Goal: Task Accomplishment & Management: Manage account settings

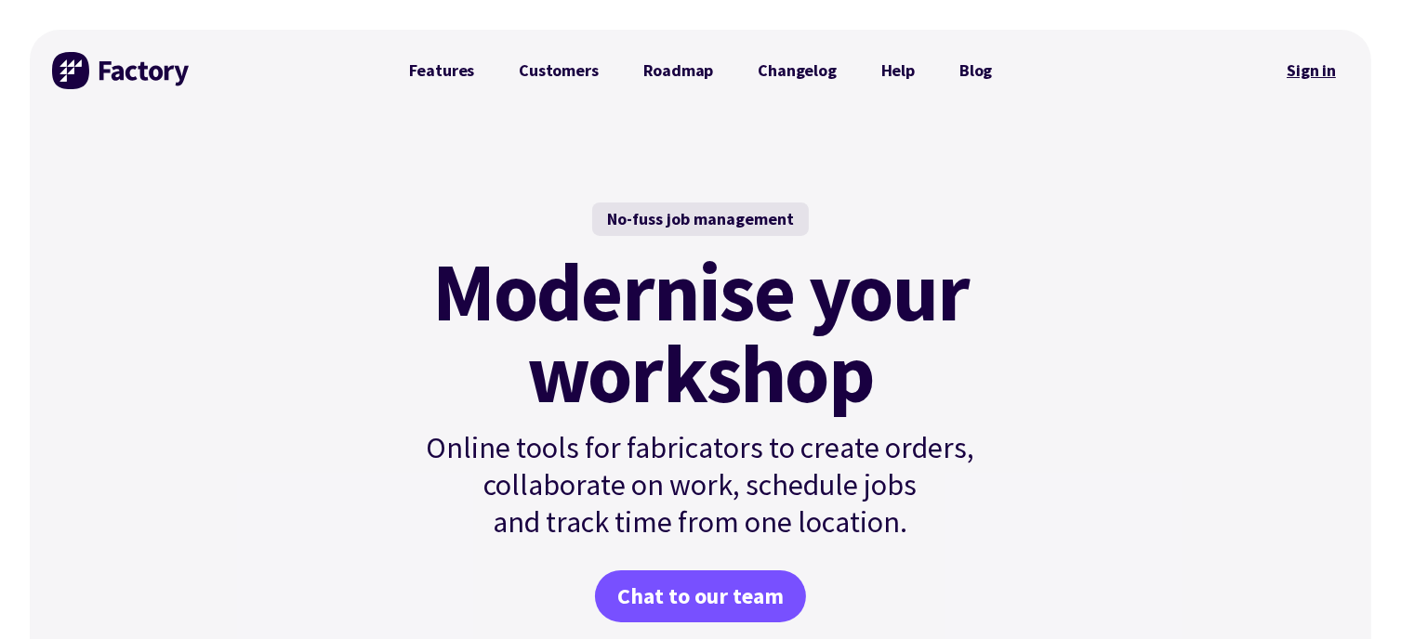
click at [1311, 72] on link "Sign in" at bounding box center [1310, 70] width 75 height 43
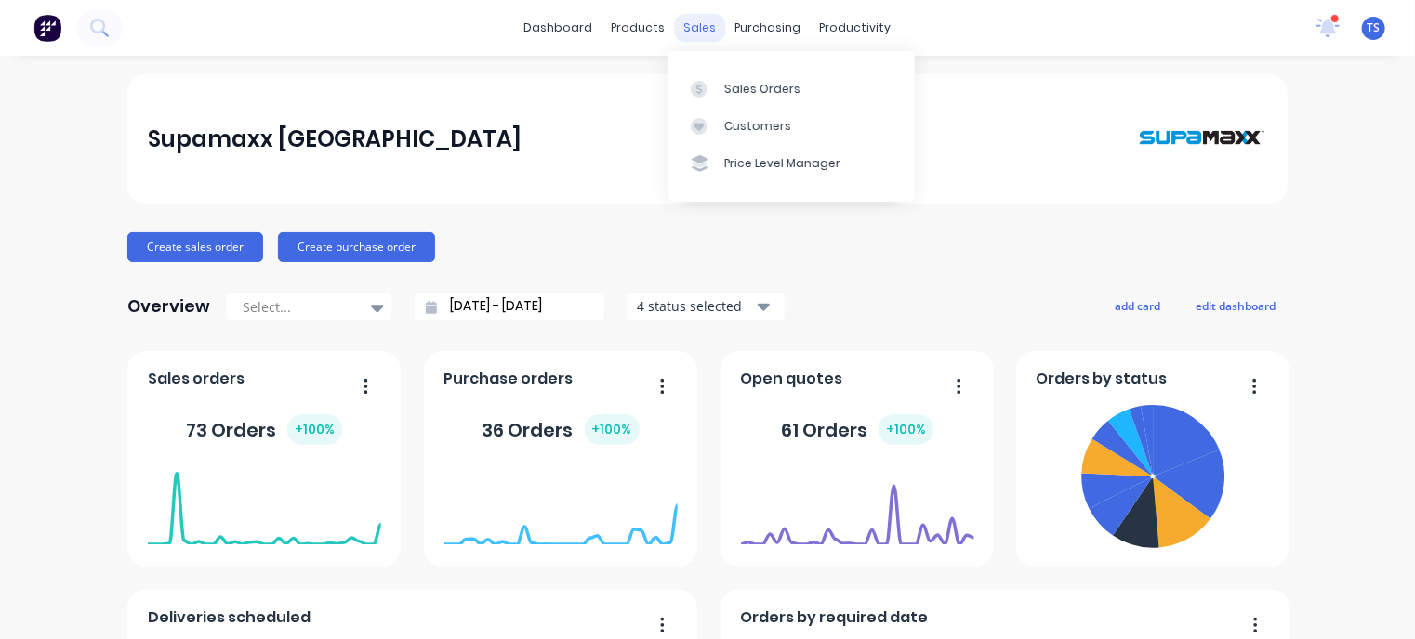
click at [702, 23] on div "sales" at bounding box center [700, 28] width 51 height 28
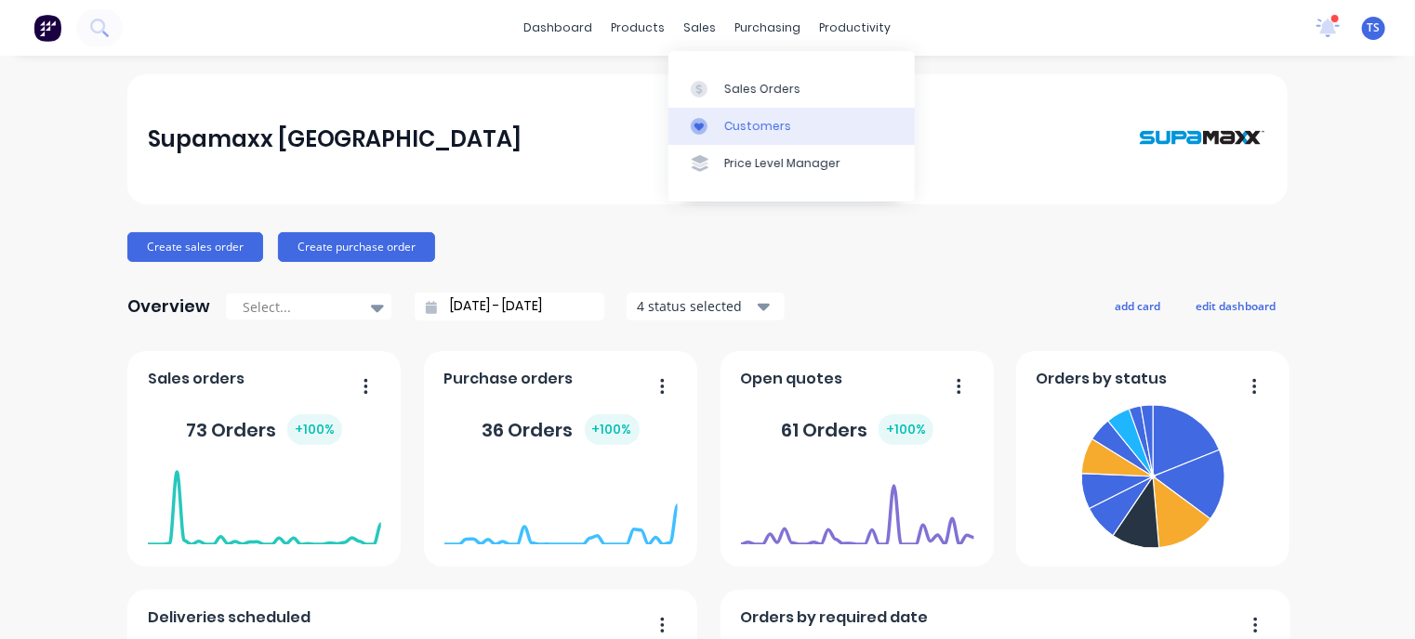
click at [720, 129] on link "Customers" at bounding box center [791, 126] width 246 height 37
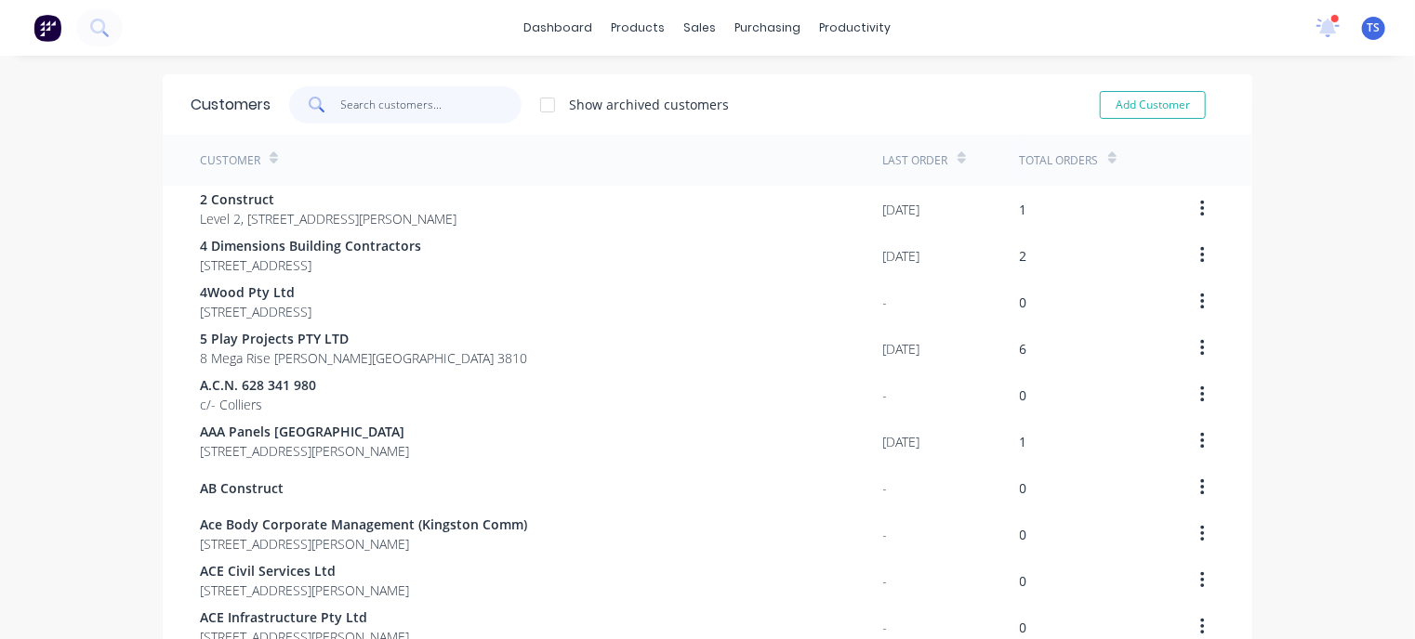
click at [405, 102] on input "text" at bounding box center [431, 104] width 181 height 37
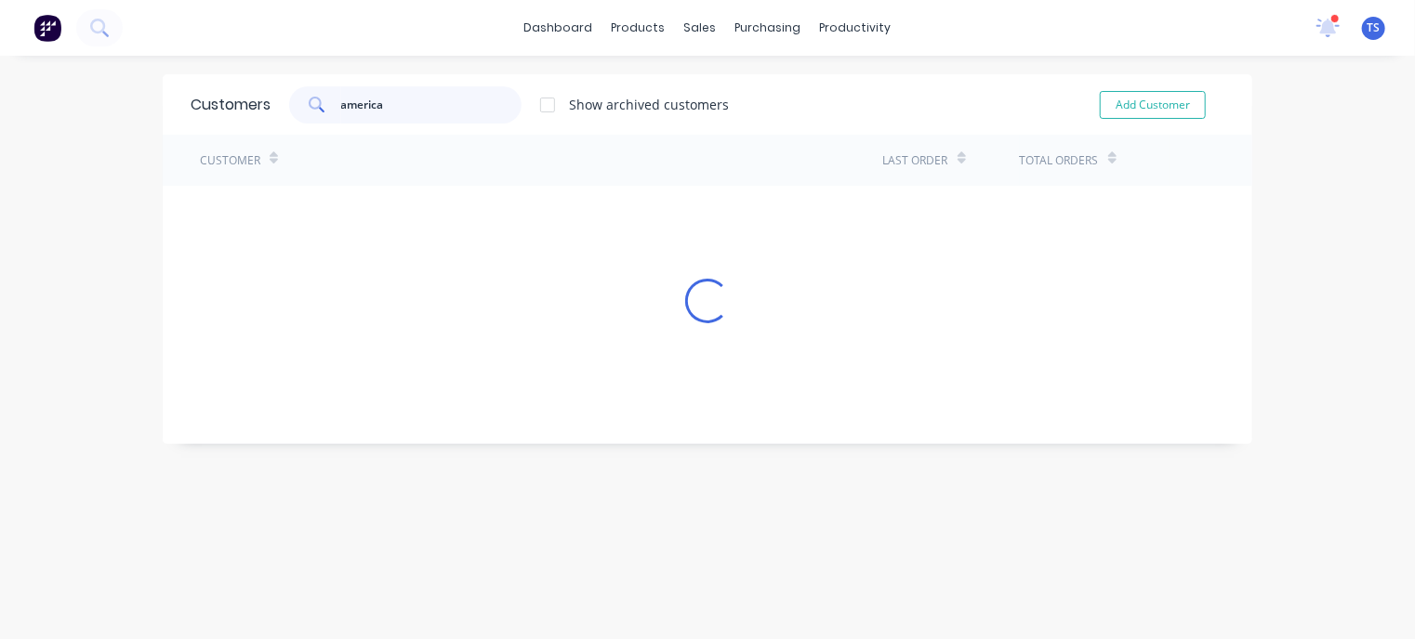
type input "american"
drag, startPoint x: 413, startPoint y: 101, endPoint x: 311, endPoint y: 96, distance: 101.5
click at [311, 96] on div "american" at bounding box center [405, 104] width 232 height 37
type input "/"
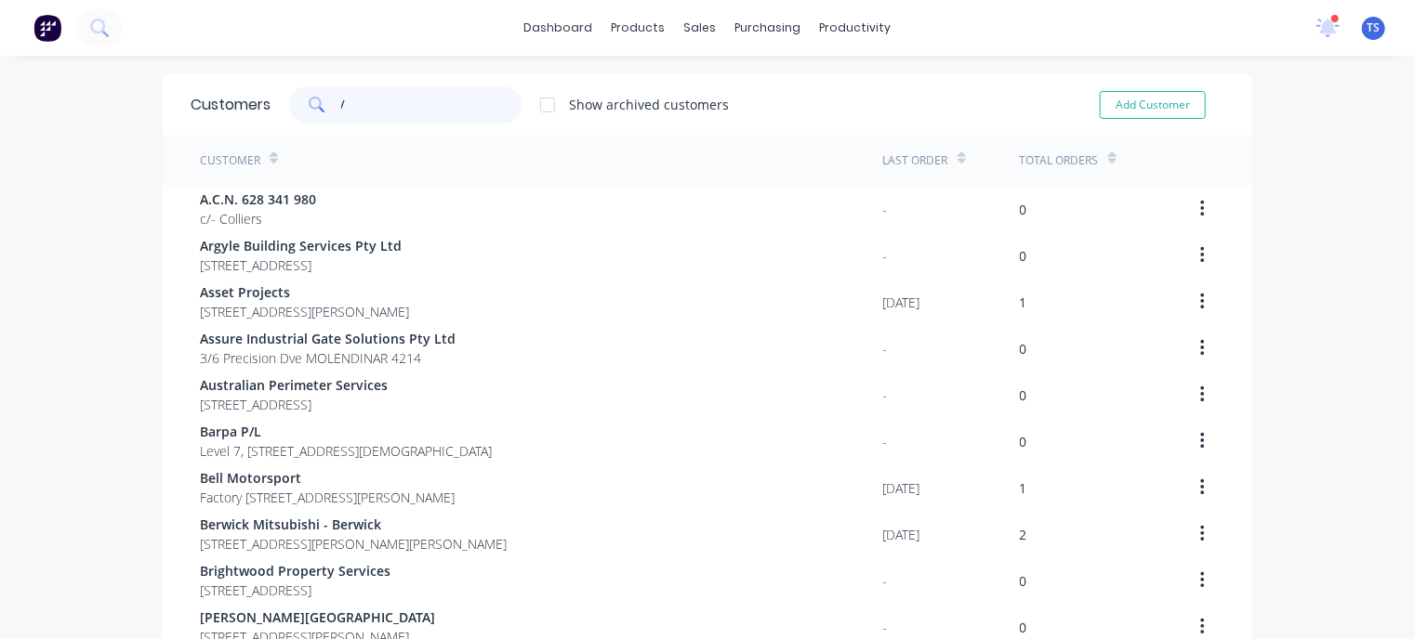
drag, startPoint x: 345, startPoint y: 100, endPoint x: 323, endPoint y: 94, distance: 22.3
click at [323, 94] on div "/" at bounding box center [405, 104] width 232 height 37
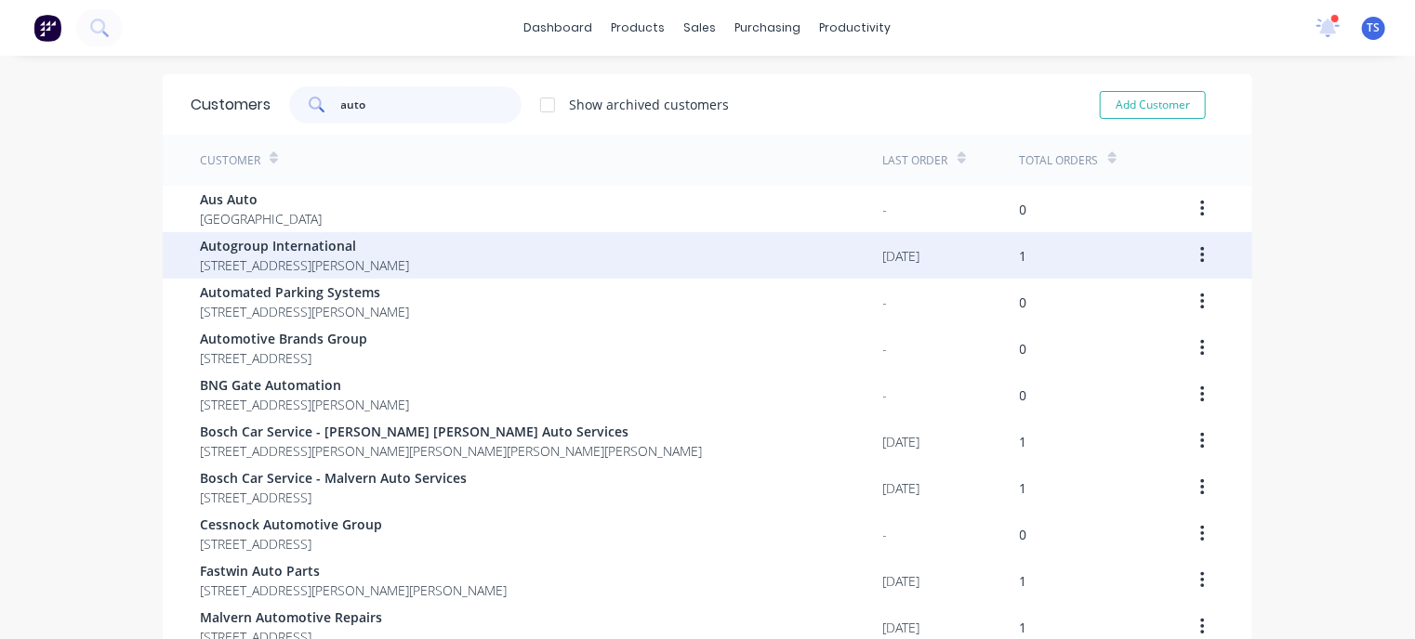
type input "auto"
click at [375, 267] on span "[STREET_ADDRESS][PERSON_NAME]" at bounding box center [304, 266] width 209 height 20
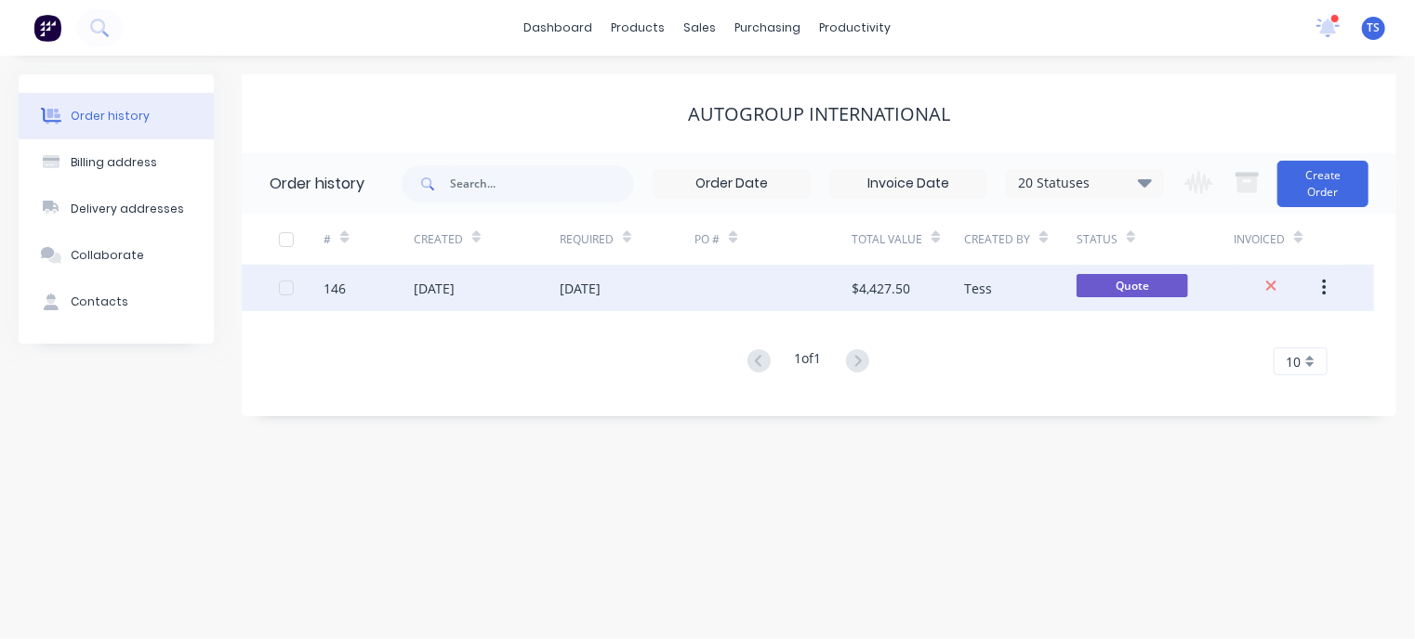
click at [626, 283] on div "[DATE]" at bounding box center [627, 288] width 135 height 46
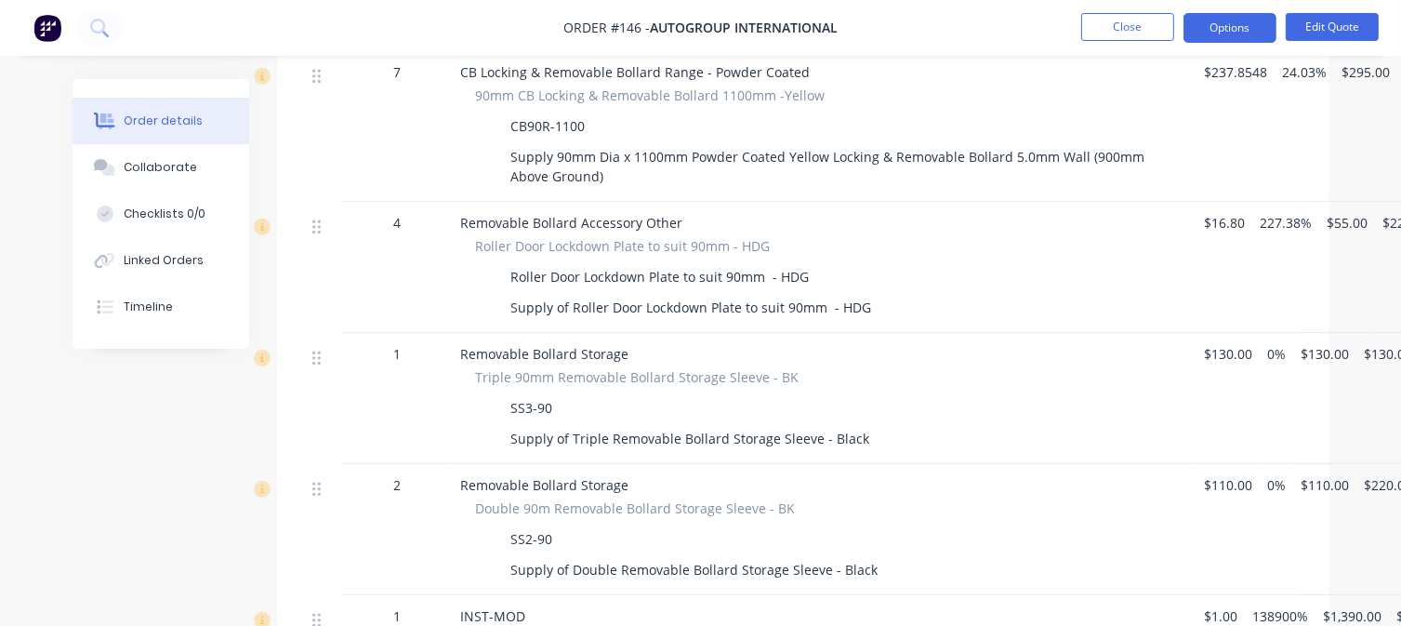
scroll to position [837, 0]
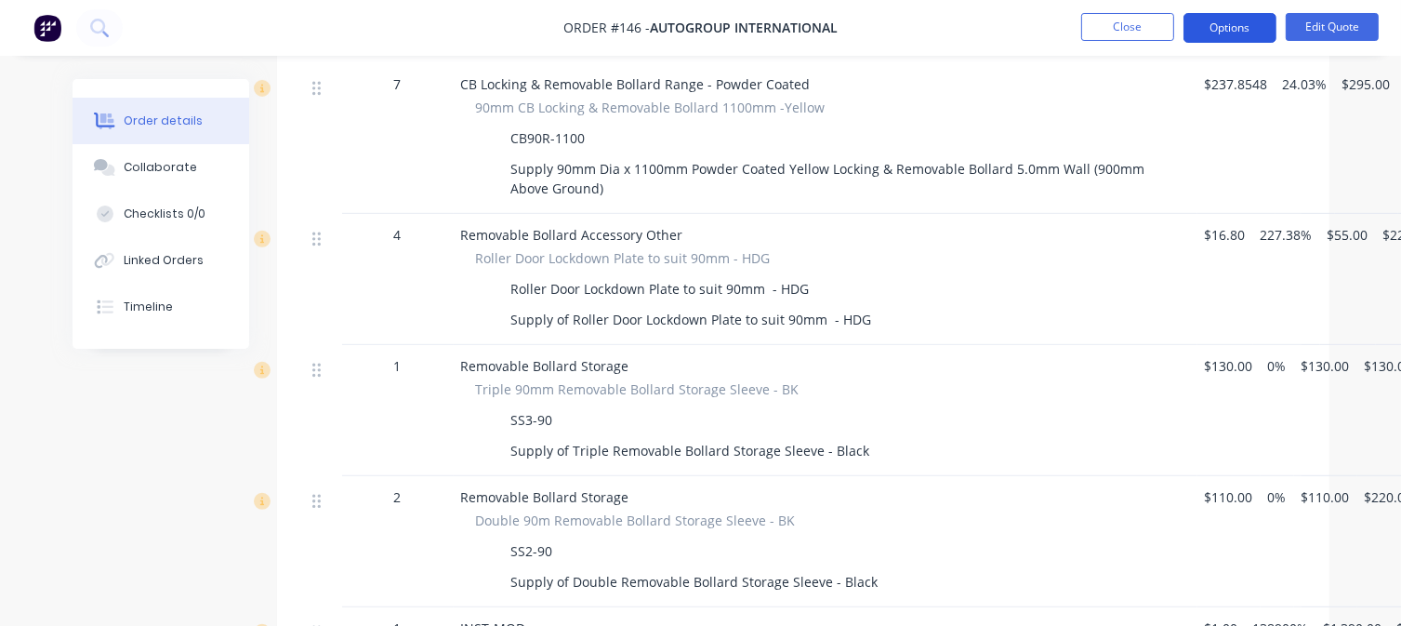
click at [1232, 33] on button "Options" at bounding box center [1229, 28] width 93 height 30
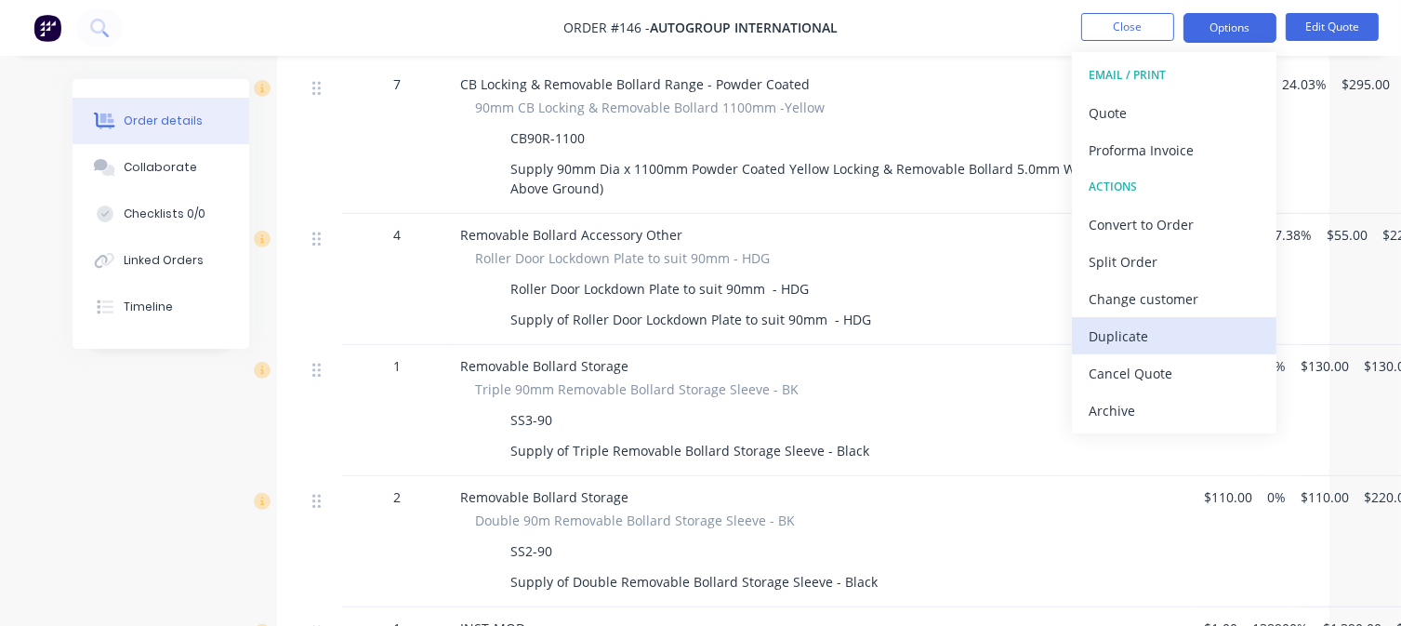
click at [1114, 334] on div "Duplicate" at bounding box center [1173, 336] width 171 height 27
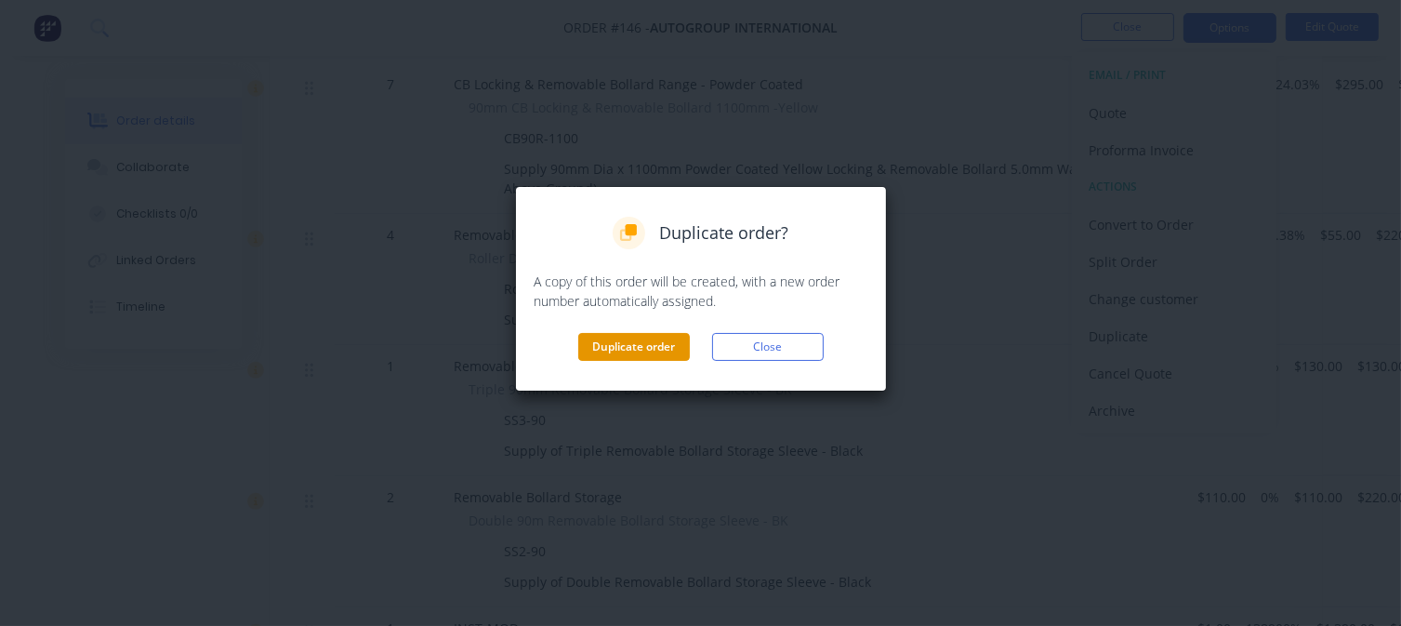
click at [661, 346] on button "Duplicate order" at bounding box center [634, 347] width 112 height 28
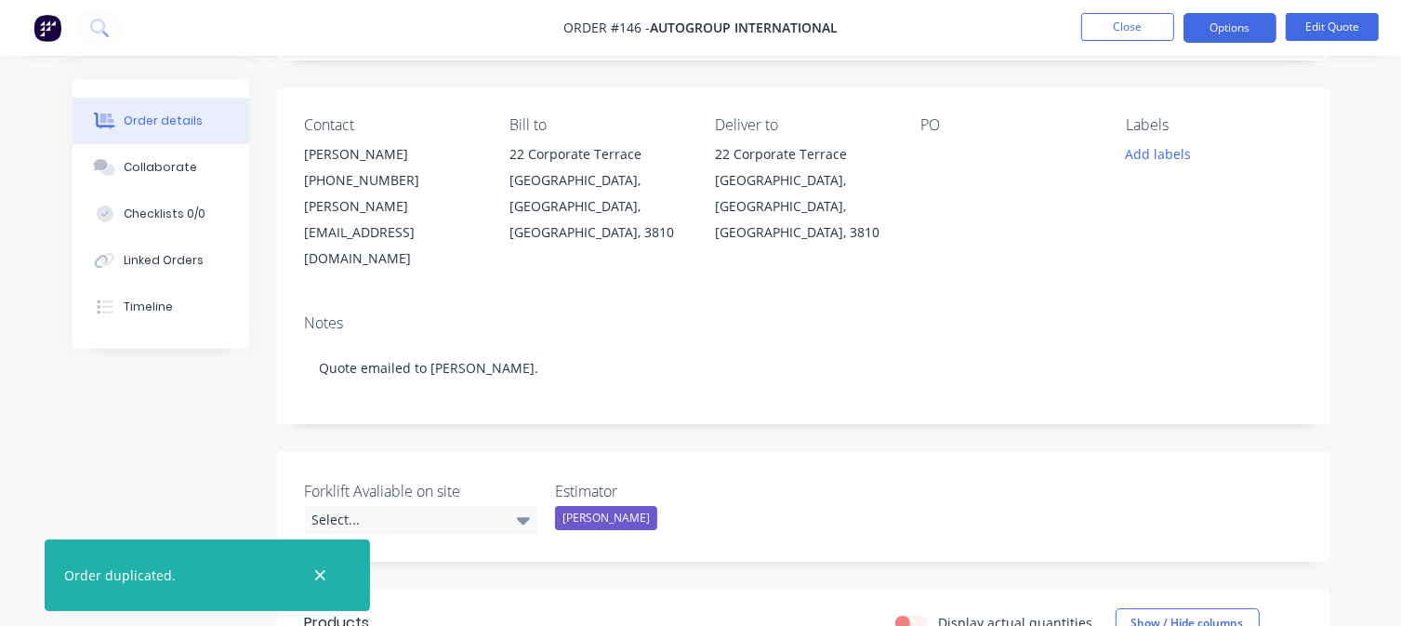
scroll to position [93, 0]
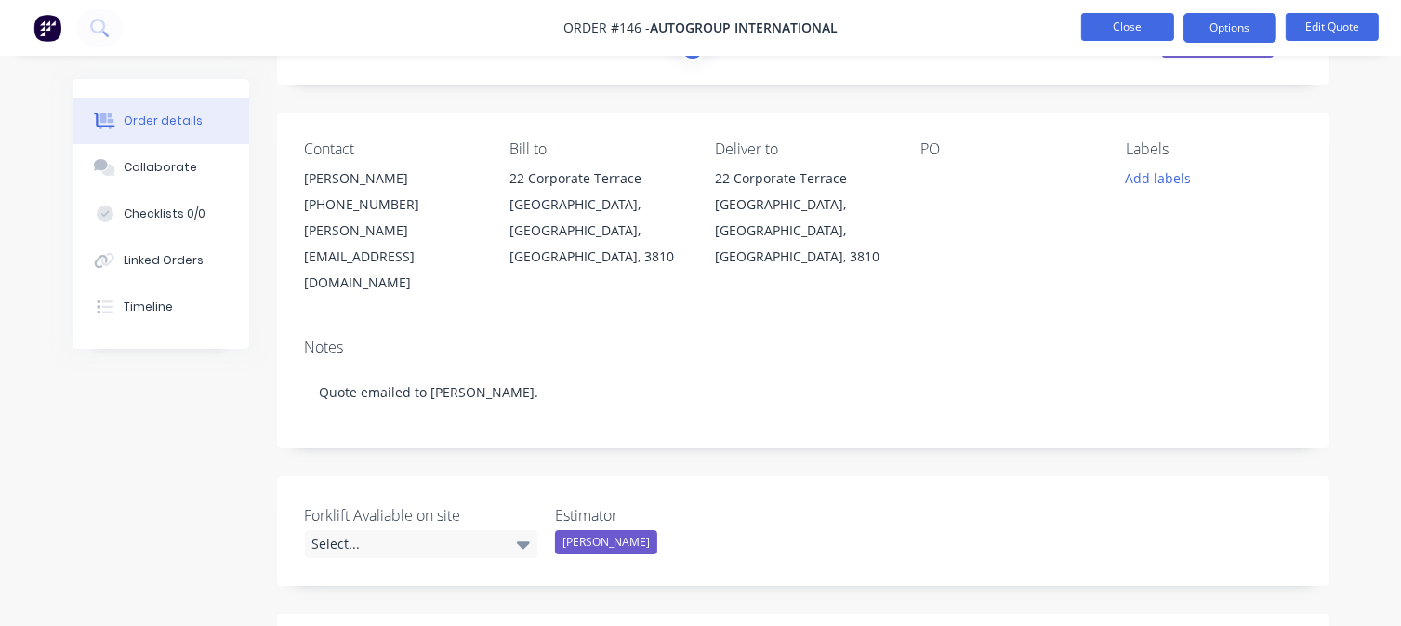
click at [1131, 16] on button "Close" at bounding box center [1127, 27] width 93 height 28
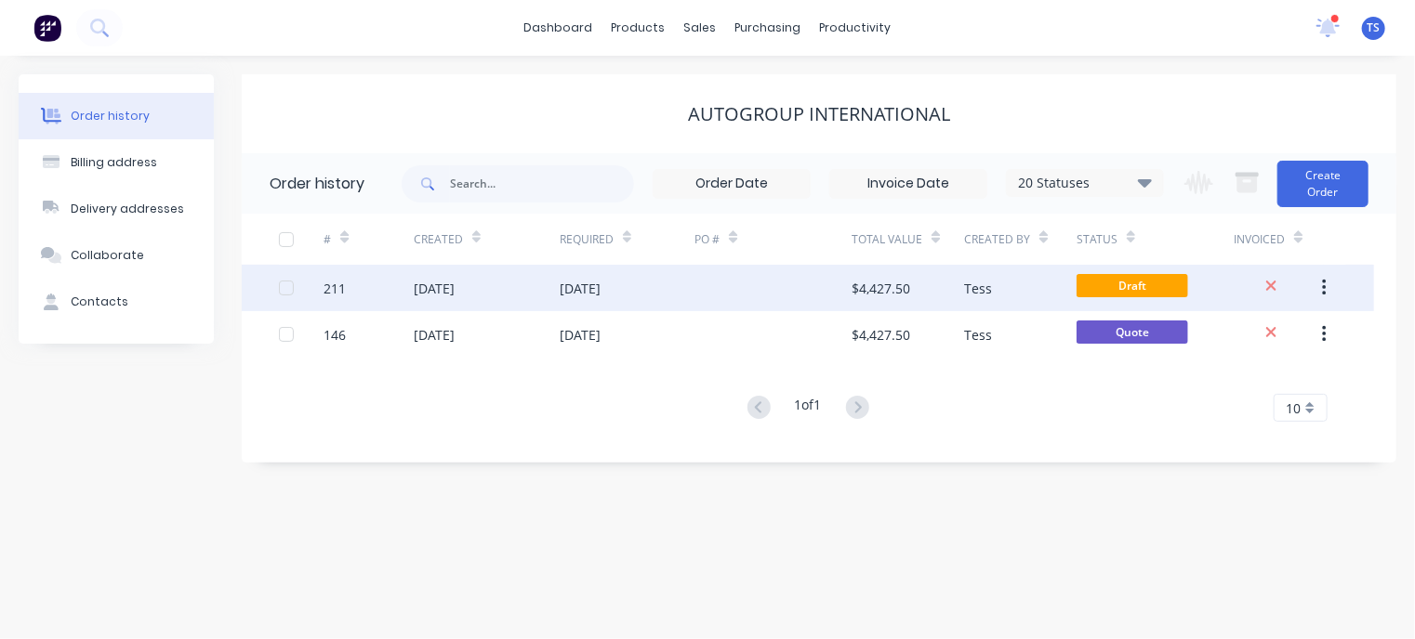
click at [513, 294] on div "[DATE]" at bounding box center [487, 288] width 146 height 46
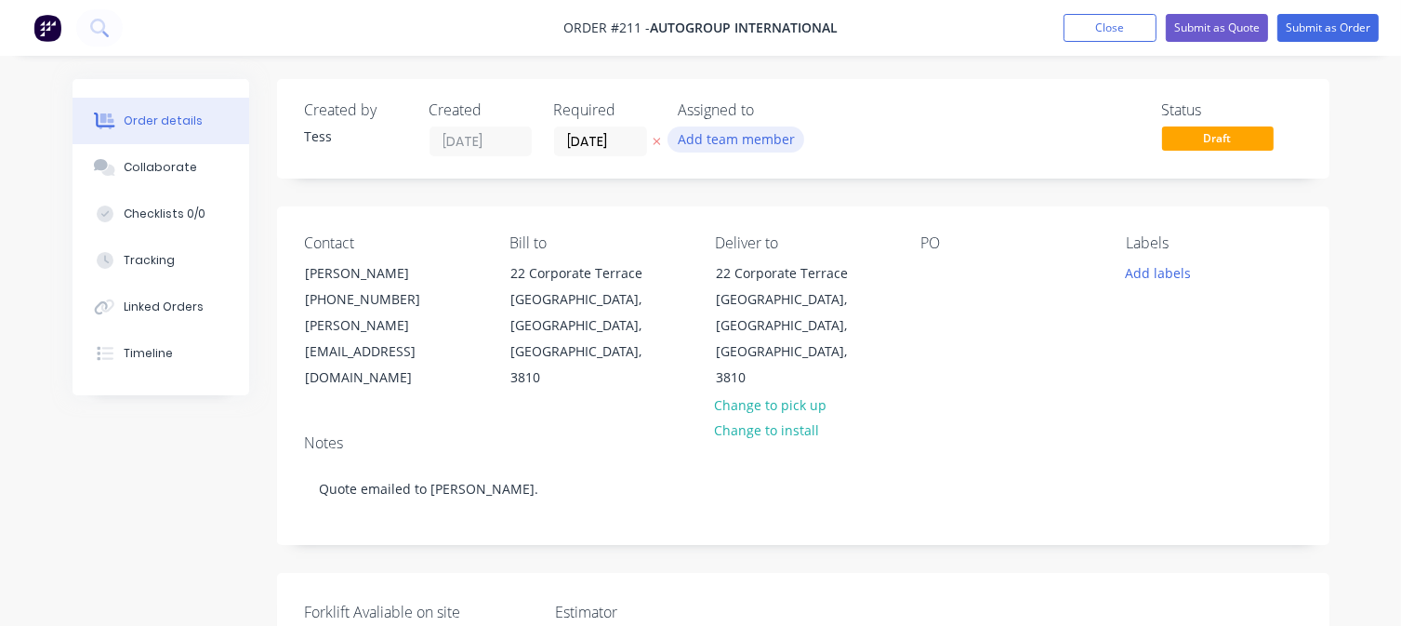
click at [715, 140] on button "Add team member" at bounding box center [735, 138] width 137 height 25
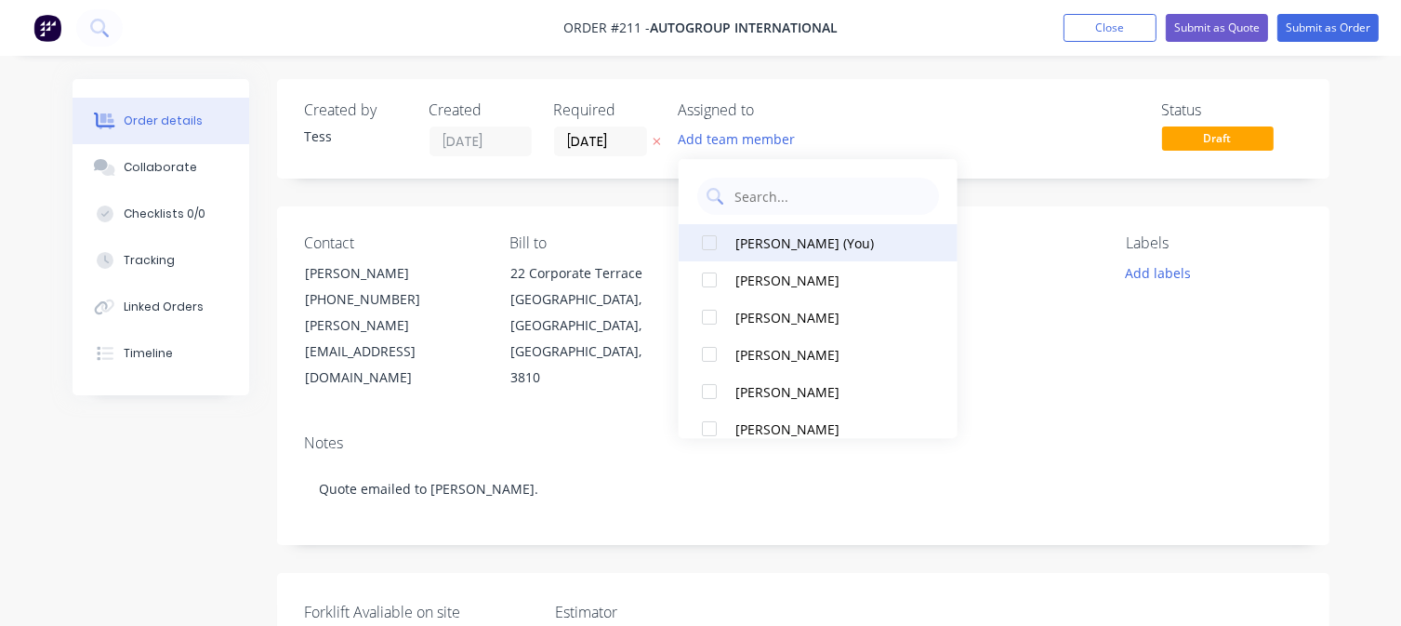
click at [756, 247] on div "[PERSON_NAME] (You)" at bounding box center [828, 243] width 186 height 20
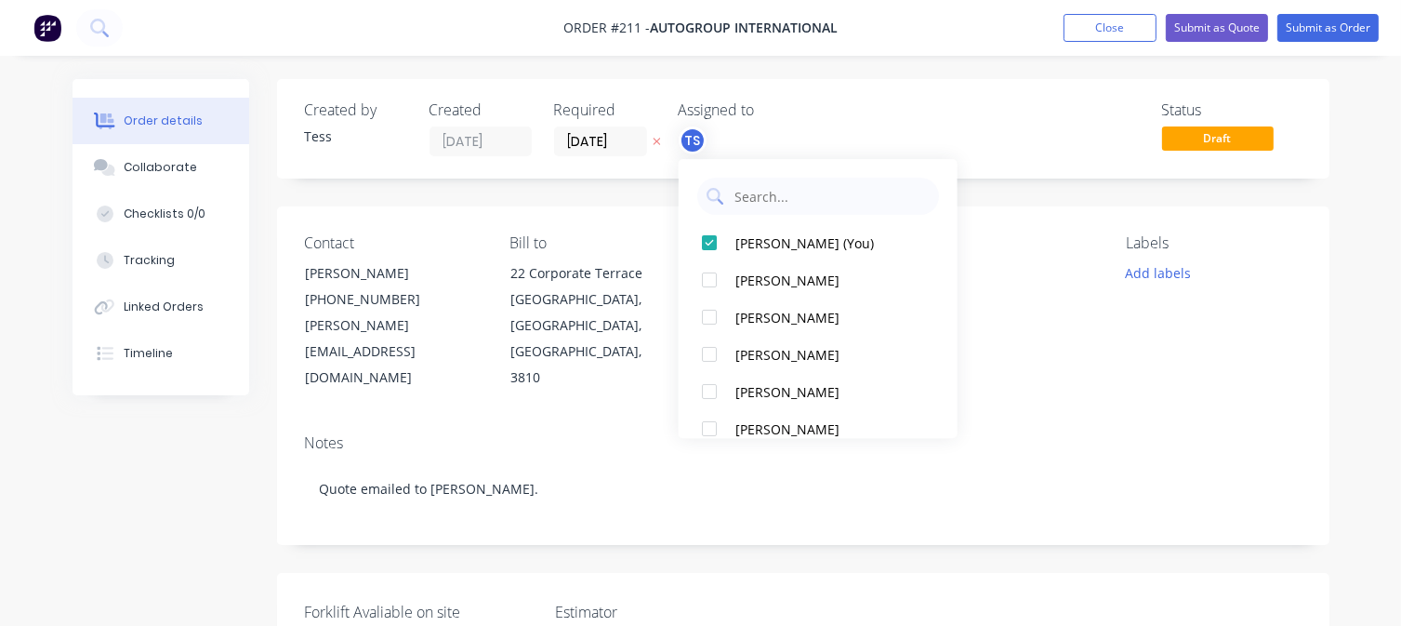
click at [880, 113] on div "Status Draft" at bounding box center [1082, 128] width 437 height 55
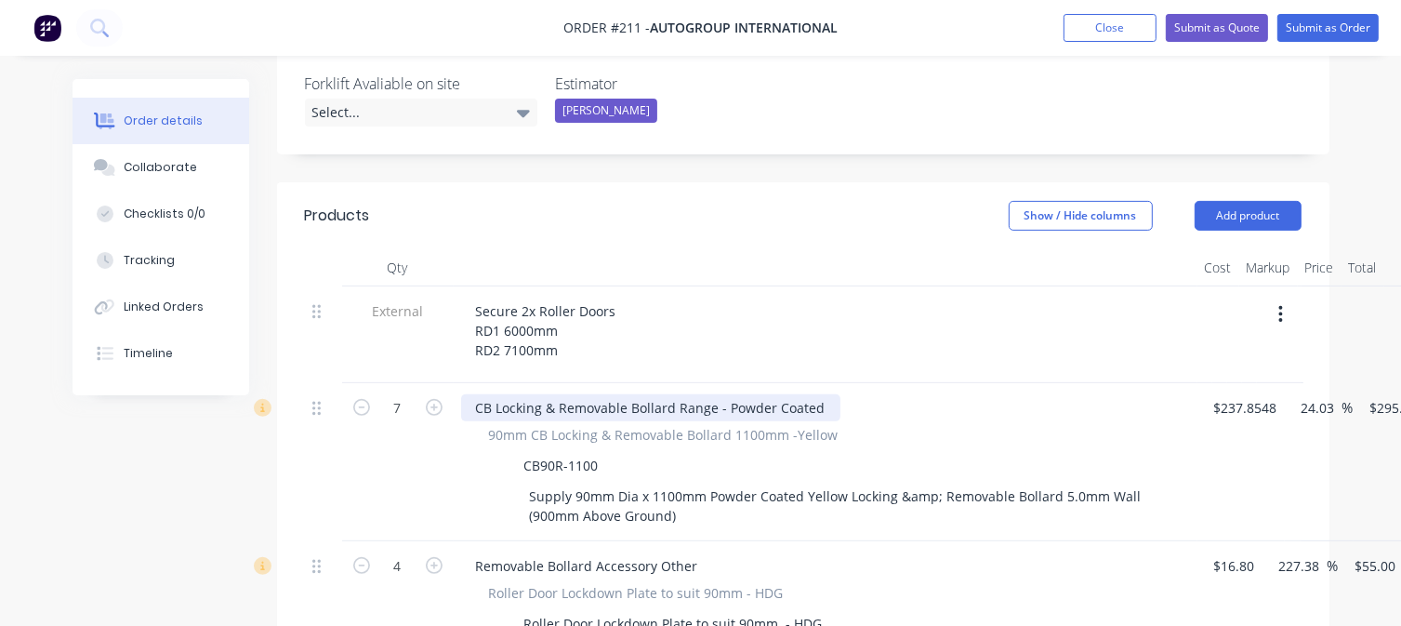
scroll to position [651, 0]
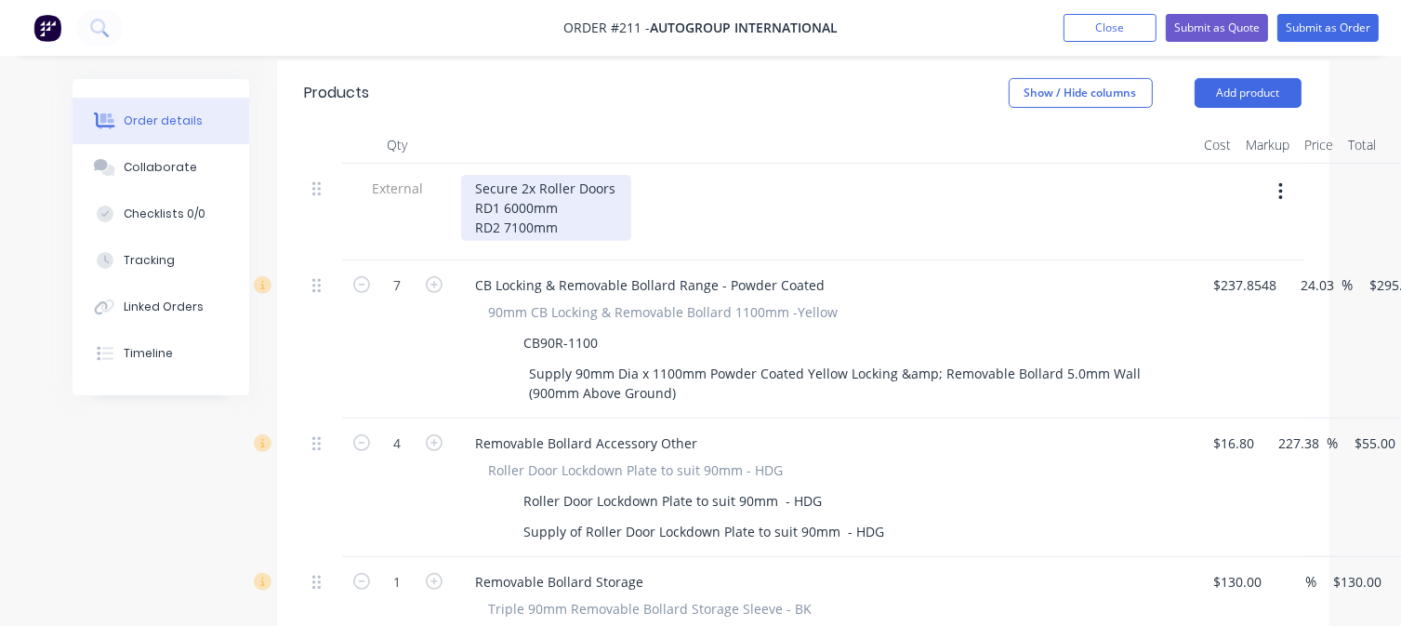
click at [529, 175] on div "Secure 2x Roller Doors RD1 6000mm RD2 7100mm" at bounding box center [546, 208] width 170 height 66
drag, startPoint x: 614, startPoint y: 133, endPoint x: 472, endPoint y: 144, distance: 142.6
click at [472, 175] on div "Secure 2x Roller Doors RD1 6000mm RD2 7100mm" at bounding box center [546, 208] width 170 height 66
click at [569, 175] on div "[GEOGRAPHIC_DATA] next to entrance door. RD1 6000mm RD2 7100mm" at bounding box center [613, 208] width 304 height 66
click at [750, 175] on div "[GEOGRAPHIC_DATA] next to entrance door. RD1 6000mm RD2 7100mm" at bounding box center [613, 208] width 304 height 66
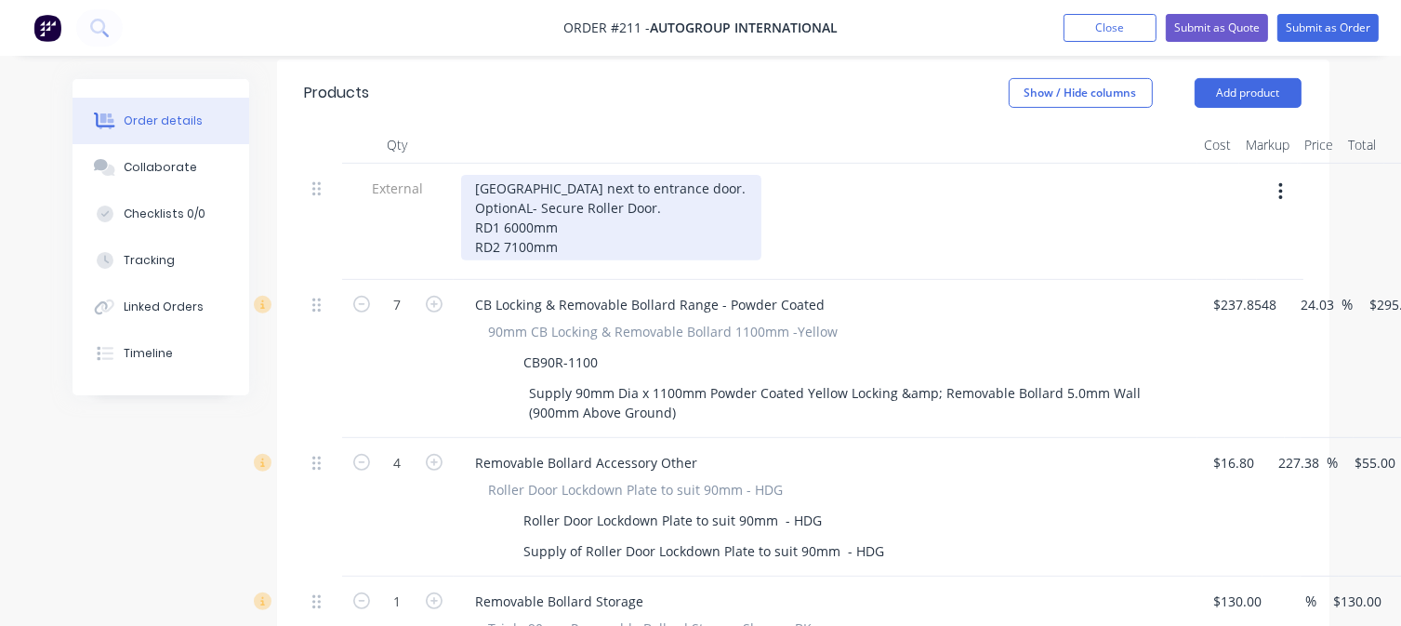
click at [660, 175] on div "[GEOGRAPHIC_DATA] next to entrance door. OptionAL- Secure Roller Door. RD1 6000…" at bounding box center [611, 218] width 300 height 86
drag, startPoint x: 564, startPoint y: 196, endPoint x: 459, endPoint y: 204, distance: 105.3
click at [459, 204] on div "[GEOGRAPHIC_DATA] next to entrance door. OptionAL- Secure Roller Door RD1 6000m…" at bounding box center [826, 222] width 744 height 116
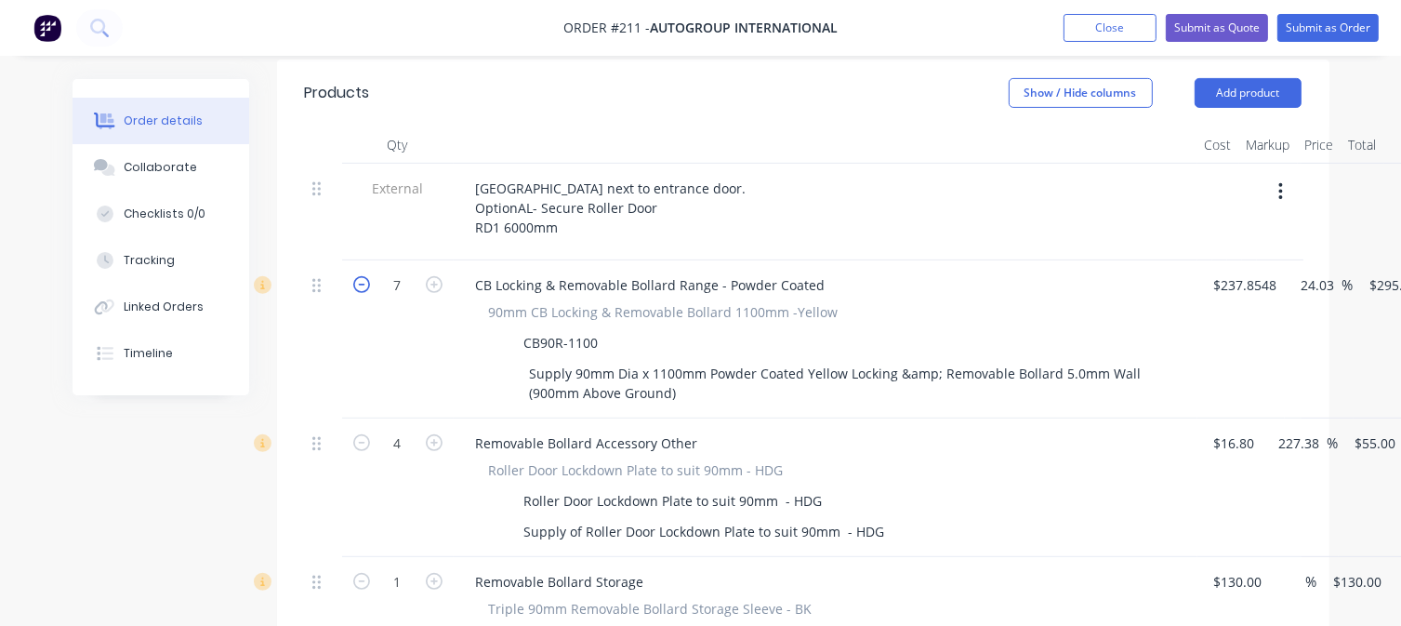
click at [361, 260] on div "7" at bounding box center [398, 339] width 112 height 158
click at [363, 276] on icon "button" at bounding box center [361, 284] width 17 height 17
type input "6"
type input "$1,770.00"
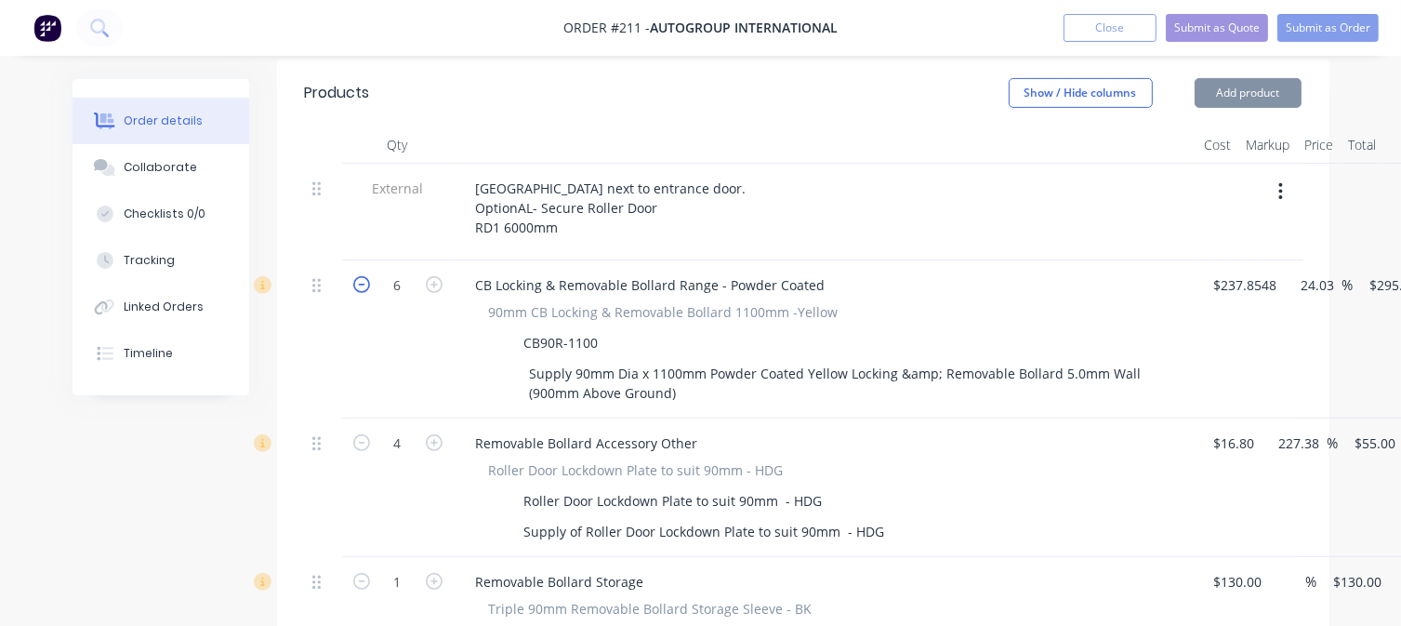
click at [363, 276] on icon "button" at bounding box center [361, 284] width 17 height 17
type input "5"
type input "$1,475.00"
click at [363, 276] on icon "button" at bounding box center [361, 284] width 17 height 17
type input "4"
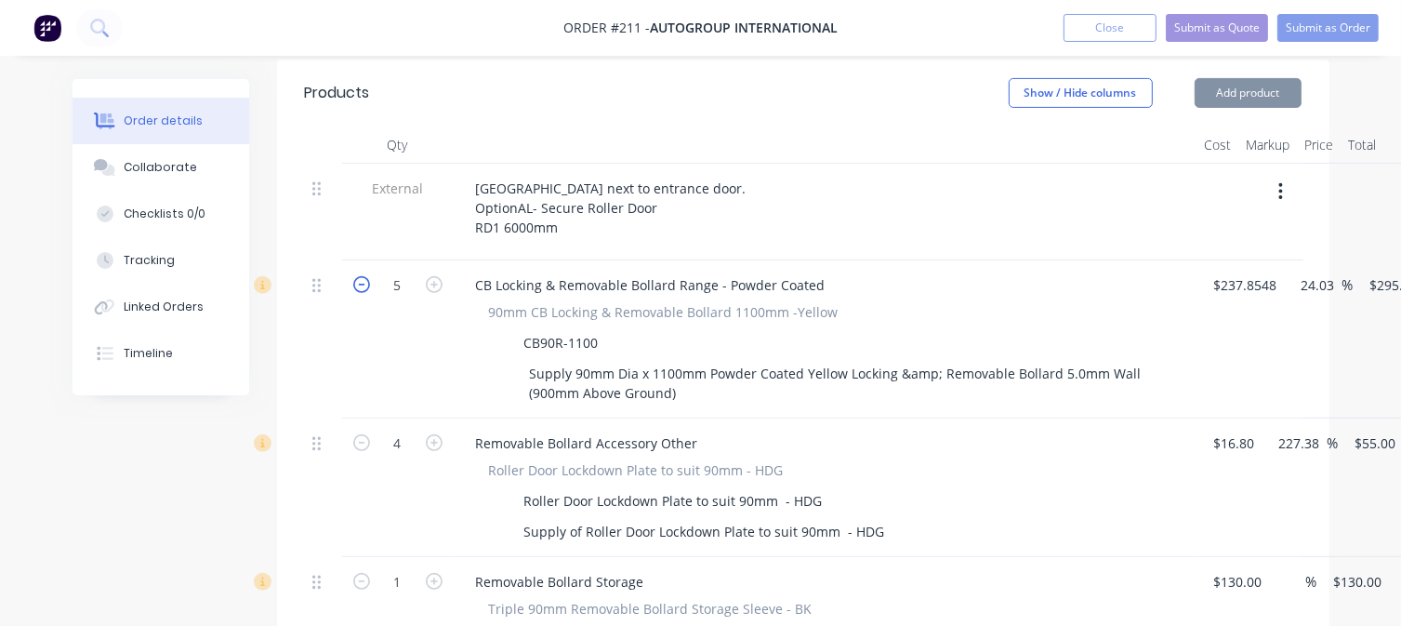
type input "$1,180.00"
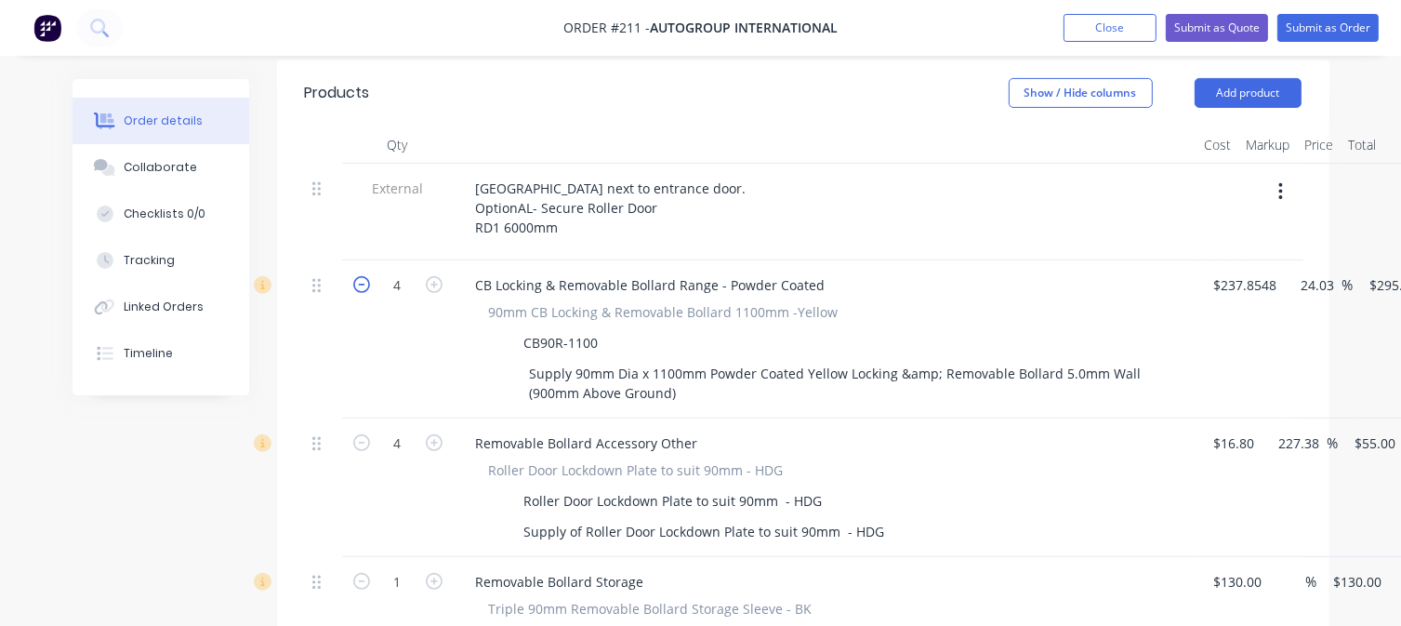
click at [363, 276] on icon "button" at bounding box center [361, 284] width 17 height 17
type input "3"
type input "$885.00"
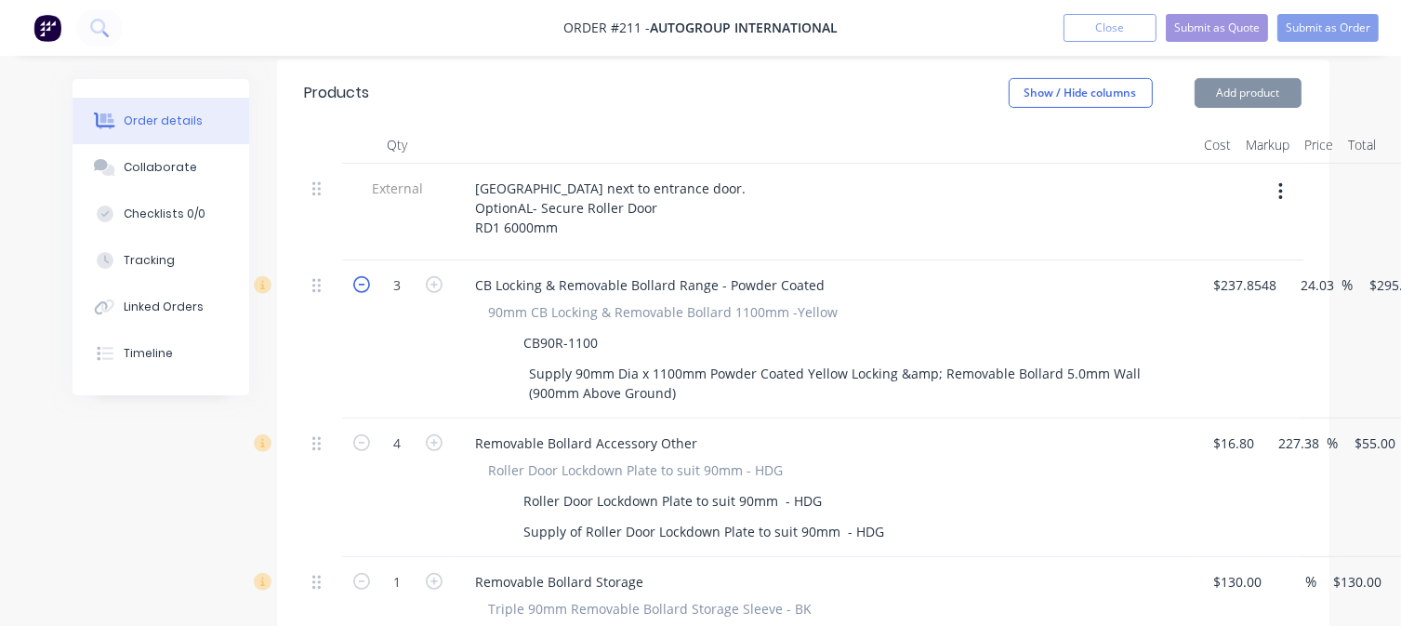
click at [363, 276] on icon "button" at bounding box center [361, 284] width 17 height 17
type input "2"
type input "$590.00"
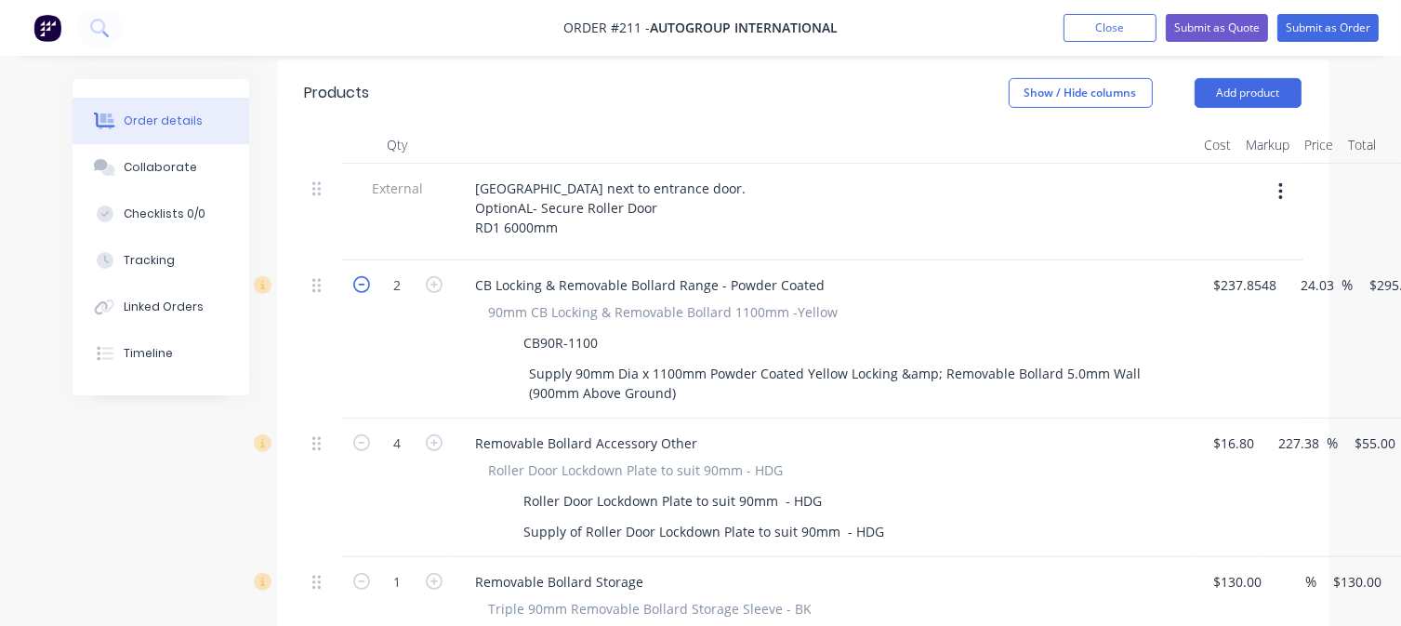
click at [363, 276] on icon "button" at bounding box center [361, 284] width 17 height 17
type input "1"
type input "$295.00"
click at [429, 276] on icon "button" at bounding box center [434, 284] width 17 height 17
type input "2"
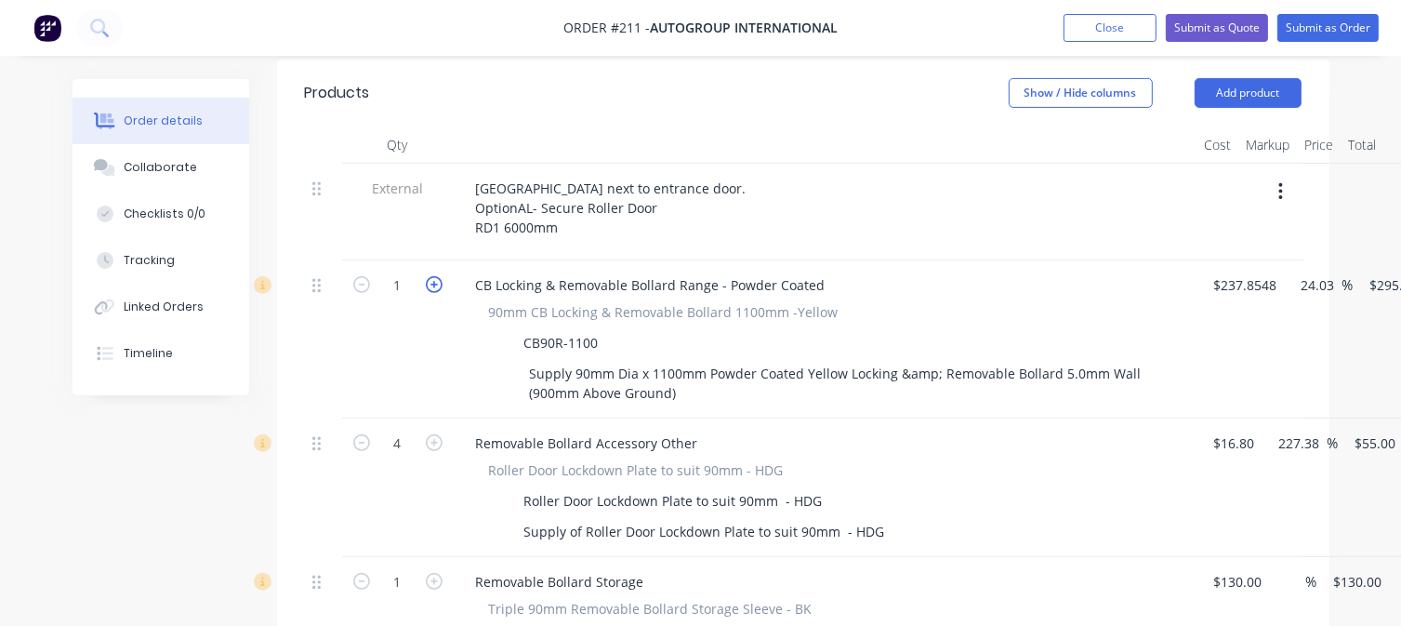
type input "$590.00"
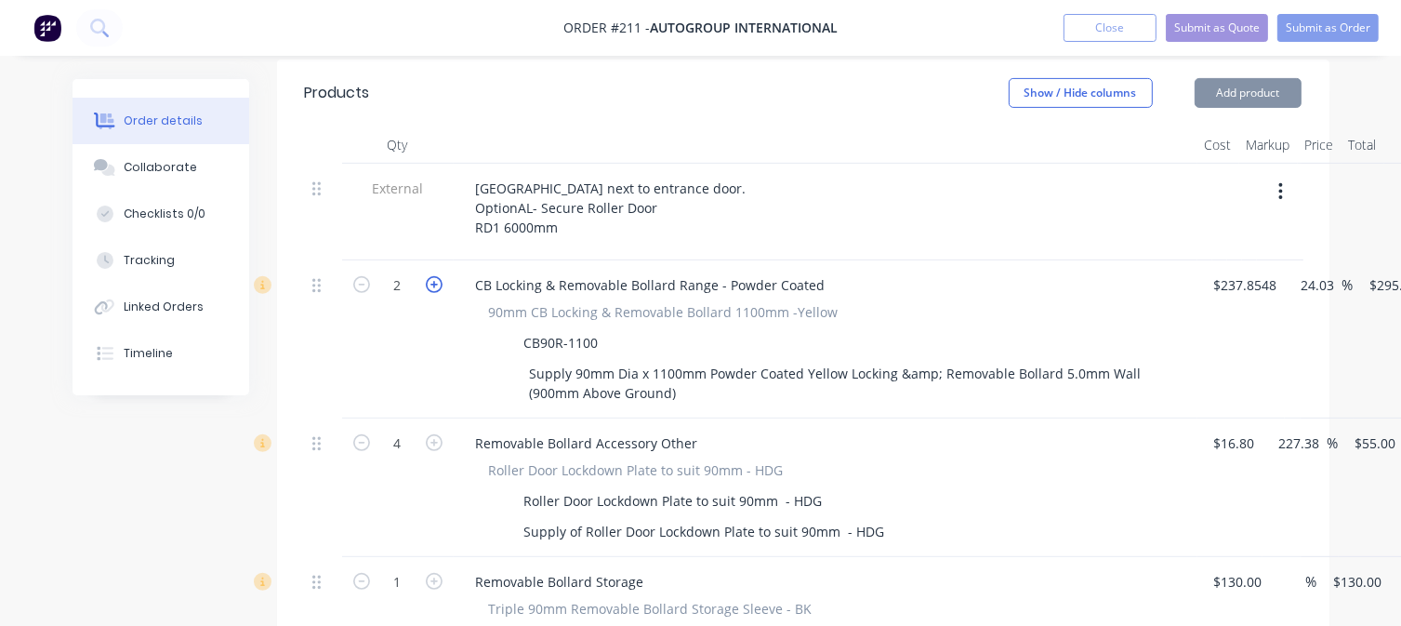
click at [429, 276] on icon "button" at bounding box center [434, 284] width 17 height 17
type input "3"
type input "$885.00"
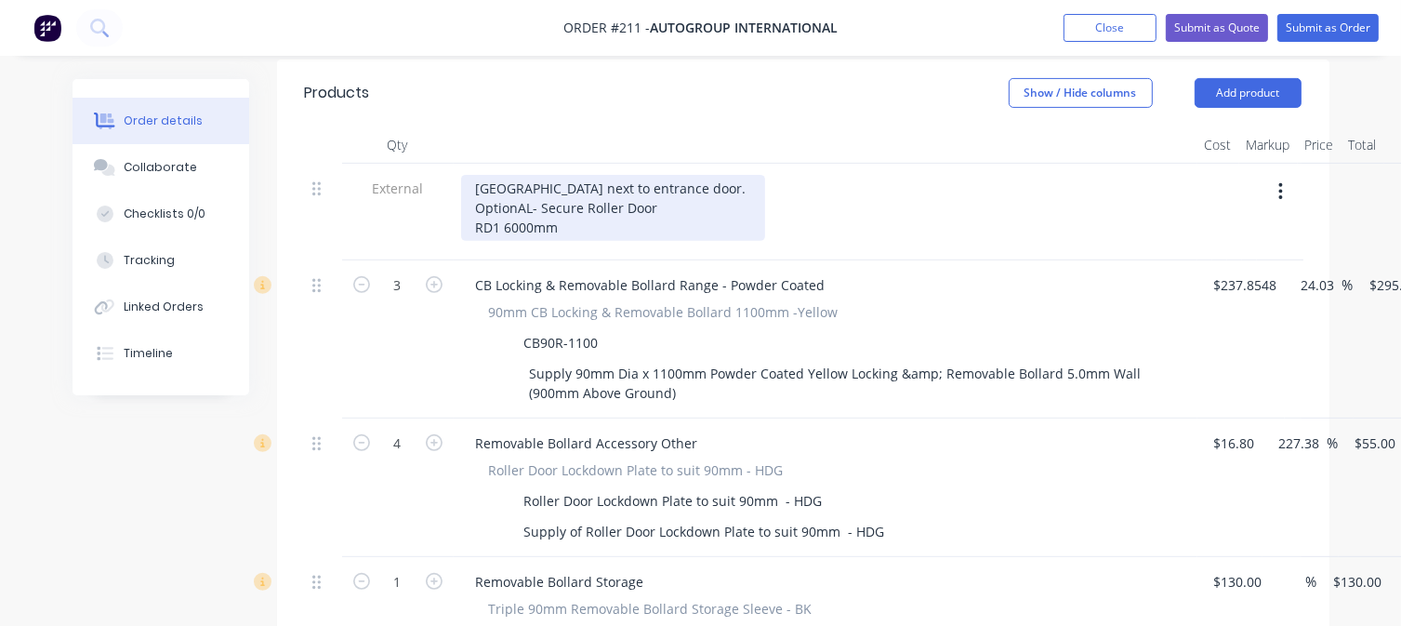
click at [562, 176] on div "[GEOGRAPHIC_DATA] next to entrance door. OptionAL- Secure Roller Door RD1 6000mm" at bounding box center [613, 208] width 304 height 66
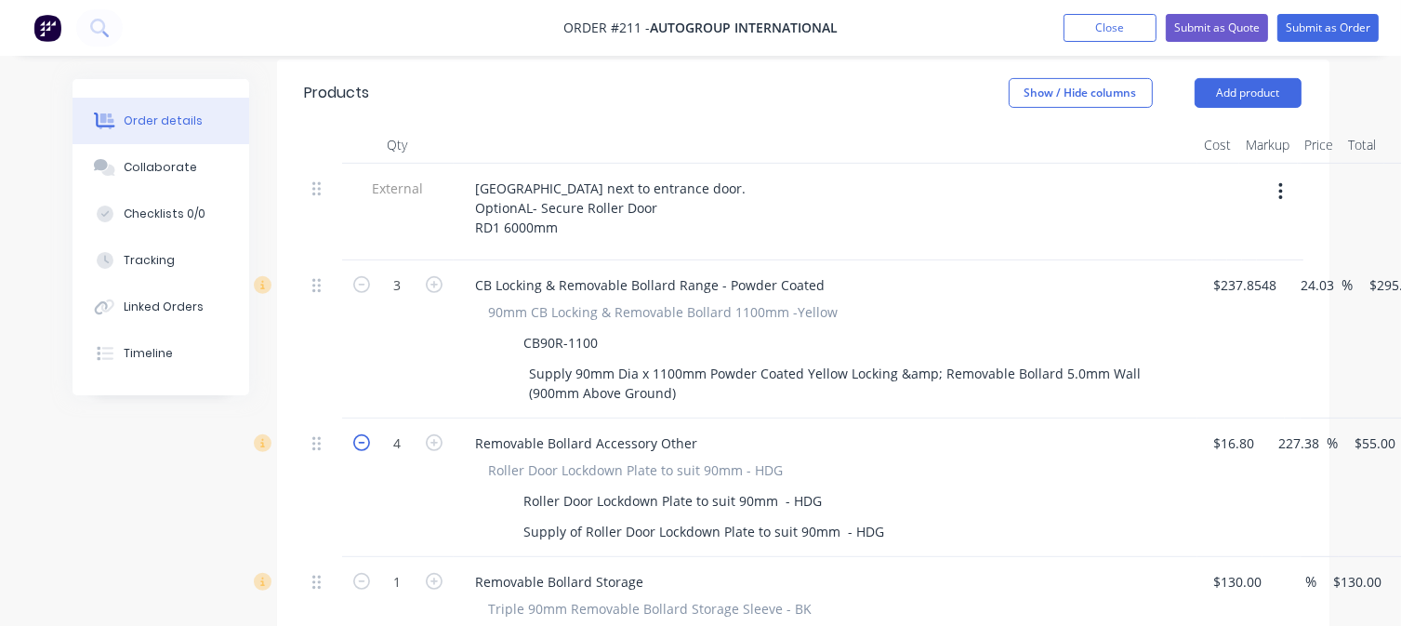
click at [361, 434] on icon "button" at bounding box center [361, 442] width 17 height 17
type input "3"
type input "$165.00"
click at [361, 434] on icon "button" at bounding box center [361, 442] width 17 height 17
type input "2"
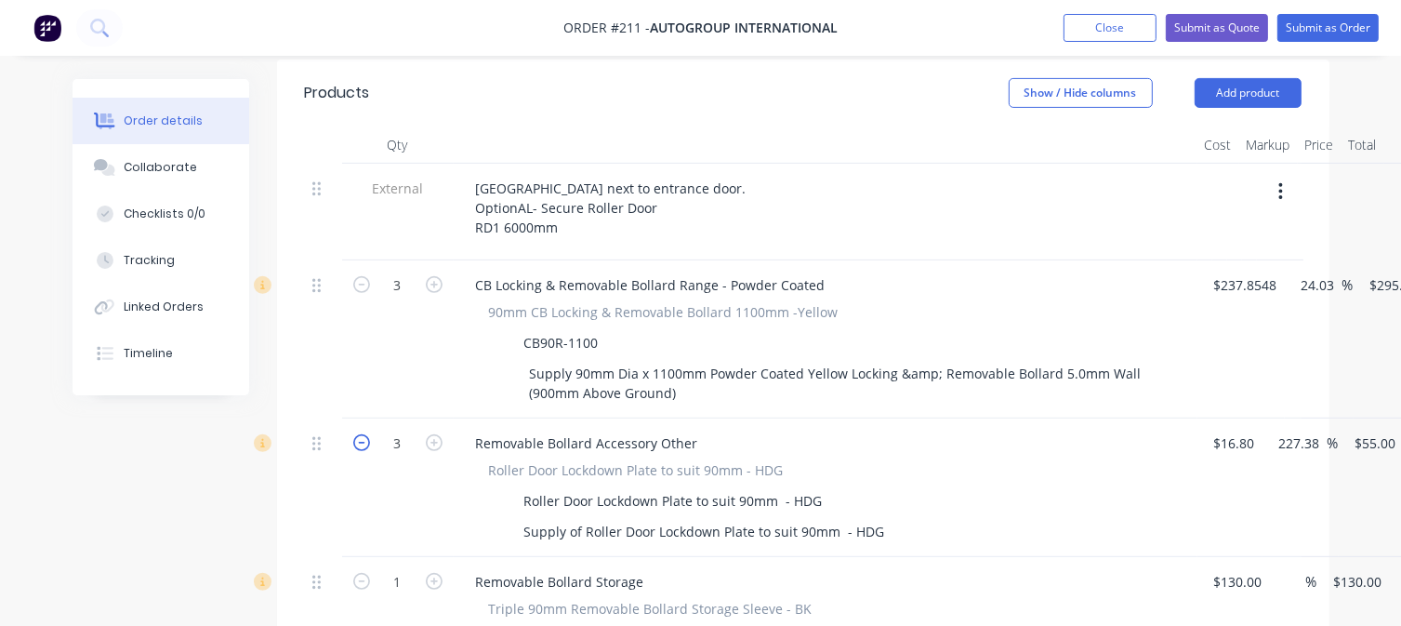
type input "$110.00"
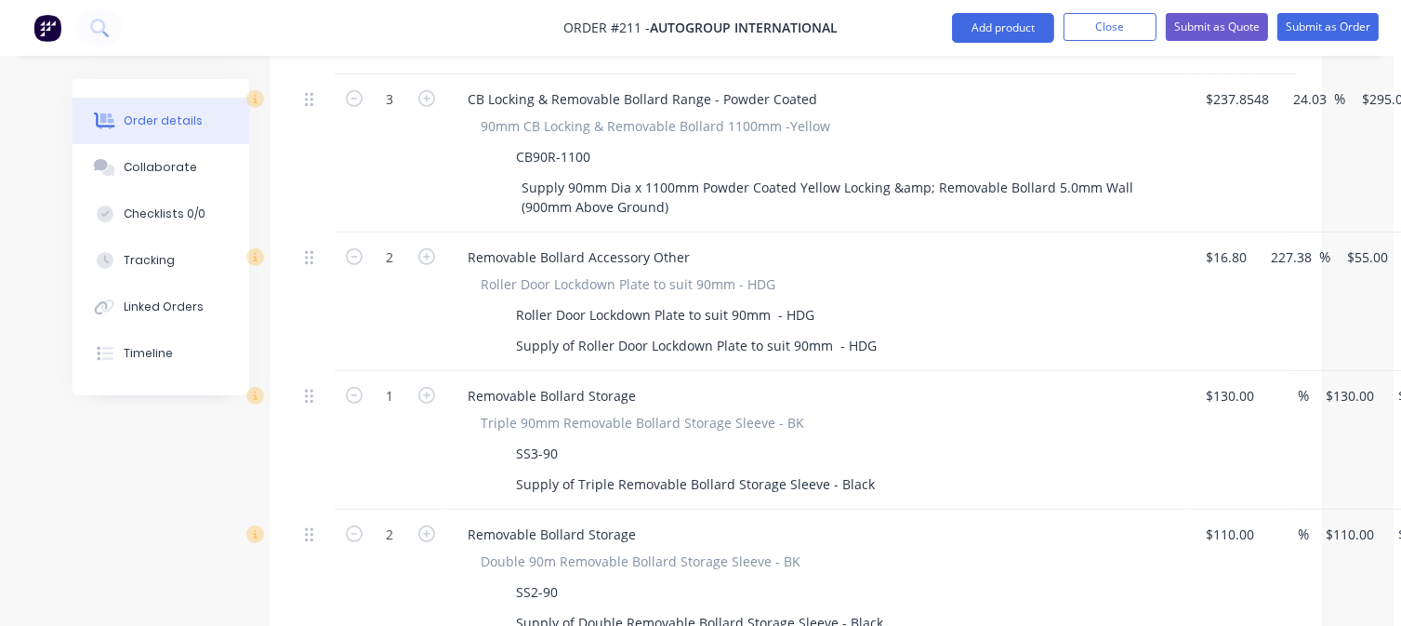
scroll to position [837, 145]
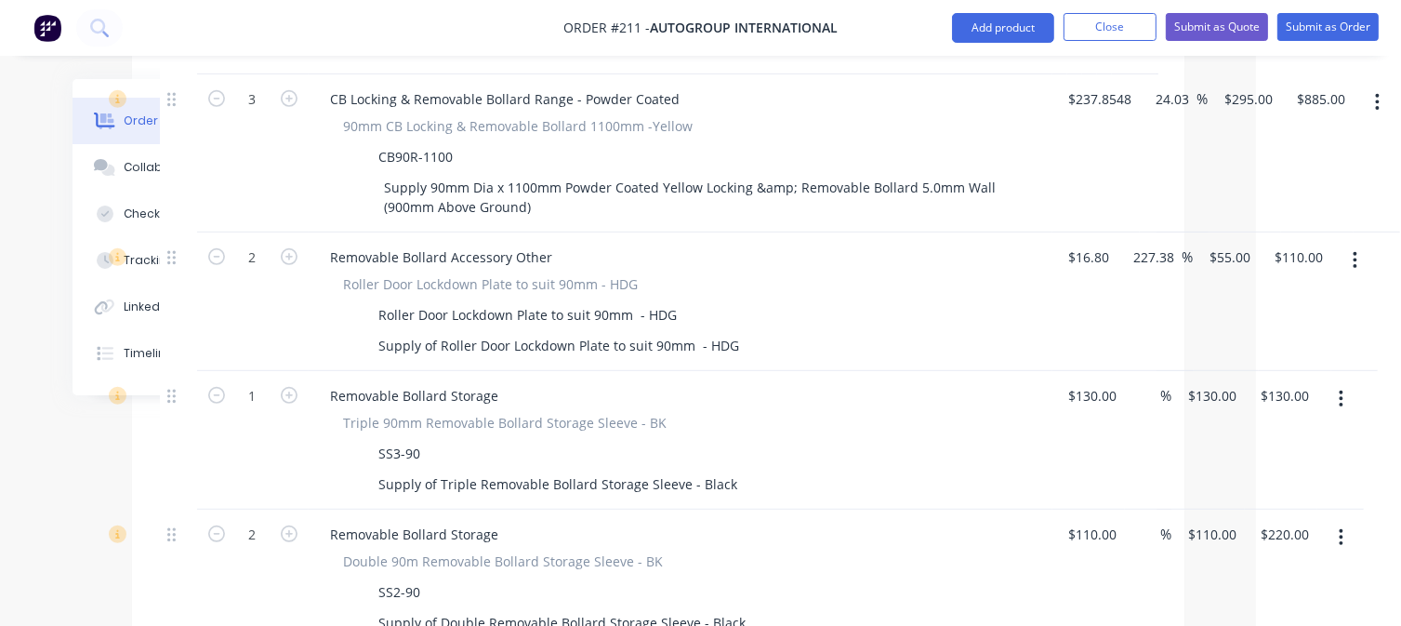
drag, startPoint x: 1334, startPoint y: 349, endPoint x: 1342, endPoint y: 342, distance: 10.6
click at [1338, 382] on button "button" at bounding box center [1341, 398] width 44 height 33
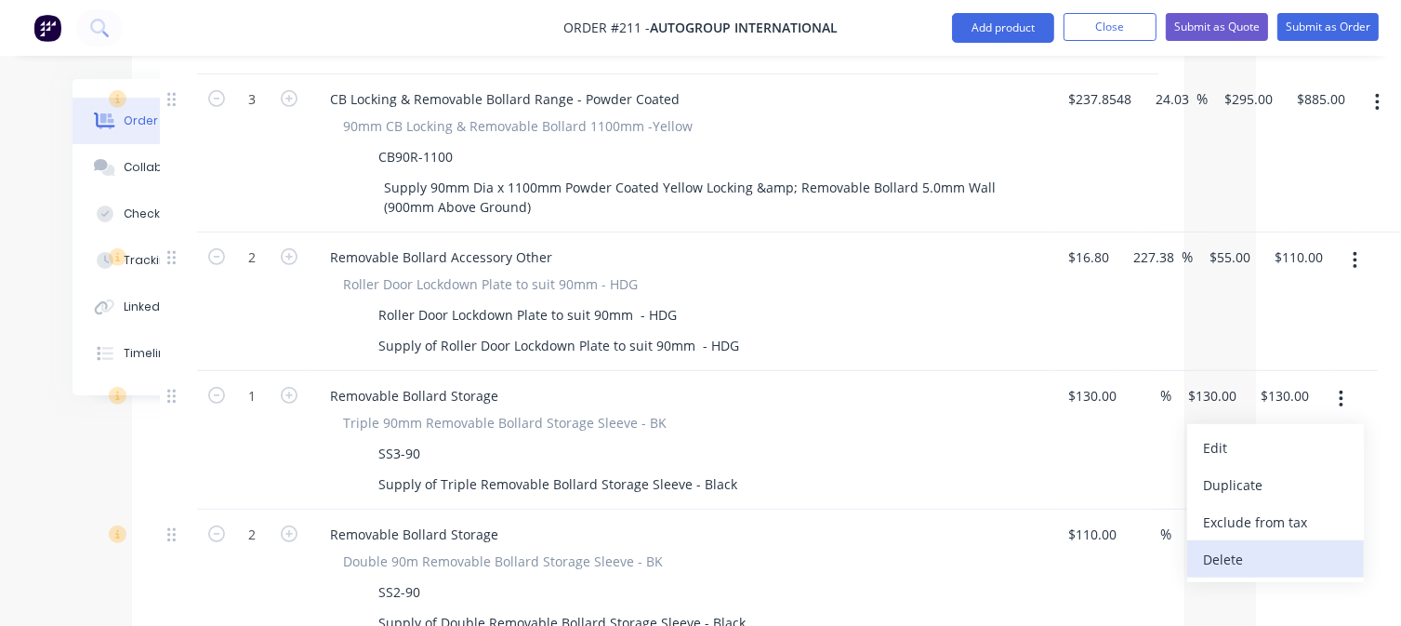
click at [1217, 546] on div "Delete" at bounding box center [1275, 559] width 143 height 27
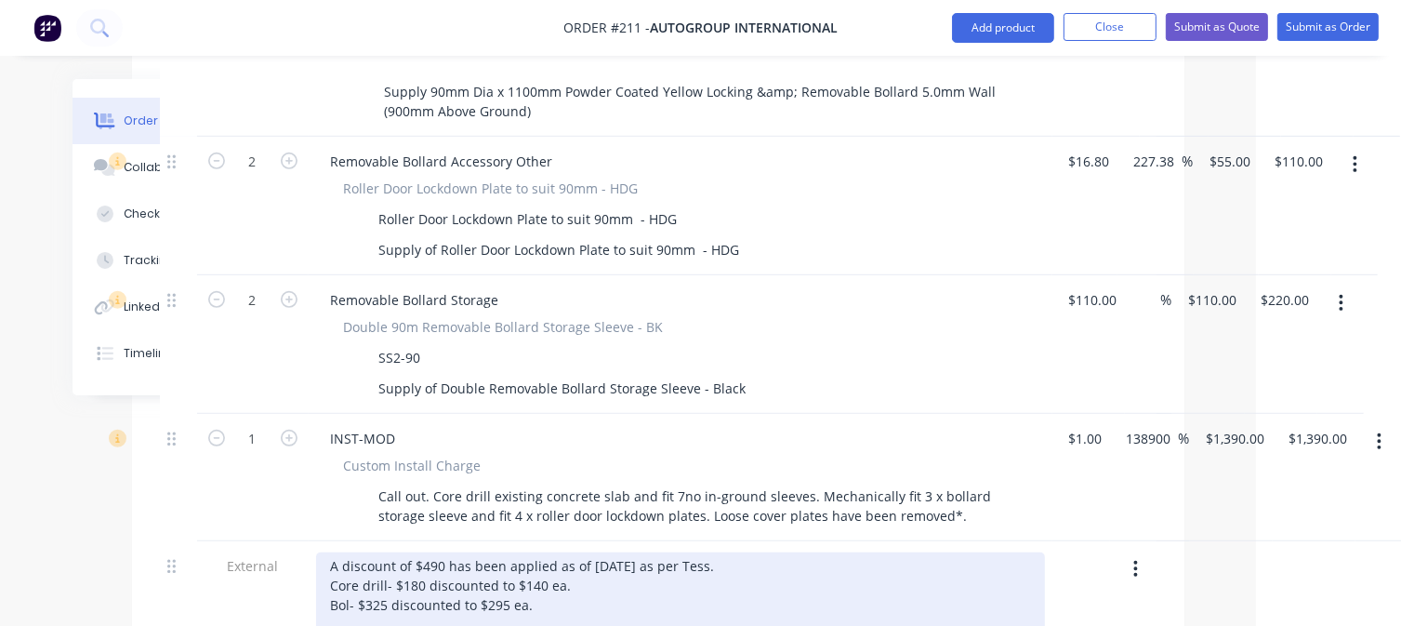
scroll to position [1022, 145]
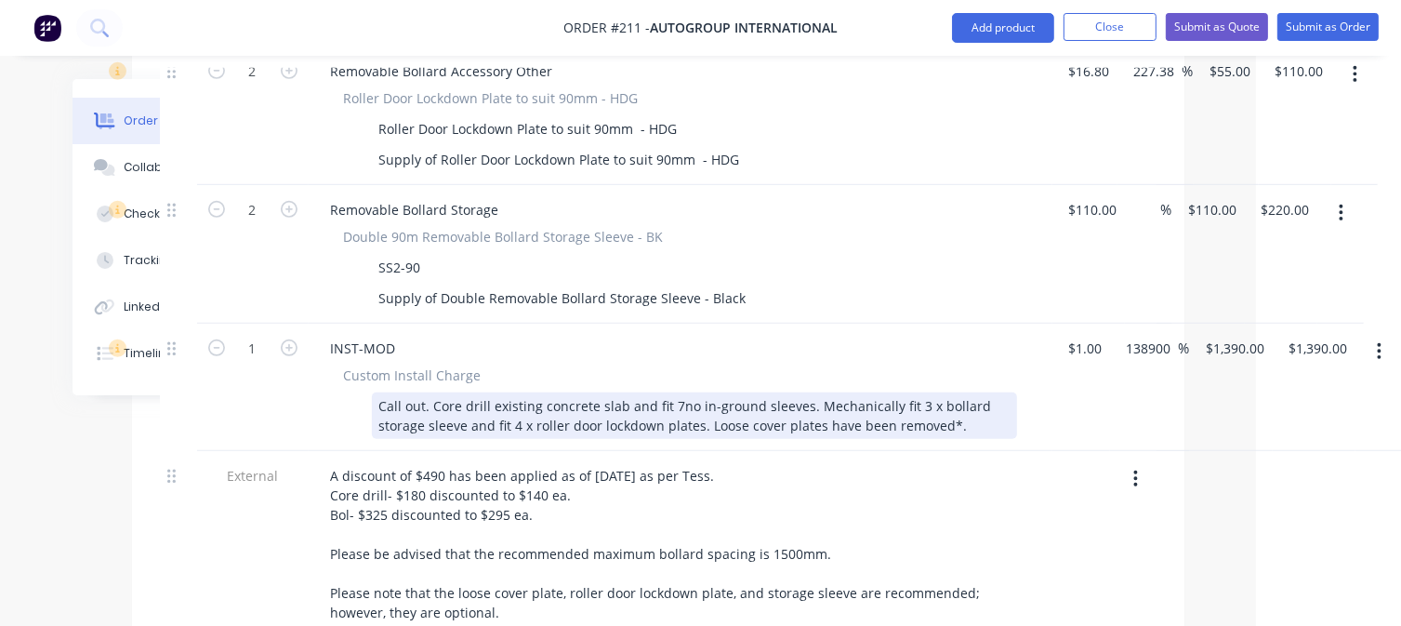
click at [670, 392] on div "Call out. Core drill existing concrete slab and fit 7no in-ground sleeves. Mech…" at bounding box center [694, 415] width 645 height 46
click at [911, 392] on div "Call out. Core drill existing concrete slab and fit 3no in-ground sleeves. Mech…" at bounding box center [694, 415] width 645 height 46
click at [517, 392] on div "Call out. Core drill existing concrete slab and fit 3no in-ground sleeves. Mech…" at bounding box center [694, 415] width 645 height 46
drag, startPoint x: 940, startPoint y: 368, endPoint x: 706, endPoint y: 376, distance: 233.4
click at [706, 392] on div "Call out. Core drill existing concrete slab and fit 3no in-ground sleeves. Mech…" at bounding box center [694, 415] width 645 height 46
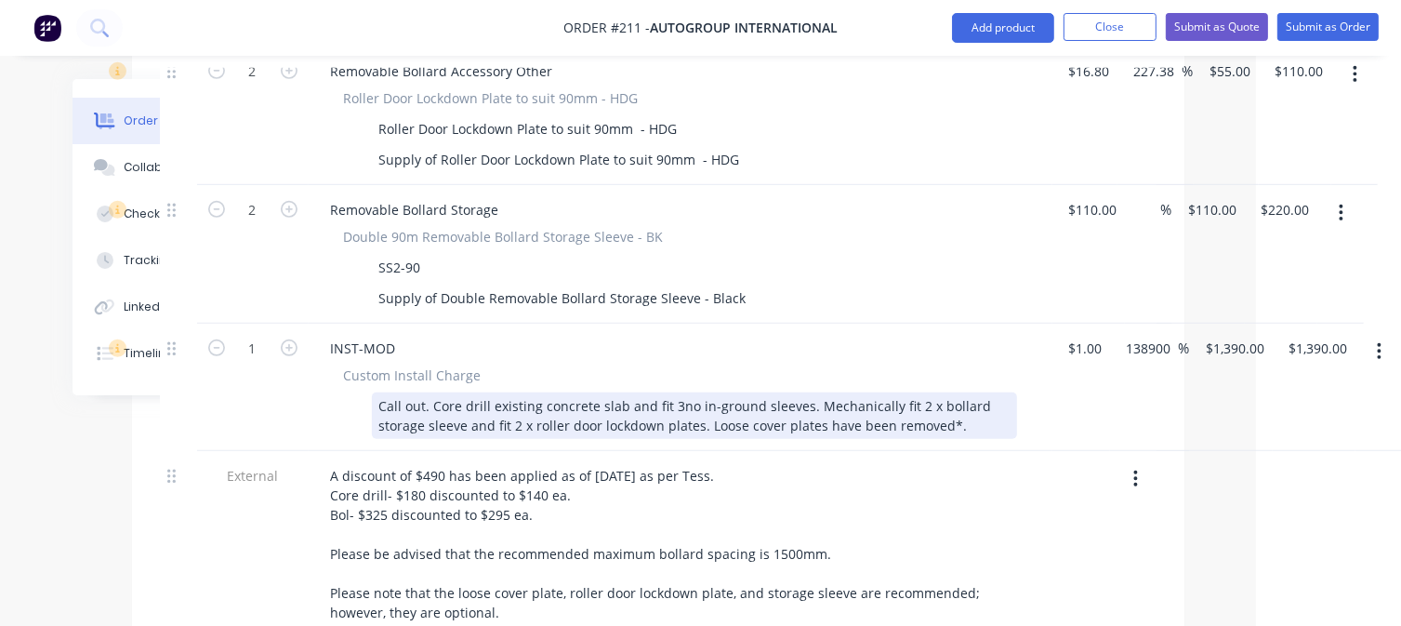
click at [948, 392] on div "Call out. Core drill existing concrete slab and fit 3no in-ground sleeves. Mech…" at bounding box center [694, 415] width 645 height 46
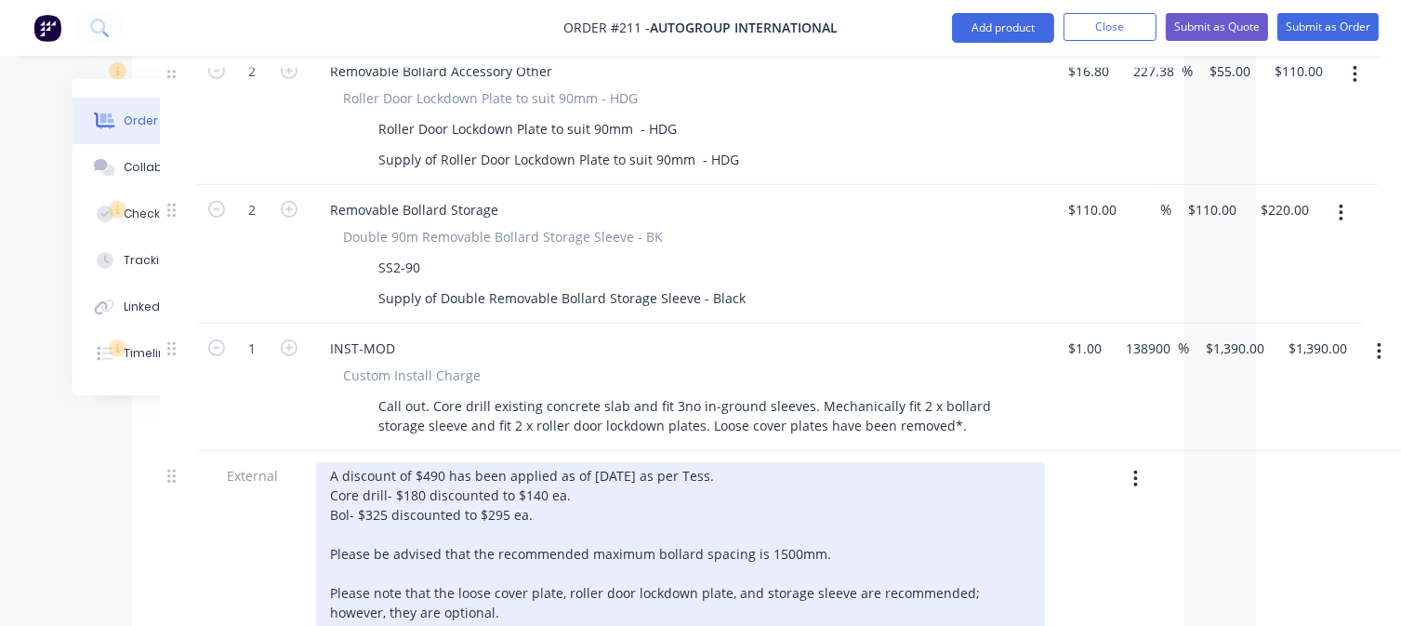
click at [540, 462] on div "A discount of $490 has been applied as of [DATE] as per Tess. Core drill- $180 …" at bounding box center [680, 573] width 729 height 222
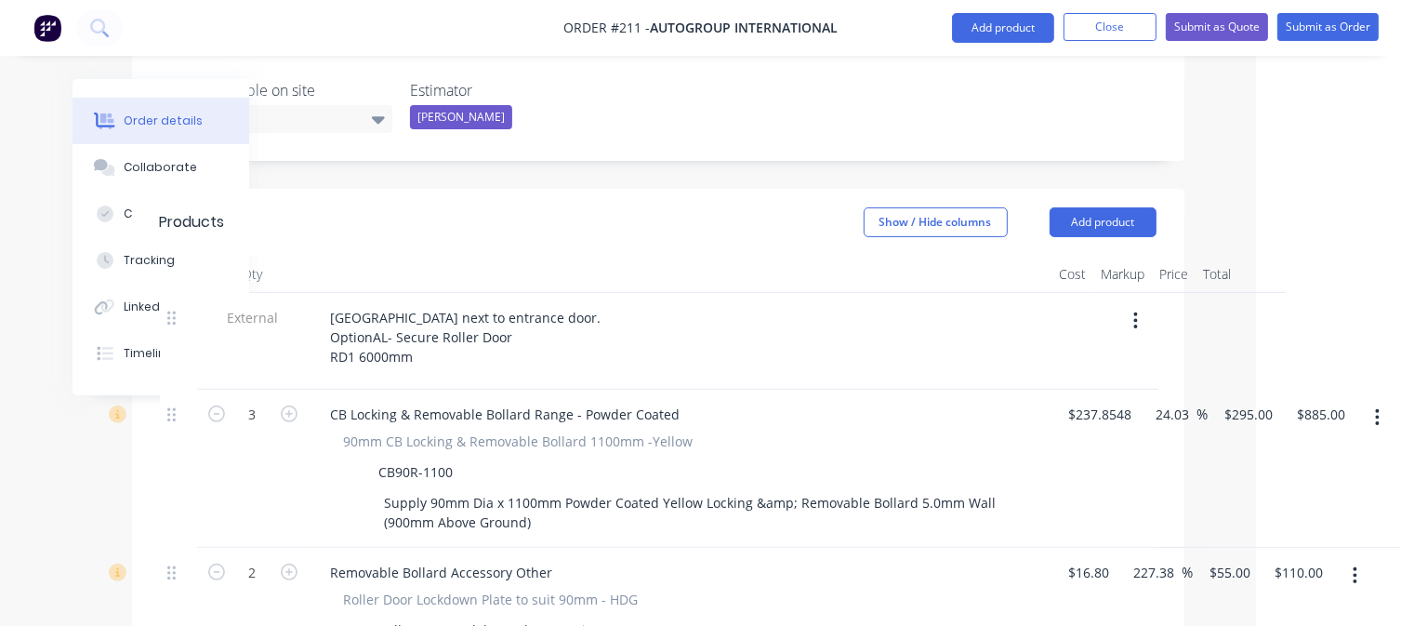
scroll to position [465, 145]
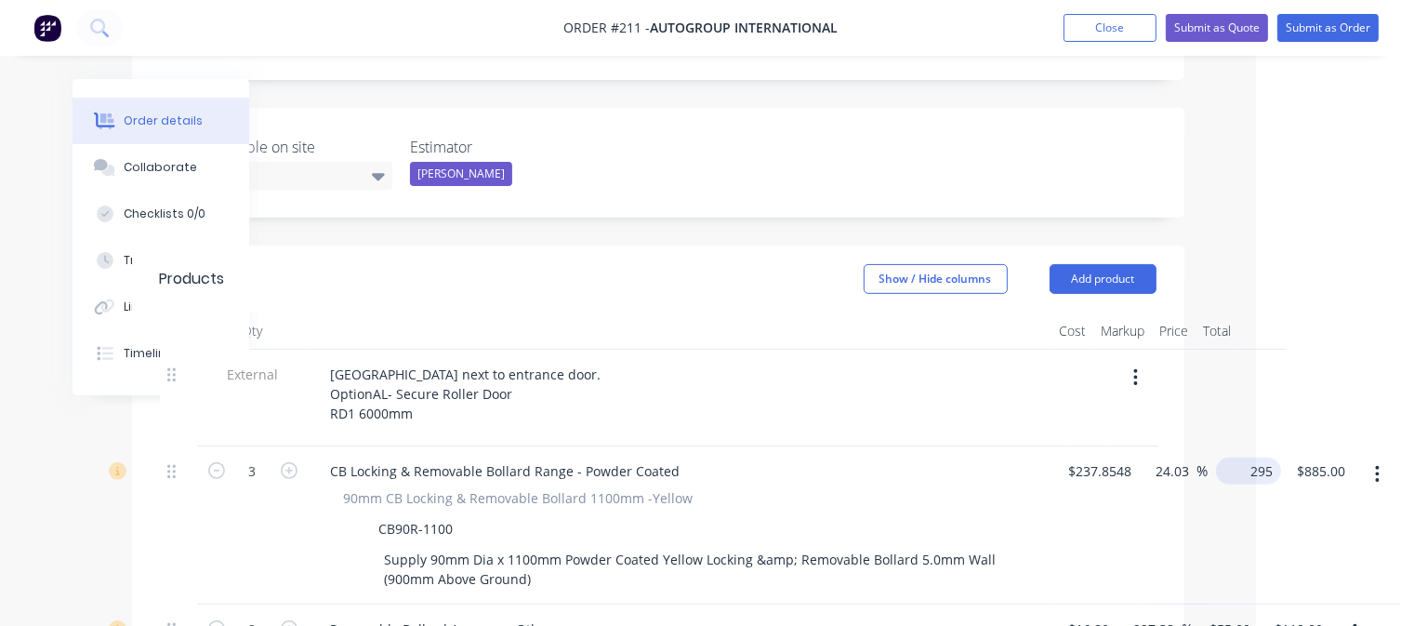
click at [1156, 446] on div "3 CB Locking & Removable Bollard Range - Powder Coated 90mm CB Locking & Remova…" at bounding box center [658, 525] width 996 height 158
type input "315"
type input "32.43"
type input "$315.00"
type input "$945.00"
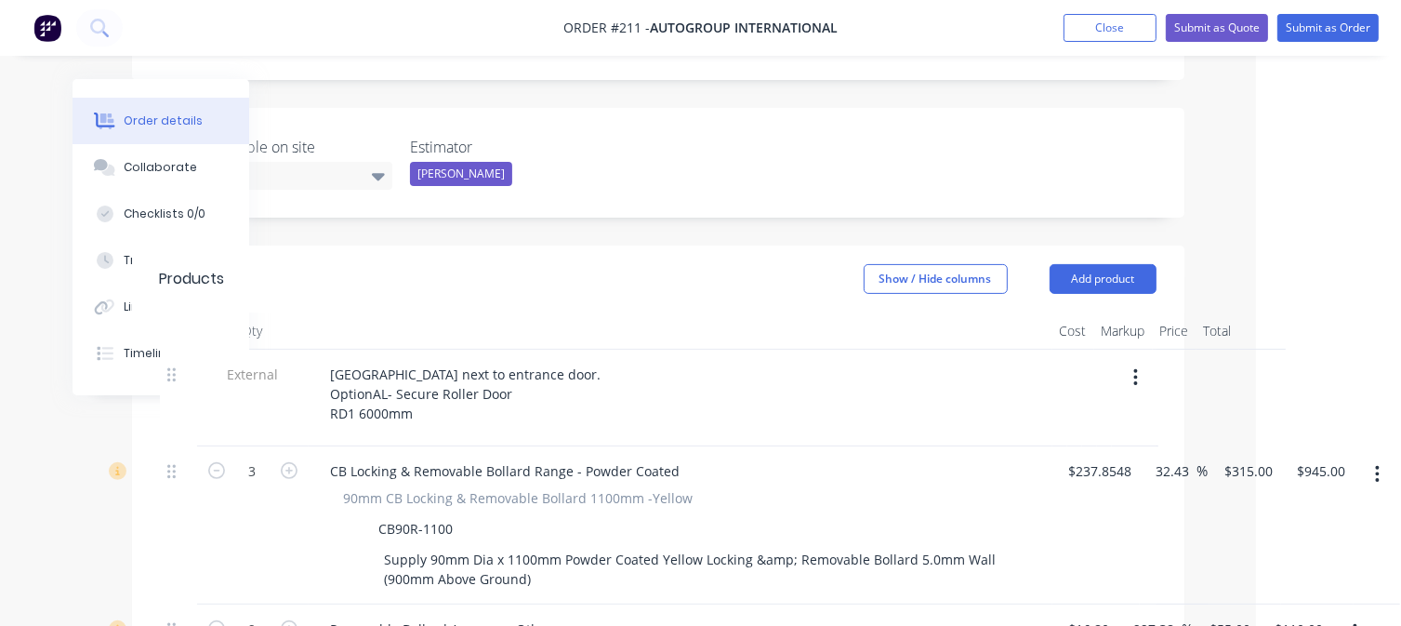
click at [1019, 488] on div "90mm CB Locking & Removable Bollard 1100mm -Yellow CB90R-1100 Supply 90mm Dia x…" at bounding box center [680, 540] width 729 height 104
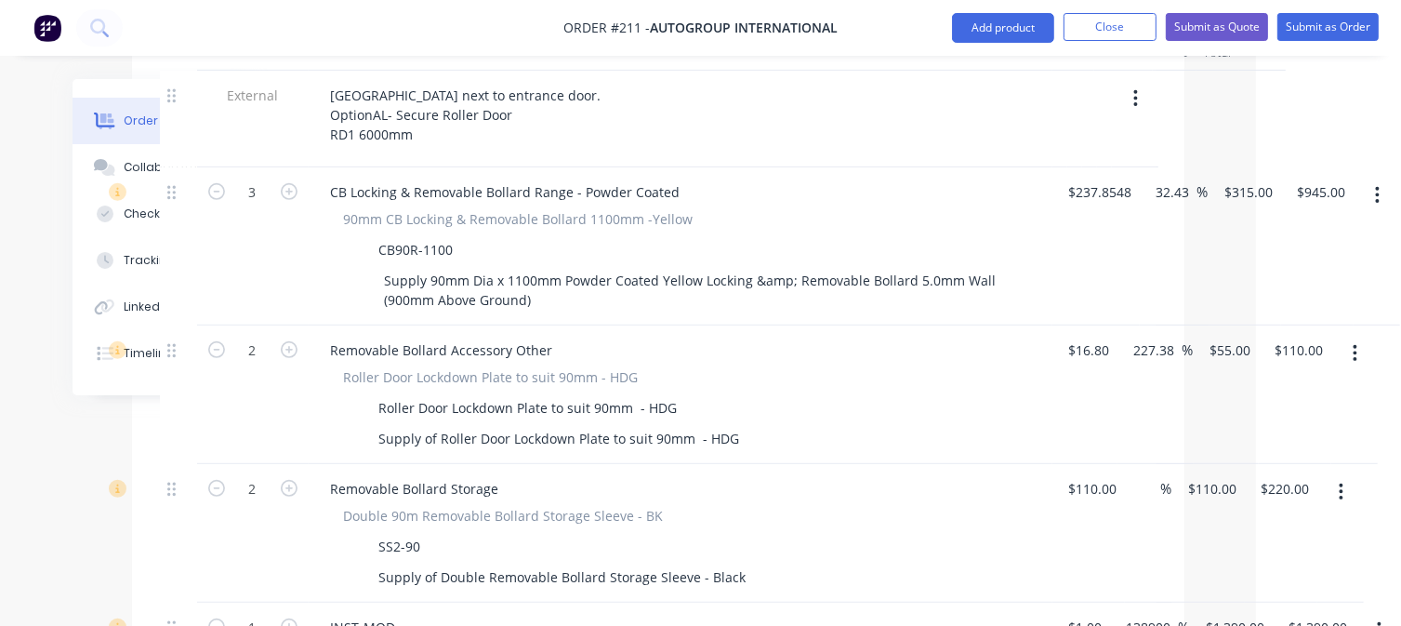
scroll to position [744, 145]
click at [1247, 178] on input "315" at bounding box center [1252, 191] width 58 height 27
type input "295"
type input "24.03"
type input "$295.00"
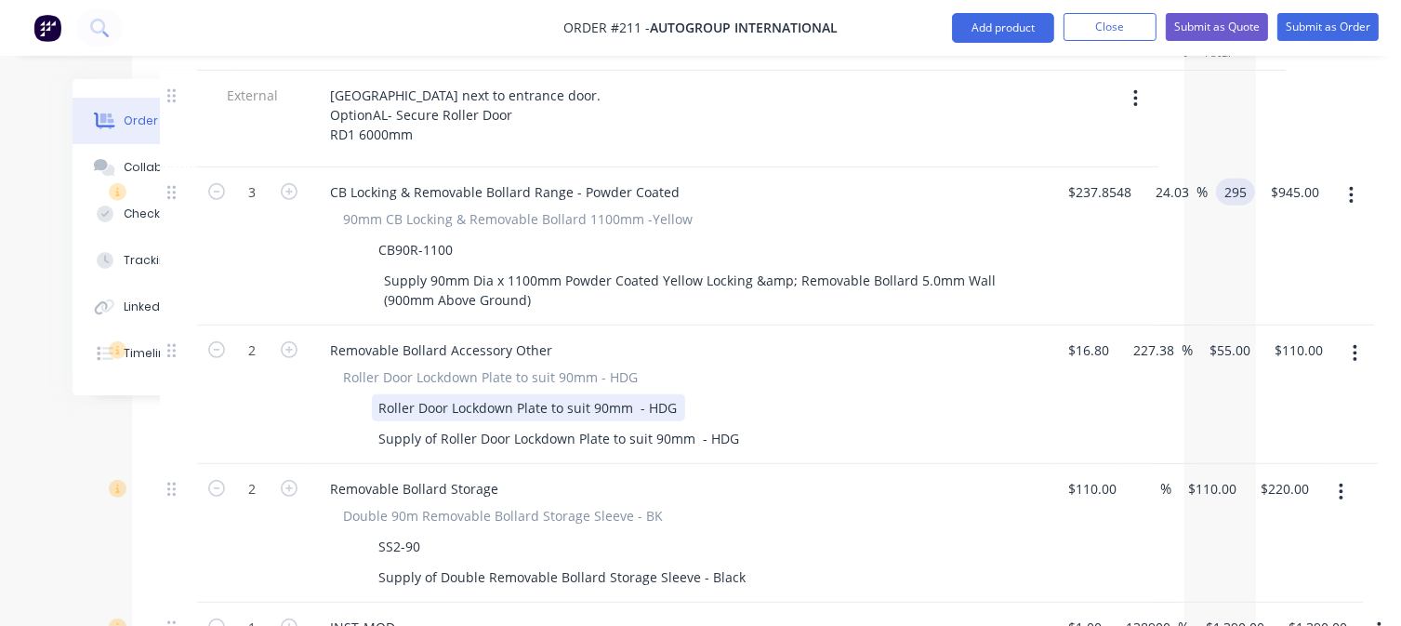
type input "$885.00"
click at [898, 367] on div "Roller Door Lockdown Plate to suit 90mm - HDG Roller Door Lockdown Plate to sui…" at bounding box center [680, 409] width 729 height 85
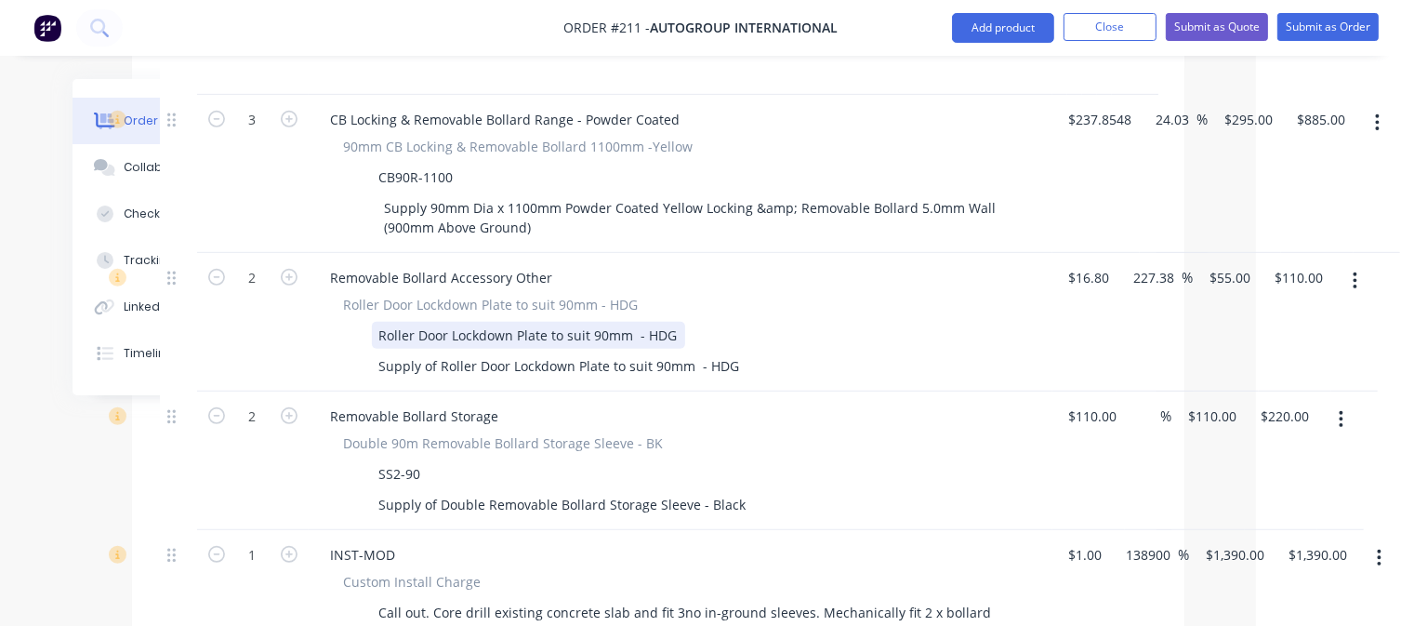
scroll to position [837, 145]
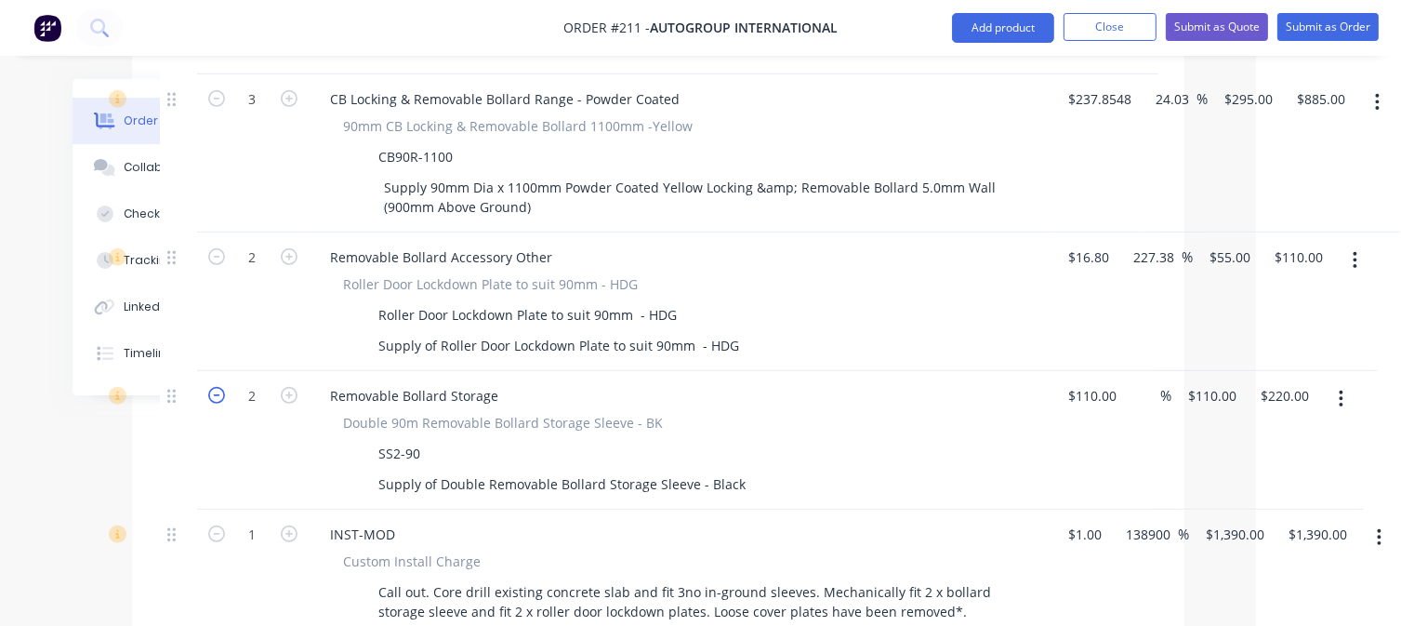
click at [213, 387] on icon "button" at bounding box center [216, 395] width 17 height 17
type input "1"
type input "$110.00"
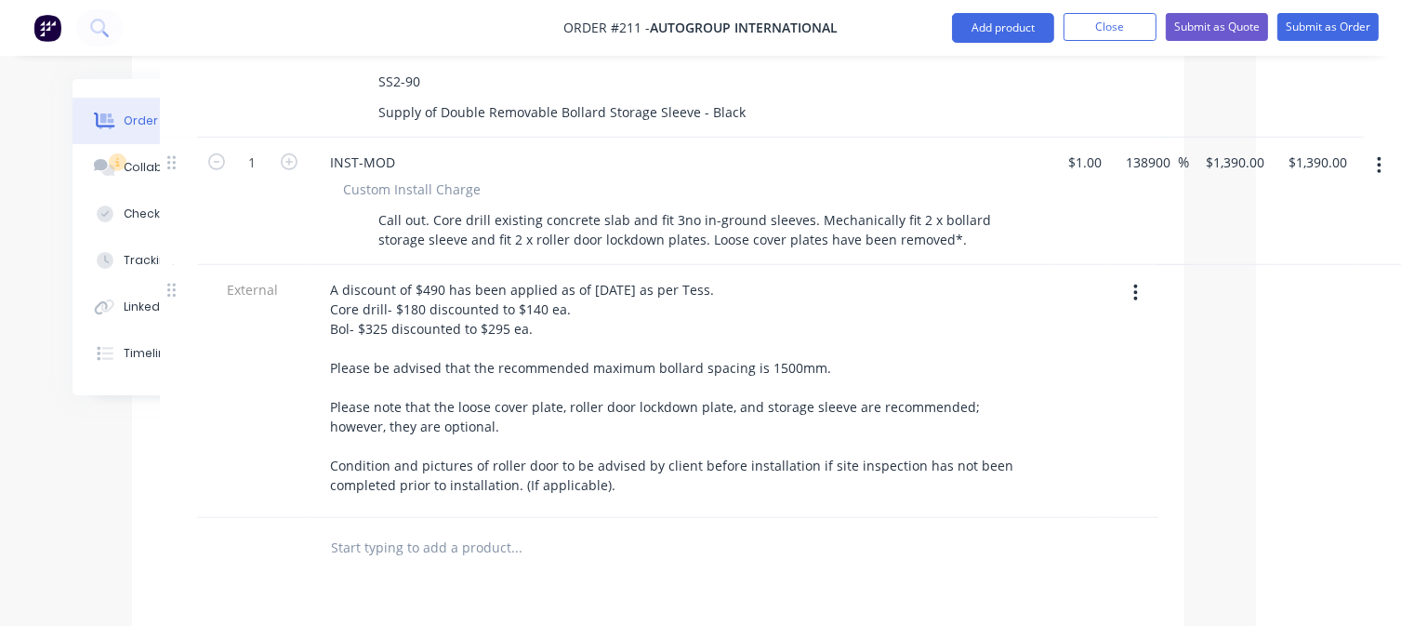
click at [403, 529] on input "text" at bounding box center [517, 547] width 372 height 37
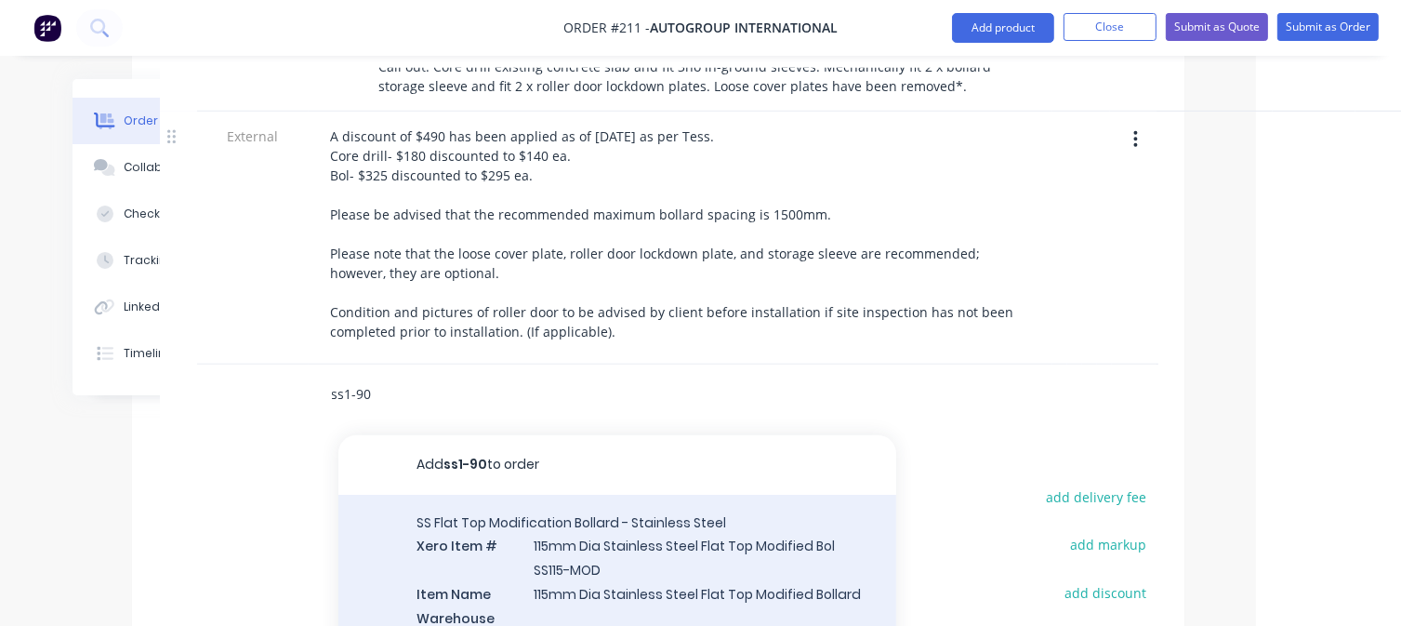
scroll to position [1394, 145]
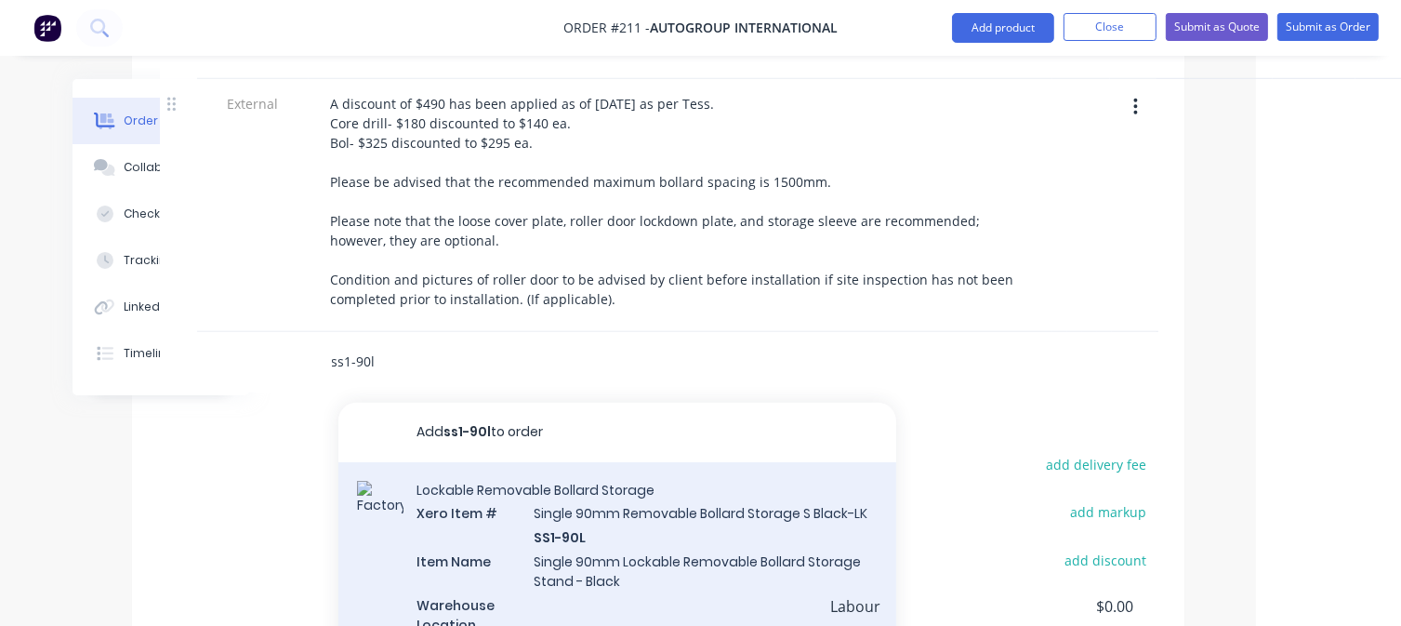
type input "ss1-90l"
click at [547, 519] on div "Lockable Removable Bollard Storage Xero Item # Single 90mm Removable Bollard St…" at bounding box center [617, 612] width 558 height 300
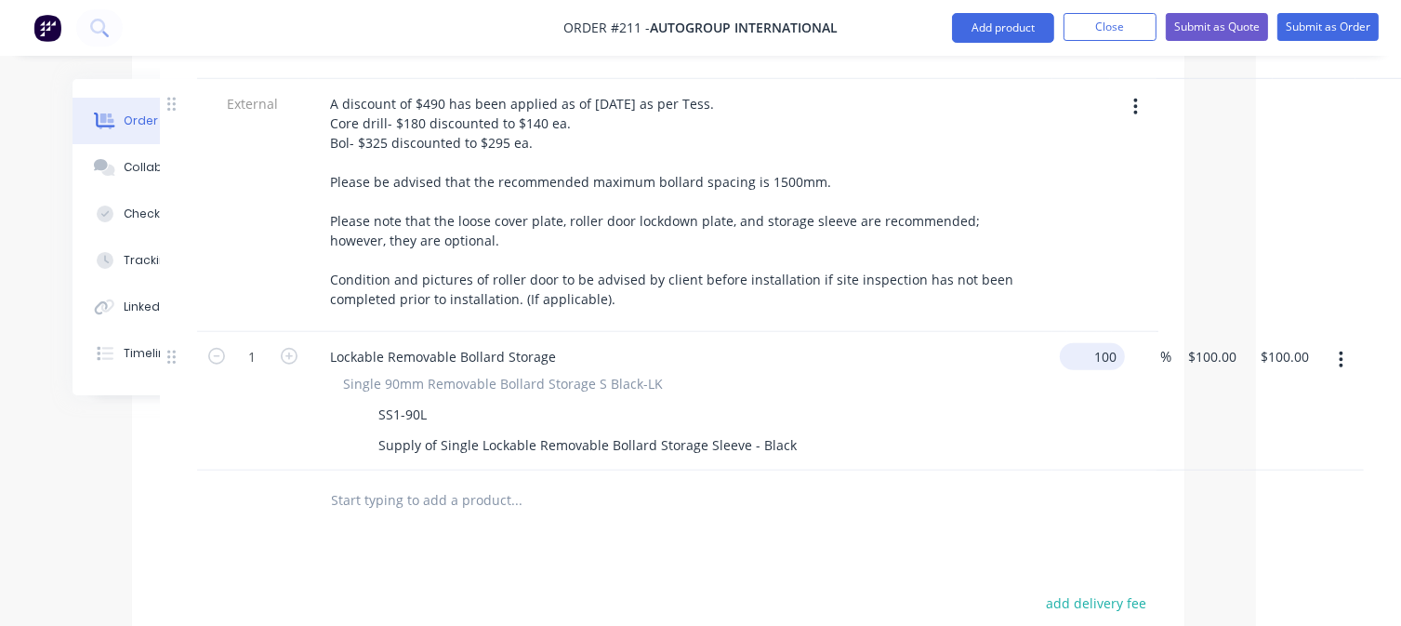
click at [1090, 343] on input "100" at bounding box center [1096, 356] width 58 height 27
type input "$1.00"
type input "1"
type input "$1.00"
click at [1178, 343] on input "1" at bounding box center [1182, 356] width 21 height 27
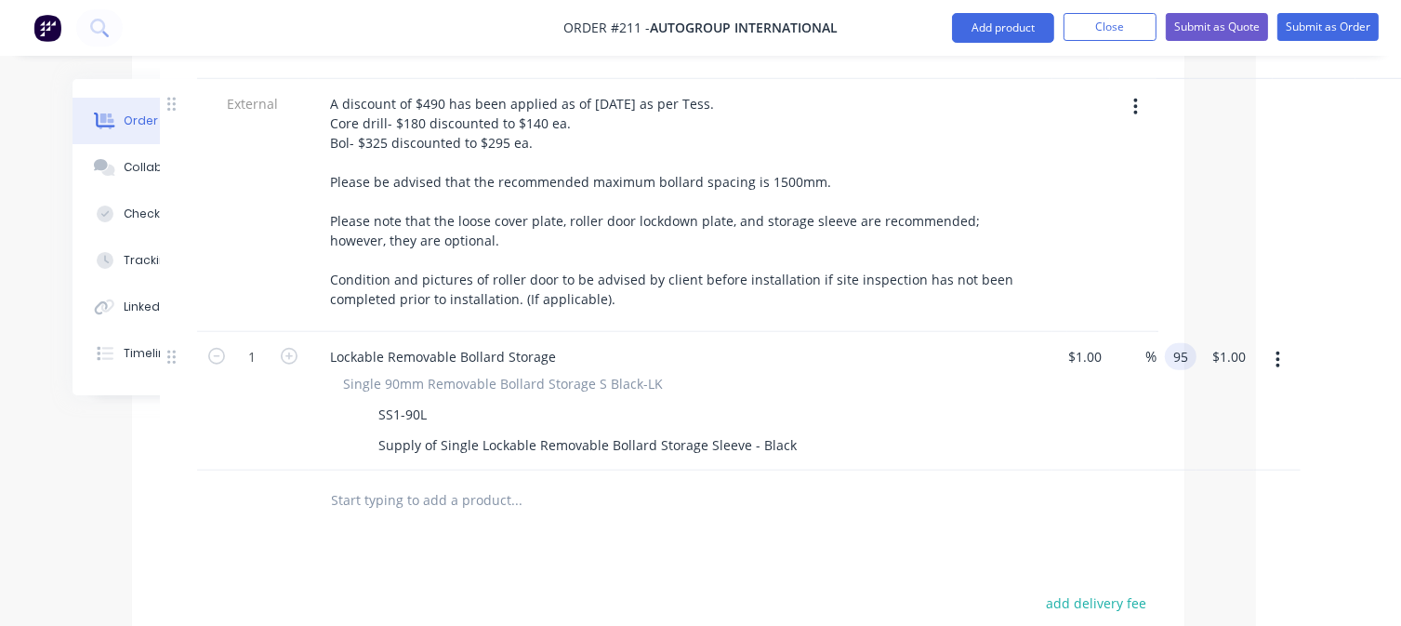
type input "95"
click at [643, 481] on input "text" at bounding box center [517, 499] width 372 height 37
type input "9400"
type input "$95.00"
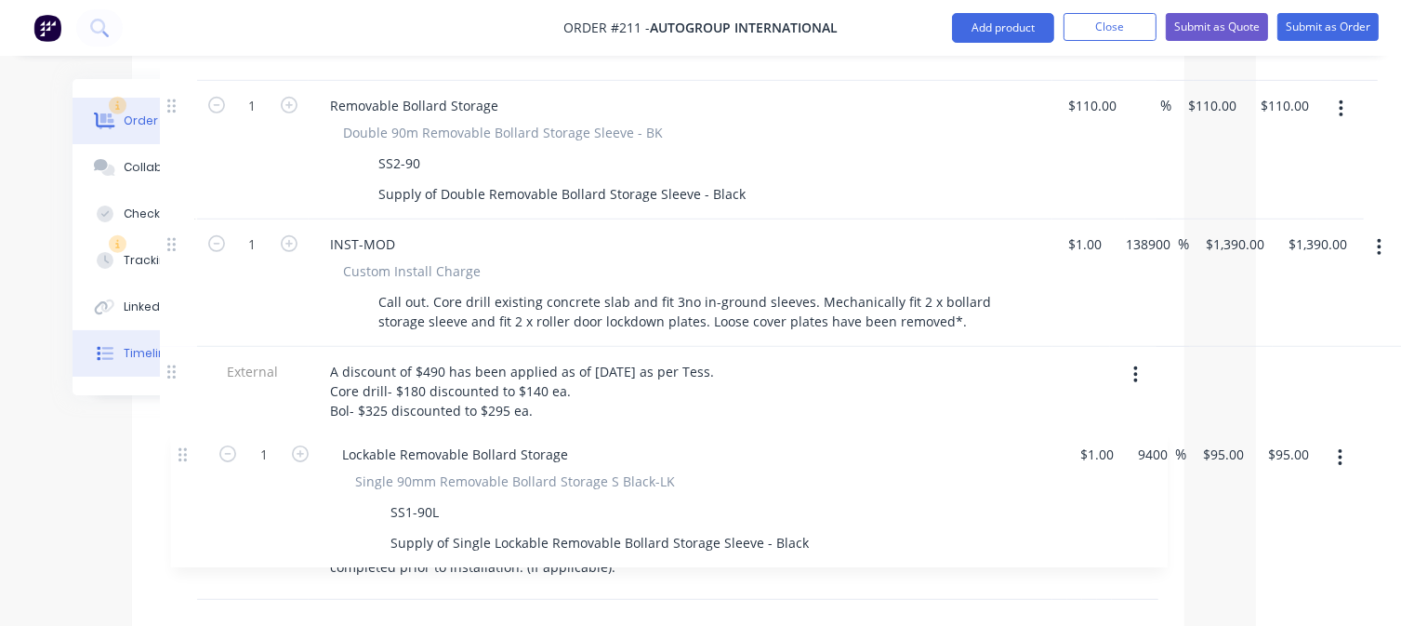
scroll to position [1130, 145]
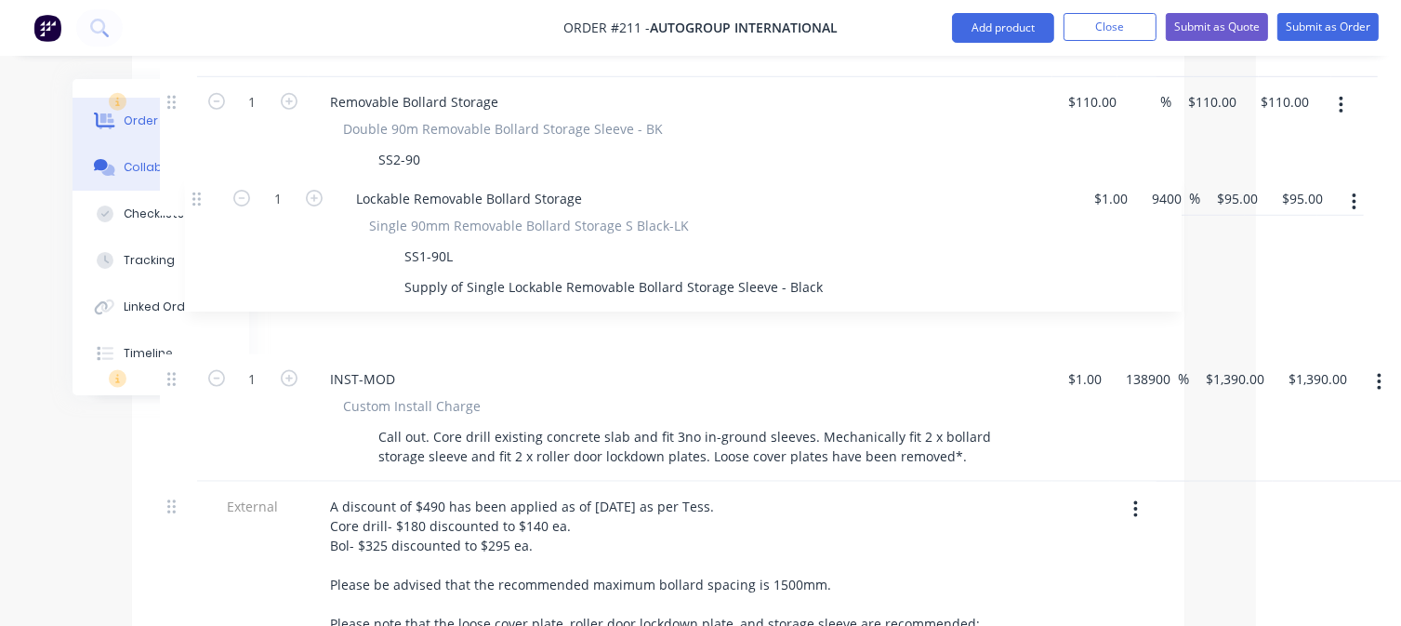
drag, startPoint x: 167, startPoint y: 582, endPoint x: 195, endPoint y: 187, distance: 396.0
click at [195, 187] on div "Order details Collaborate Checklists 0/0 Tracking Linked Orders Timeline Order …" at bounding box center [556, 108] width 1294 height 2319
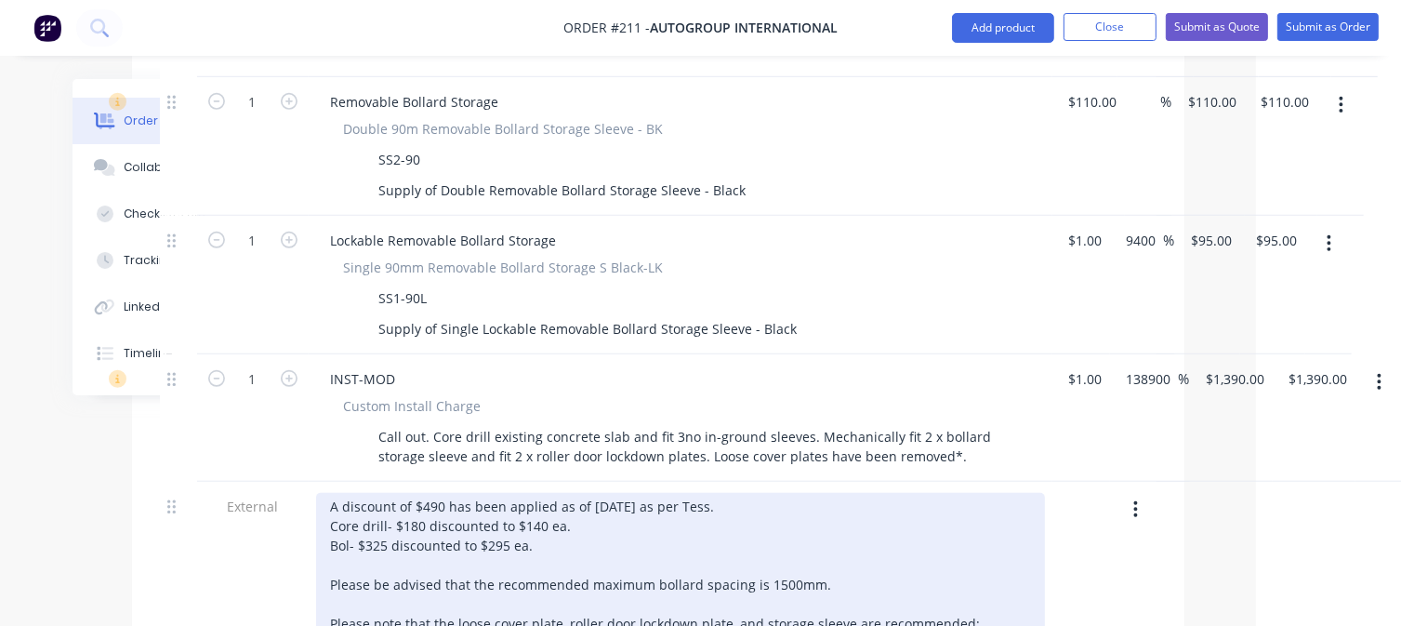
click at [442, 493] on div "A discount of $490 has been applied as of [DATE] as per Tess. Core drill- $180 …" at bounding box center [680, 604] width 729 height 222
drag, startPoint x: 638, startPoint y: 443, endPoint x: 586, endPoint y: 455, distance: 53.4
click at [586, 493] on div "A discount of $150 has been applied as of [DATE] as per Tess. Core drill- $180 …" at bounding box center [680, 604] width 729 height 222
click at [600, 493] on div "A discount of $150 has been applied as of [DATE] as per Tess. Core drill- $180 …" at bounding box center [680, 604] width 729 height 222
click at [441, 493] on div "A discount of $150 has been applied as of [DATE] as per Tess. Core drill- $180 …" at bounding box center [680, 604] width 729 height 222
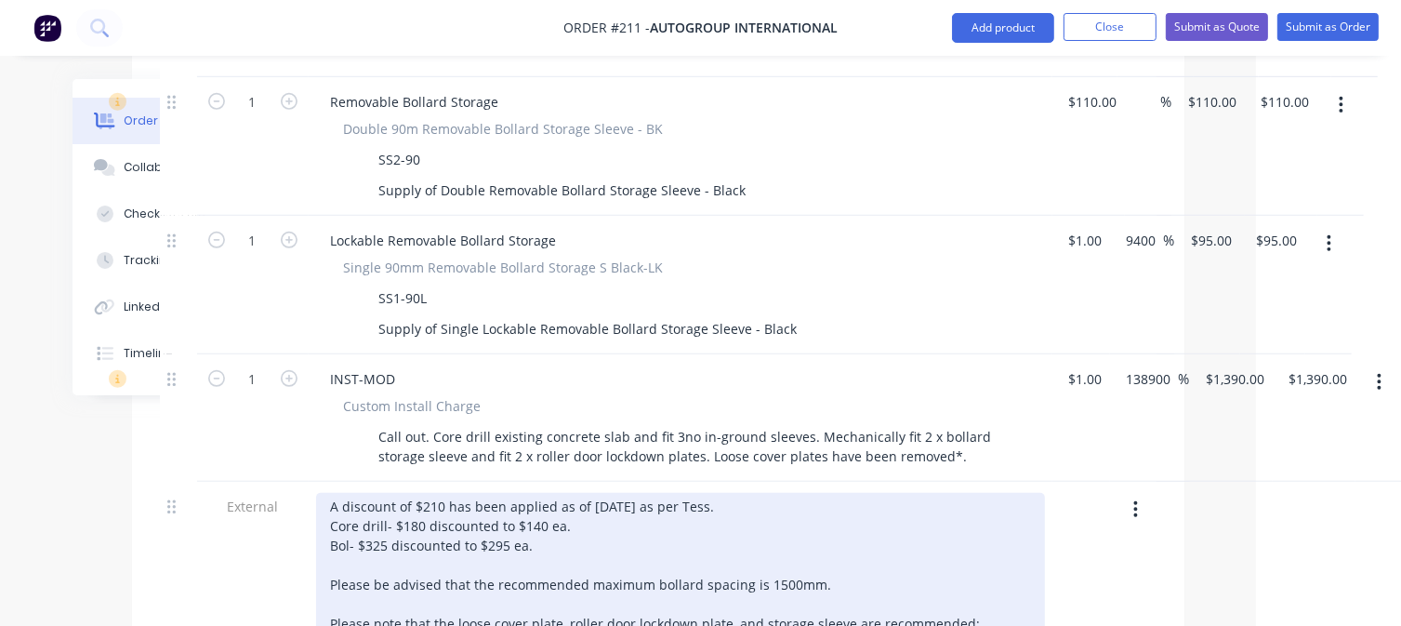
click at [535, 493] on div "A discount of $210 has been applied as of [DATE] as per Tess. Core drill- $180 …" at bounding box center [680, 604] width 729 height 222
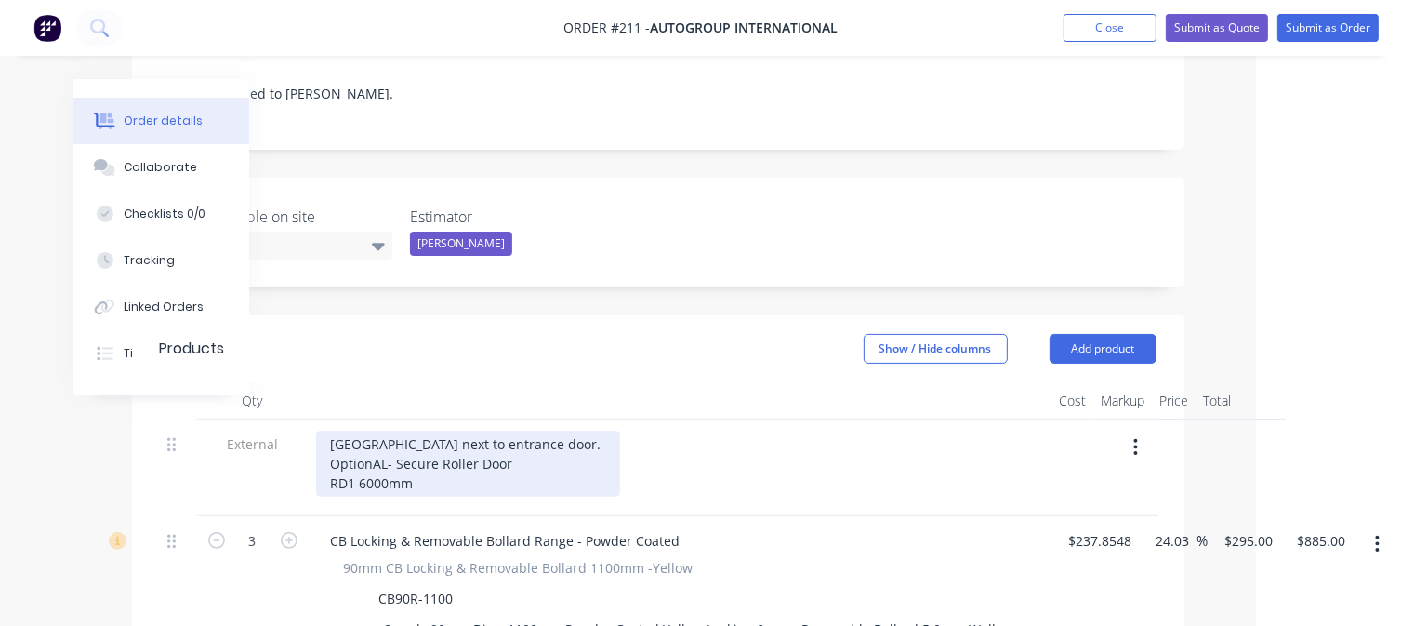
scroll to position [387, 145]
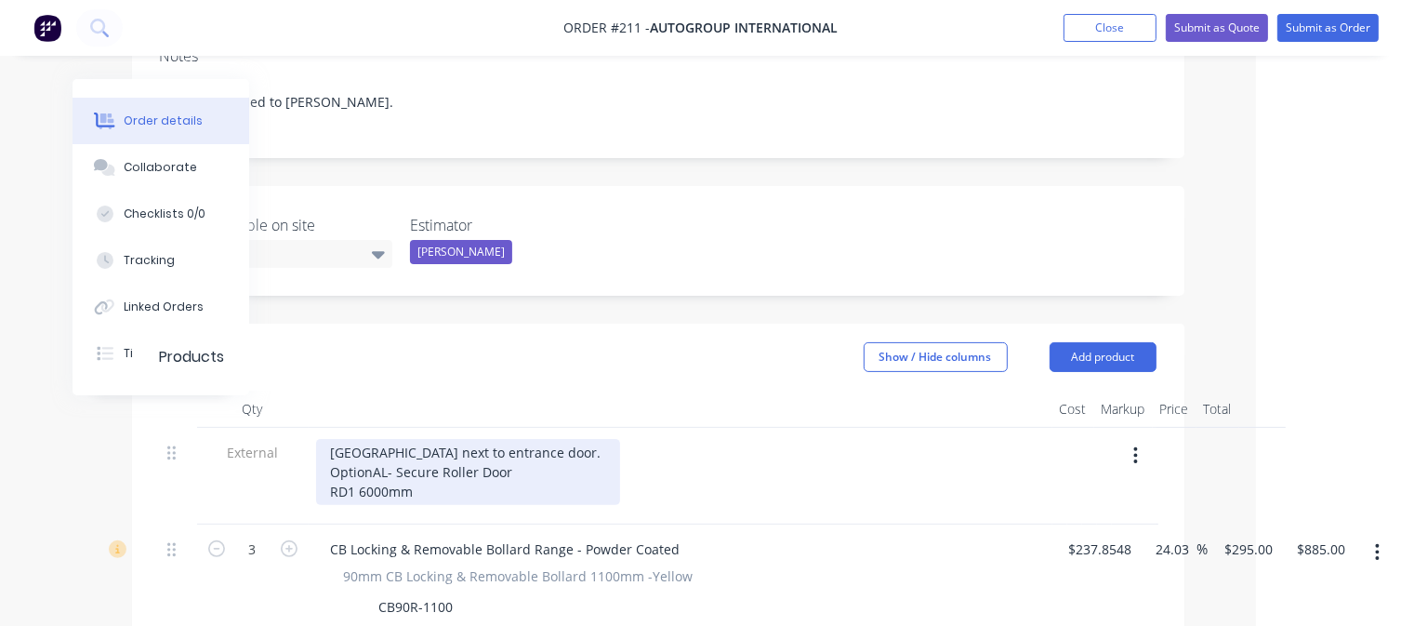
click at [610, 439] on div "[GEOGRAPHIC_DATA] next to entrance door. OptionAL- Secure Roller Door RD1 6000mm" at bounding box center [468, 472] width 304 height 66
click at [377, 439] on div "[GEOGRAPHIC_DATA] next to entrance door. OptionAL- Secure Roller Door RD1 6000mm" at bounding box center [468, 472] width 304 height 66
click at [383, 439] on div "[GEOGRAPHIC_DATA] next to entrance door. OptionaL- Secure Roller Door RD1 6000mm" at bounding box center [468, 472] width 304 height 66
click at [436, 439] on div "[GEOGRAPHIC_DATA] next to entrance door. Optional- Secure Roller Door RD1 6000mm" at bounding box center [468, 472] width 304 height 66
click at [439, 439] on div "[GEOGRAPHIC_DATA] next to entrance door. Optional- Secure front Roller Door RD1…" at bounding box center [468, 472] width 304 height 66
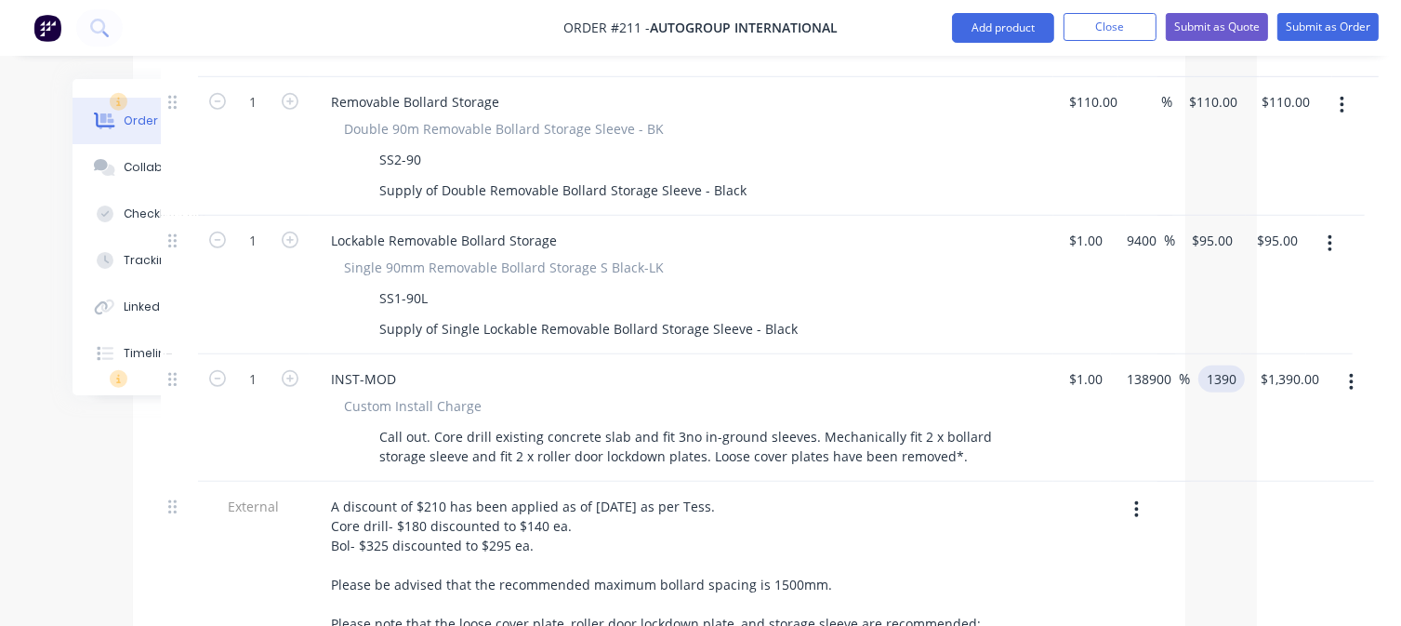
scroll to position [1130, 143]
click at [1240, 365] on input "1390" at bounding box center [1225, 378] width 39 height 27
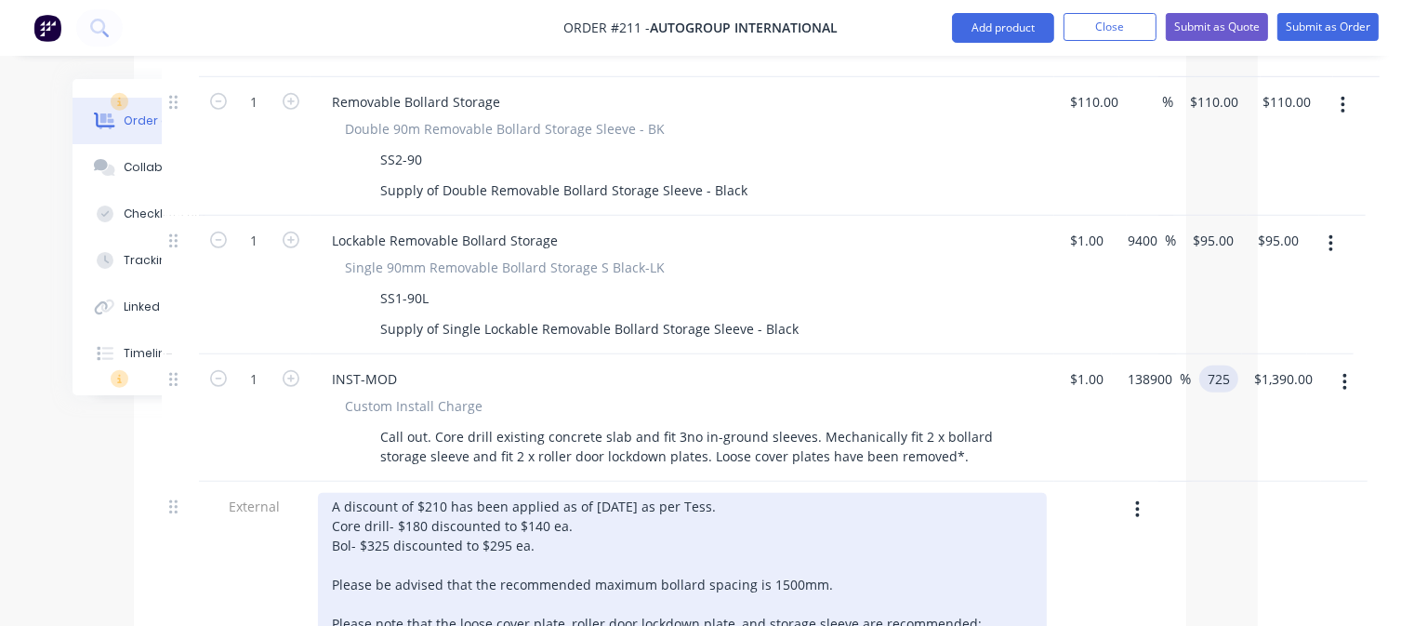
type input "725"
type input "72400"
type input "$725.00"
click at [1045, 493] on div "A discount of $210 has been applied as of [DATE] as per Tess. Core drill- $180 …" at bounding box center [682, 604] width 729 height 222
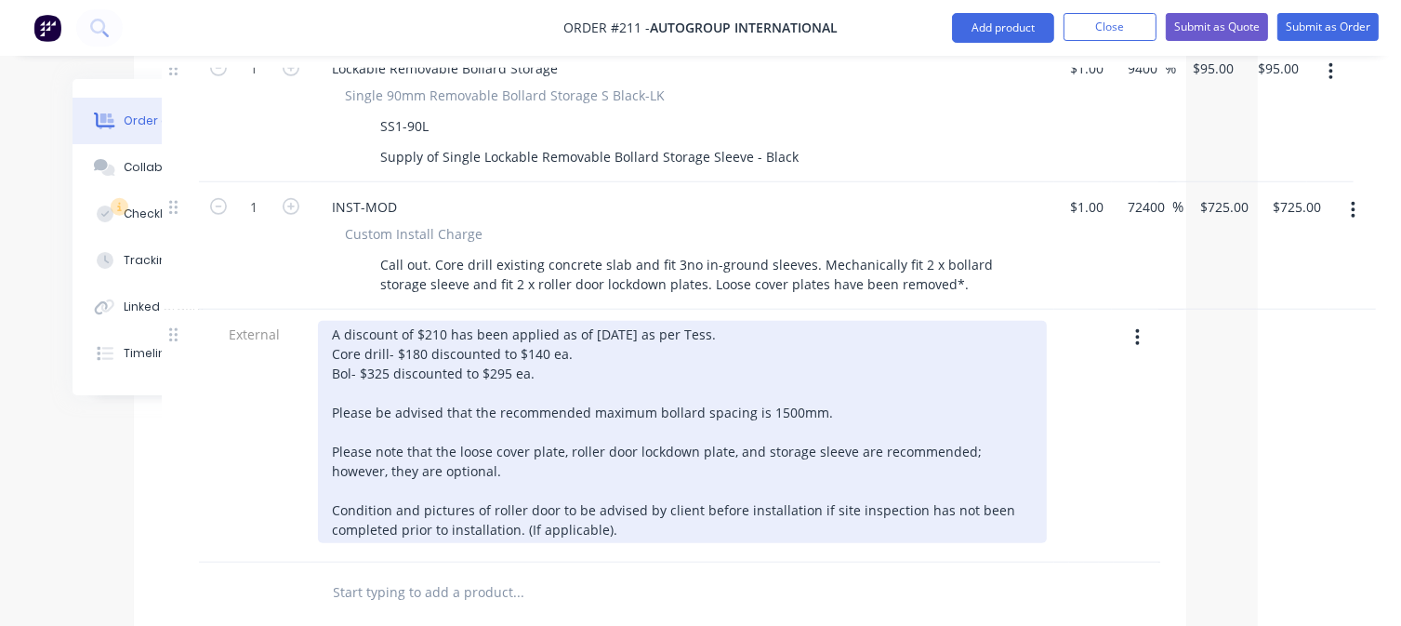
scroll to position [1409, 143]
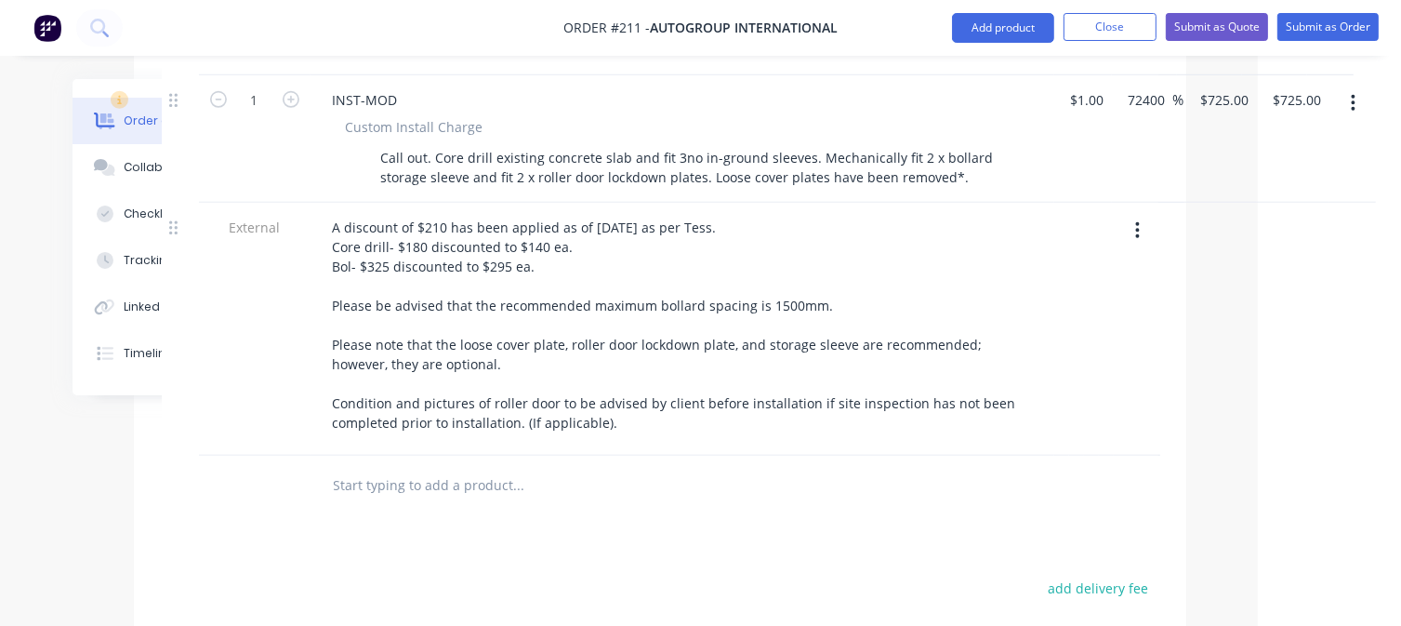
click at [481, 467] on input "text" at bounding box center [519, 485] width 372 height 37
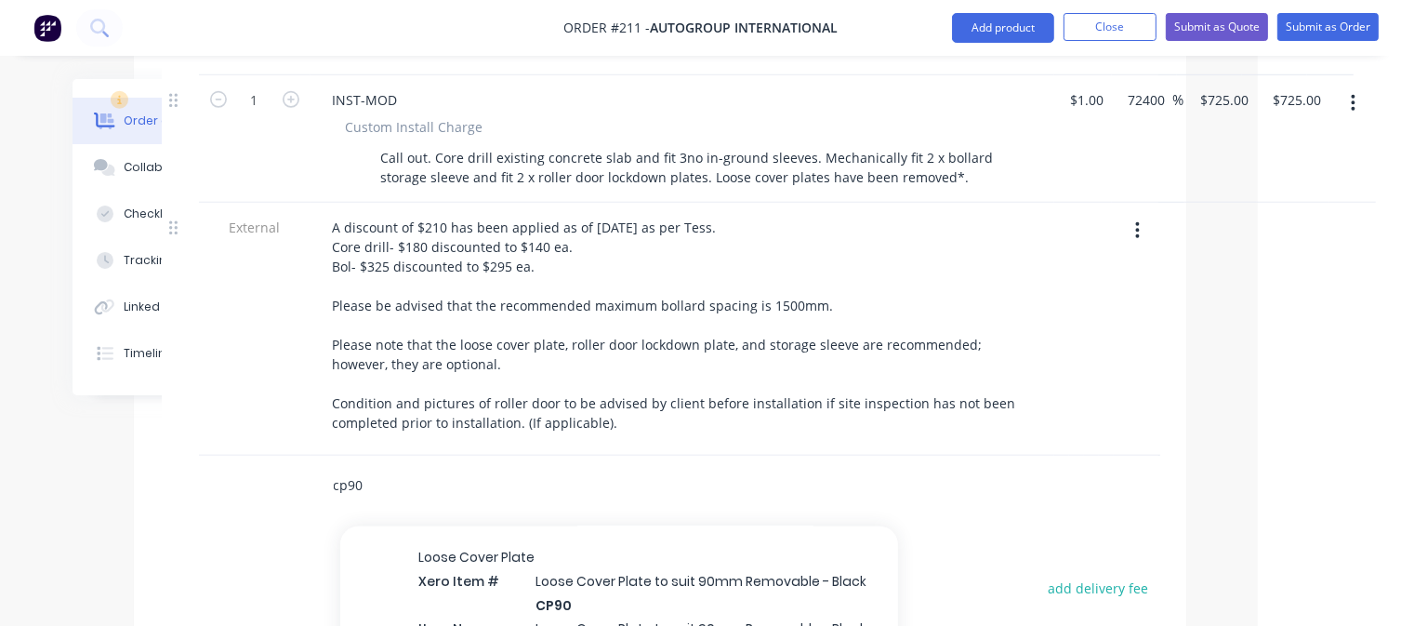
scroll to position [744, 0]
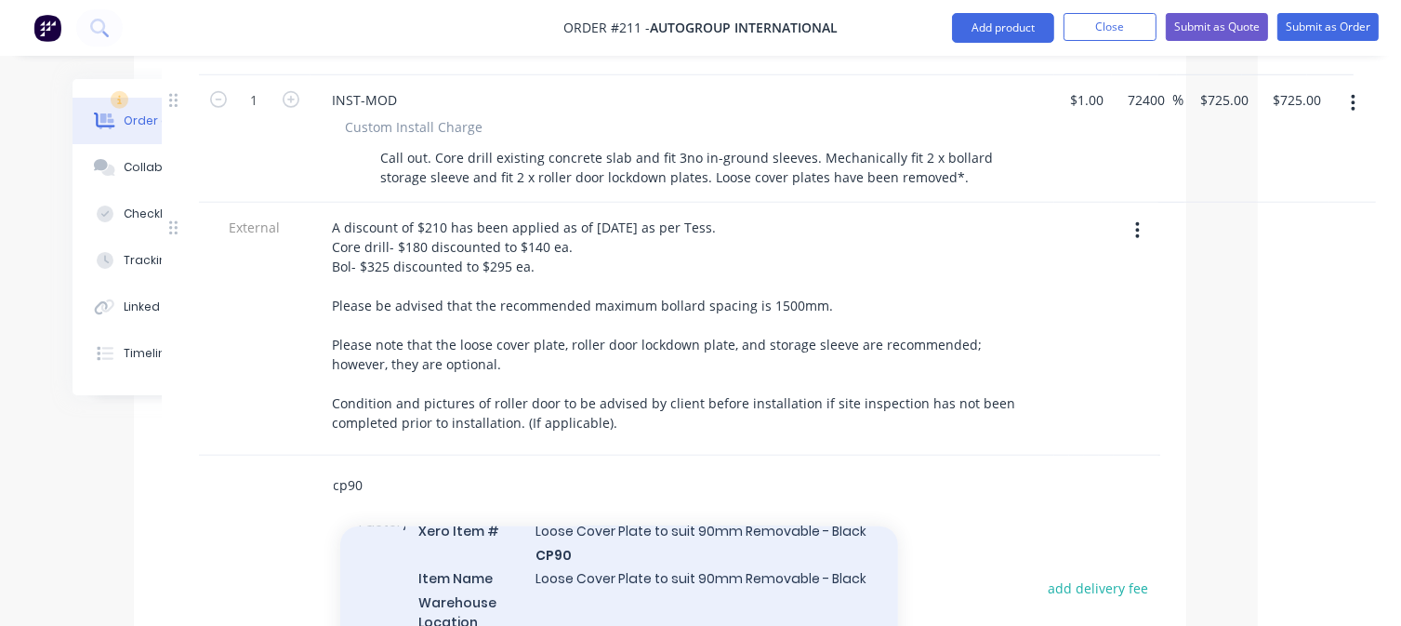
type input "cp90"
click at [613, 553] on div "Loose Cover Plate Xero Item # Loose Cover Plate to suit 90mm Removable - Black …" at bounding box center [619, 609] width 558 height 261
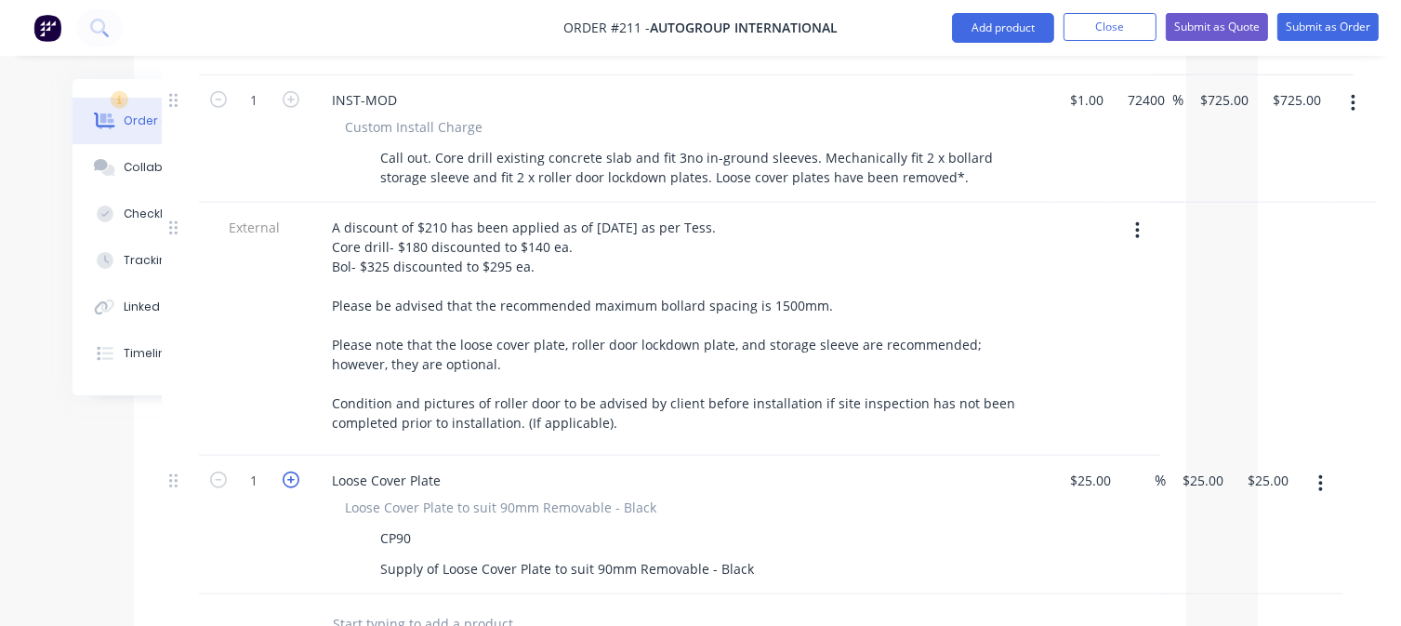
click at [293, 471] on icon "button" at bounding box center [291, 479] width 17 height 17
type input "2"
type input "$50.00"
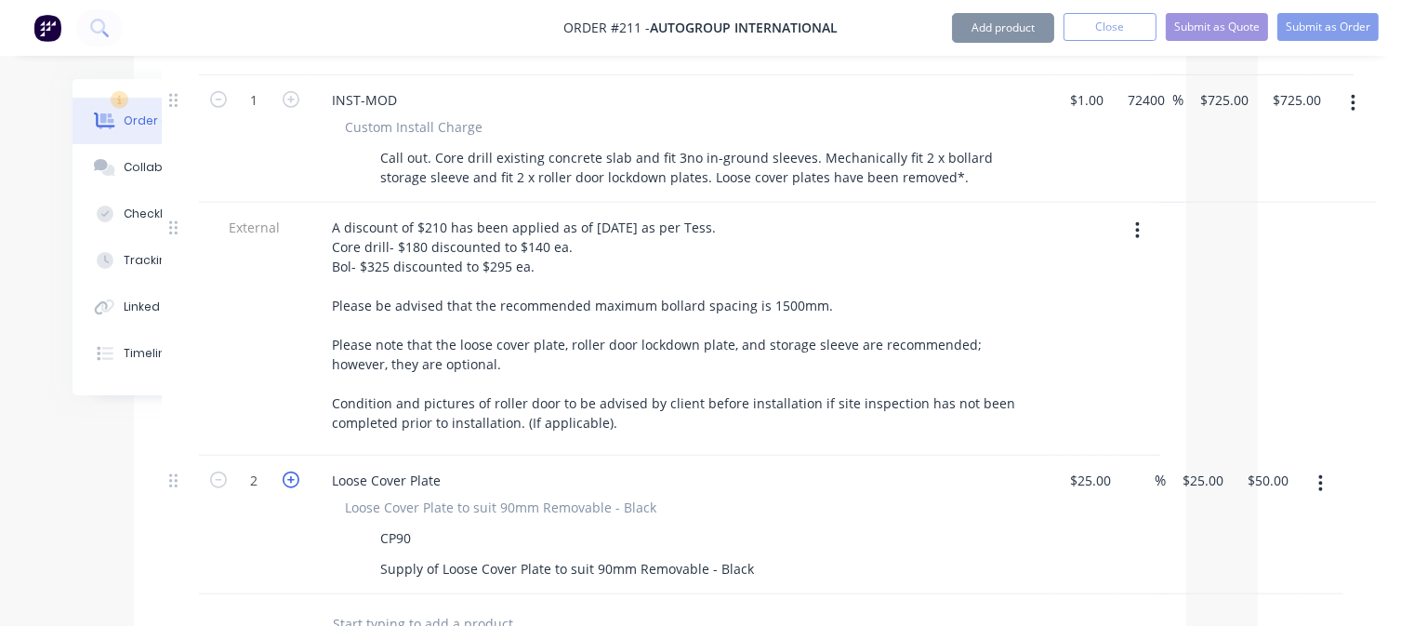
click at [293, 471] on icon "button" at bounding box center [291, 479] width 17 height 17
type input "3"
type input "$75.00"
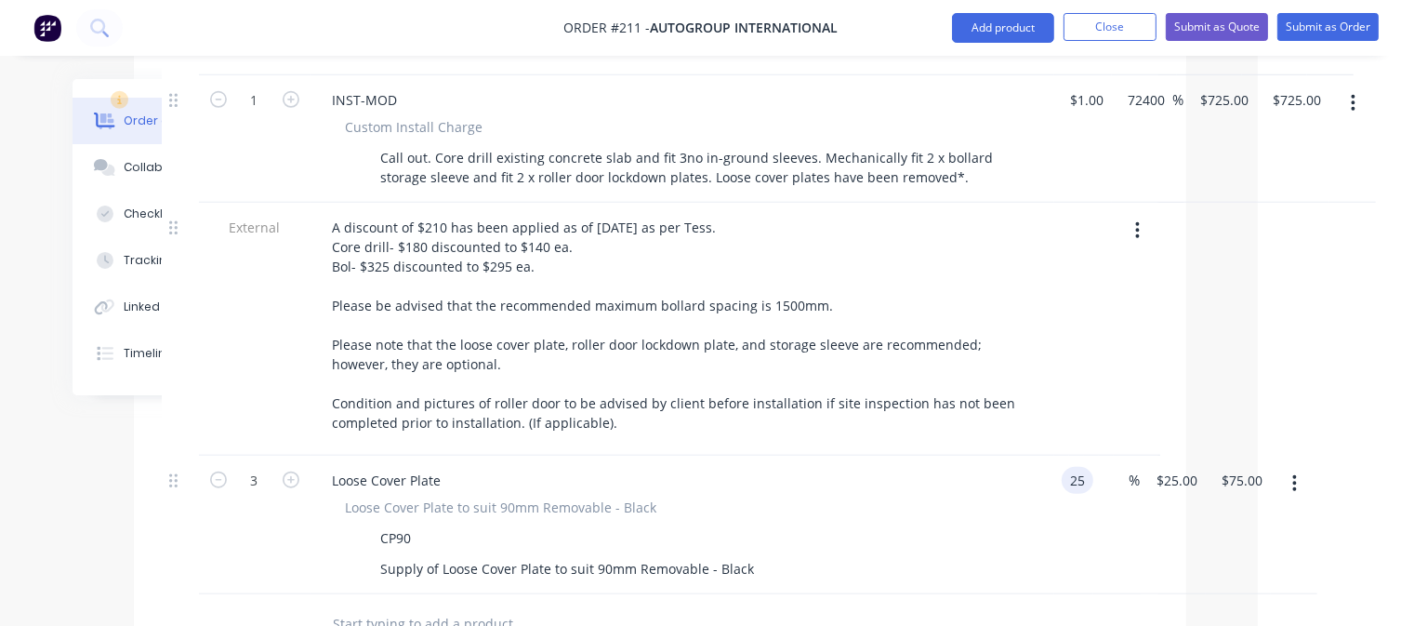
click at [1088, 467] on input "25" at bounding box center [1081, 480] width 24 height 27
type input "$1.00"
type input "1"
type input "$3.00"
click at [1178, 467] on input "1" at bounding box center [1178, 480] width 50 height 27
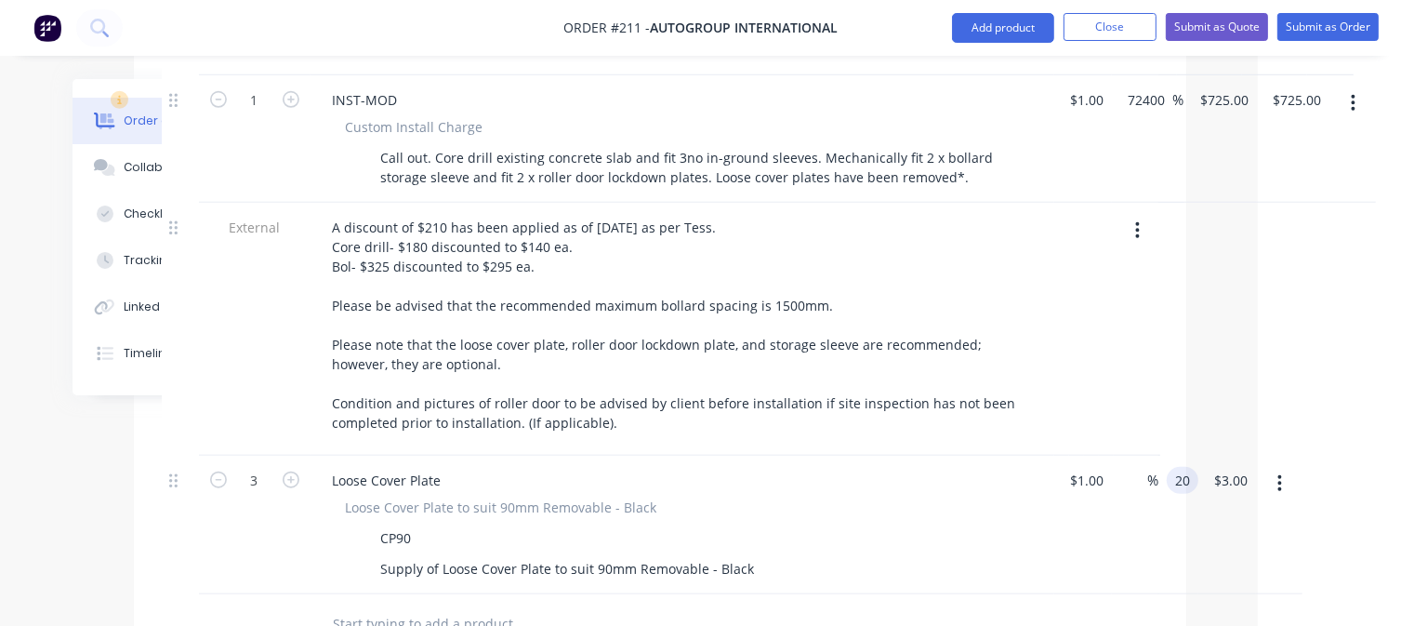
type input "20"
type input "1900"
type input "$20.00"
type input "$60.00"
click at [1040, 497] on div "Loose Cover Plate to suit 90mm Removable - Black CP90 Supply of Loose Cover Pla…" at bounding box center [682, 539] width 729 height 85
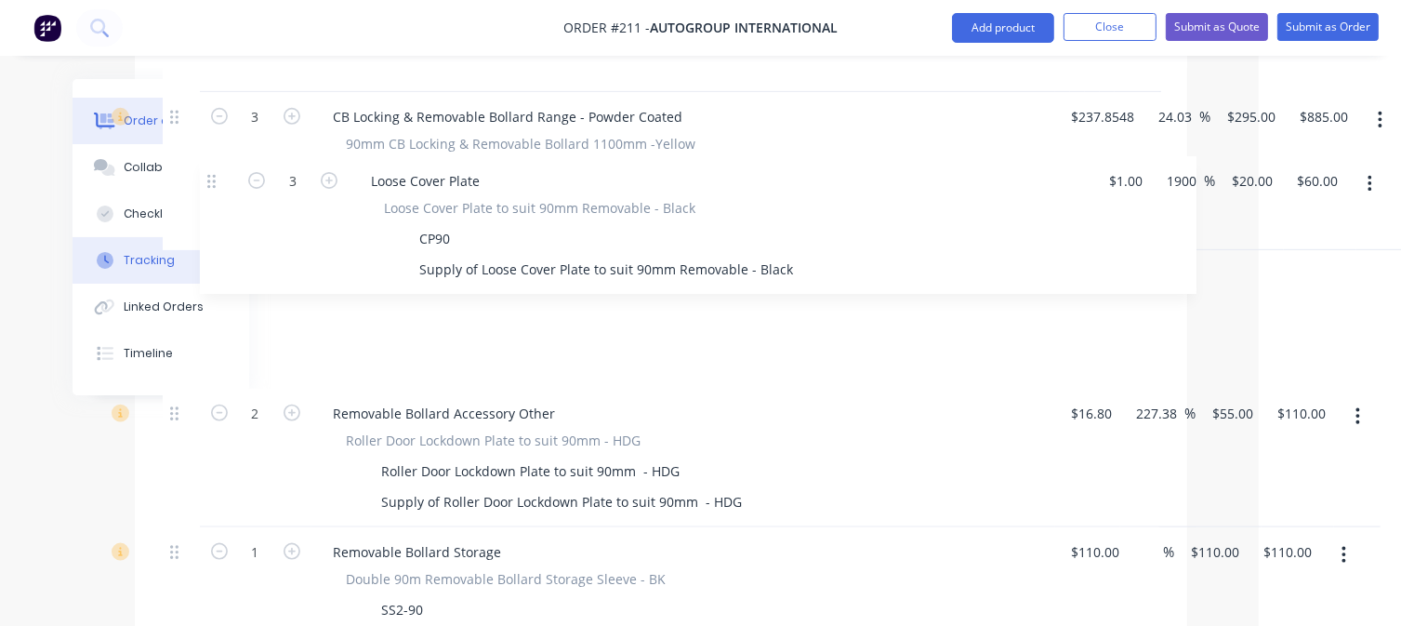
scroll to position [813, 142]
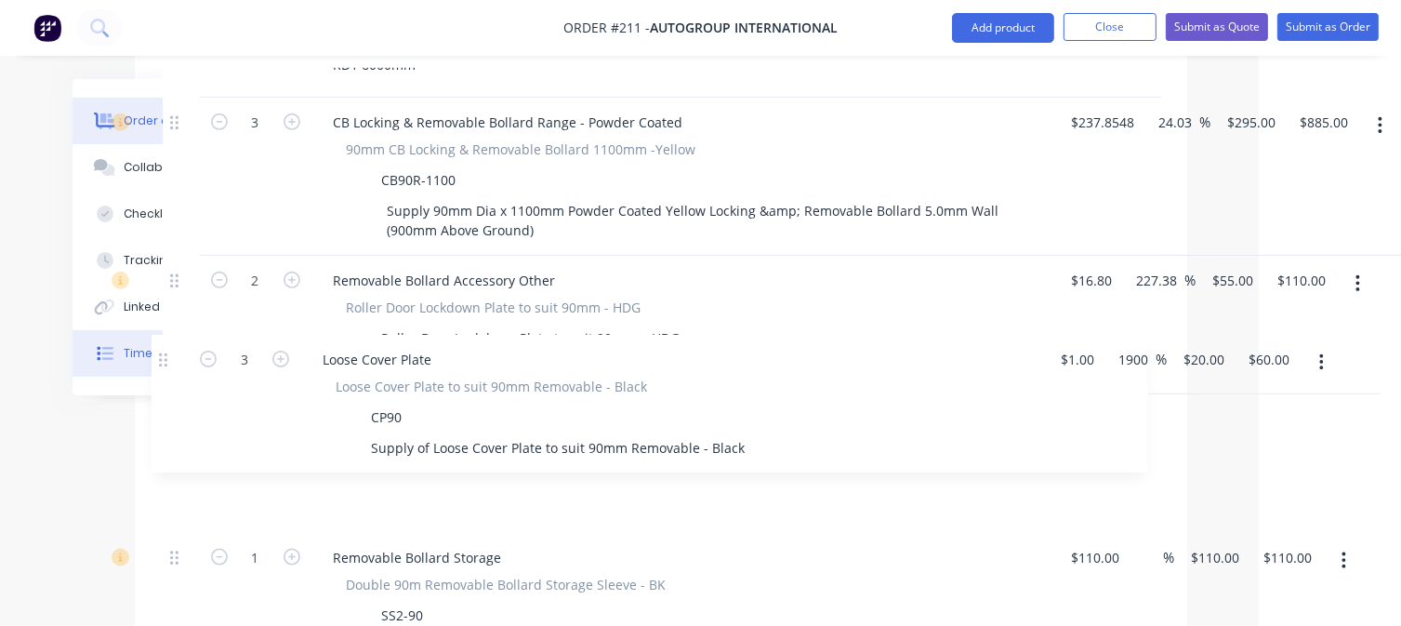
drag, startPoint x: 175, startPoint y: 426, endPoint x: 167, endPoint y: 347, distance: 79.4
click at [167, 347] on div "Order details Collaborate Checklists 0/0 Tracking Linked Orders Timeline Order …" at bounding box center [559, 495] width 1294 height 2458
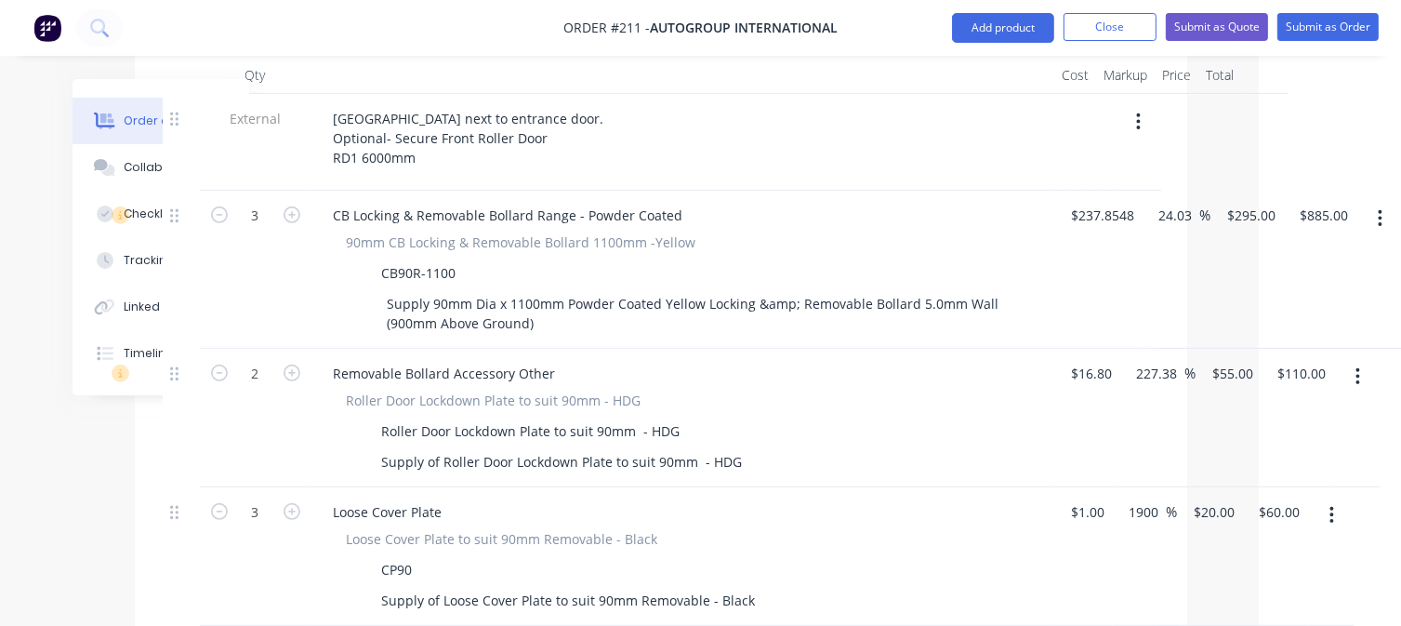
scroll to position [627, 142]
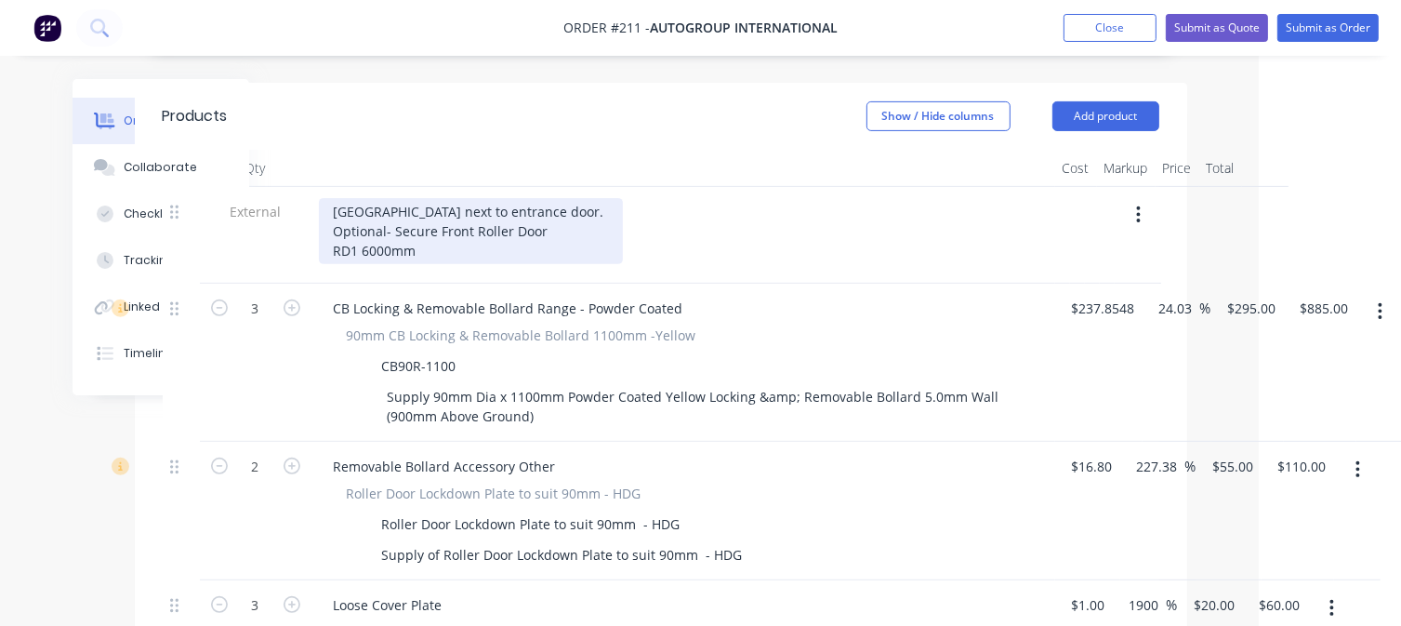
click at [554, 198] on div "[GEOGRAPHIC_DATA] next to entrance door. Optional- Secure Front Roller Door RD1…" at bounding box center [471, 231] width 304 height 66
drag, startPoint x: 392, startPoint y: 175, endPoint x: 368, endPoint y: 192, distance: 29.9
click at [331, 198] on div "[GEOGRAPHIC_DATA] next to entrance door. Optional- Secure Front Roller Door RD1…" at bounding box center [471, 231] width 304 height 66
click at [463, 201] on div "[GEOGRAPHIC_DATA] next to entrance door. Optional- Secure Front Roller Door RD1…" at bounding box center [471, 231] width 304 height 66
click at [335, 198] on div "[GEOGRAPHIC_DATA] next to entrance door. Optional- Secure Front Roller Door RD1…" at bounding box center [471, 231] width 304 height 66
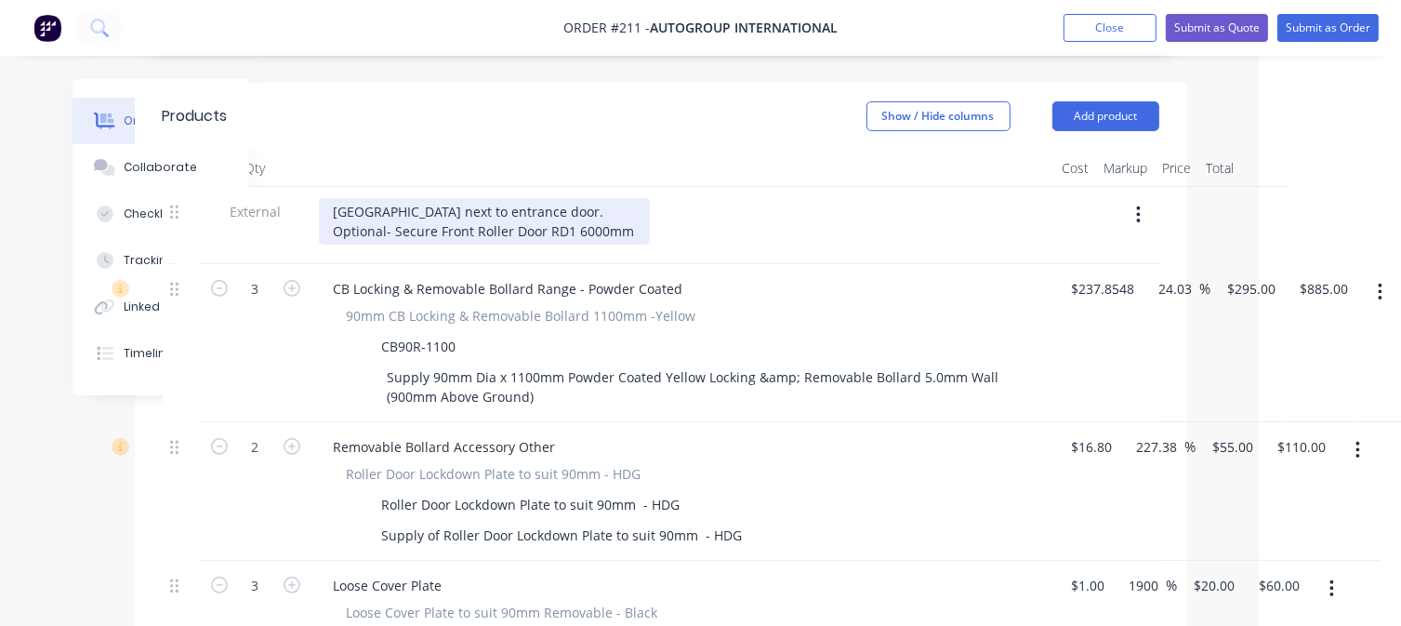
click at [633, 198] on div "[GEOGRAPHIC_DATA] next to entrance door. Optional- Secure Front Roller Door RD1…" at bounding box center [484, 221] width 331 height 46
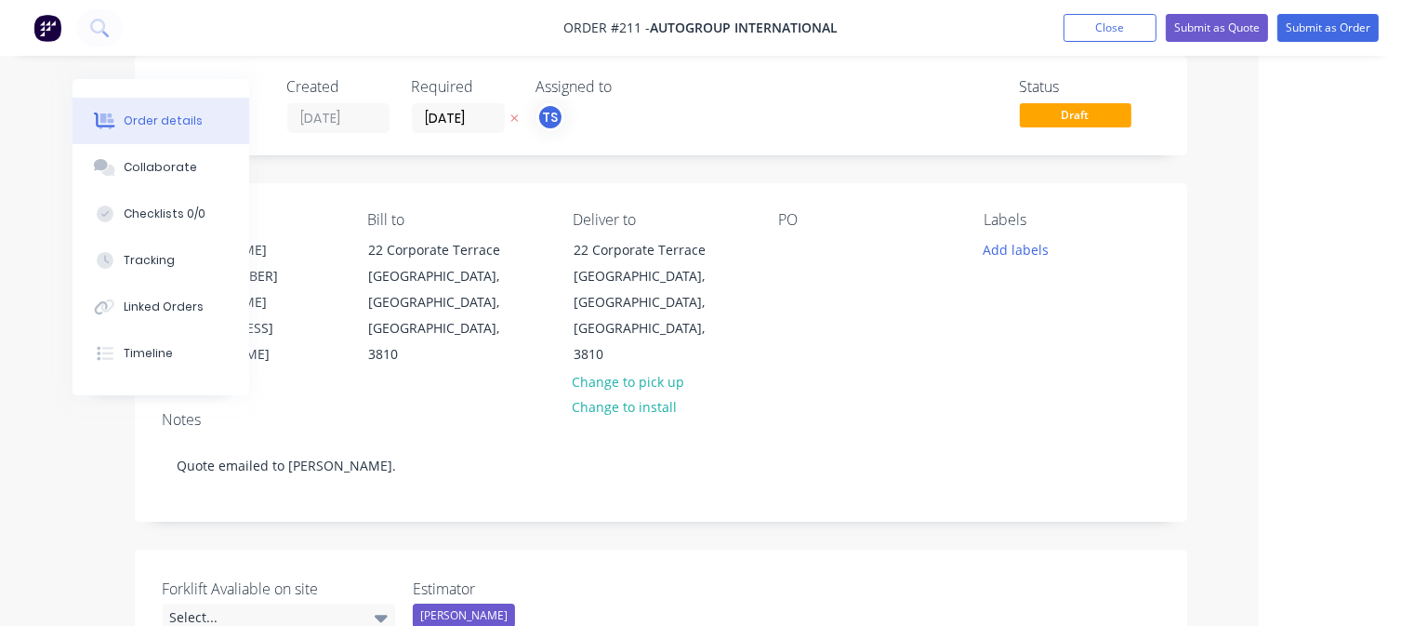
scroll to position [0, 142]
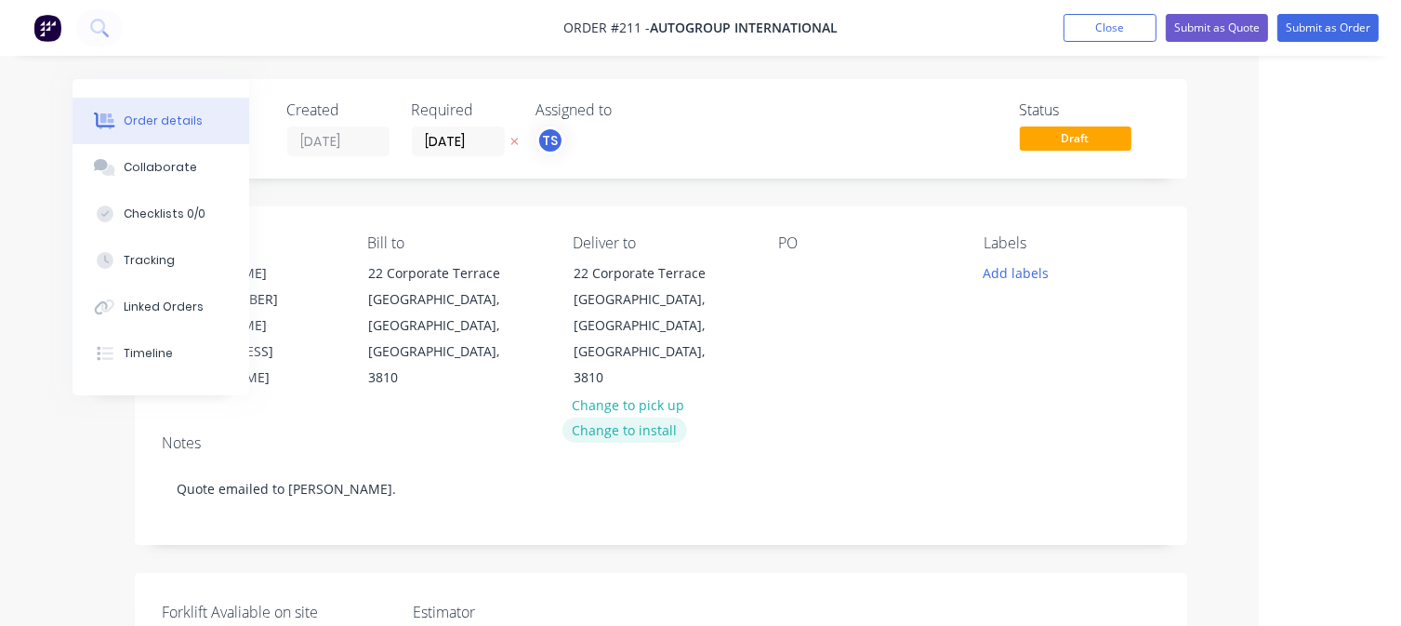
click at [622, 417] on button "Change to install" at bounding box center [624, 429] width 125 height 25
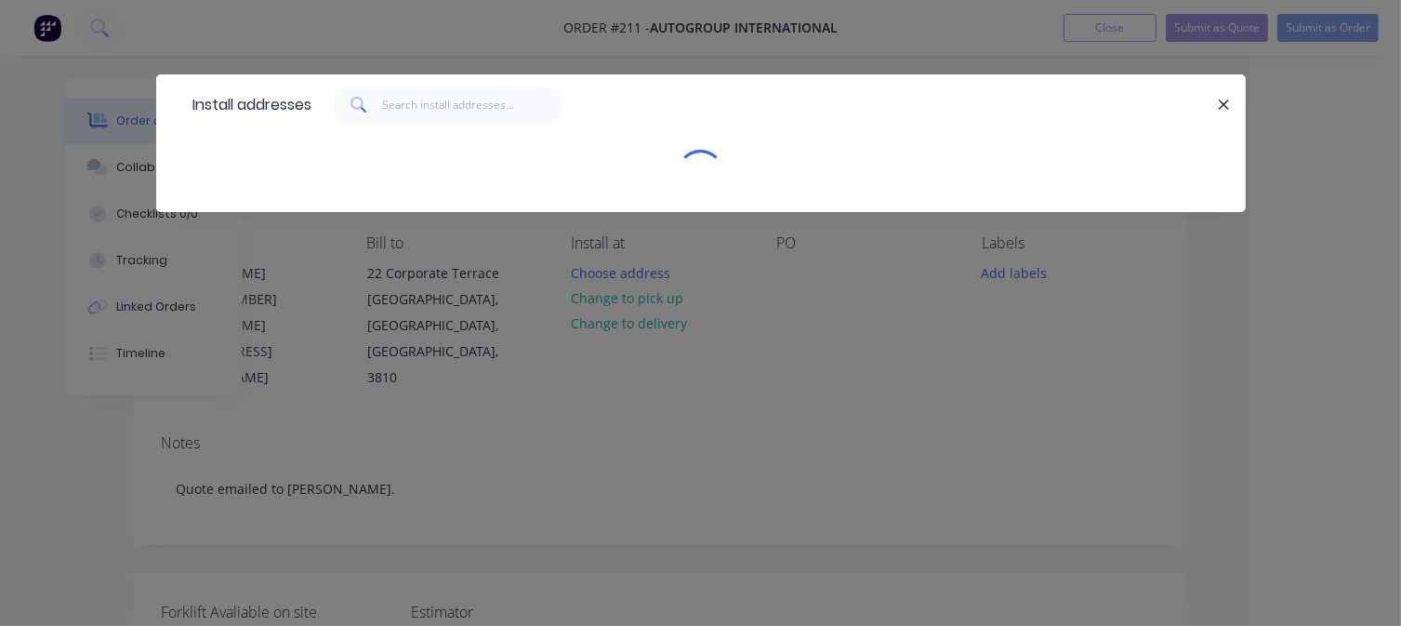
scroll to position [0, 137]
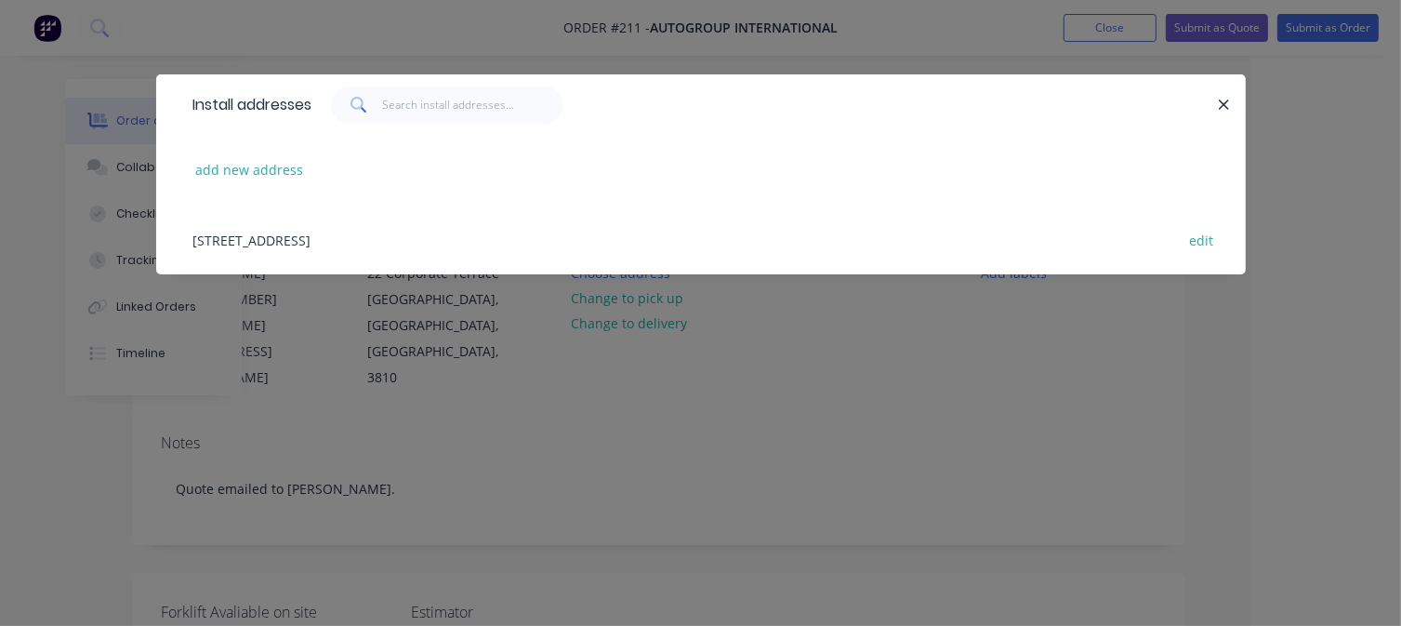
click at [369, 248] on div "[STREET_ADDRESS] edit" at bounding box center [701, 239] width 1034 height 70
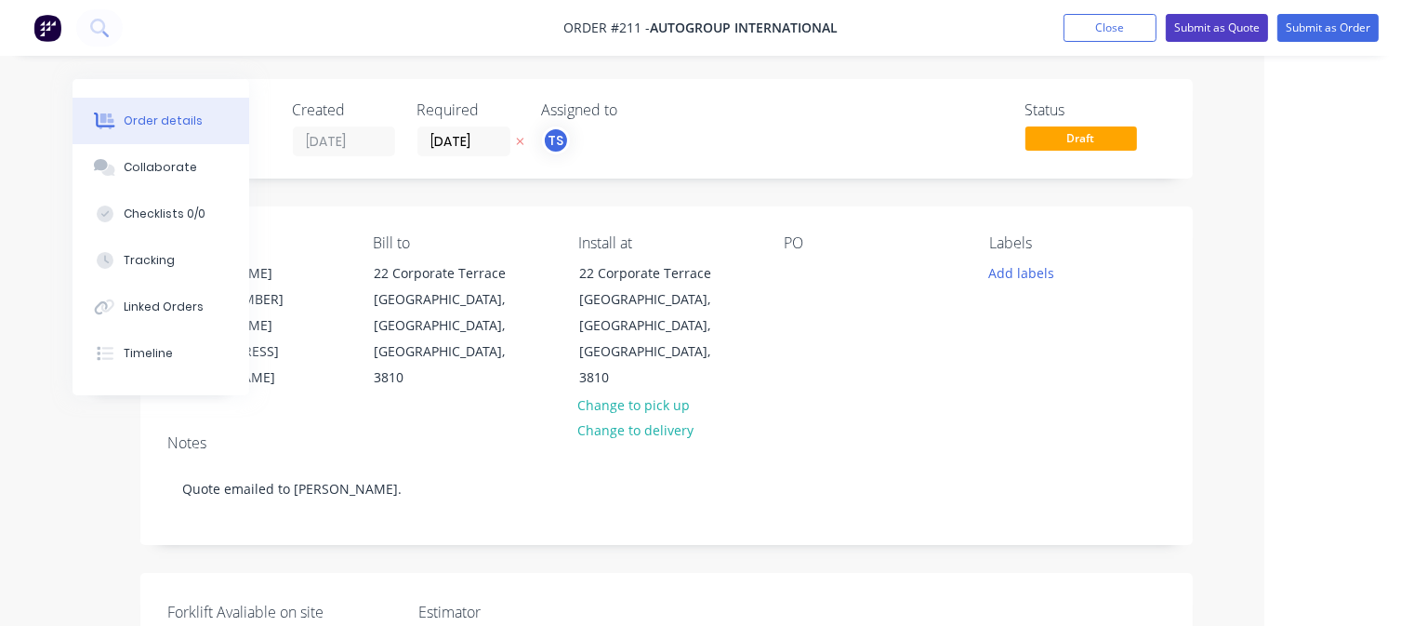
click at [1228, 33] on button "Submit as Quote" at bounding box center [1217, 28] width 102 height 28
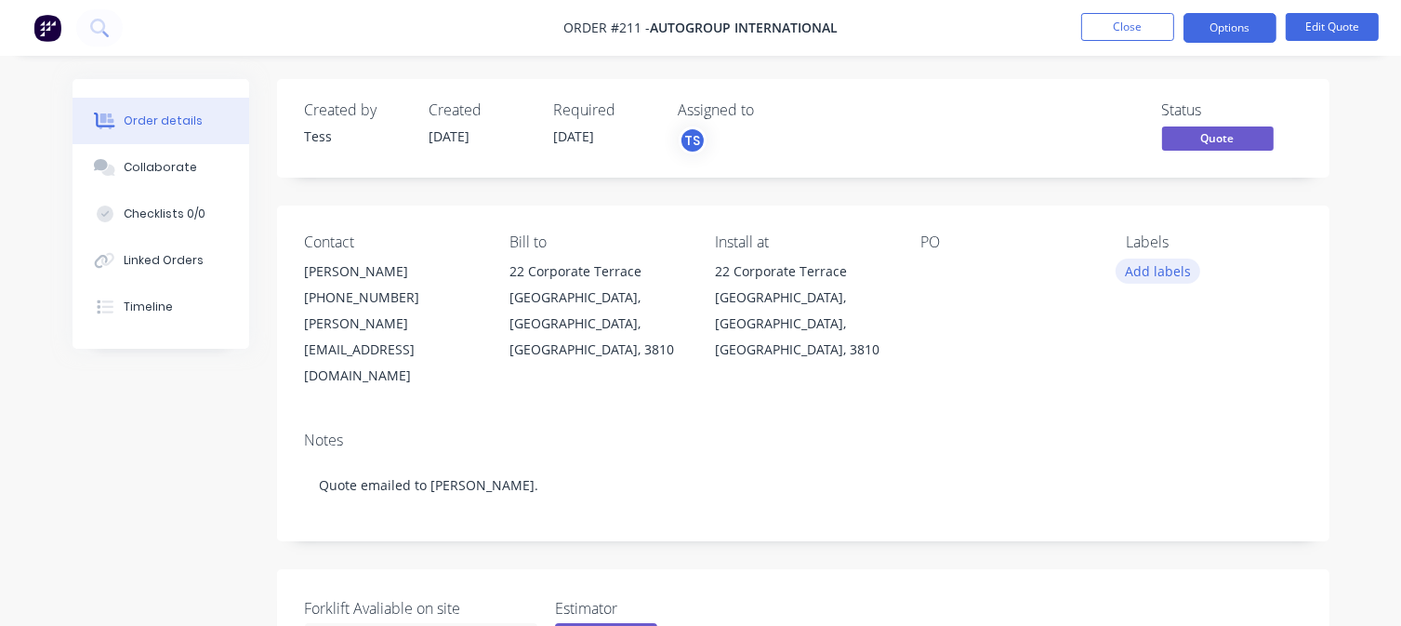
click at [1145, 270] on button "Add labels" at bounding box center [1158, 270] width 86 height 25
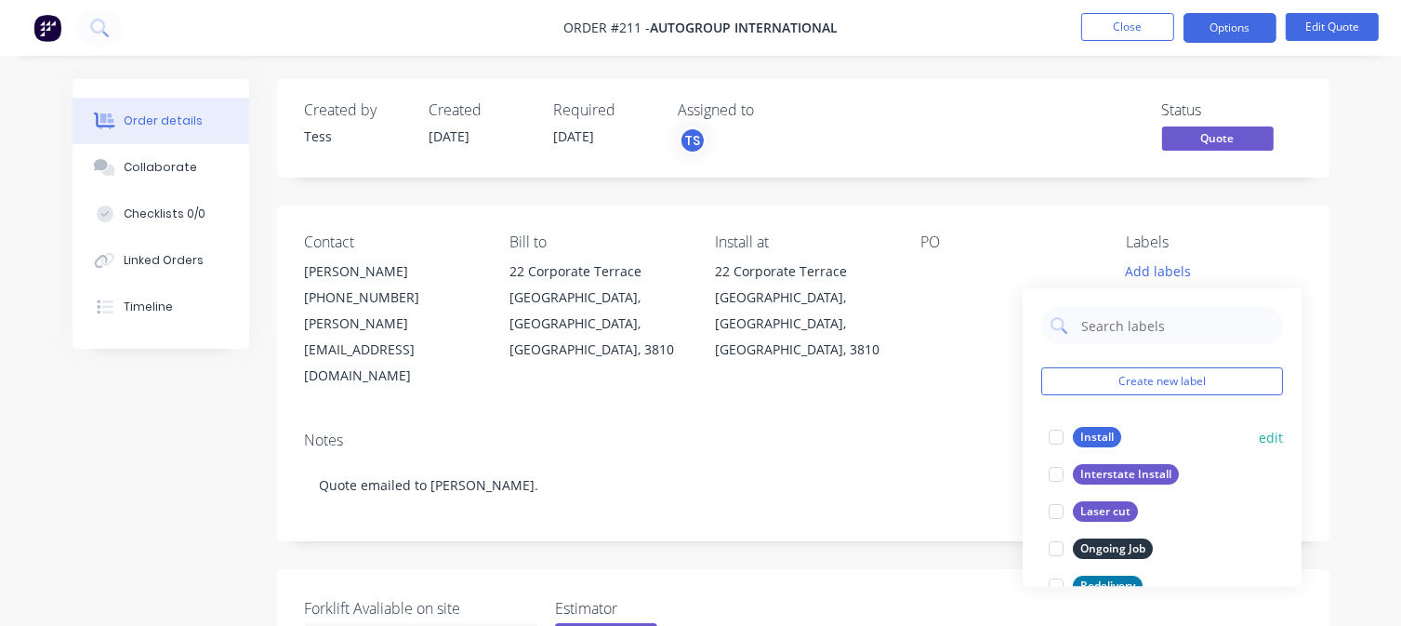
click at [1078, 438] on div "Install" at bounding box center [1097, 437] width 48 height 20
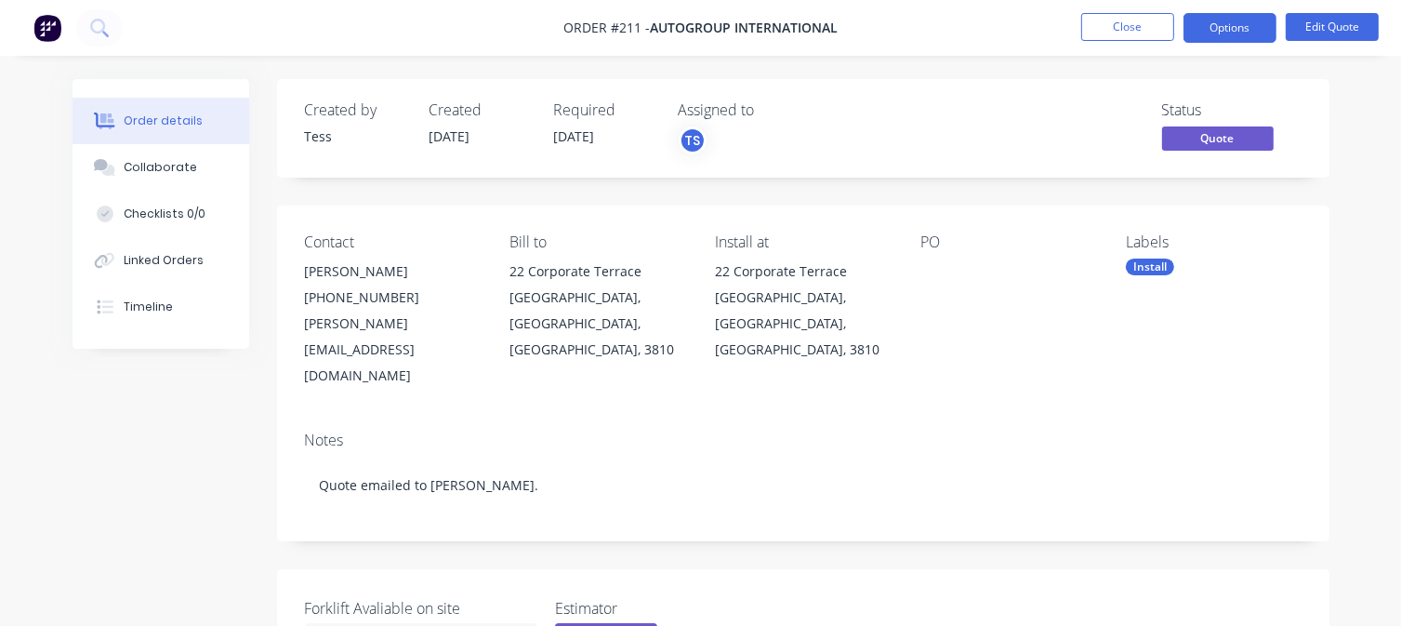
click at [1227, 238] on div "Labels" at bounding box center [1214, 242] width 176 height 18
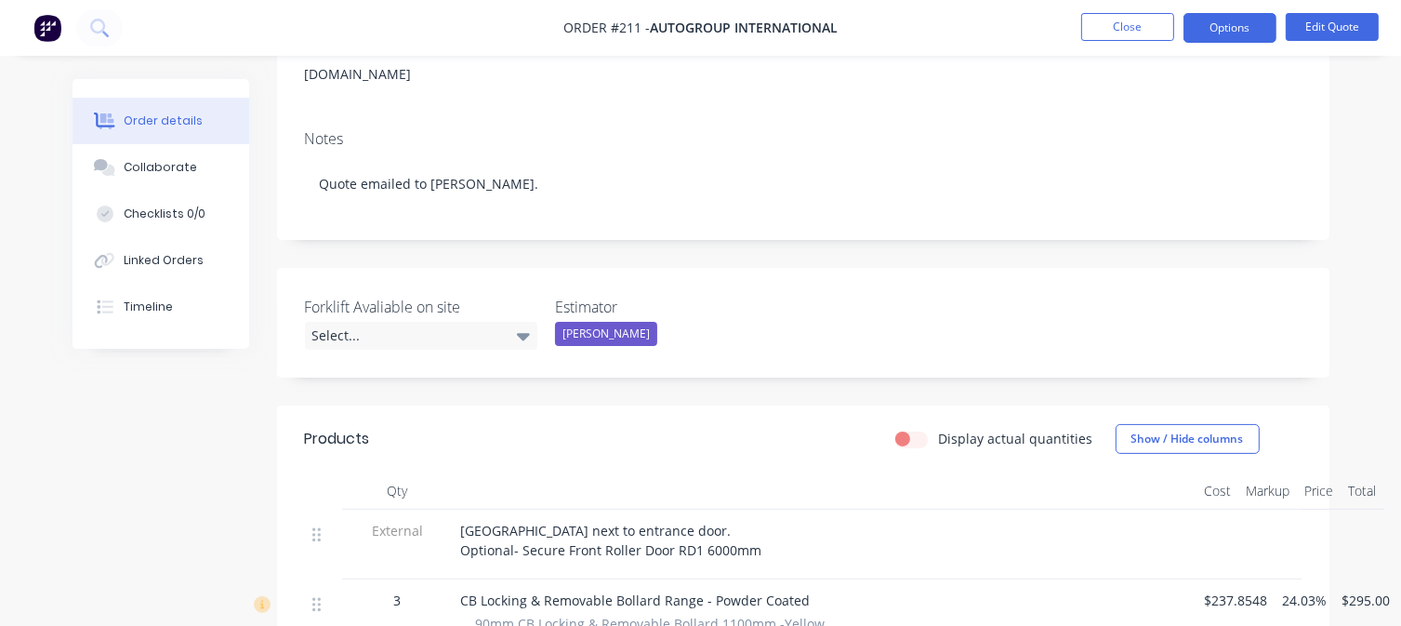
scroll to position [465, 0]
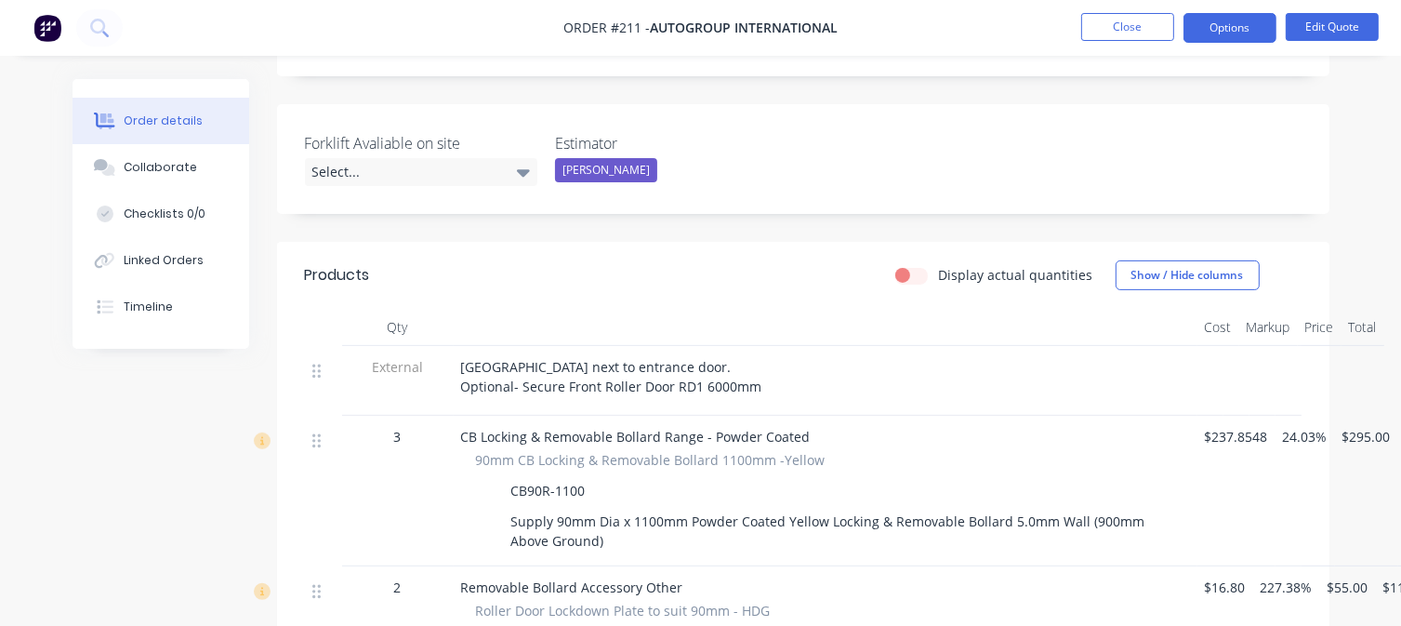
click at [732, 358] on span "[GEOGRAPHIC_DATA] next to entrance door. Optional- Secure Front Roller Door RD1…" at bounding box center [611, 376] width 301 height 37
click at [729, 358] on span "[GEOGRAPHIC_DATA] next to entrance door. Optional- Secure Front Roller Door RD1…" at bounding box center [611, 376] width 301 height 37
click at [1316, 19] on button "Edit Quote" at bounding box center [1331, 27] width 93 height 28
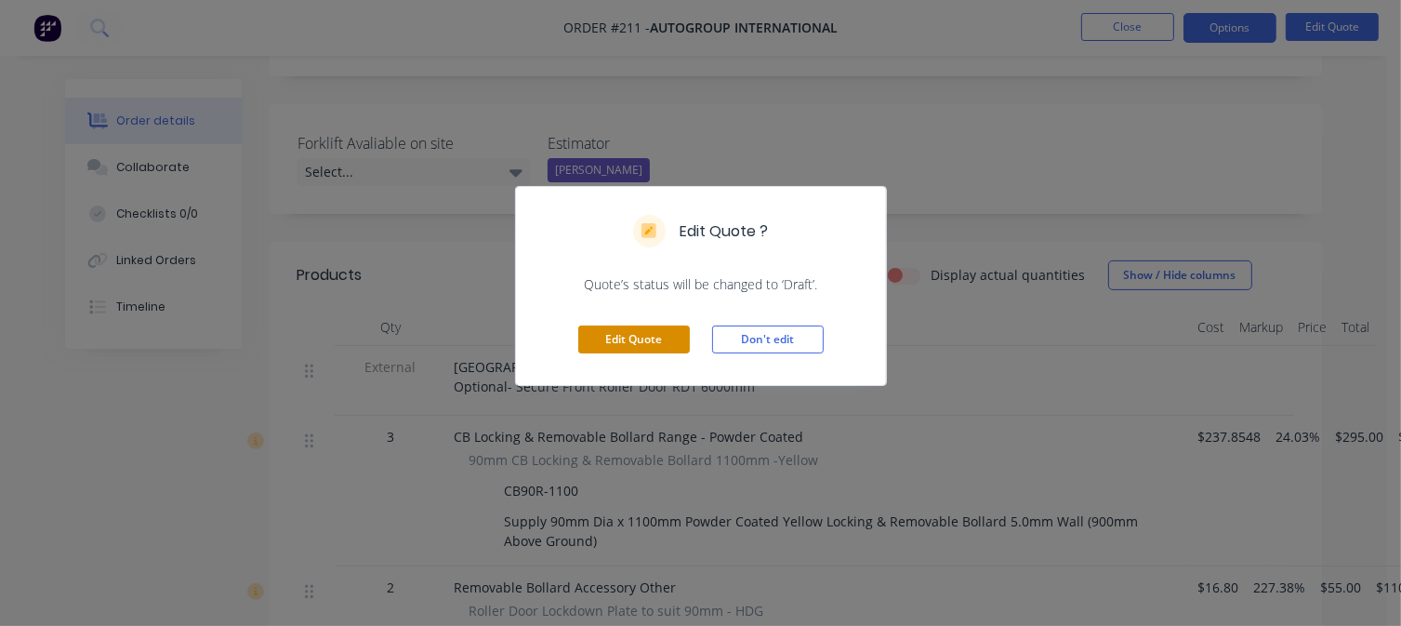
click at [607, 336] on button "Edit Quote" at bounding box center [634, 339] width 112 height 28
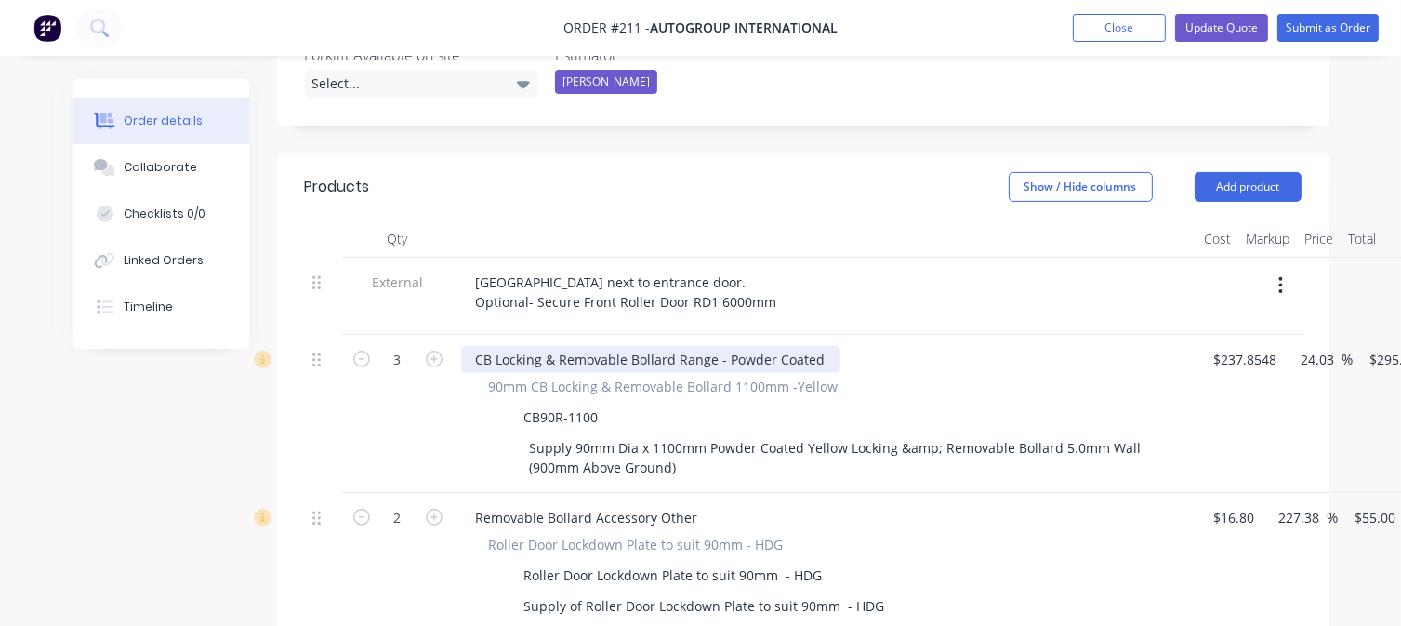
scroll to position [558, 0]
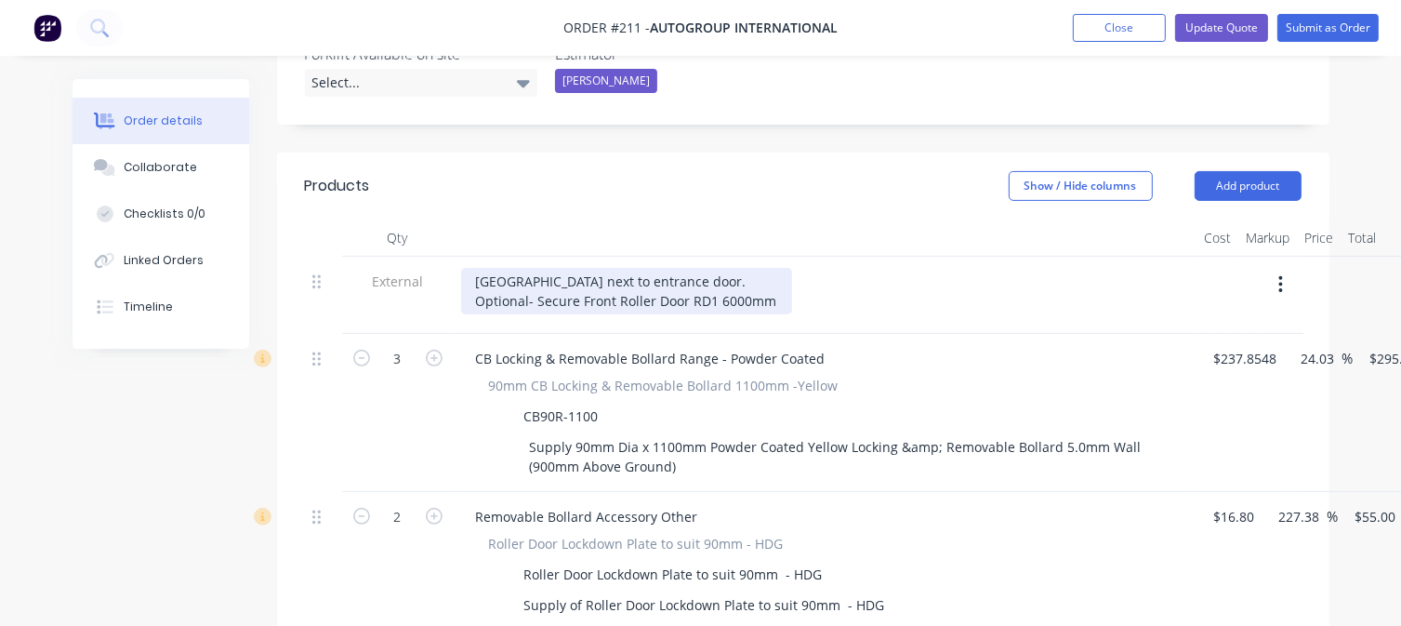
click at [746, 268] on div "[GEOGRAPHIC_DATA] next to entrance door. Optional- Secure Front Roller Door RD1…" at bounding box center [626, 291] width 331 height 46
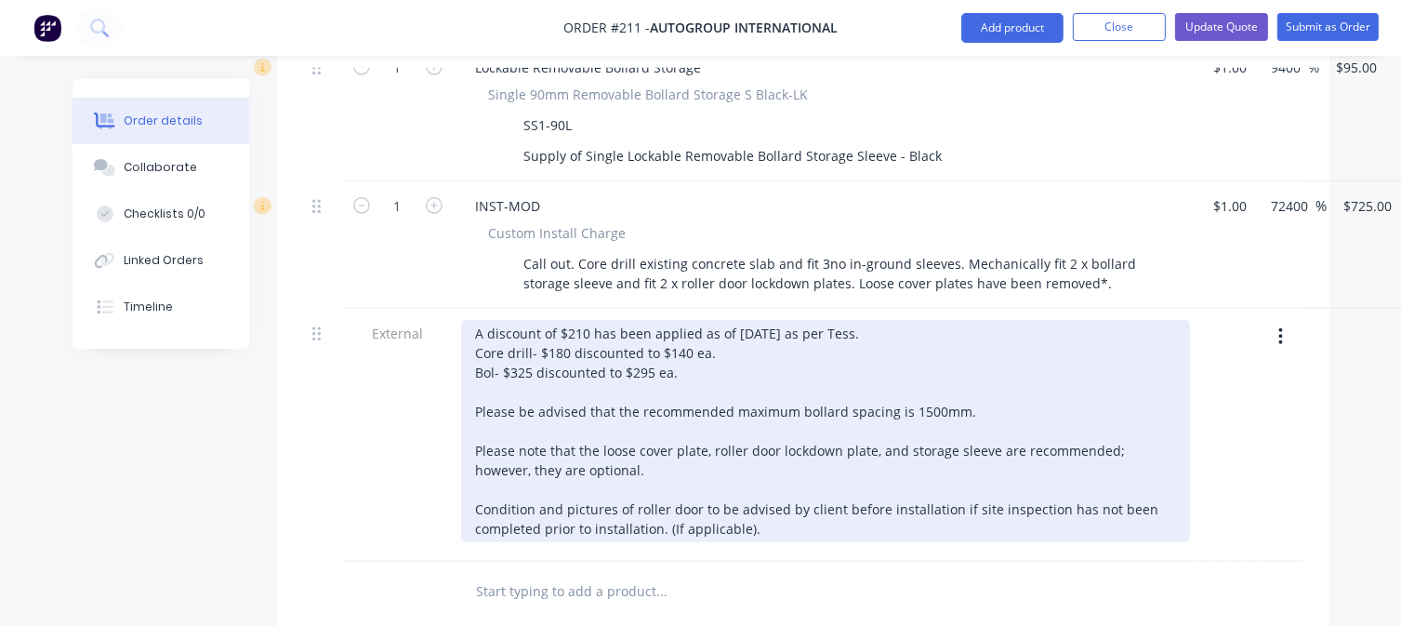
scroll to position [1487, 0]
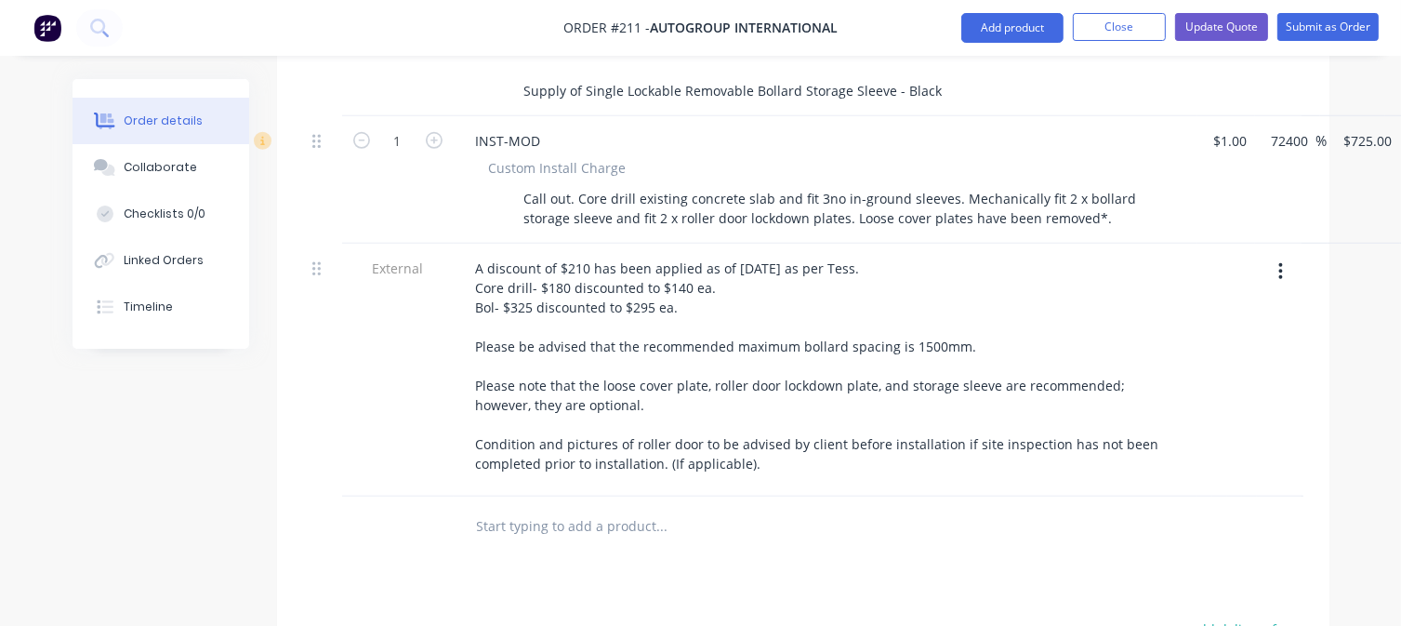
click at [522, 507] on input "text" at bounding box center [662, 525] width 372 height 37
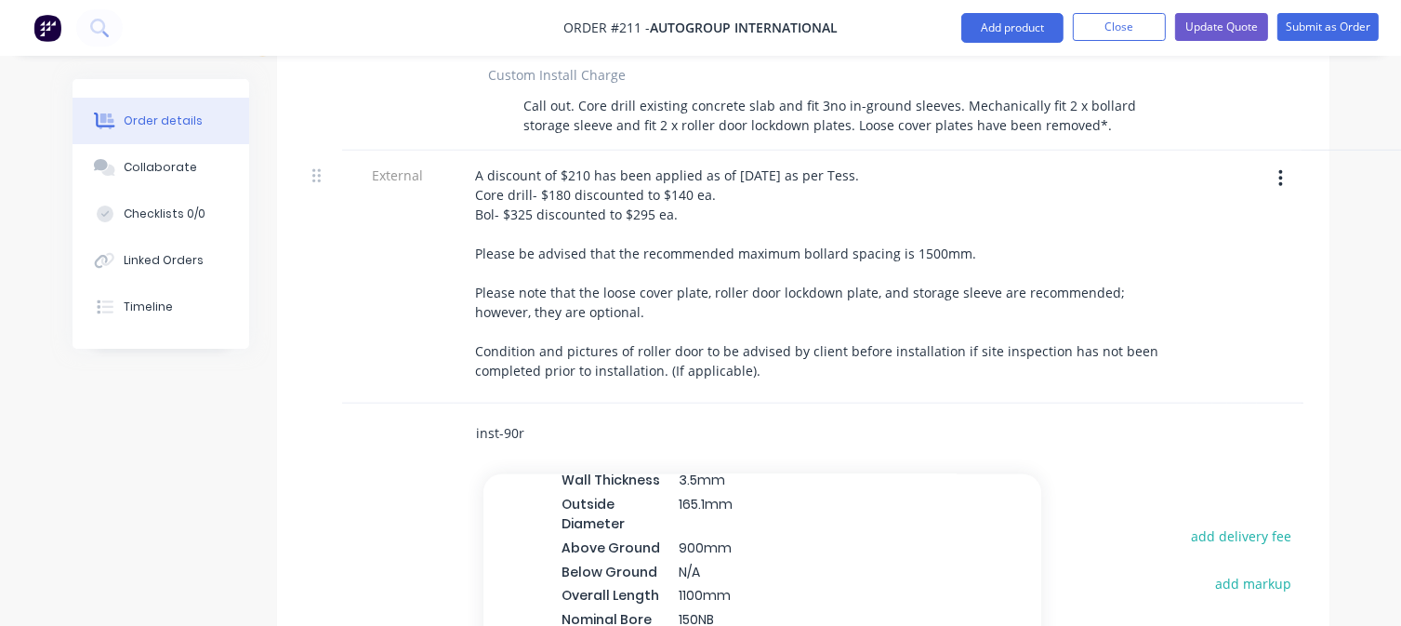
scroll to position [67327, 0]
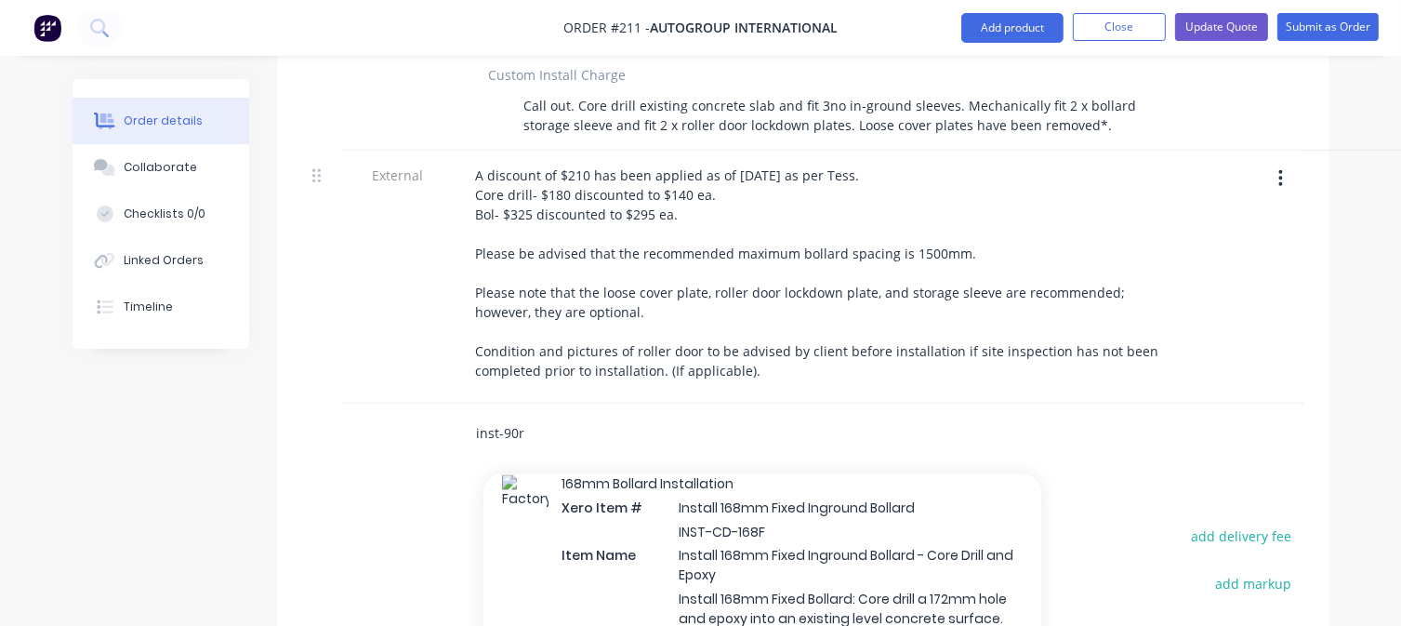
type input "inst-90r"
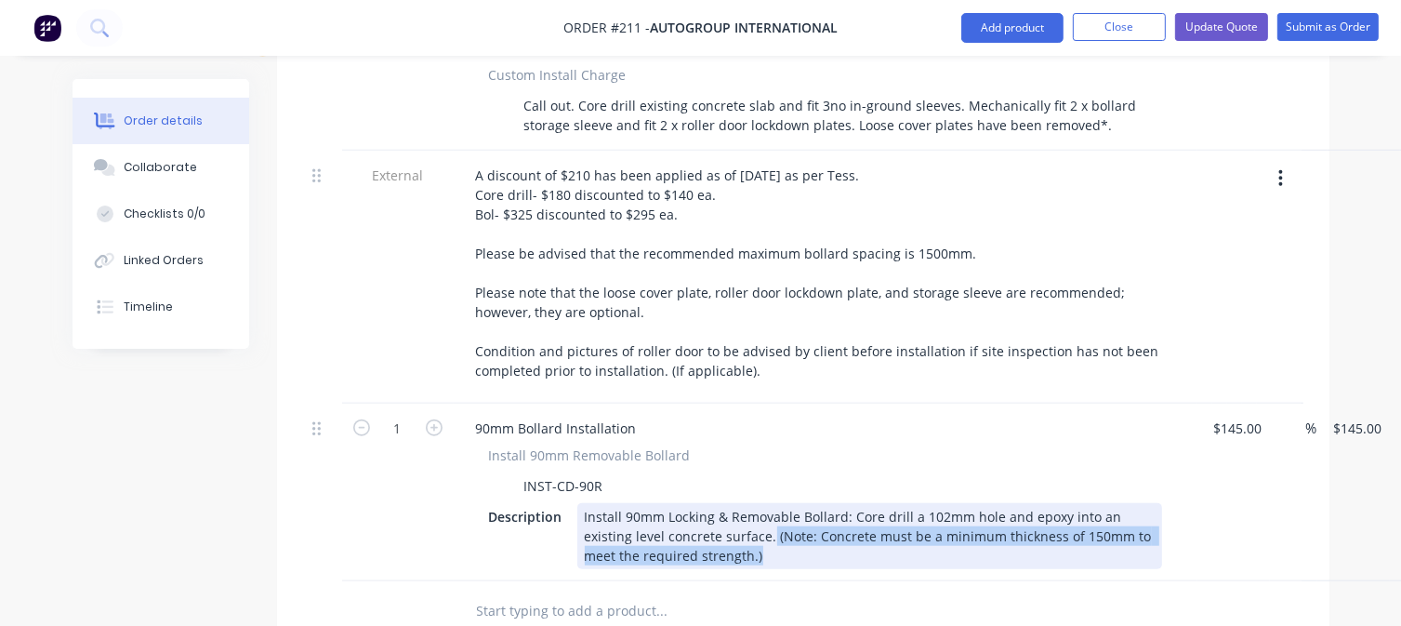
drag, startPoint x: 776, startPoint y: 508, endPoint x: 768, endPoint y: 486, distance: 23.8
click at [768, 503] on div "Install 90mm Locking & Removable Bollard: Core drill a 102mm hole and epoxy int…" at bounding box center [869, 536] width 585 height 66
copy div "(Note: Concrete must be a minimum thickness of 150mm to meet the required stren…"
click at [776, 503] on div "Install 90mm Locking & Removable Bollard: Core drill a 102mm hole and epoxy int…" at bounding box center [869, 536] width 585 height 66
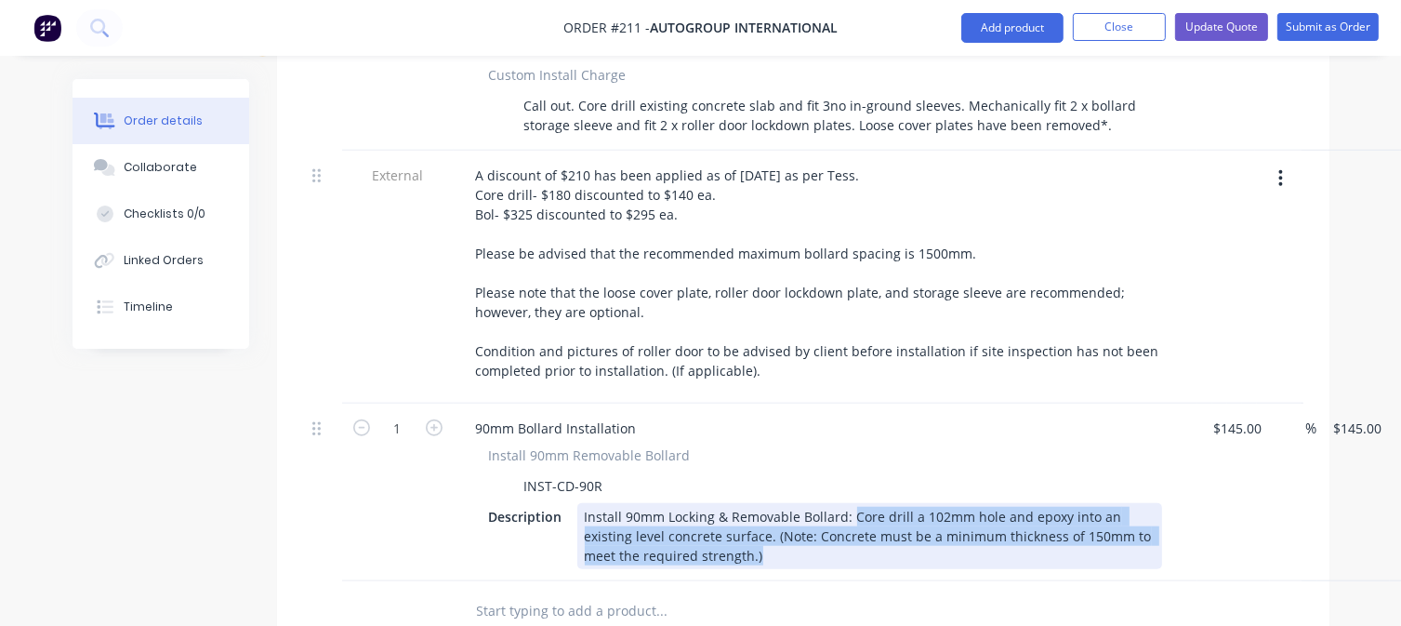
drag, startPoint x: 763, startPoint y: 511, endPoint x: 848, endPoint y: 454, distance: 102.3
click at [848, 503] on div "Install 90mm Locking & Removable Bollard: Core drill a 102mm hole and epoxy int…" at bounding box center [869, 536] width 585 height 66
copy div "Core drill a 102mm hole and epoxy into an existing level concrete surface. (Not…"
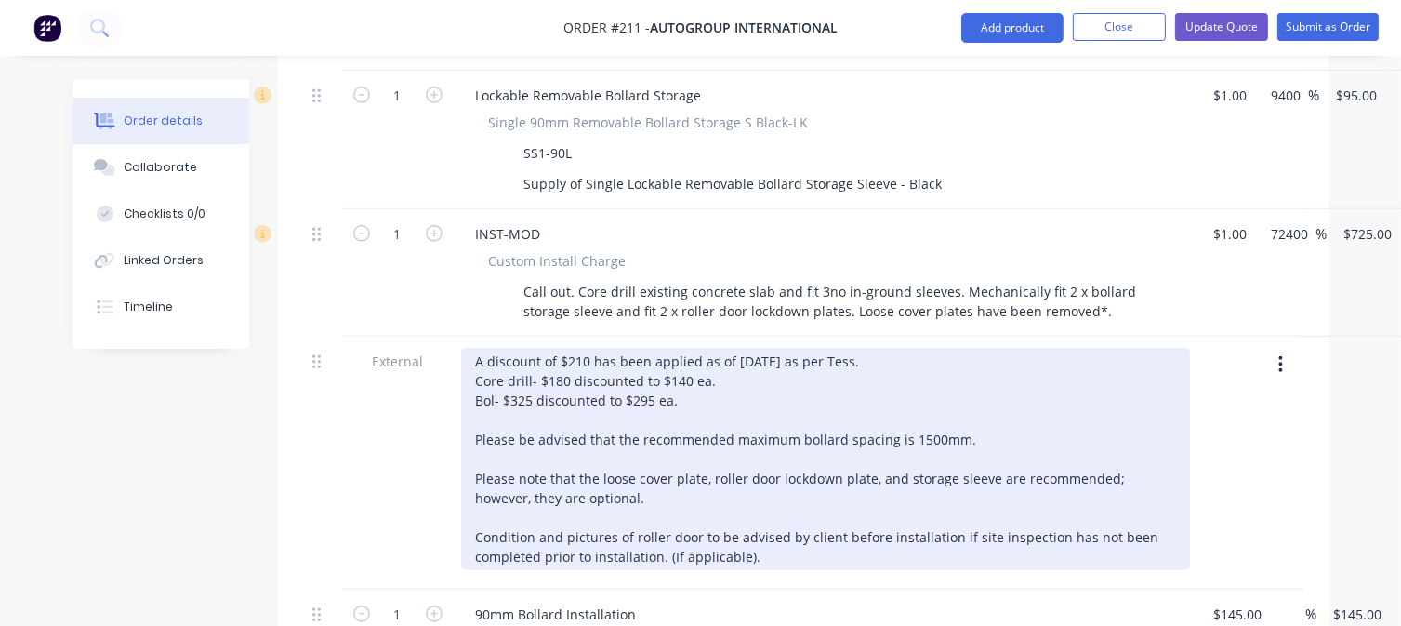
scroll to position [1301, 0]
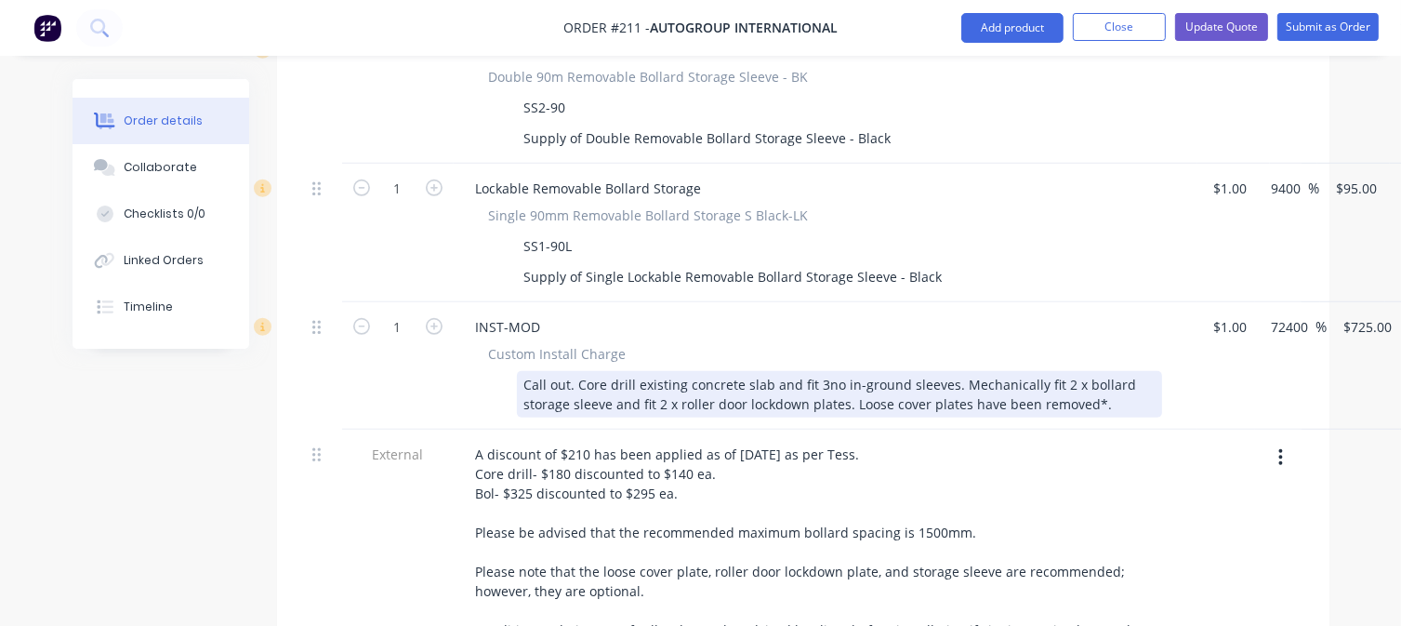
click at [948, 371] on div "Call out. Core drill existing concrete slab and fit 3no in-ground sleeves. Mech…" at bounding box center [839, 394] width 645 height 46
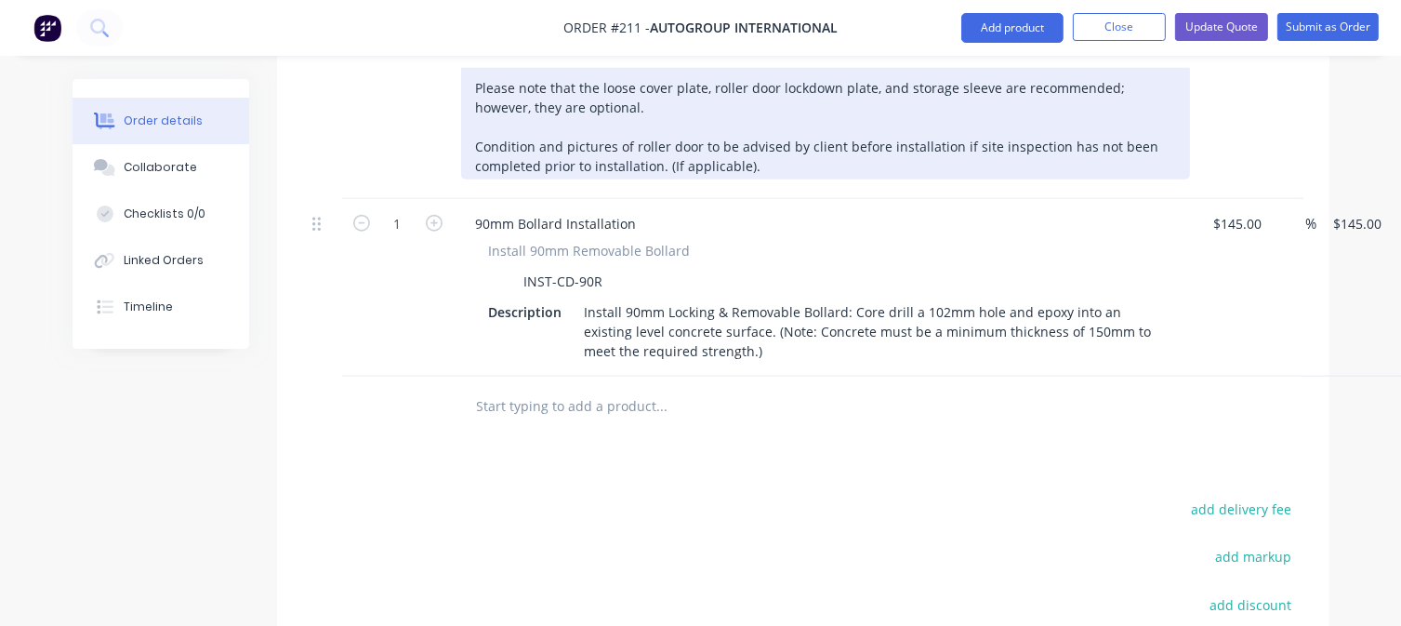
scroll to position [1859, 0]
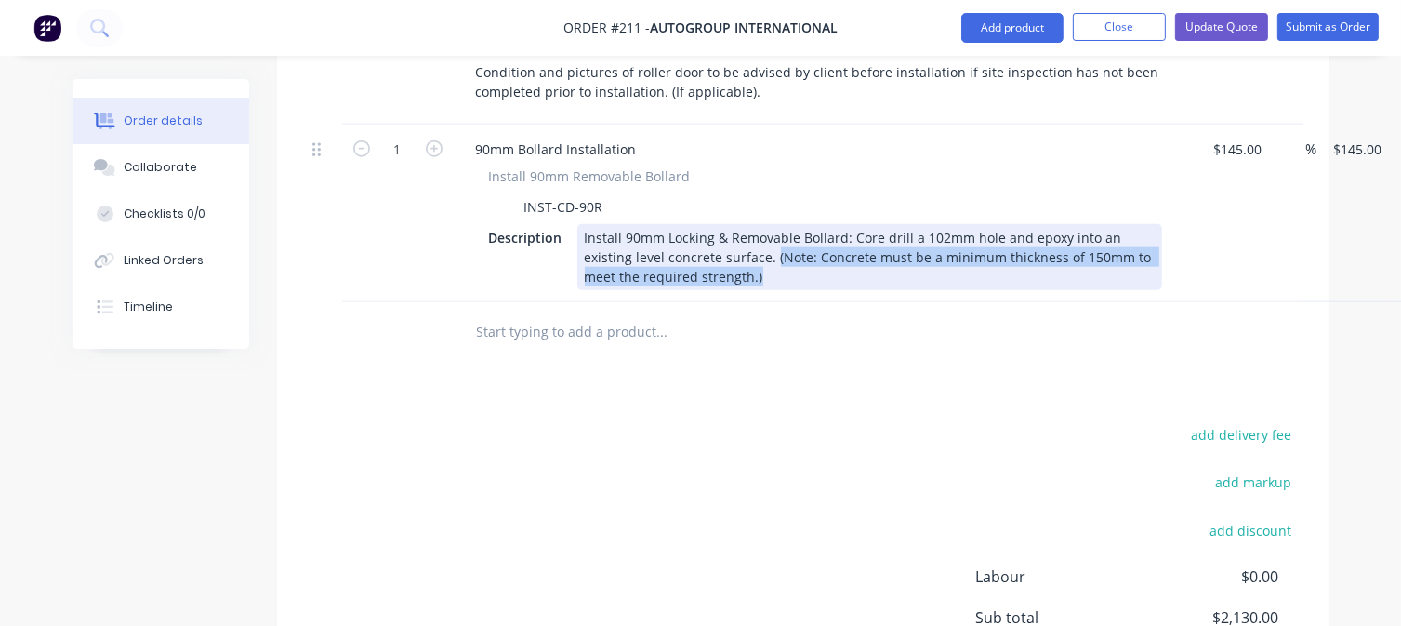
drag, startPoint x: 792, startPoint y: 231, endPoint x: 770, endPoint y: 204, distance: 35.0
click at [770, 224] on div "Install 90mm Locking & Removable Bollard: Core drill a 102mm hole and epoxy int…" at bounding box center [869, 257] width 585 height 66
copy div "(Note: Concrete must be a minimum thickness of 150mm to meet the required stren…"
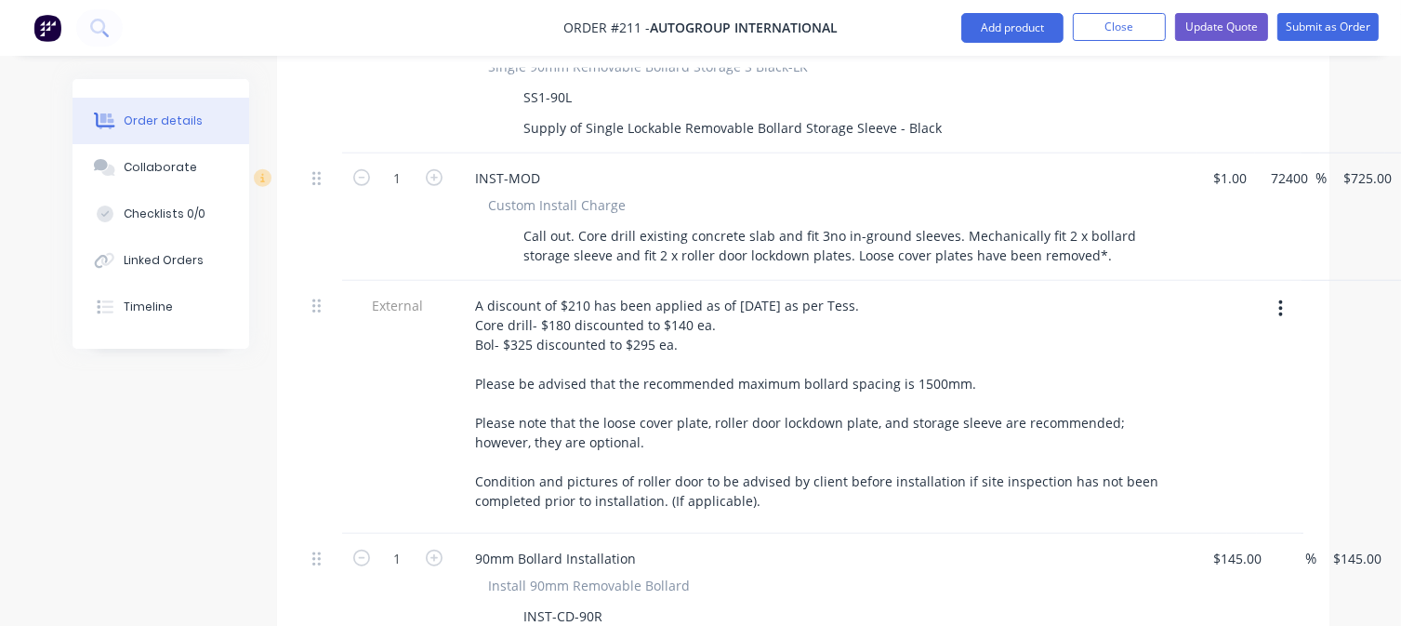
scroll to position [1301, 0]
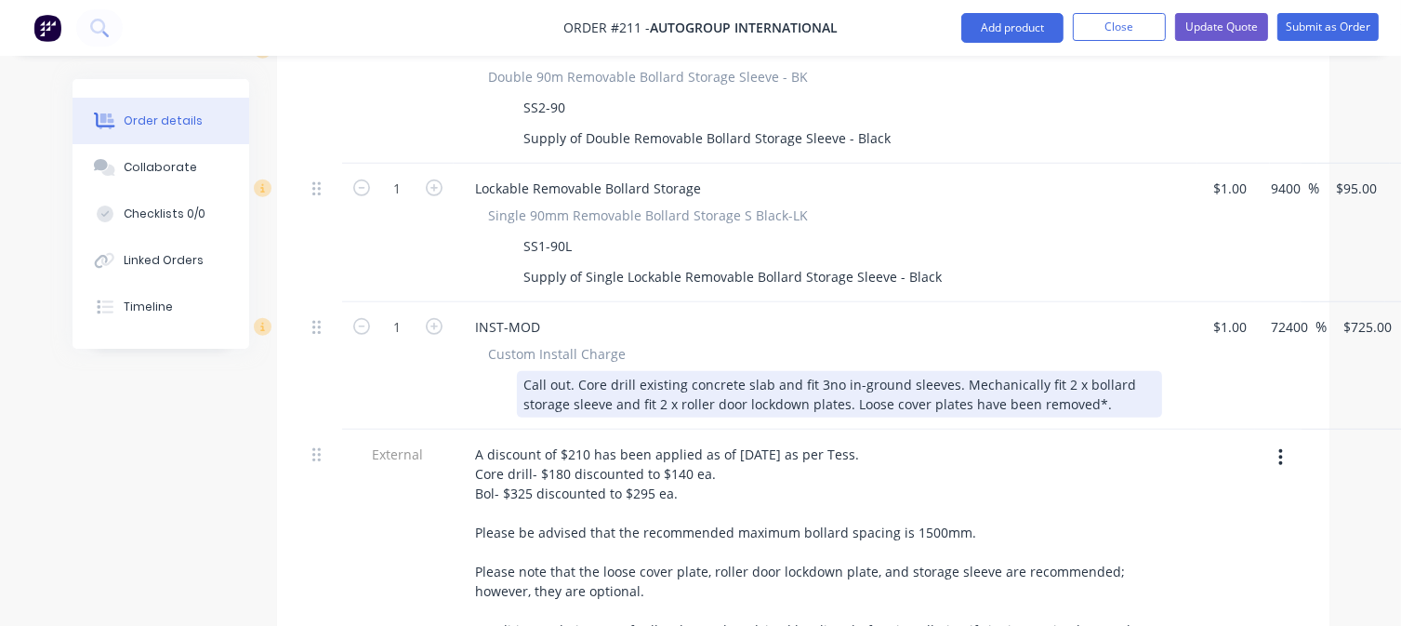
click at [849, 371] on div "Call out. Core drill existing concrete slab and fit 3no in-ground sleeves. Mech…" at bounding box center [839, 394] width 645 height 46
paste div
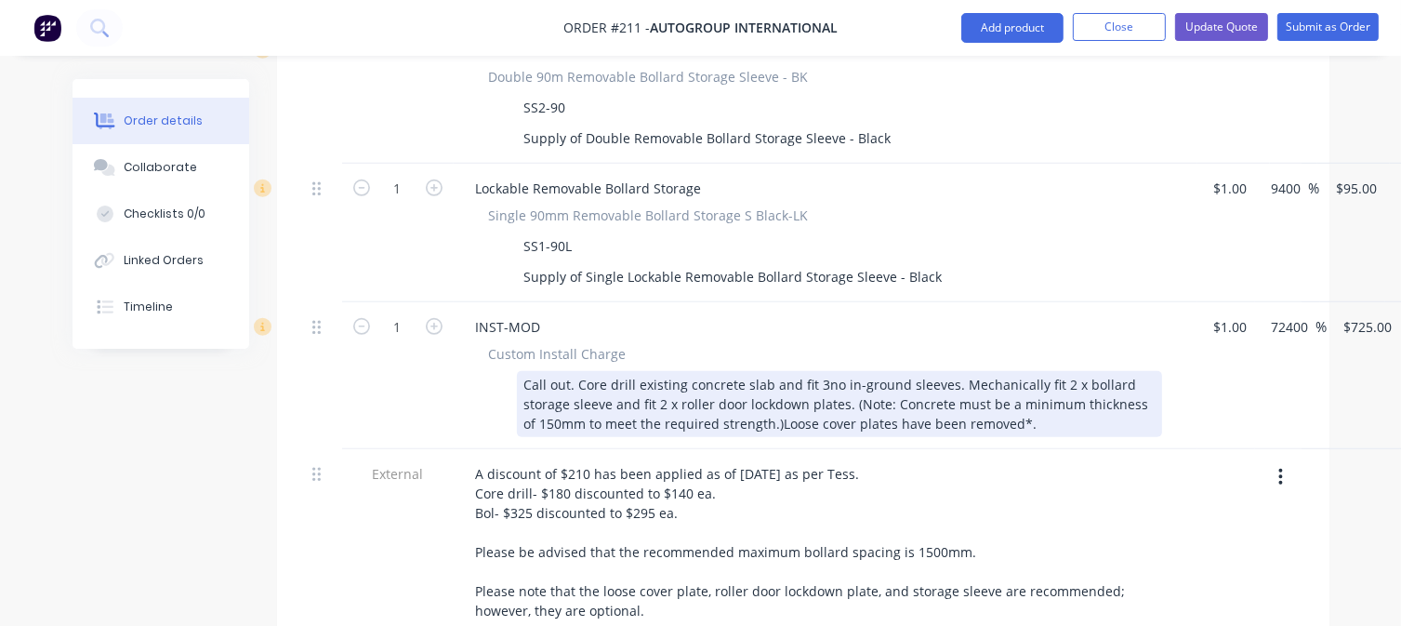
click at [1016, 371] on div "Call out. Core drill existing concrete slab and fit 3no in-ground sleeves. Mech…" at bounding box center [839, 404] width 645 height 66
click at [762, 371] on div "Call out. Core drill existing concrete slab and fit 3no in-ground sleeves. Mech…" at bounding box center [839, 404] width 645 height 66
click at [816, 371] on div "Call out. Core drill existing concrete slab and fit 3no in-ground sleeves. Mech…" at bounding box center [839, 404] width 645 height 66
drag, startPoint x: 1060, startPoint y: 363, endPoint x: 1070, endPoint y: 358, distance: 11.6
click at [1064, 371] on div "Call out. Core drill existing concrete slab and fit 3no in-ground sleeves. Mech…" at bounding box center [839, 404] width 645 height 66
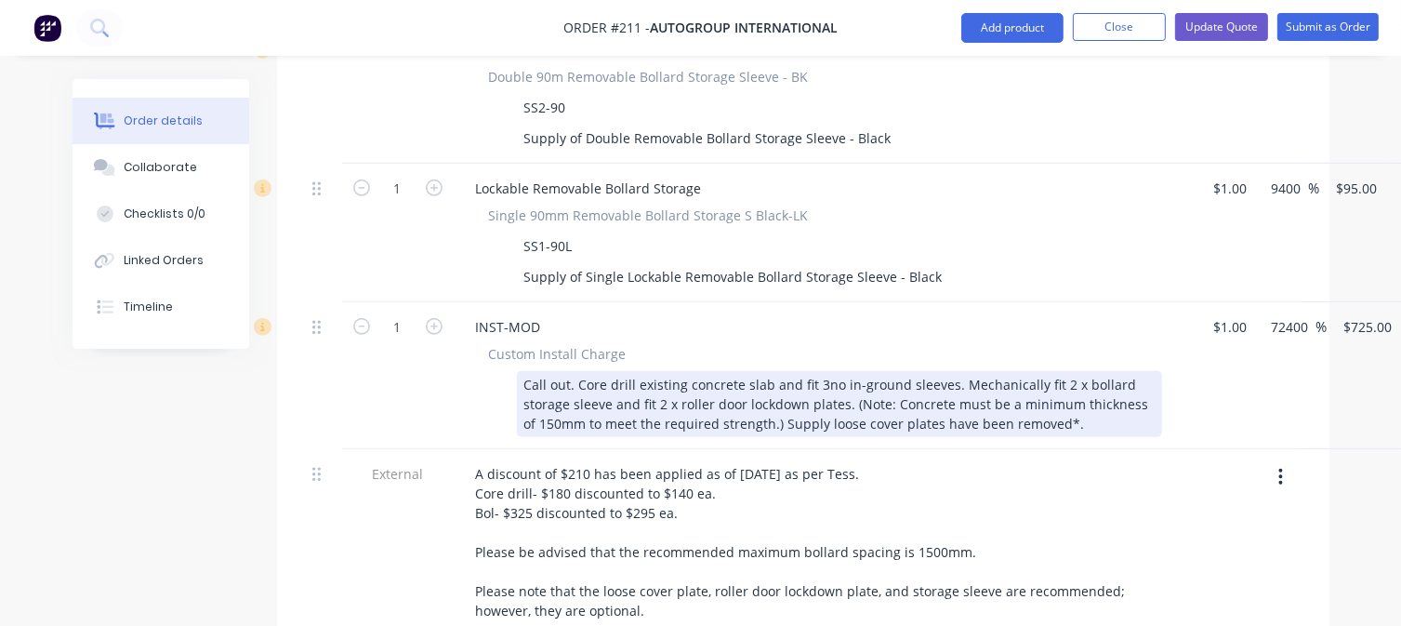
click at [1063, 371] on div "Call out. Core drill existing concrete slab and fit 3no in-ground sleeves. Mech…" at bounding box center [839, 404] width 645 height 66
drag, startPoint x: 927, startPoint y: 378, endPoint x: 765, endPoint y: 371, distance: 161.9
click at [765, 371] on div "Call out. Core drill existing concrete slab and fit 3no in-ground sleeves. Mech…" at bounding box center [839, 404] width 645 height 66
click at [974, 371] on div "Call out. Core drill existing concrete slab and fit 3no in-ground sleeves. Mech…" at bounding box center [839, 404] width 645 height 66
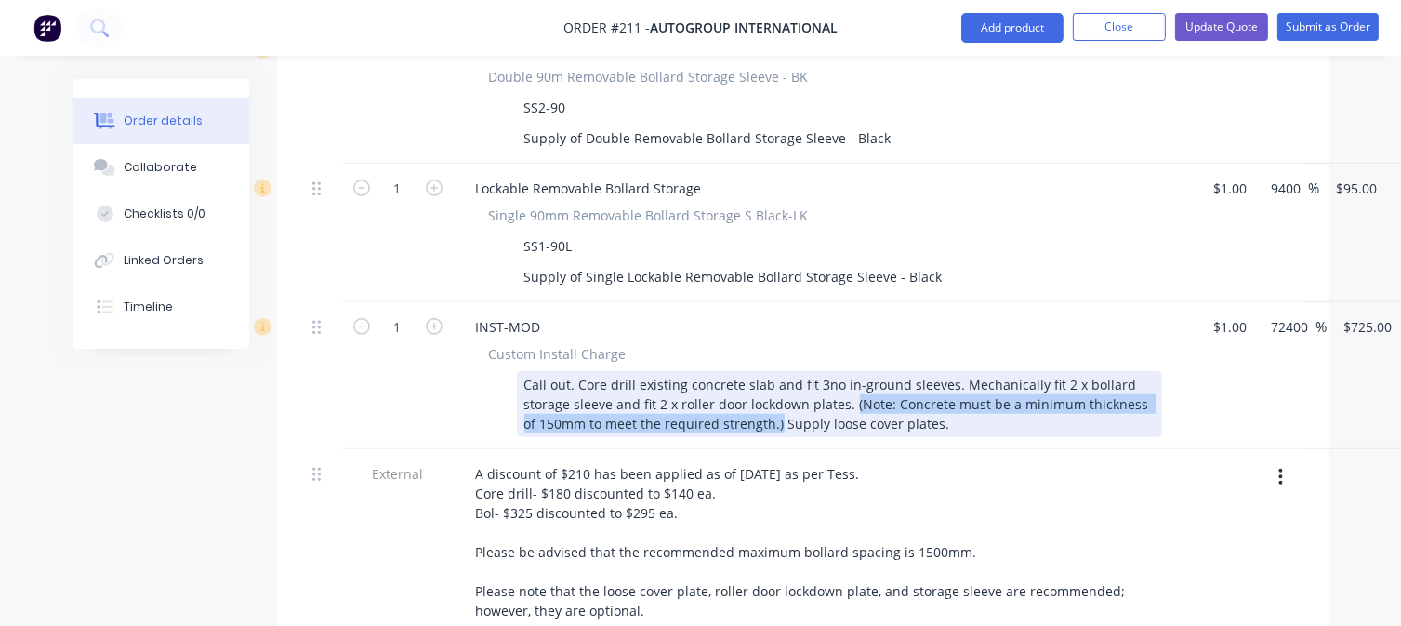
drag, startPoint x: 761, startPoint y: 371, endPoint x: 850, endPoint y: 358, distance: 90.2
click at [850, 371] on div "Call out. Core drill existing concrete slab and fit 3no in-ground sleeves. Mech…" at bounding box center [839, 404] width 645 height 66
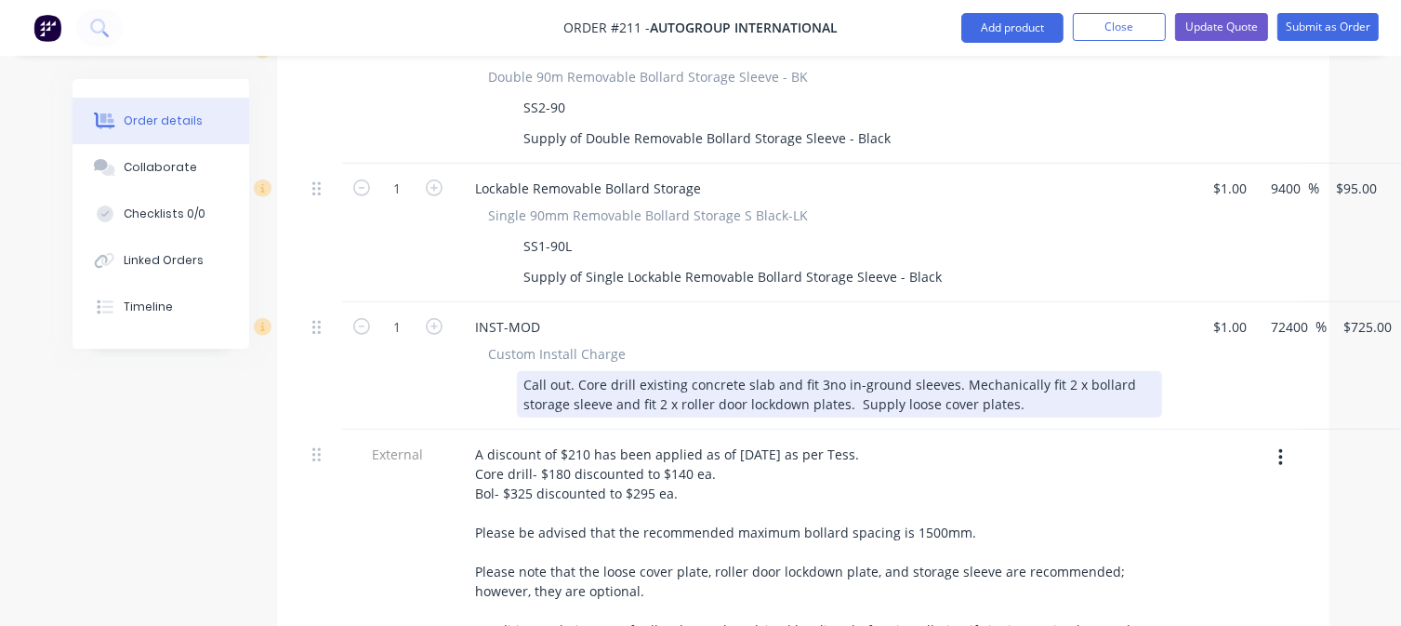
click at [944, 371] on div "Call out. Core drill existing concrete slab and fit 3no in-ground sleeves. Mech…" at bounding box center [839, 394] width 645 height 46
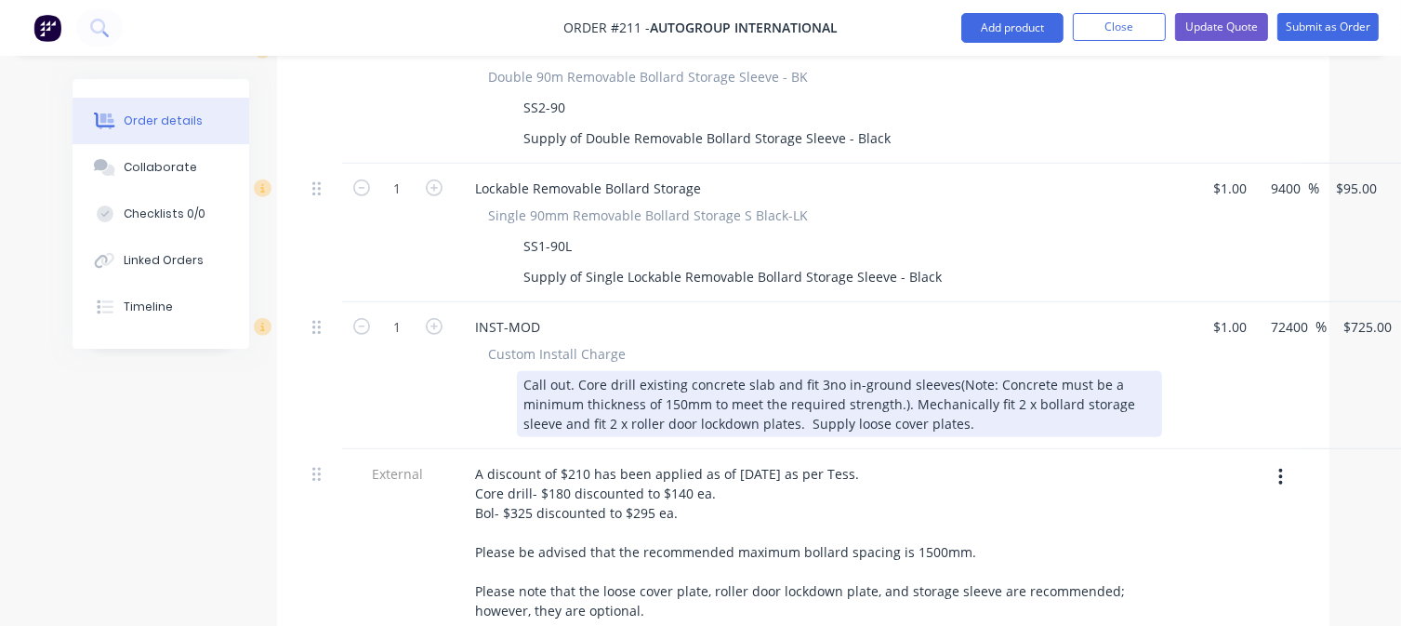
click at [944, 371] on div "Call out. Core drill existing concrete slab and fit 3no in-ground sleeves(Note:…" at bounding box center [839, 404] width 645 height 66
click at [902, 371] on div "Call out. Core drill existing concrete slab and fit 3no in-ground sleeves (Note…" at bounding box center [839, 404] width 645 height 66
click at [895, 371] on div "Call out. Core drill existing concrete slab and fit 3no in-ground sleeves (Note…" at bounding box center [839, 404] width 645 height 66
drag, startPoint x: 931, startPoint y: 376, endPoint x: 516, endPoint y: 330, distance: 418.0
click at [517, 371] on div "Call out. Core drill existing concrete slab and fit 3no in-ground sleeves (Note…" at bounding box center [839, 404] width 645 height 66
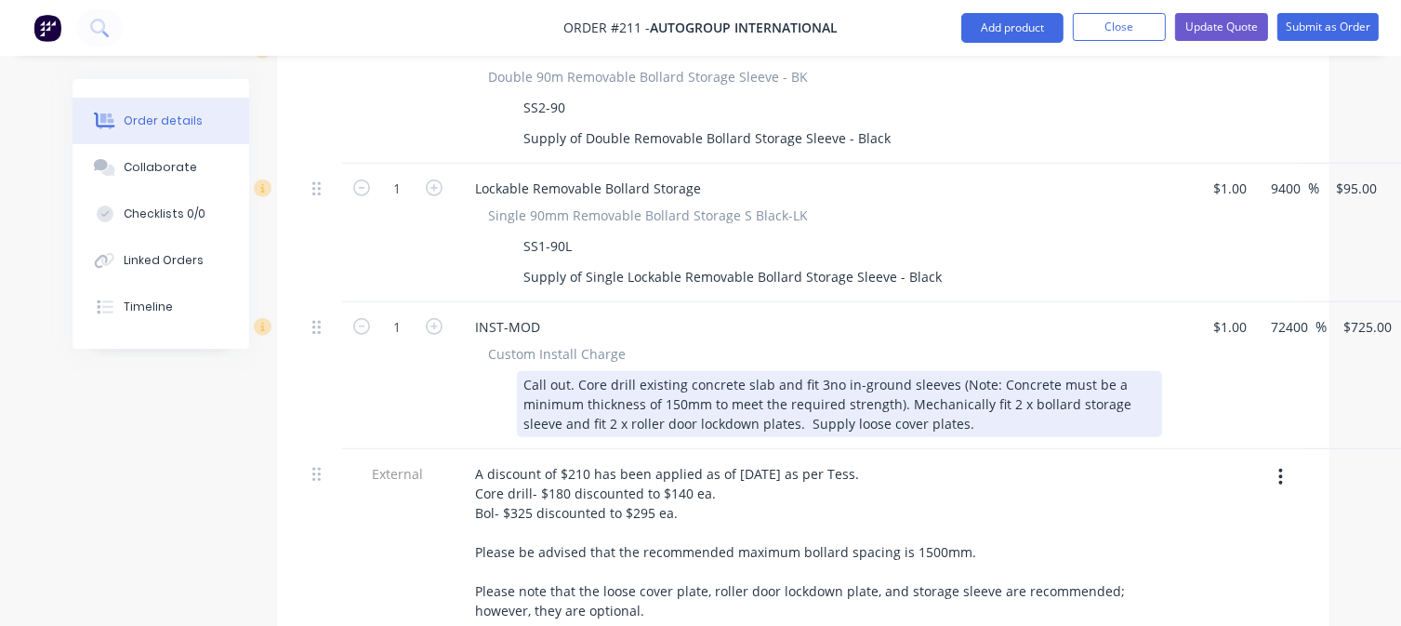
copy div "Call out. Core drill existing concrete slab and fit 3no in-ground sleeves (Note…"
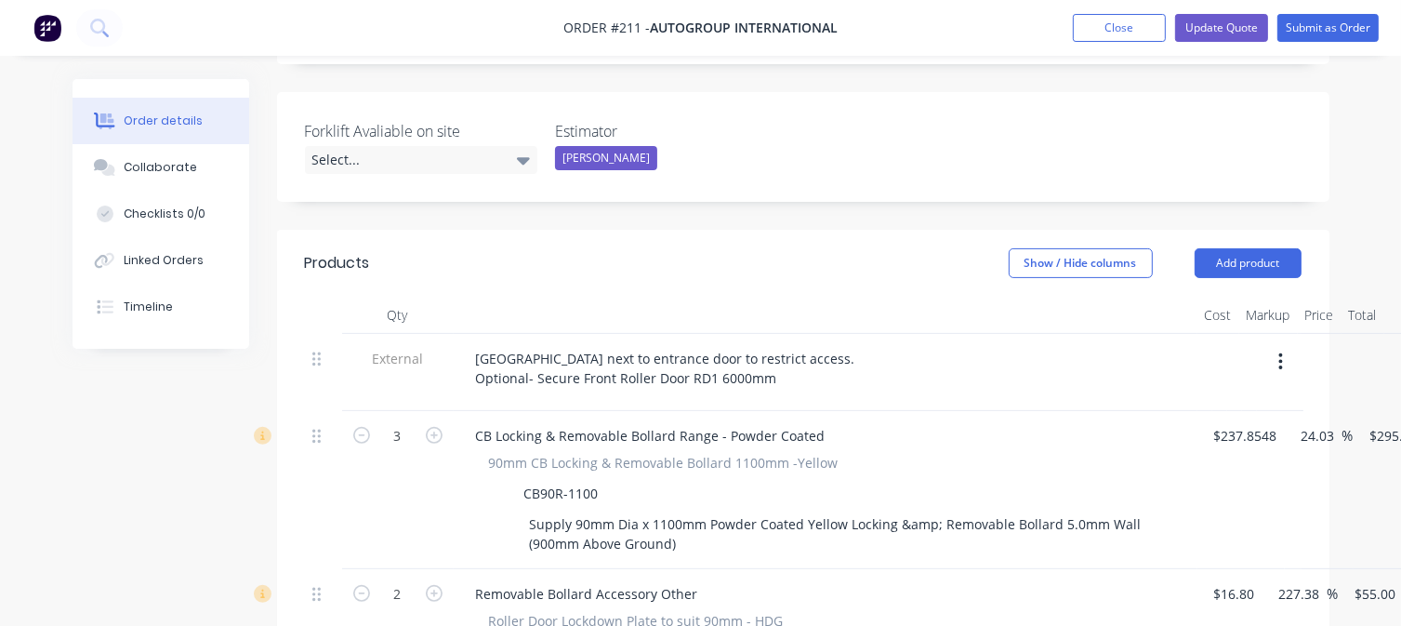
scroll to position [465, 0]
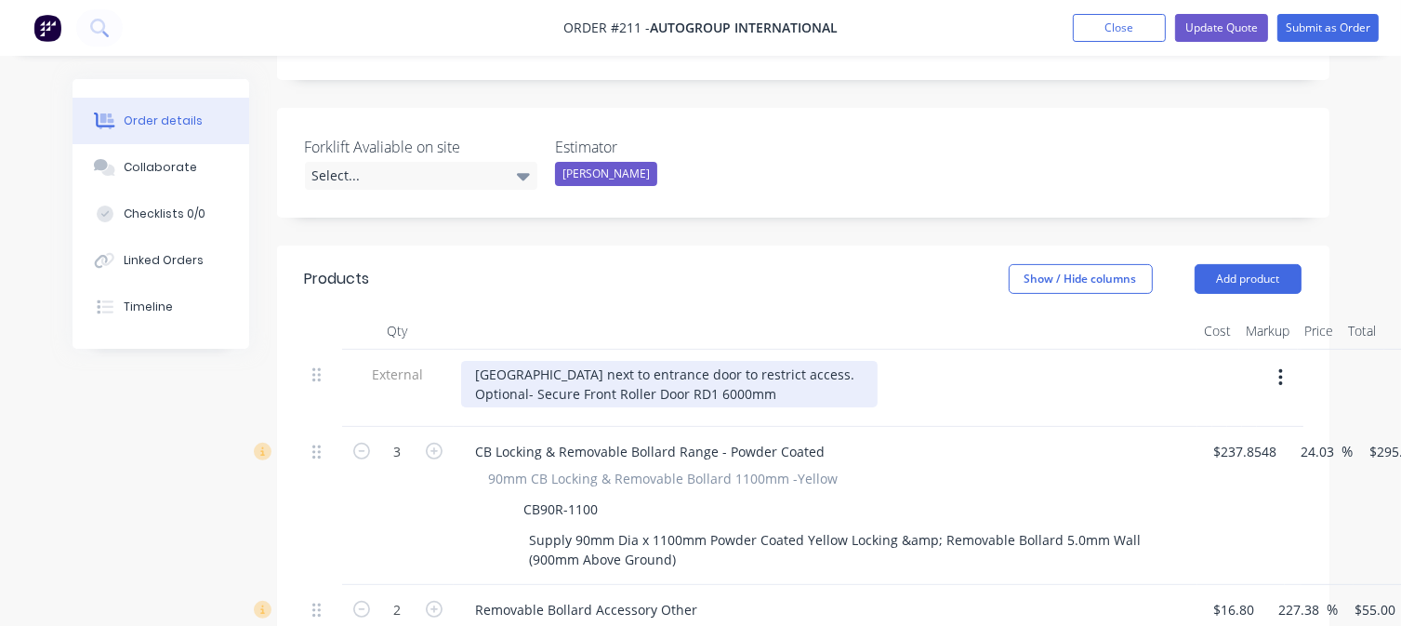
click at [770, 361] on div "[GEOGRAPHIC_DATA] next to entrance door to restrict access. Optional- Secure Fr…" at bounding box center [669, 384] width 416 height 46
click at [686, 361] on div "[GEOGRAPHIC_DATA] next to entrance door to restrict access. Optional- Secure Fr…" at bounding box center [669, 384] width 416 height 46
click at [777, 361] on div "[GEOGRAPHIC_DATA] next to entrance door to restrict access. Optional- Secure Fr…" at bounding box center [669, 384] width 416 height 46
click at [811, 361] on div "[GEOGRAPHIC_DATA] next to entrance door to restrict access. Optional- Secure Fr…" at bounding box center [681, 384] width 440 height 46
click at [880, 361] on div "[GEOGRAPHIC_DATA] next to entrance door to restrict access. Optional- Secure Fr…" at bounding box center [684, 384] width 447 height 46
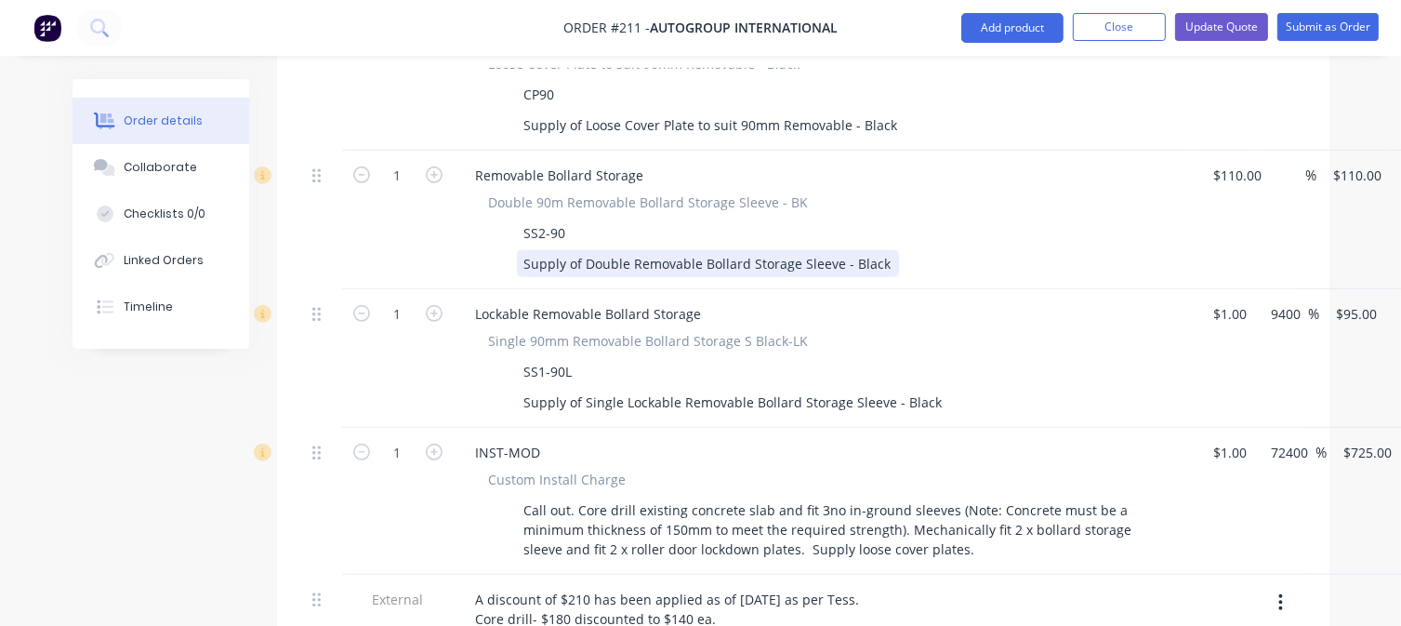
scroll to position [1208, 0]
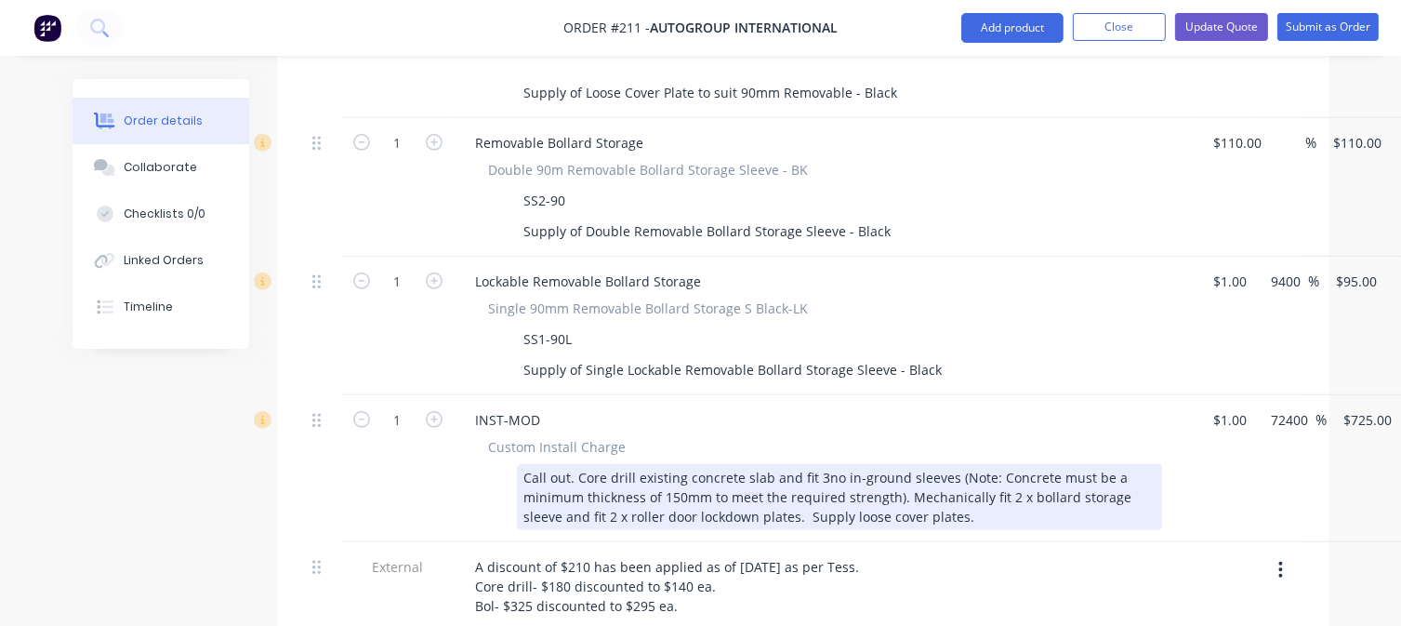
click at [591, 464] on div "Call out. Core drill existing concrete slab and fit 3no in-ground sleeves (Note…" at bounding box center [839, 497] width 645 height 66
click at [763, 464] on div "Call out. Core drill existing concrete slab and fit 3no in-ground sleeves (Note…" at bounding box center [839, 497] width 645 height 66
click at [806, 466] on div "Call out. Core drill existing concrete slab and fit 3no in-ground sleeves (Note…" at bounding box center [839, 497] width 645 height 66
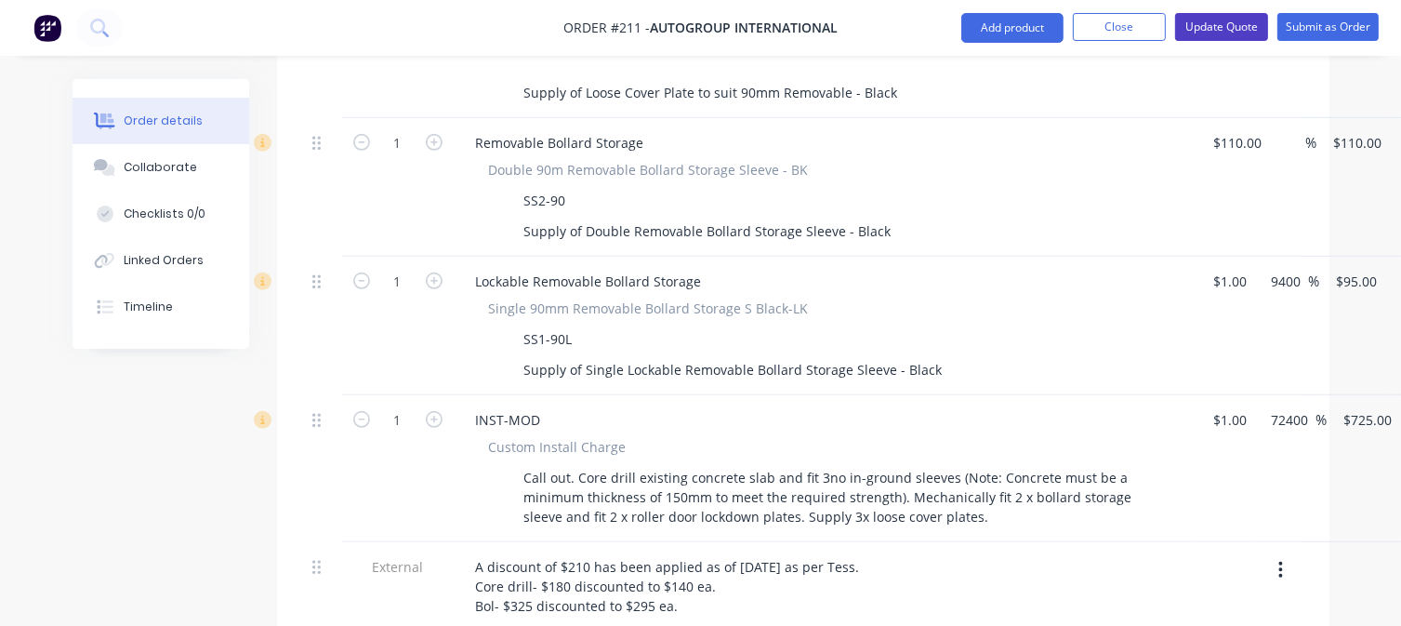
click at [1207, 25] on button "Update Quote" at bounding box center [1221, 27] width 93 height 28
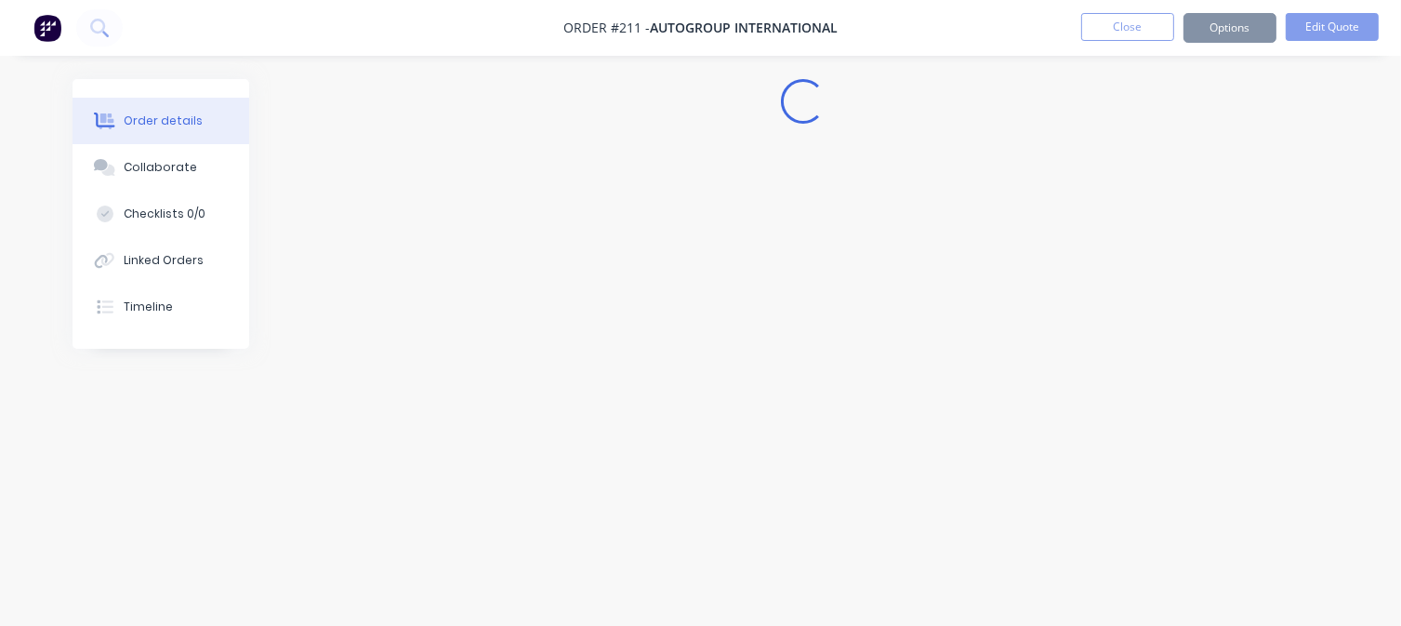
scroll to position [0, 0]
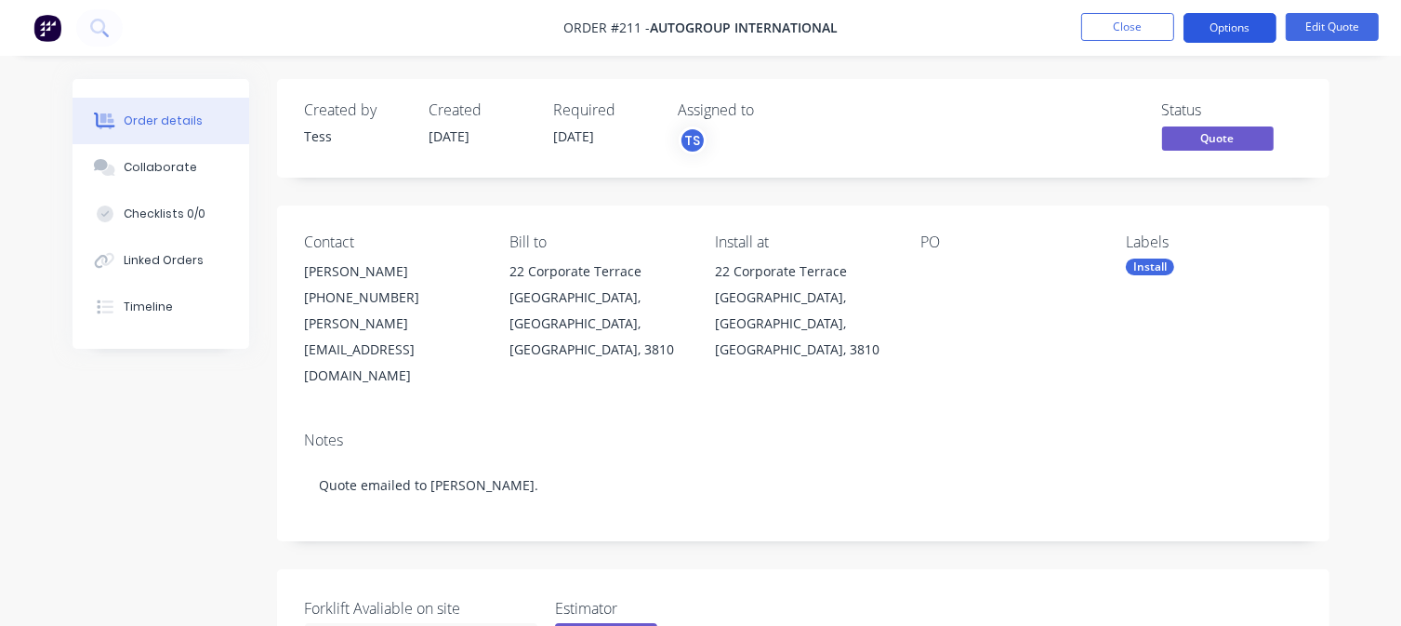
click at [1253, 21] on button "Options" at bounding box center [1229, 28] width 93 height 30
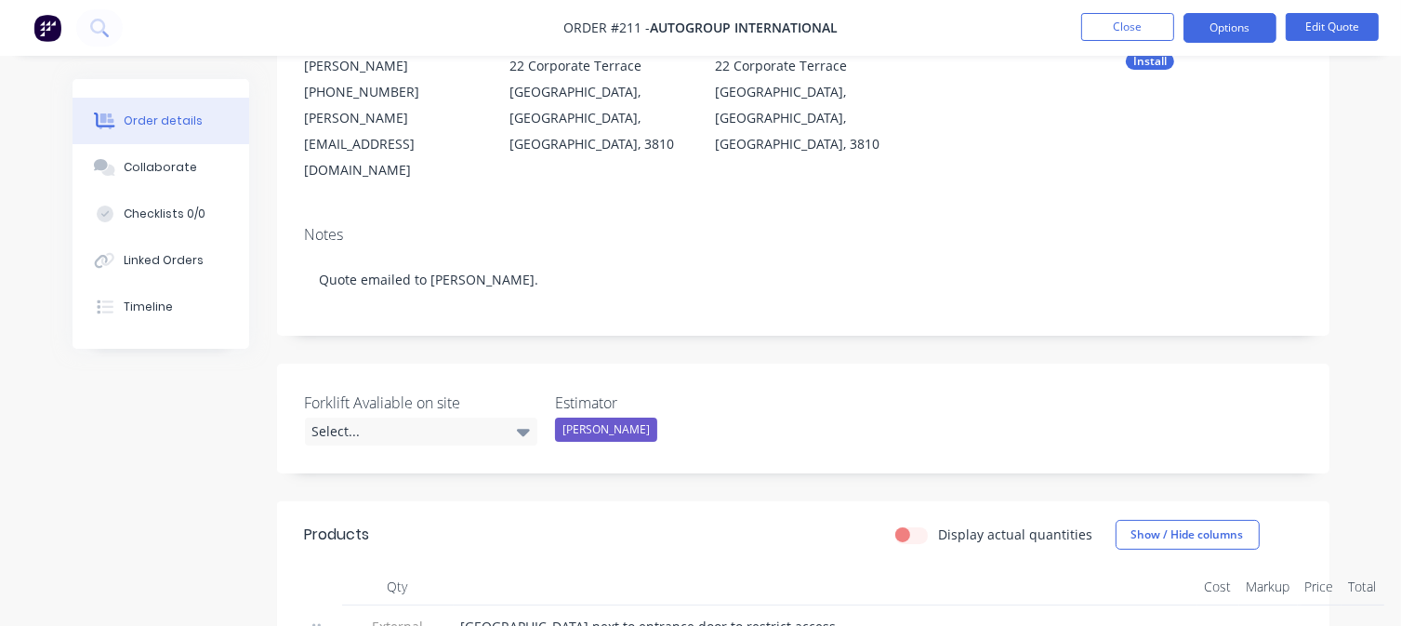
scroll to position [186, 0]
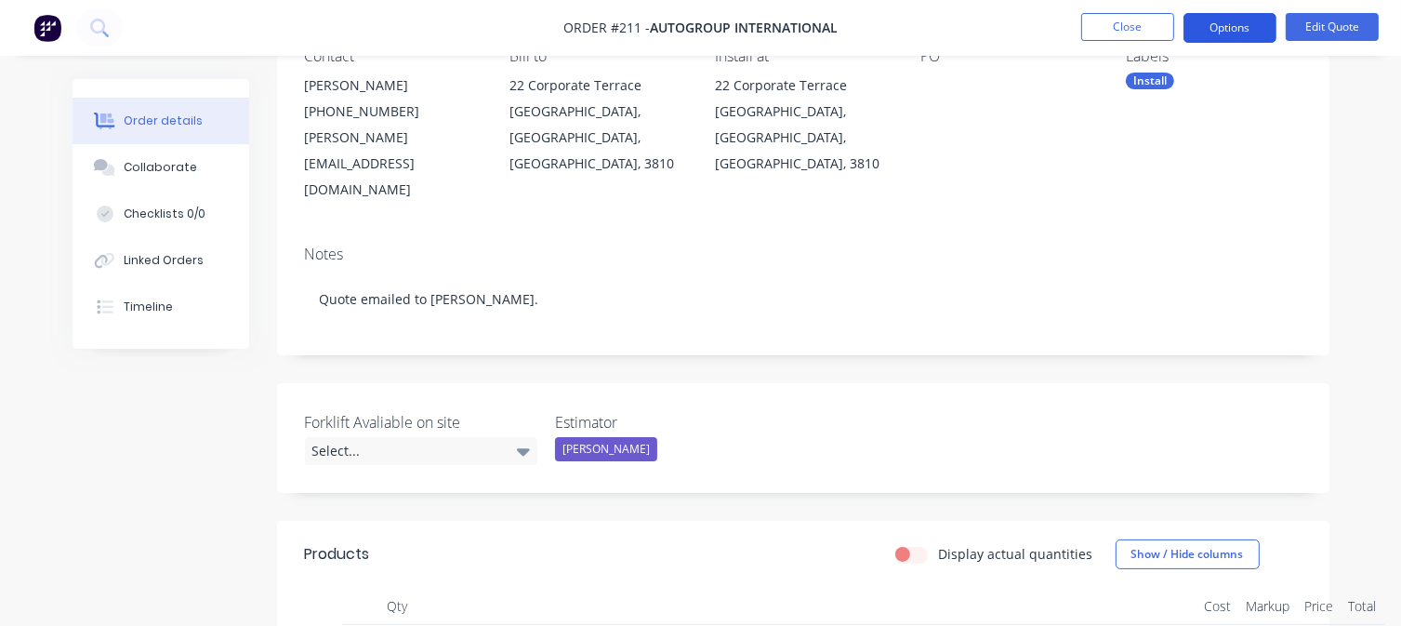
click at [1231, 23] on button "Options" at bounding box center [1229, 28] width 93 height 30
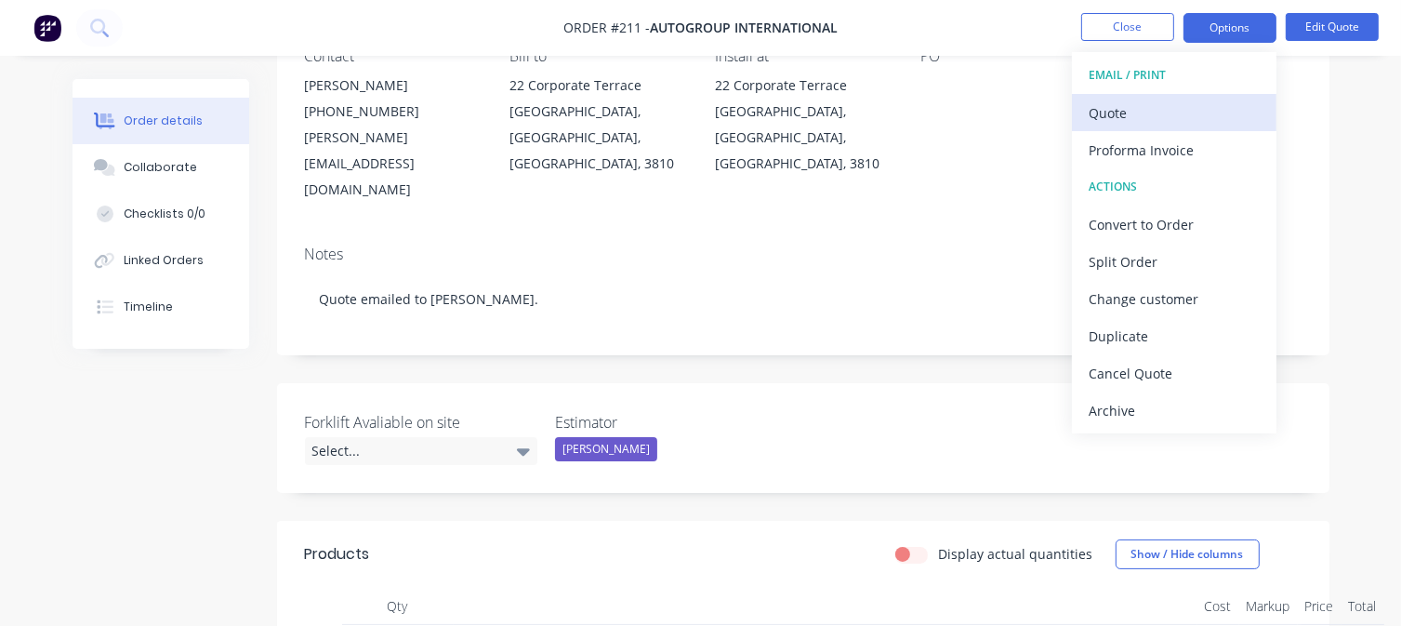
click at [1135, 111] on div "Quote" at bounding box center [1173, 112] width 171 height 27
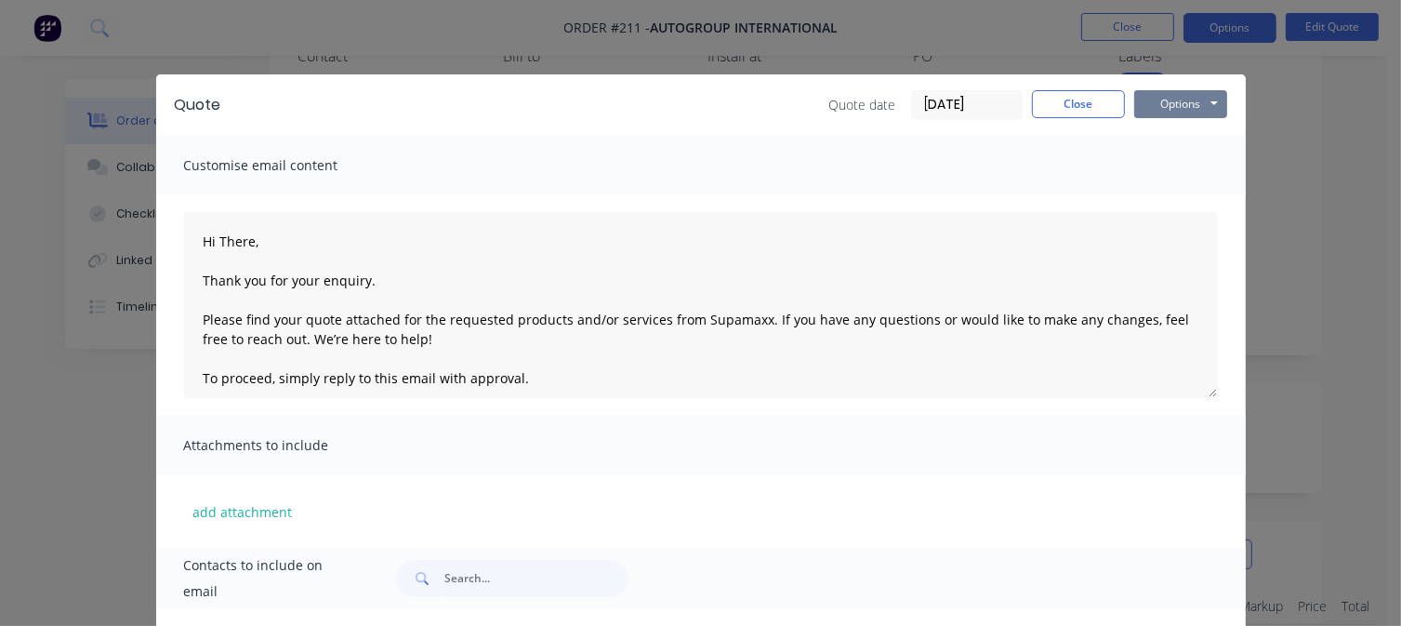
click at [1181, 96] on button "Options" at bounding box center [1180, 104] width 93 height 28
click at [1175, 139] on button "Preview" at bounding box center [1193, 137] width 119 height 31
click at [1086, 103] on button "Close" at bounding box center [1078, 104] width 93 height 28
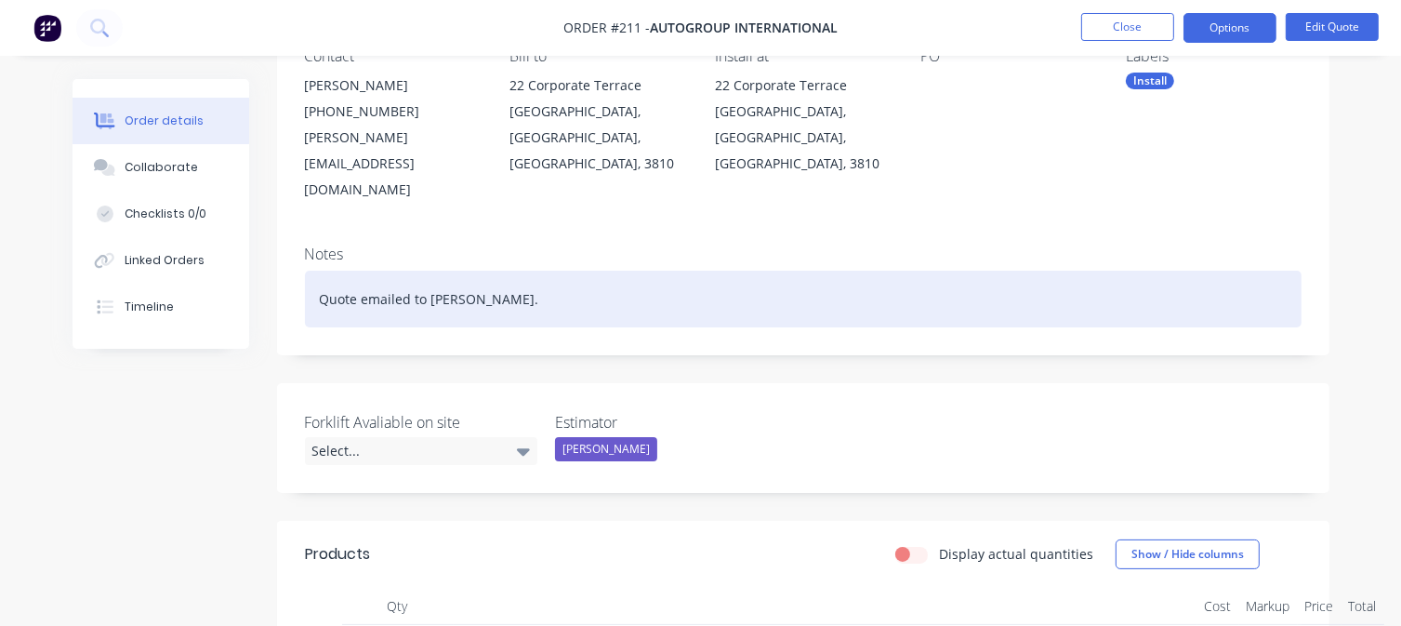
click at [486, 270] on div "Quote emailed to [PERSON_NAME]." at bounding box center [803, 298] width 996 height 57
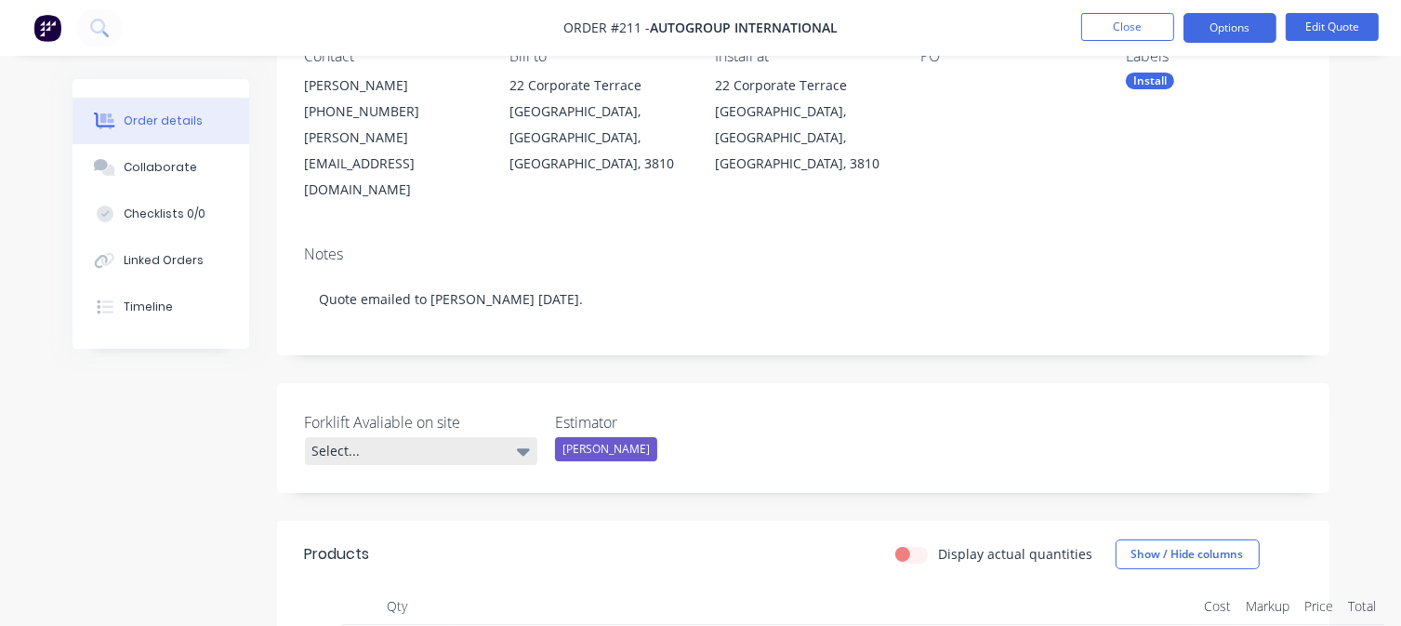
click at [476, 437] on div "Select..." at bounding box center [421, 451] width 232 height 28
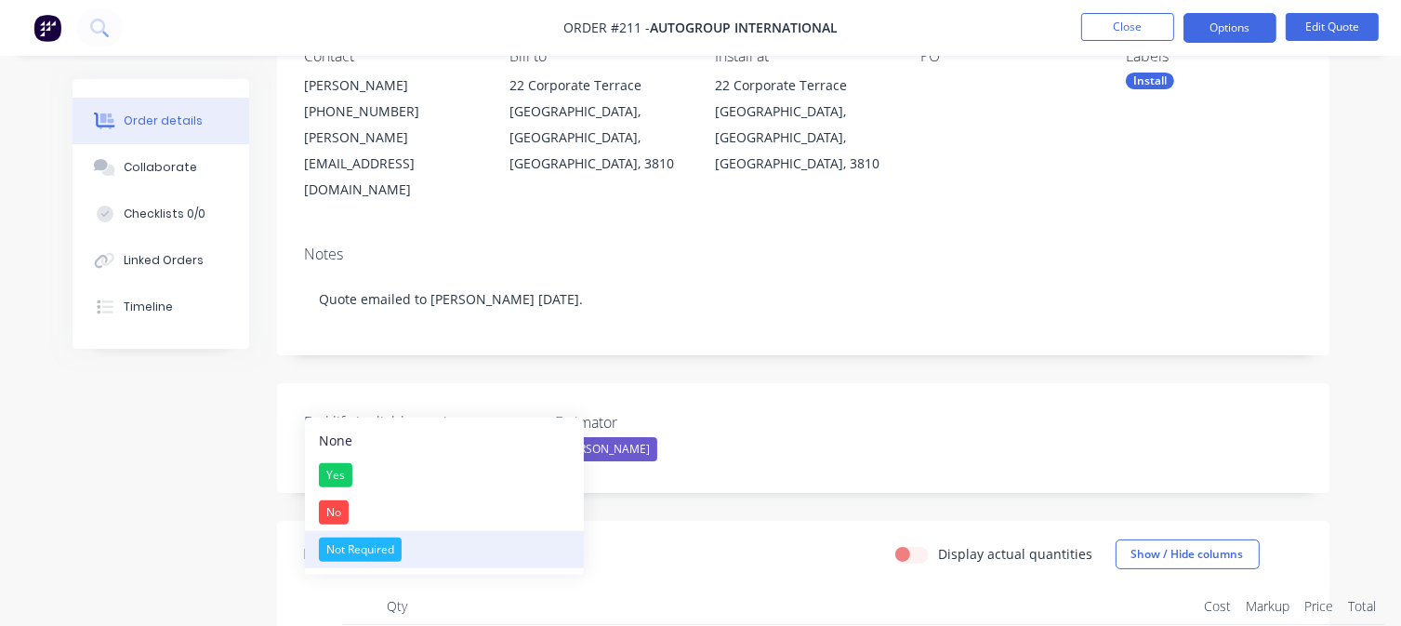
click at [384, 546] on div "Not Required" at bounding box center [360, 549] width 83 height 24
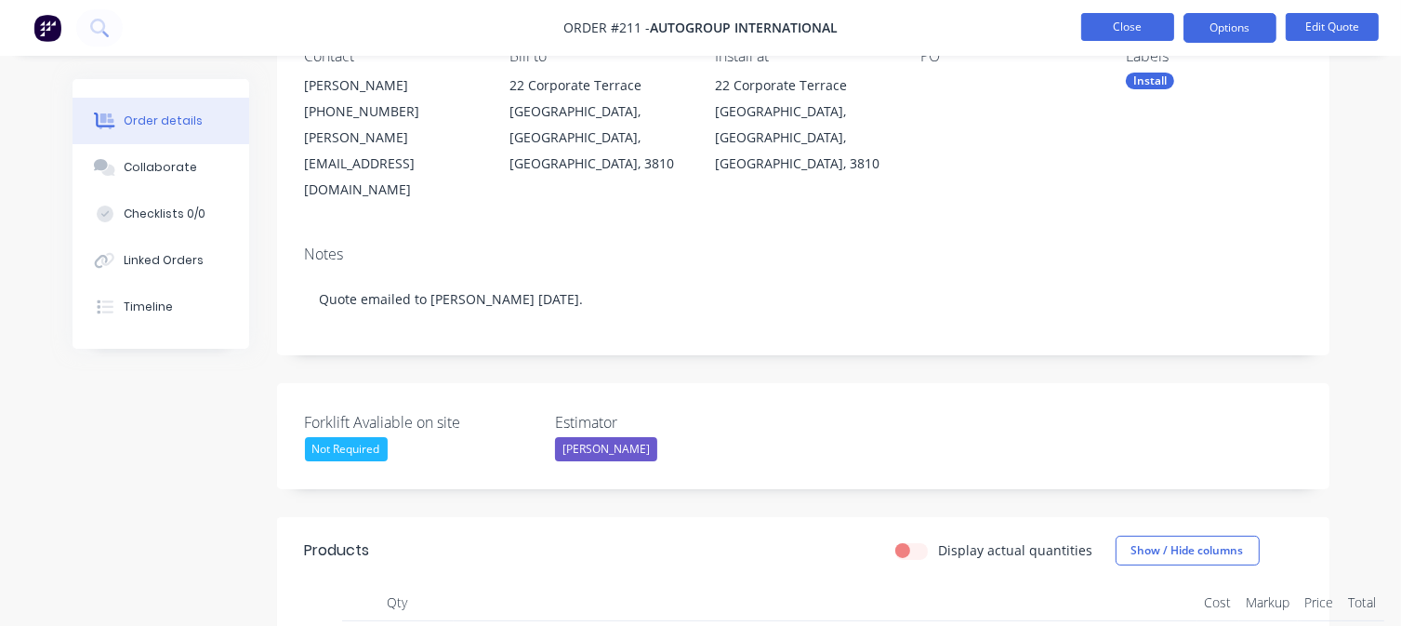
click at [1145, 25] on button "Close" at bounding box center [1127, 27] width 93 height 28
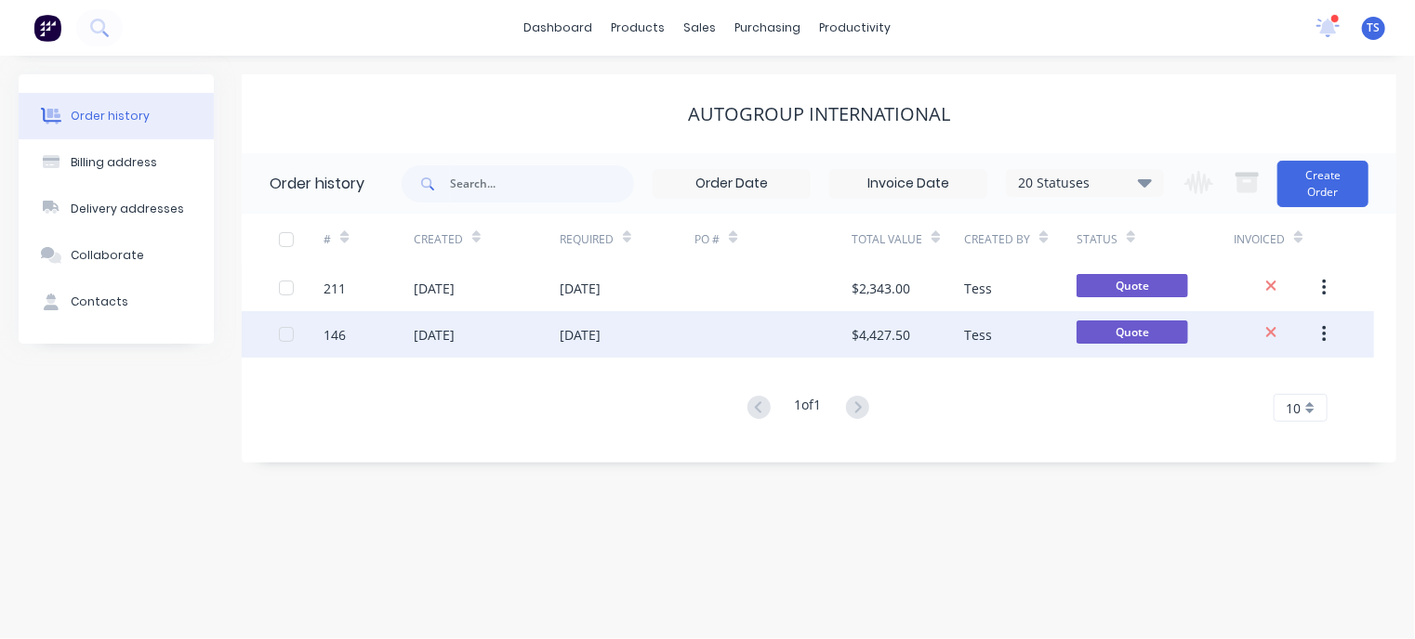
click at [483, 336] on div "[DATE]" at bounding box center [487, 334] width 146 height 46
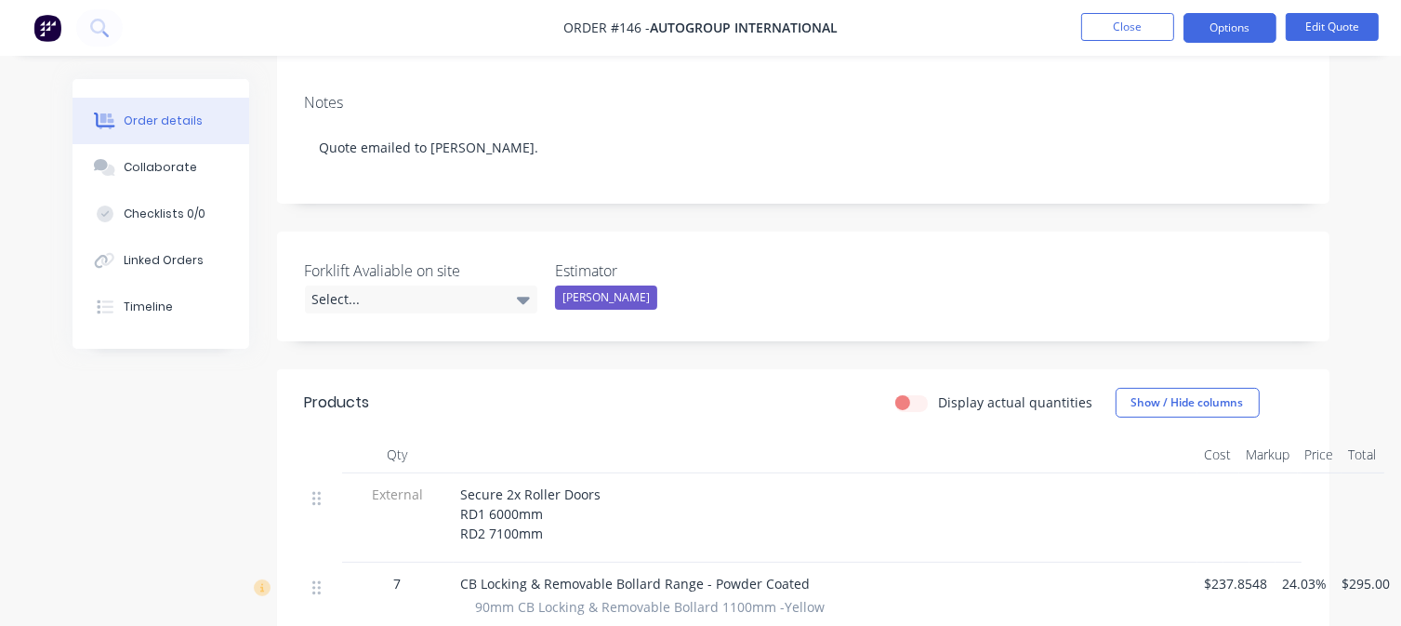
scroll to position [186, 0]
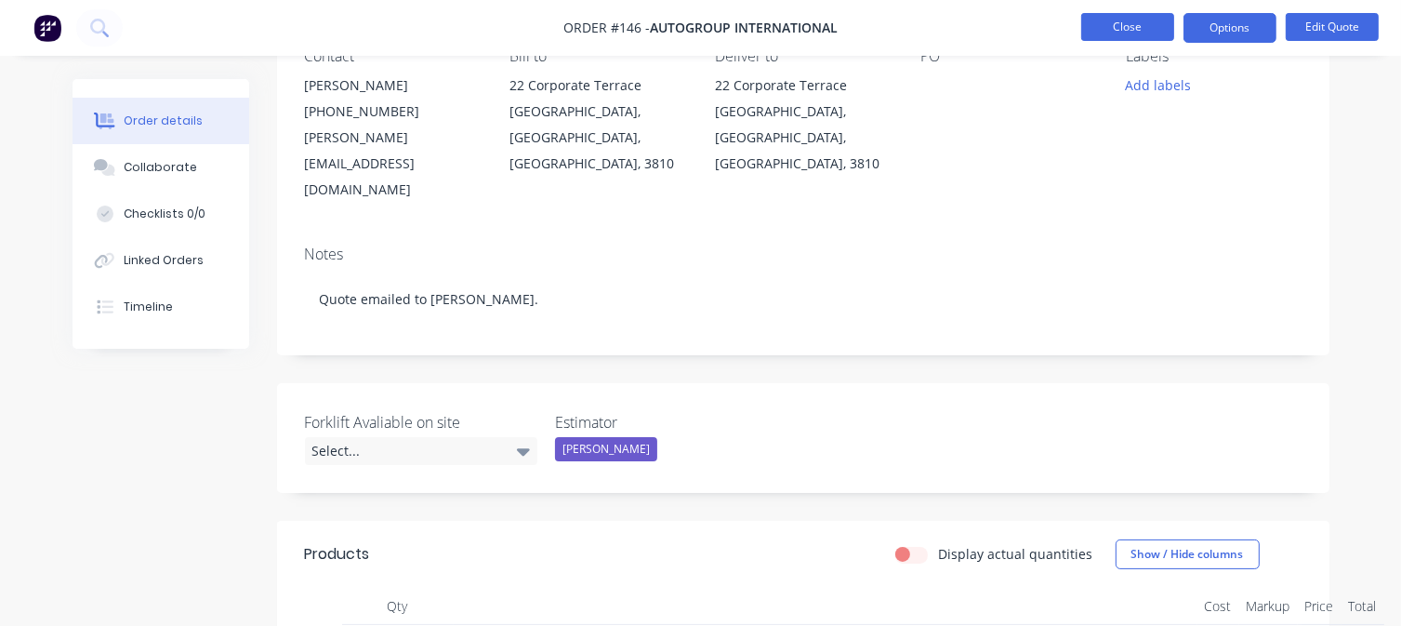
click at [1131, 14] on button "Close" at bounding box center [1127, 27] width 93 height 28
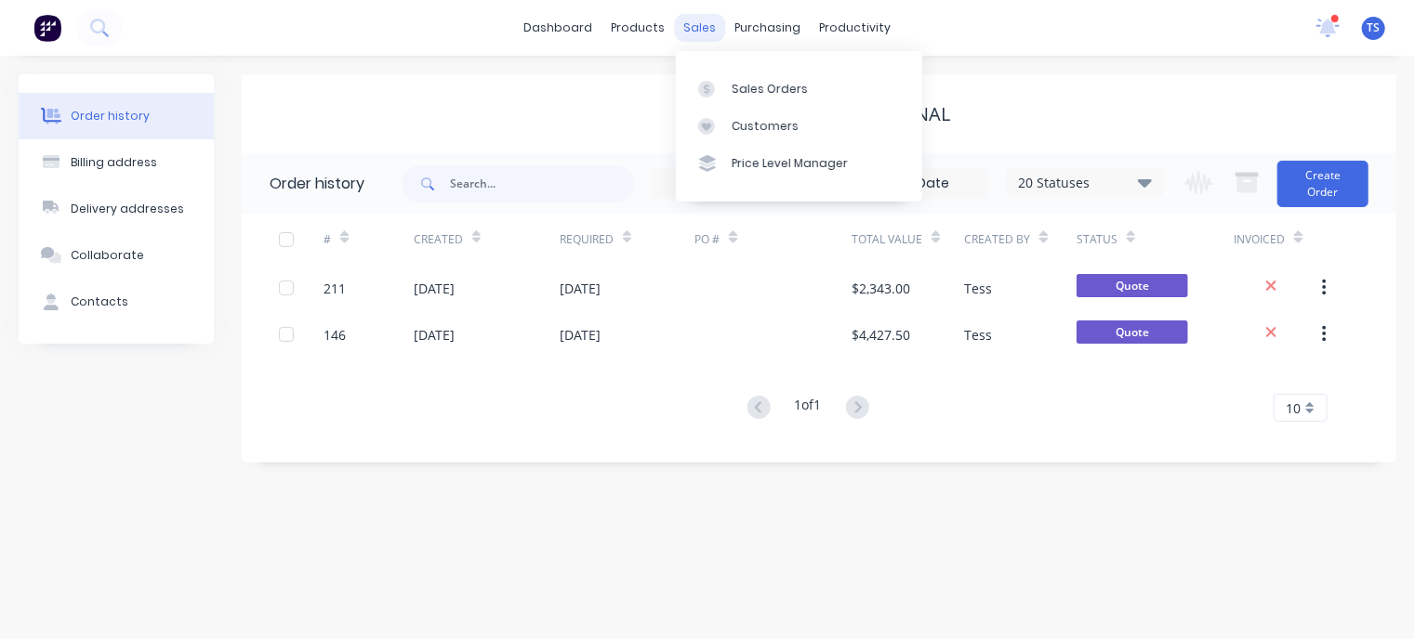
click at [700, 17] on div "sales" at bounding box center [700, 28] width 51 height 28
click at [761, 99] on link "Sales Orders" at bounding box center [799, 88] width 246 height 37
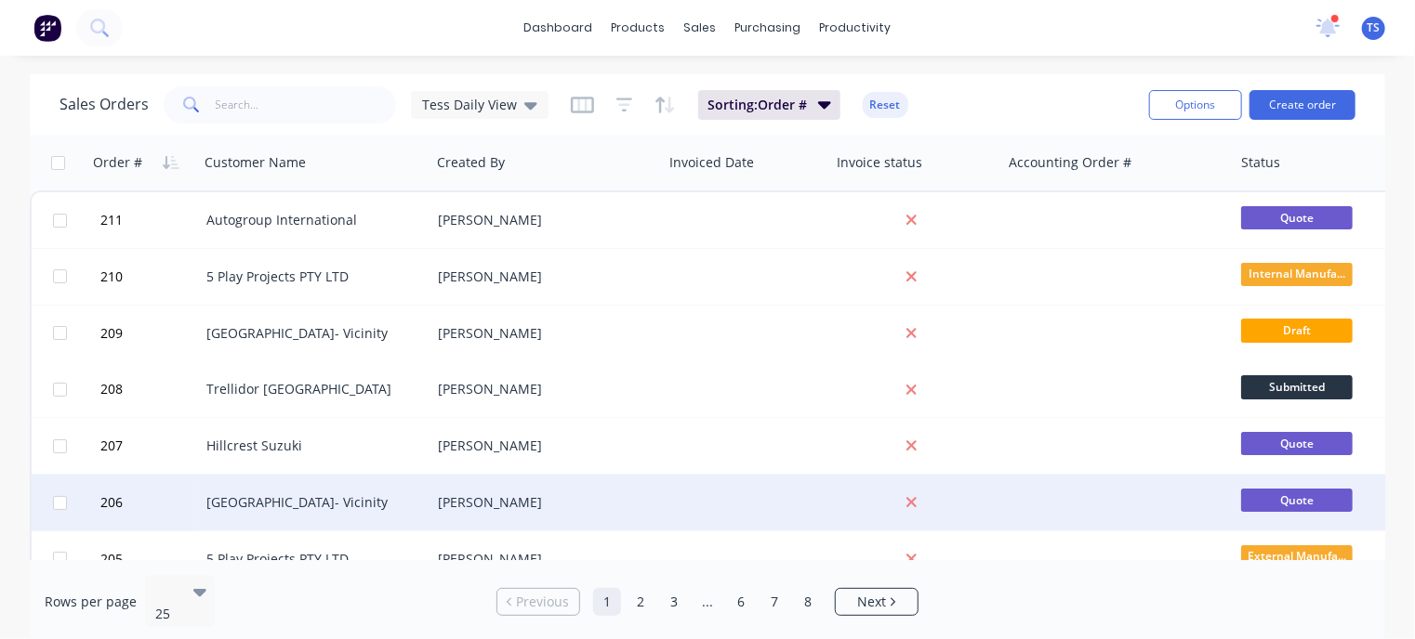
click at [271, 503] on div "[GEOGRAPHIC_DATA]- Vicinity" at bounding box center [309, 503] width 206 height 19
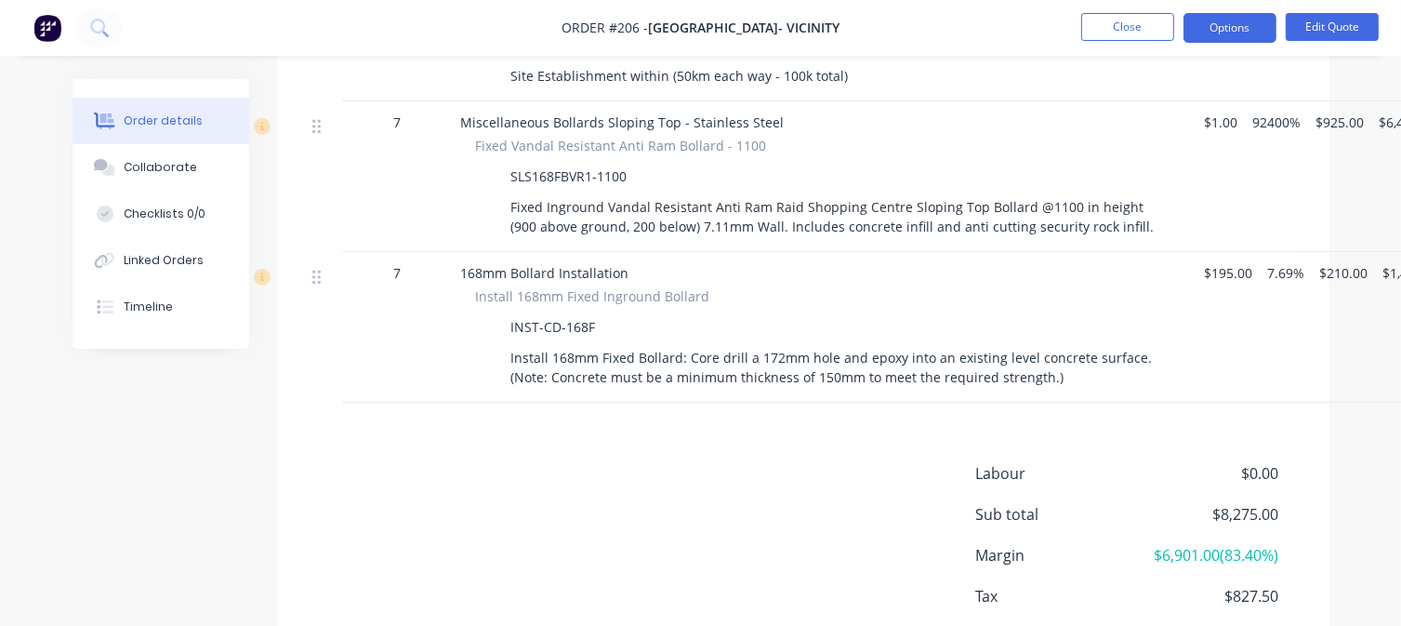
scroll to position [929, 0]
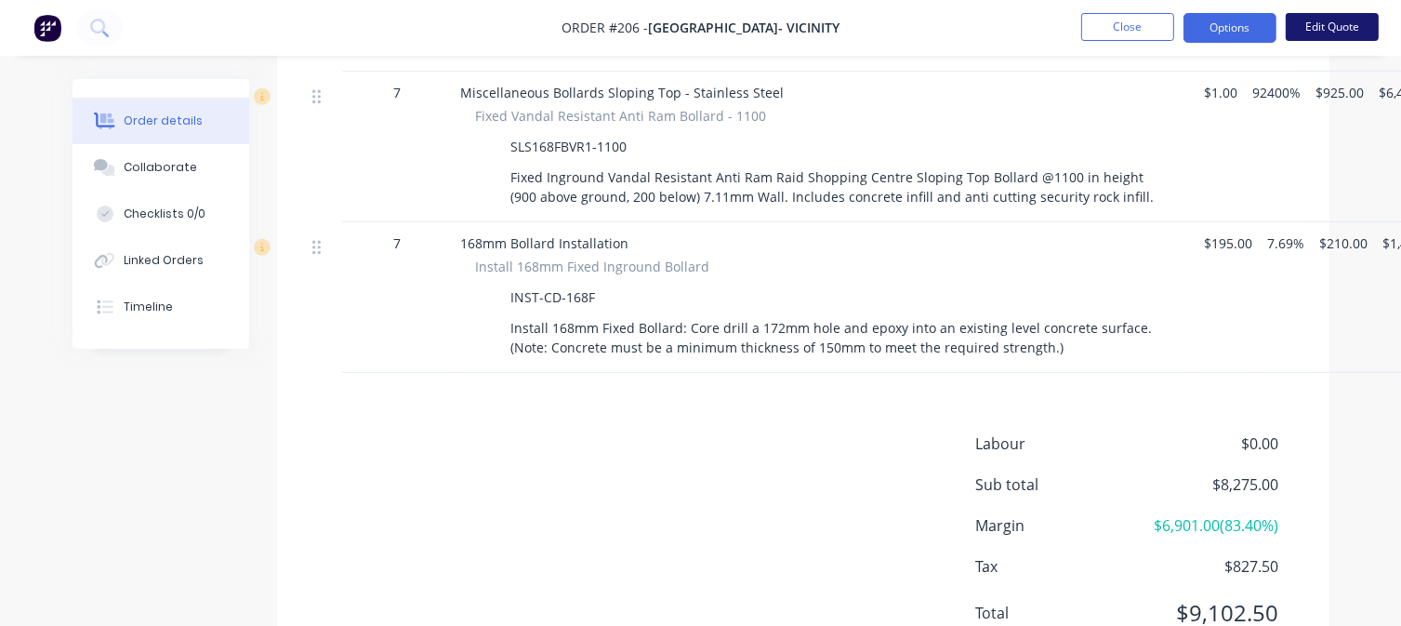
click at [1325, 28] on button "Edit Quote" at bounding box center [1331, 27] width 93 height 28
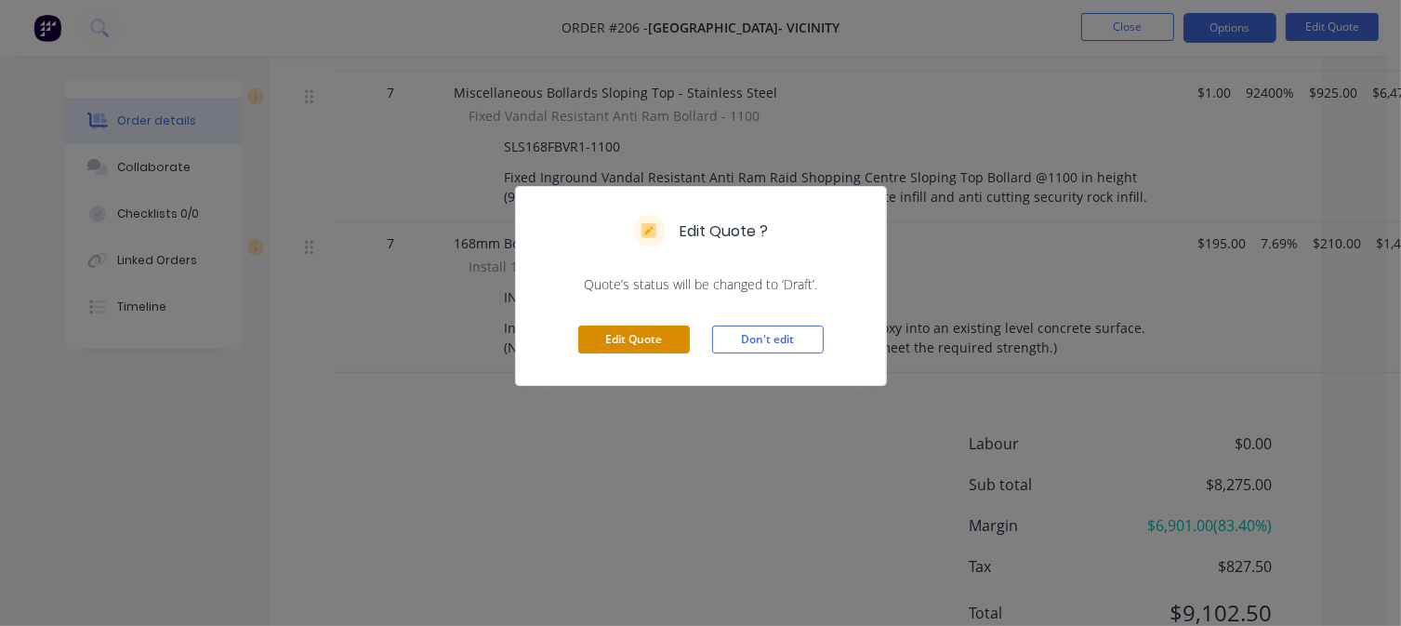
click at [652, 337] on button "Edit Quote" at bounding box center [634, 339] width 112 height 28
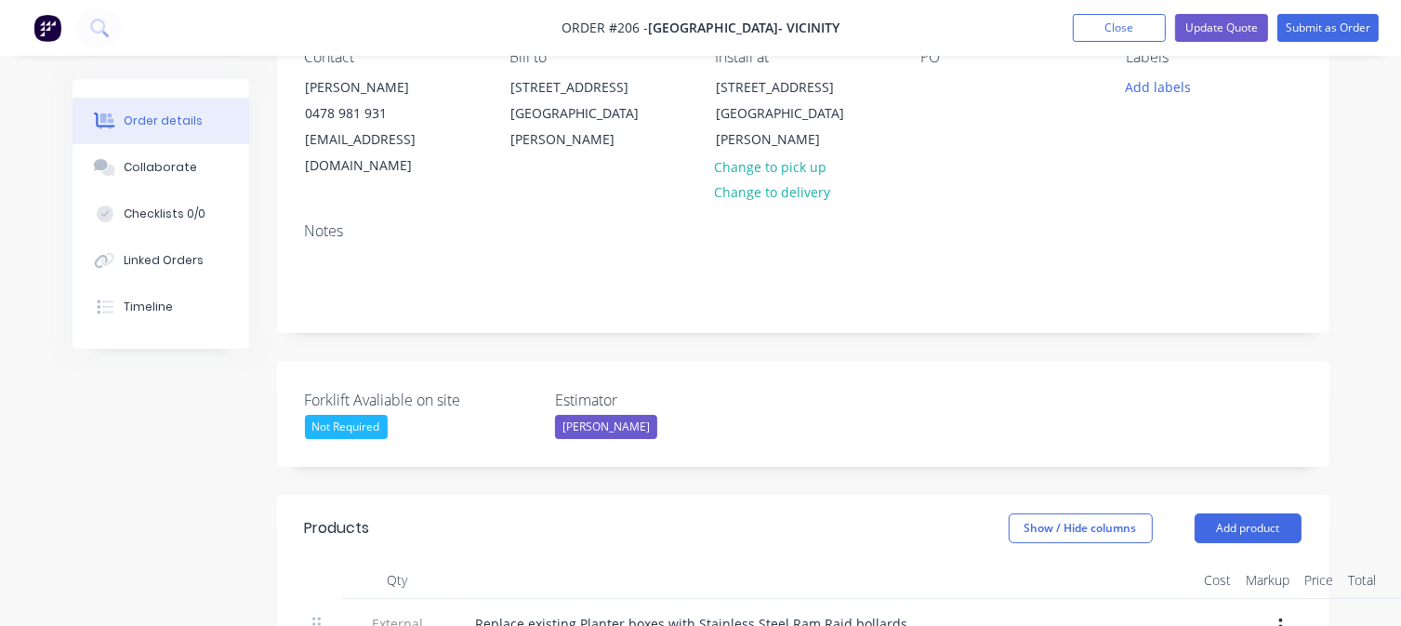
scroll to position [279, 0]
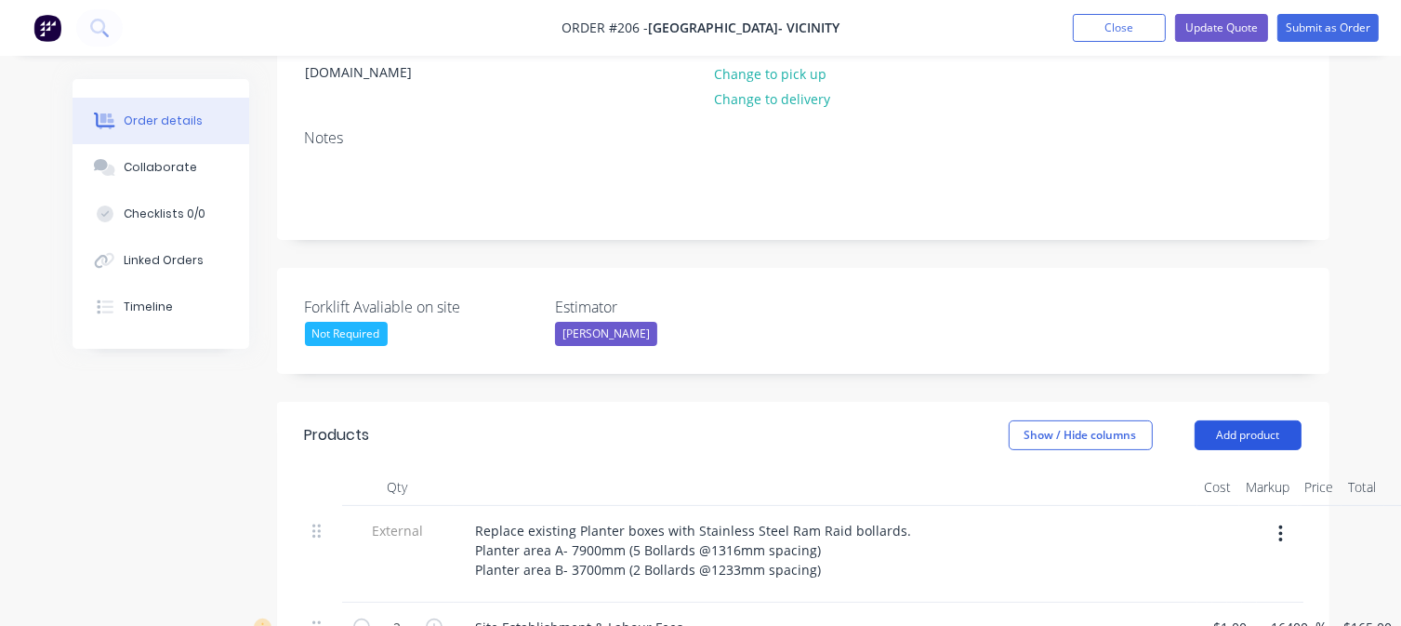
click at [1225, 420] on button "Add product" at bounding box center [1247, 435] width 107 height 30
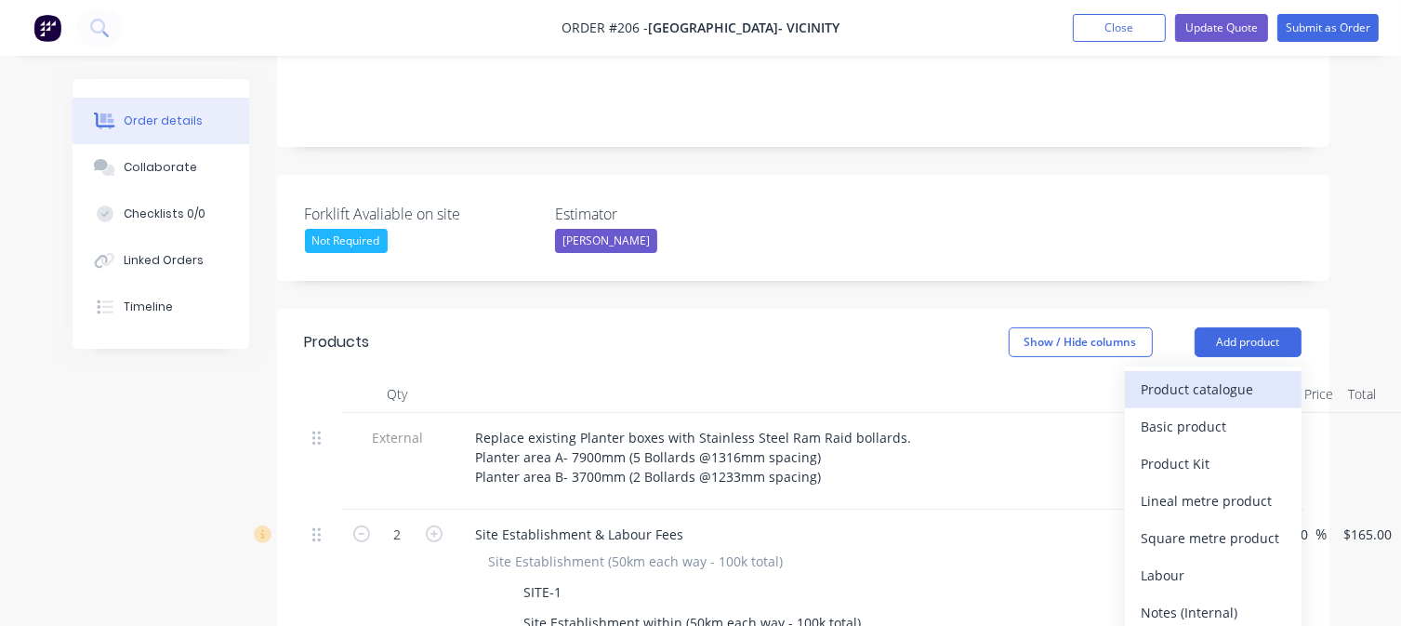
scroll to position [558, 0]
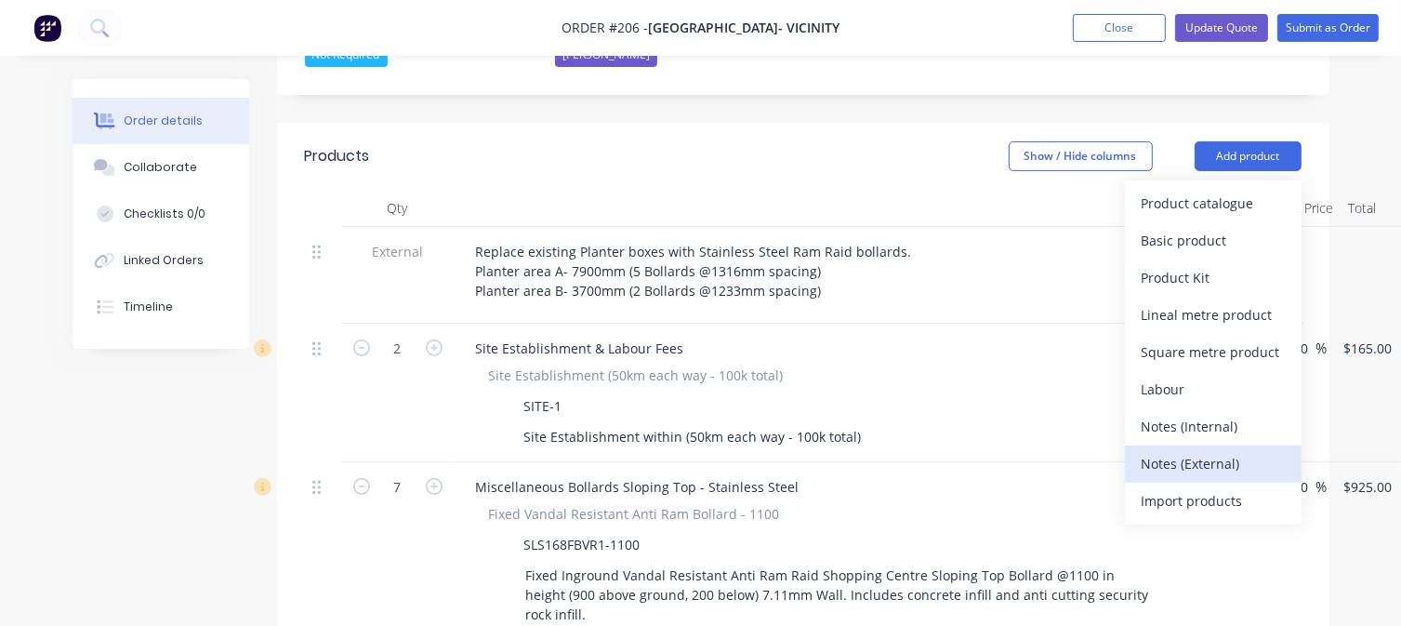
click at [1208, 450] on div "Notes (External)" at bounding box center [1212, 463] width 143 height 27
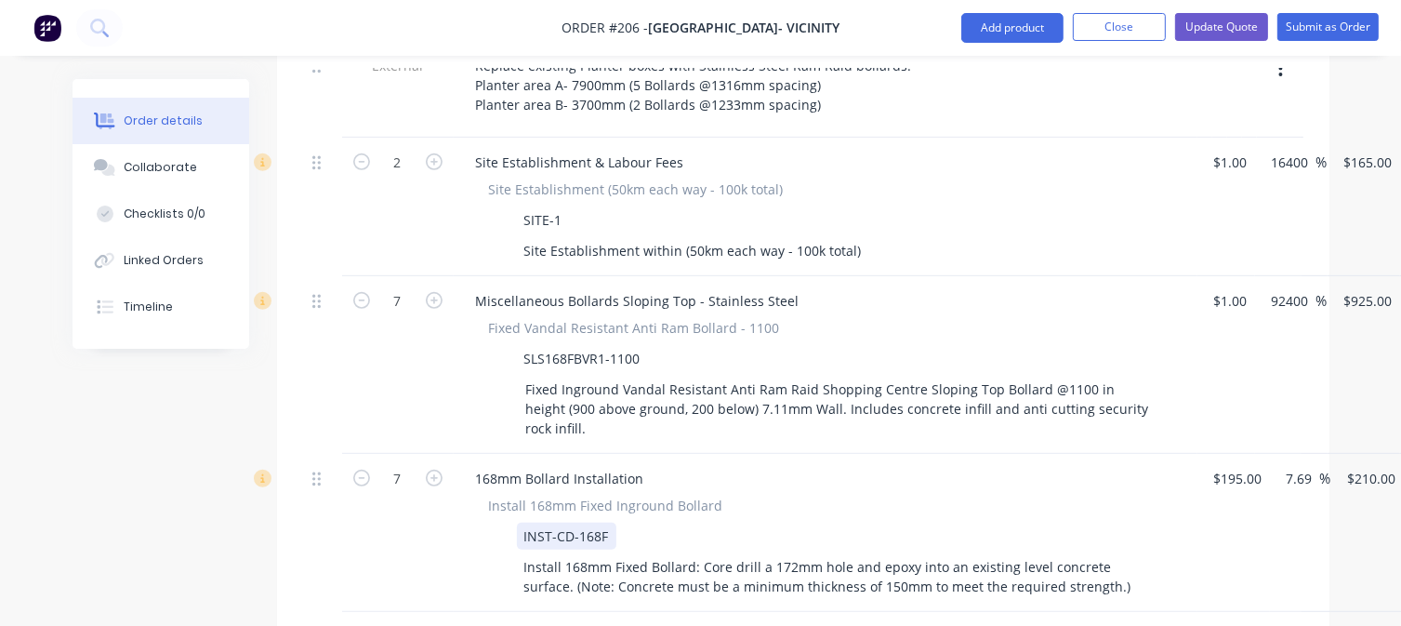
scroll to position [929, 0]
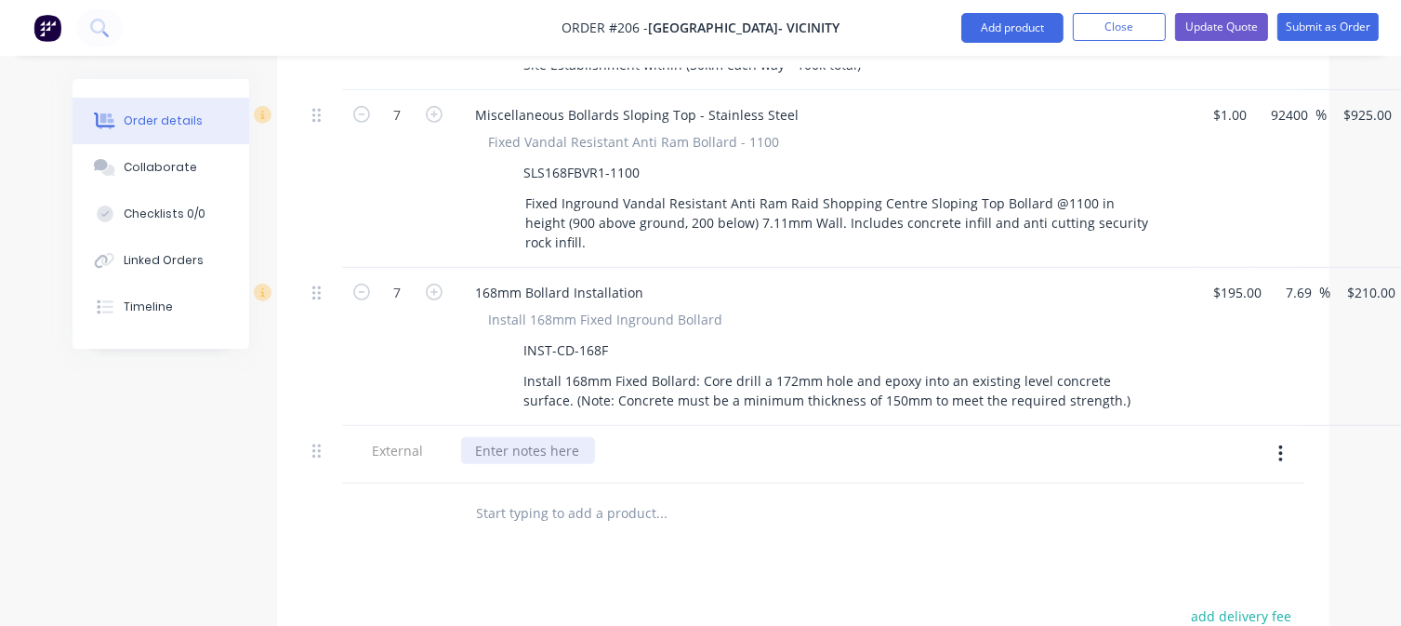
click at [522, 437] on div at bounding box center [528, 450] width 134 height 27
paste div
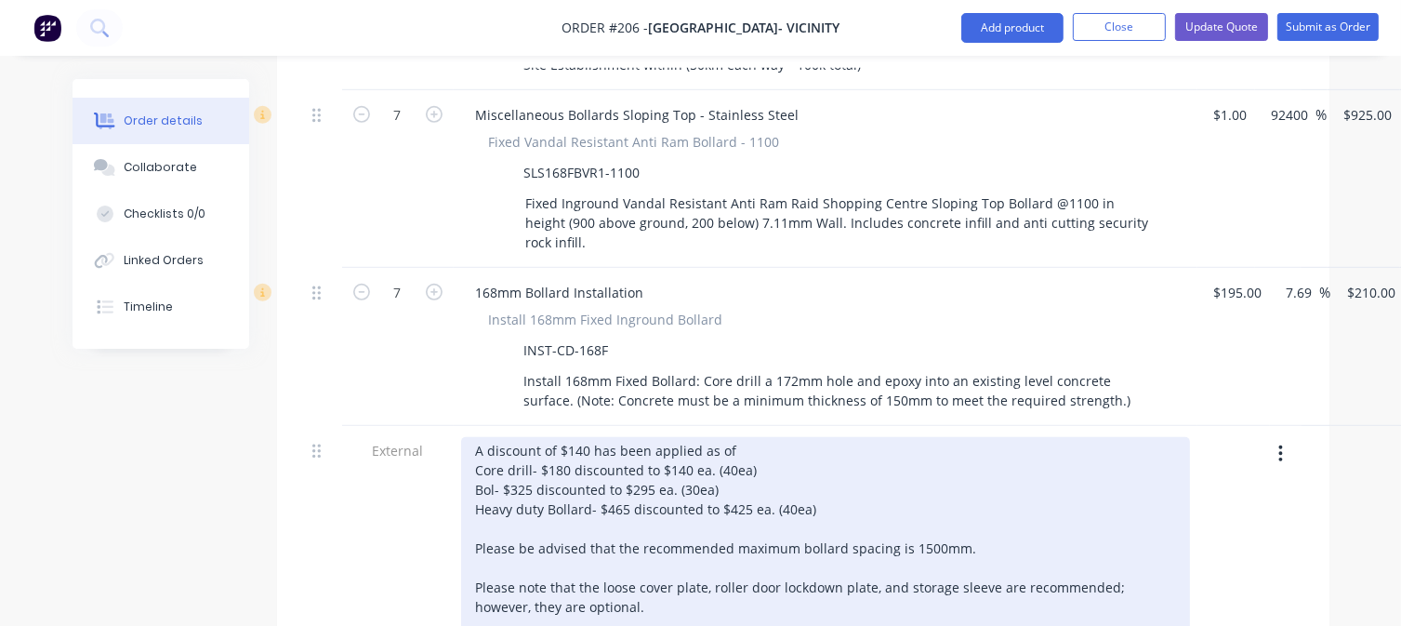
click at [589, 437] on div "A discount of $140 has been applied as of Core drill- $180 discounted to $140 e…" at bounding box center [825, 606] width 729 height 339
click at [587, 464] on div "A discount of $ has been applied as of Core drill- $180 discounted to $140 ea. …" at bounding box center [825, 606] width 729 height 339
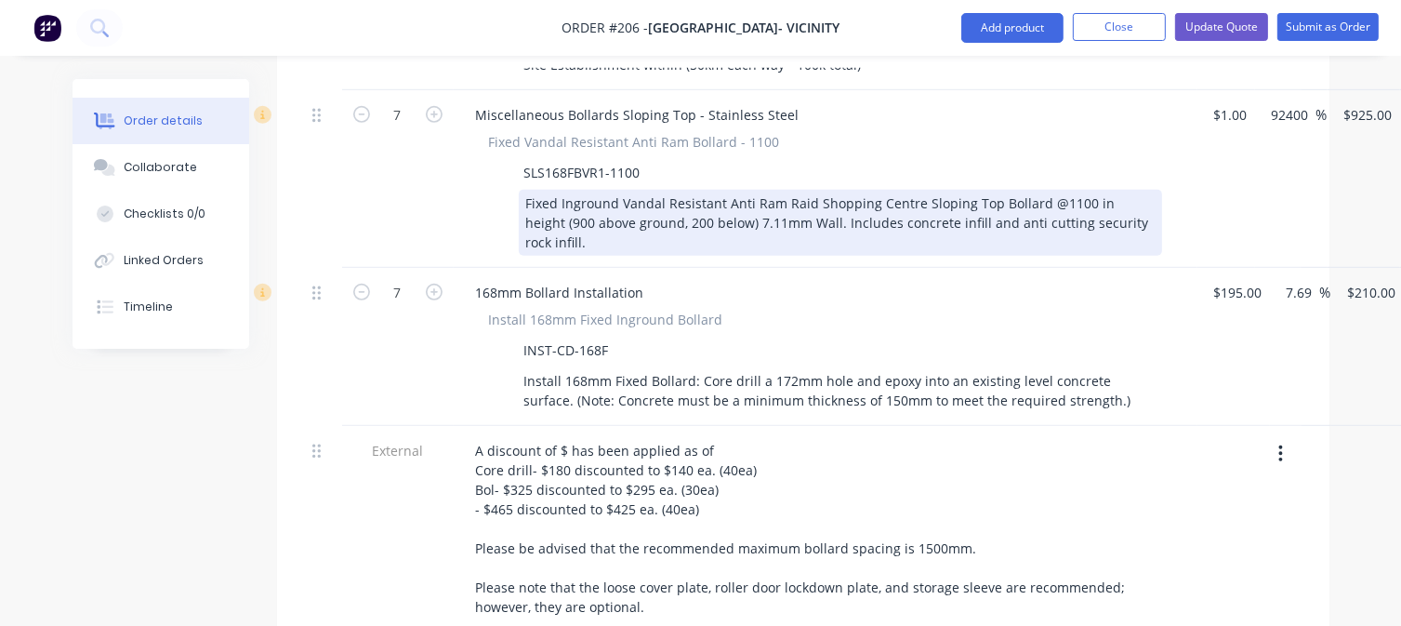
click at [912, 190] on div "Fixed Inground Vandal Resistant Anti Ram Raid Shopping Centre Sloping Top Bolla…" at bounding box center [840, 223] width 643 height 66
drag, startPoint x: 911, startPoint y: 178, endPoint x: 620, endPoint y: 174, distance: 290.9
click at [620, 190] on div "Fixed Inground Vandal Resistant Anti Ram Raid Shopping Centre Sloping Top Bolla…" at bounding box center [840, 223] width 643 height 66
copy div "Vandal Resistant Anti [GEOGRAPHIC_DATA]"
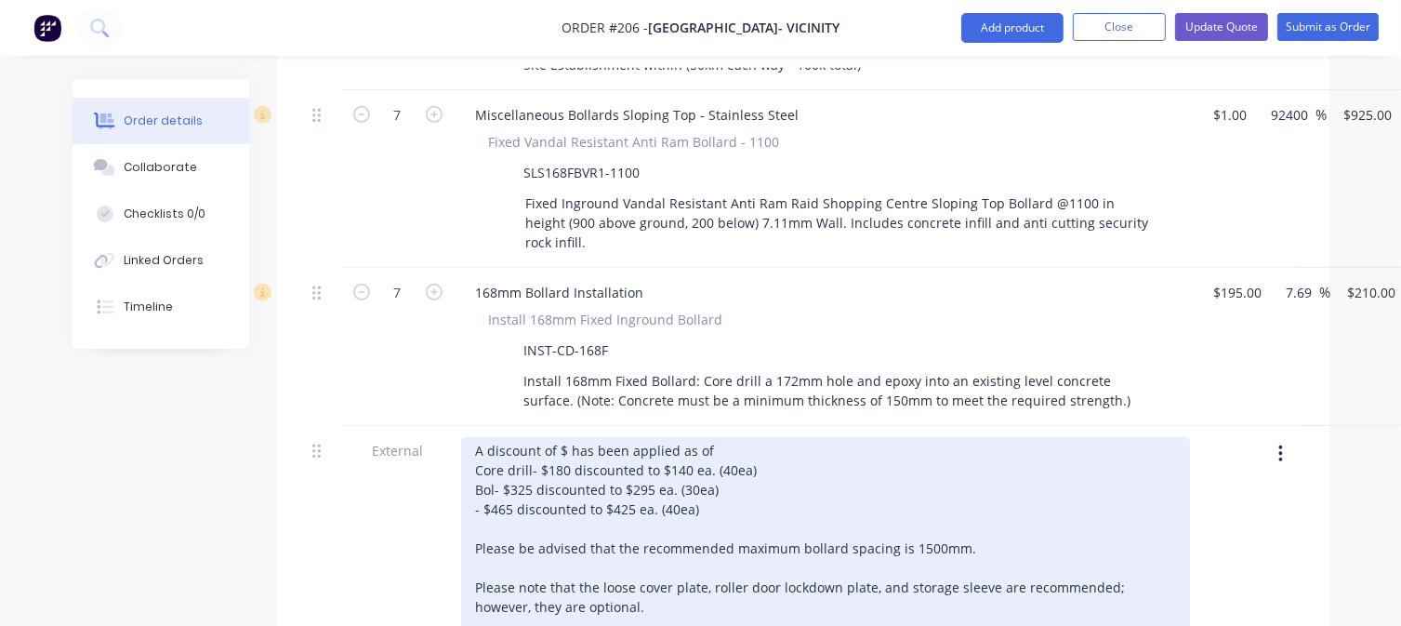
click at [476, 442] on div "A discount of $ has been applied as of Core drill- $180 discounted to $140 ea. …" at bounding box center [825, 606] width 729 height 339
click at [795, 441] on div "A discount of $ has been applied as of Core drill- $180 discounted to $140 ea. …" at bounding box center [825, 606] width 729 height 339
click at [797, 442] on div "A discount of $ has been applied as of Core drill- $180 discounted to $140 ea. …" at bounding box center [825, 606] width 729 height 339
click at [926, 437] on div "A discount of $ has been applied as of Core drill- $180 discounted to $140 ea. …" at bounding box center [825, 606] width 729 height 339
click at [1007, 448] on div "A discount of $ has been applied as of Core drill- $180 discounted to $140 ea. …" at bounding box center [825, 606] width 729 height 339
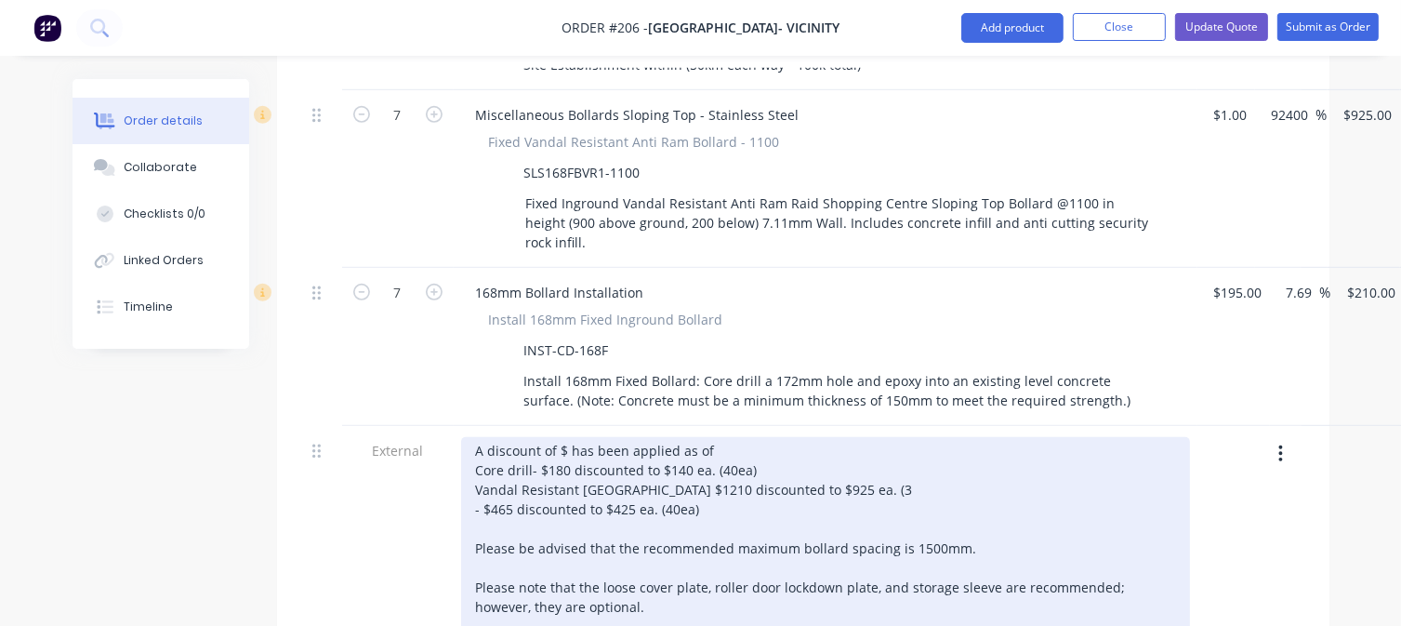
click at [570, 437] on div "A discount of $ has been applied as of Core drill- $180 discounted to $140 ea. …" at bounding box center [825, 606] width 729 height 339
click at [688, 437] on div "A discount of $ has been applied as of Core drill- $295 discounted to $140 ea. …" at bounding box center [825, 606] width 729 height 339
click at [753, 437] on div "A discount of $ has been applied as of Core drill- $295 discounted to $210 ea. …" at bounding box center [825, 606] width 729 height 339
click at [563, 437] on div "A discount of $ has been applied as of Core drill- $295 discounted to $210 ea. …" at bounding box center [825, 606] width 729 height 339
click at [725, 437] on div "A discount of $ has been applied as of Core drill- $280 discounted to $210 ea. …" at bounding box center [825, 606] width 729 height 339
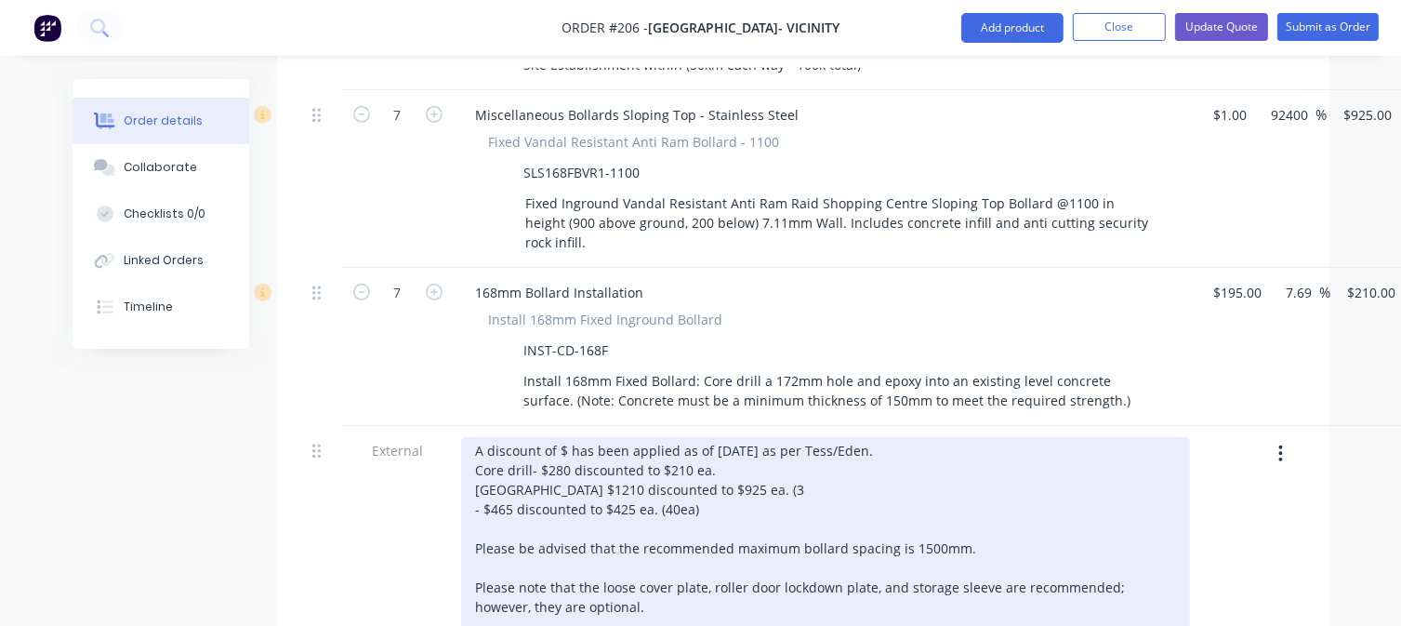
click at [787, 441] on div "A discount of $ has been applied as of [DATE] as per Tess/Eden. Core drill- $28…" at bounding box center [825, 606] width 729 height 339
drag, startPoint x: 712, startPoint y: 463, endPoint x: 480, endPoint y: 464, distance: 232.4
click at [480, 464] on div "A discount of $ has been applied as of [DATE] as per Tess/Eden. Core drill- $28…" at bounding box center [825, 606] width 729 height 339
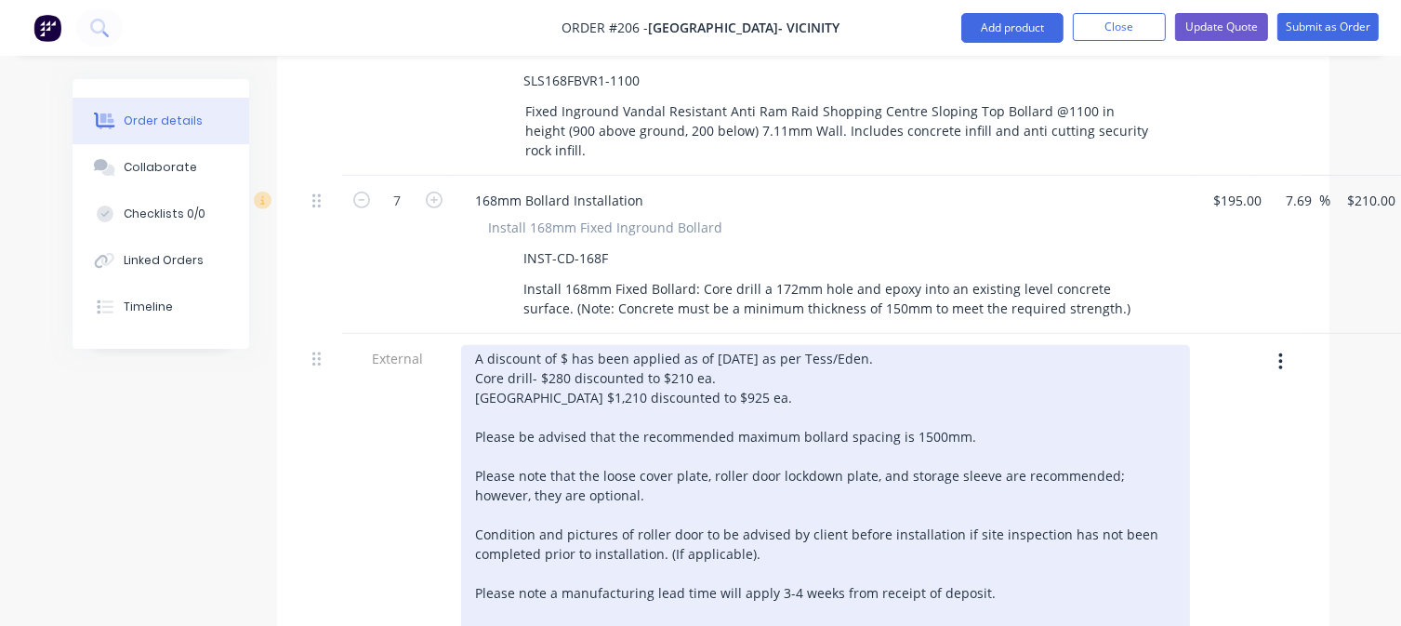
scroll to position [1022, 0]
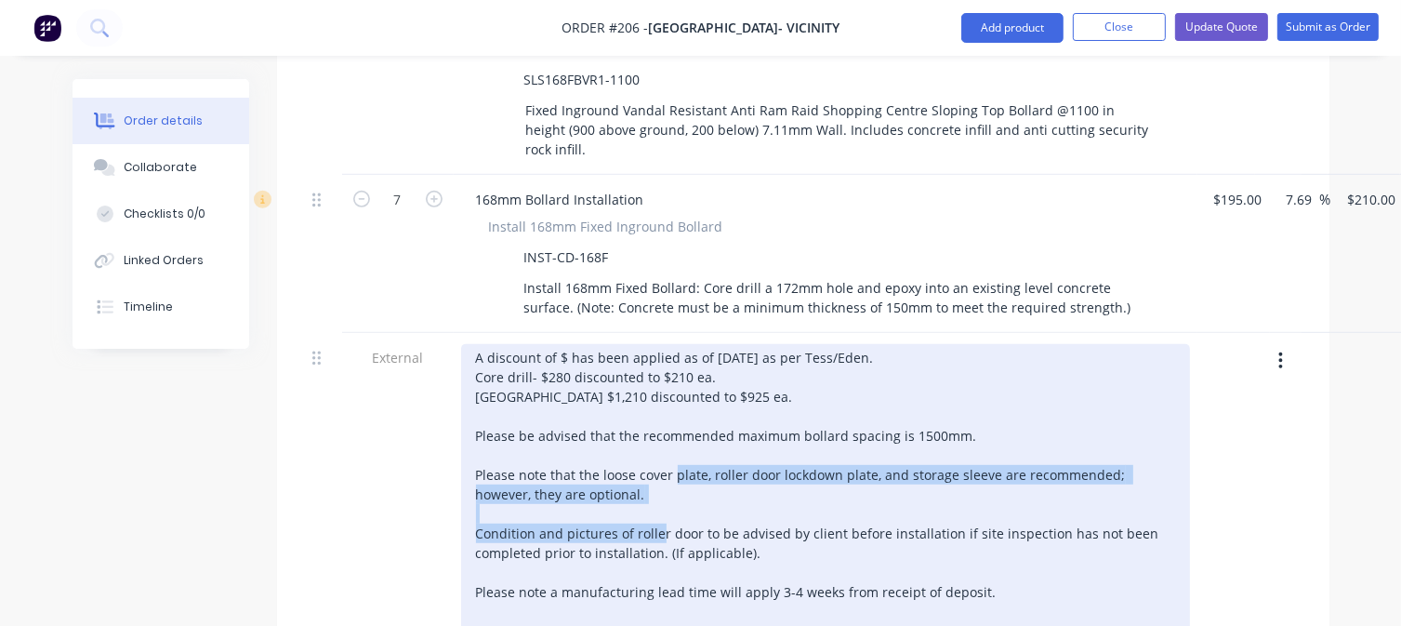
drag, startPoint x: 587, startPoint y: 454, endPoint x: 478, endPoint y: 429, distance: 112.3
click at [478, 429] on div "A discount of $ has been applied as of [DATE] as per Tess/Eden. Core drill- $28…" at bounding box center [825, 504] width 729 height 320
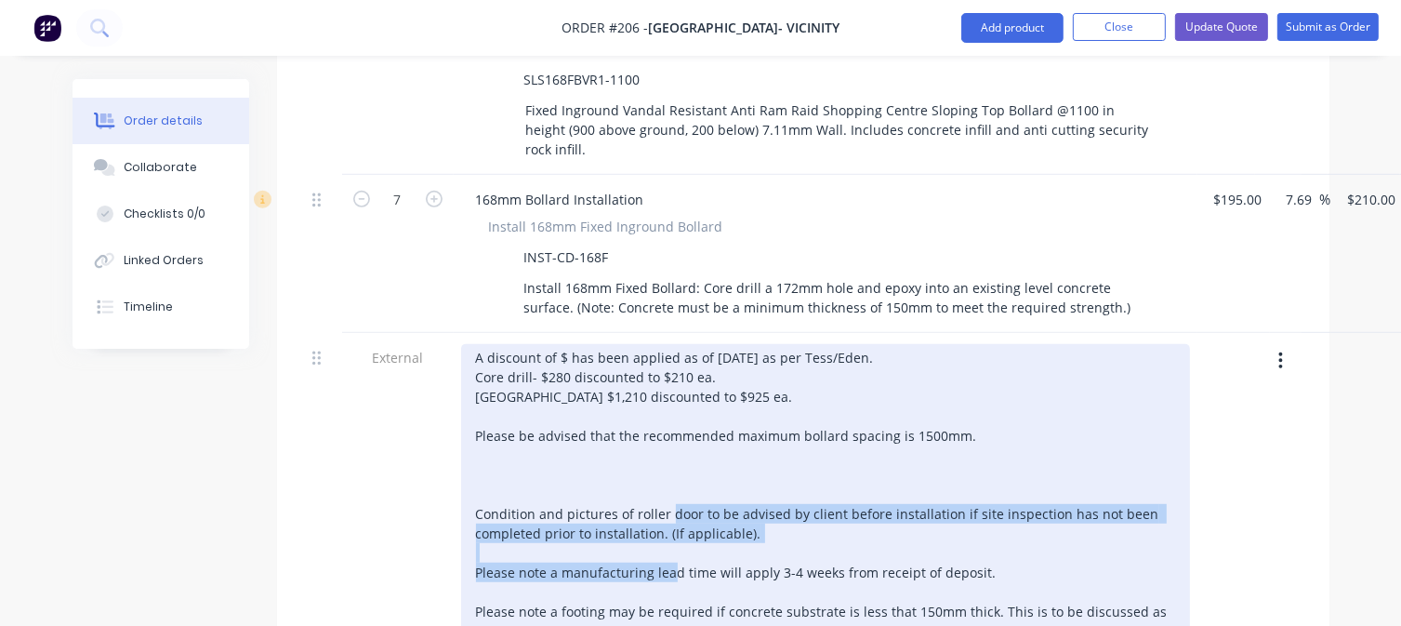
drag, startPoint x: 758, startPoint y: 485, endPoint x: 450, endPoint y: 475, distance: 308.8
click at [450, 475] on div "External A discount of $ has been applied as of [DATE] as per Tess/Eden. Core d…" at bounding box center [803, 498] width 996 height 331
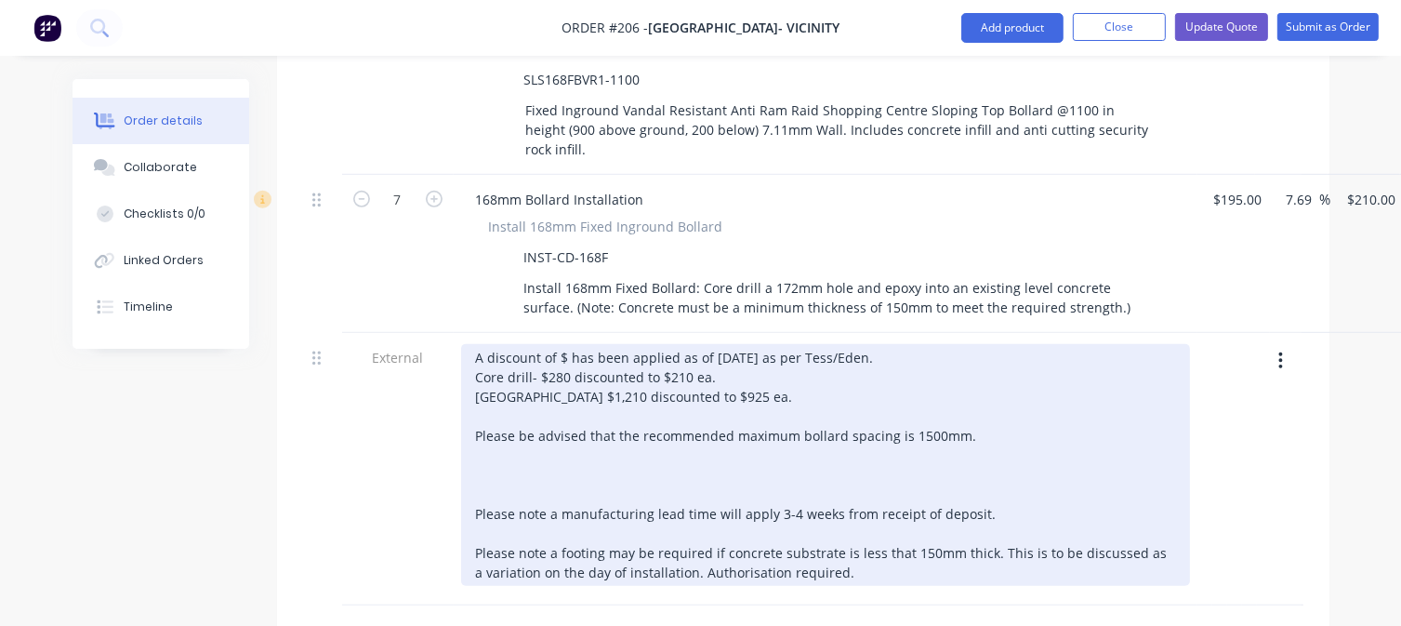
click at [484, 435] on div "A discount of $ has been applied as of [DATE] as per Tess/Eden. Core drill- $28…" at bounding box center [825, 465] width 729 height 242
click at [481, 447] on div "A discount of $ has been applied as of [DATE] as per Tess/Eden. Core drill- $28…" at bounding box center [825, 465] width 729 height 242
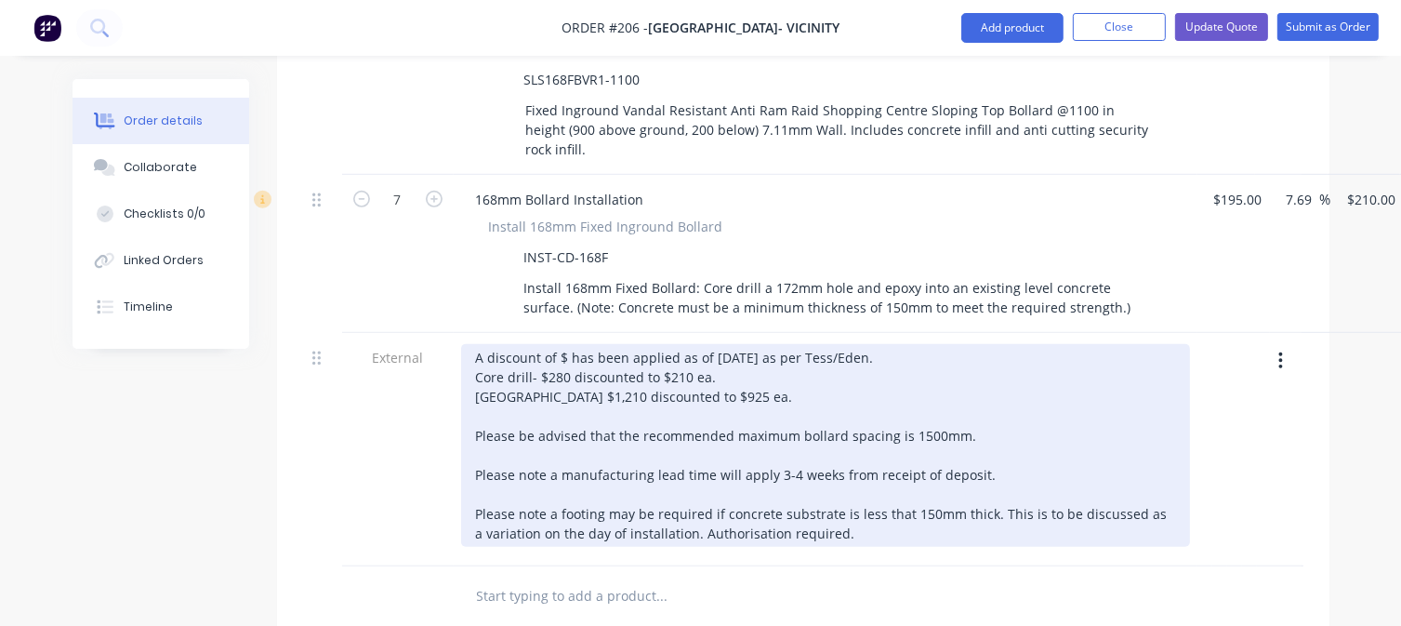
click at [844, 486] on div "A discount of $ has been applied as of [DATE] as per Tess/Eden. Core drill- $28…" at bounding box center [825, 445] width 729 height 203
click at [564, 344] on div "A discount of $ has been applied as of [DATE] as per Tess/Eden. Core drill- $28…" at bounding box center [825, 445] width 729 height 203
drag, startPoint x: 714, startPoint y: 330, endPoint x: 479, endPoint y: 334, distance: 235.2
click at [479, 344] on div "A discount of $ has been applied as of [DATE] as per Tess/Eden. Core drill- $28…" at bounding box center [825, 445] width 729 height 203
click at [953, 348] on div "A discount of $ has been applied as of [DATE] as per Tess/Eden. [GEOGRAPHIC_DAT…" at bounding box center [825, 445] width 729 height 203
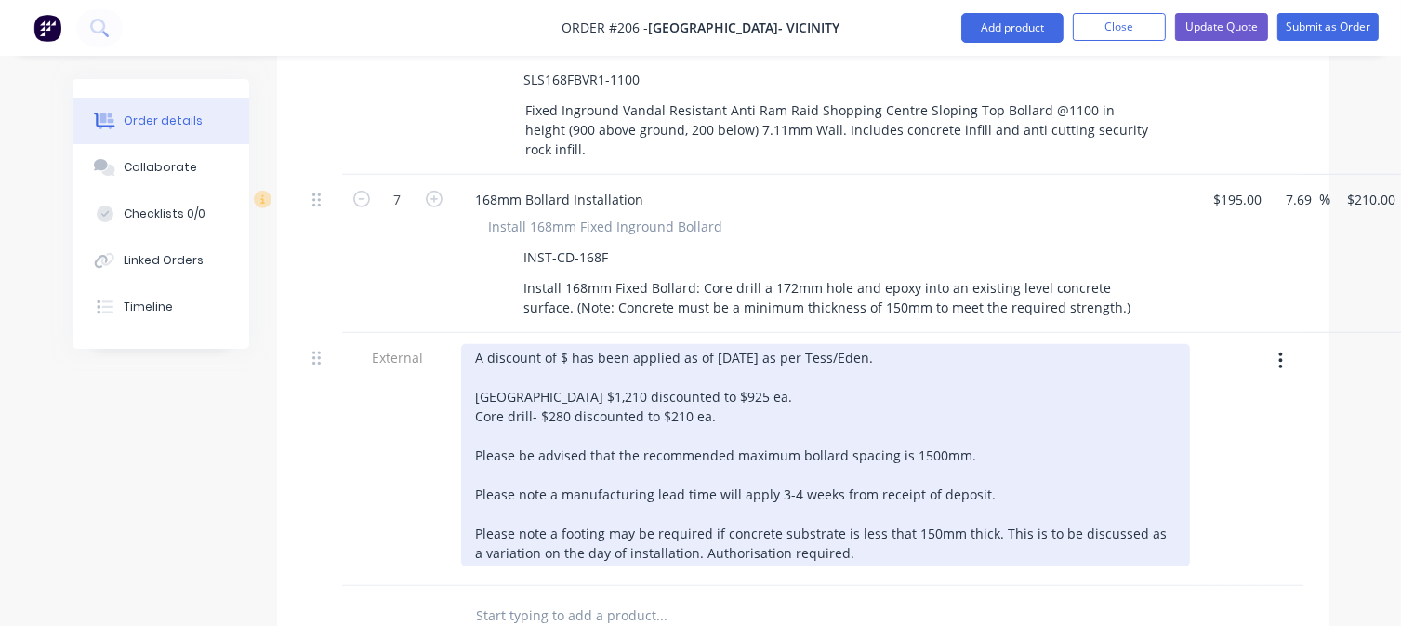
click at [487, 344] on div "A discount of $ has been applied as of [DATE] as per Tess/Eden. [GEOGRAPHIC_DAT…" at bounding box center [825, 455] width 729 height 222
click at [478, 381] on div "A discount of $ has been applied as of [DATE] as per Tess/Eden. [GEOGRAPHIC_DAT…" at bounding box center [825, 455] width 729 height 222
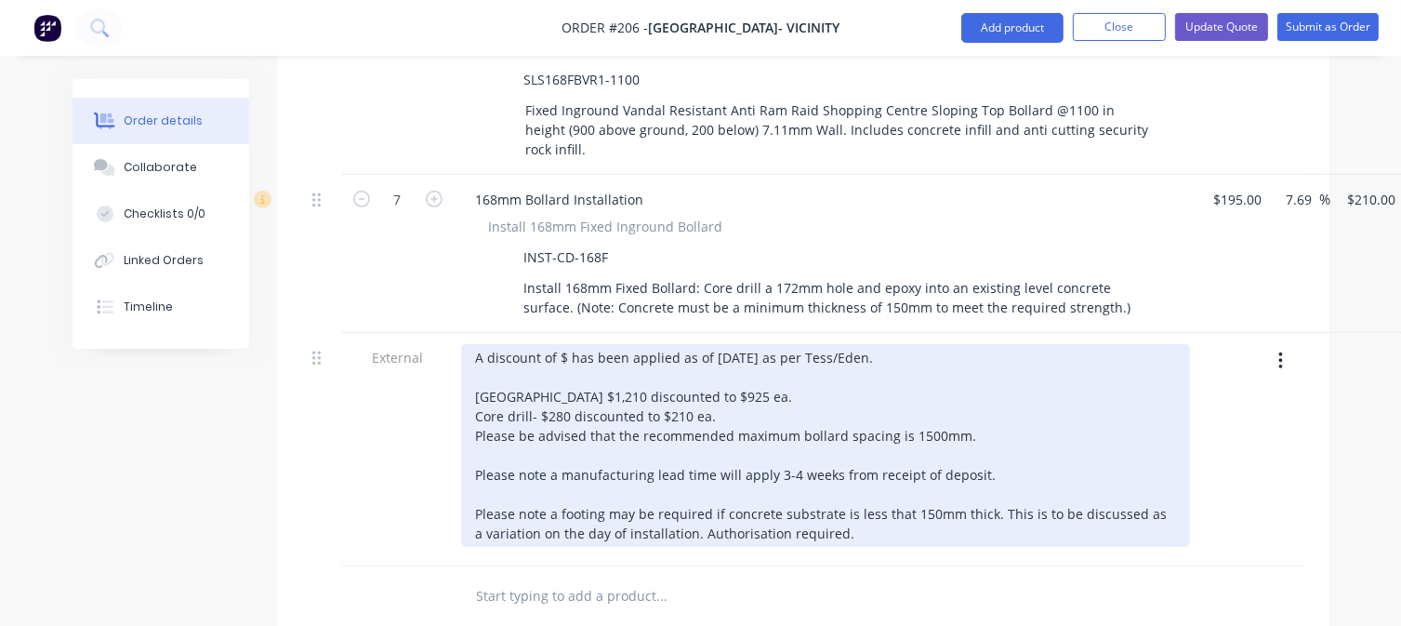
click at [565, 344] on div "A discount of $ has been applied as of [DATE] as per Tess/Eden. [GEOGRAPHIC_DAT…" at bounding box center [825, 445] width 729 height 203
click at [744, 371] on div "A discount of $2485 has been applied as of [DATE] as per Tess/Eden. [GEOGRAPHIC…" at bounding box center [825, 445] width 729 height 203
click at [573, 344] on div "A discount of $2485 has been applied as of [DATE] as per Tess/Eden. [GEOGRAPHIC…" at bounding box center [825, 445] width 729 height 203
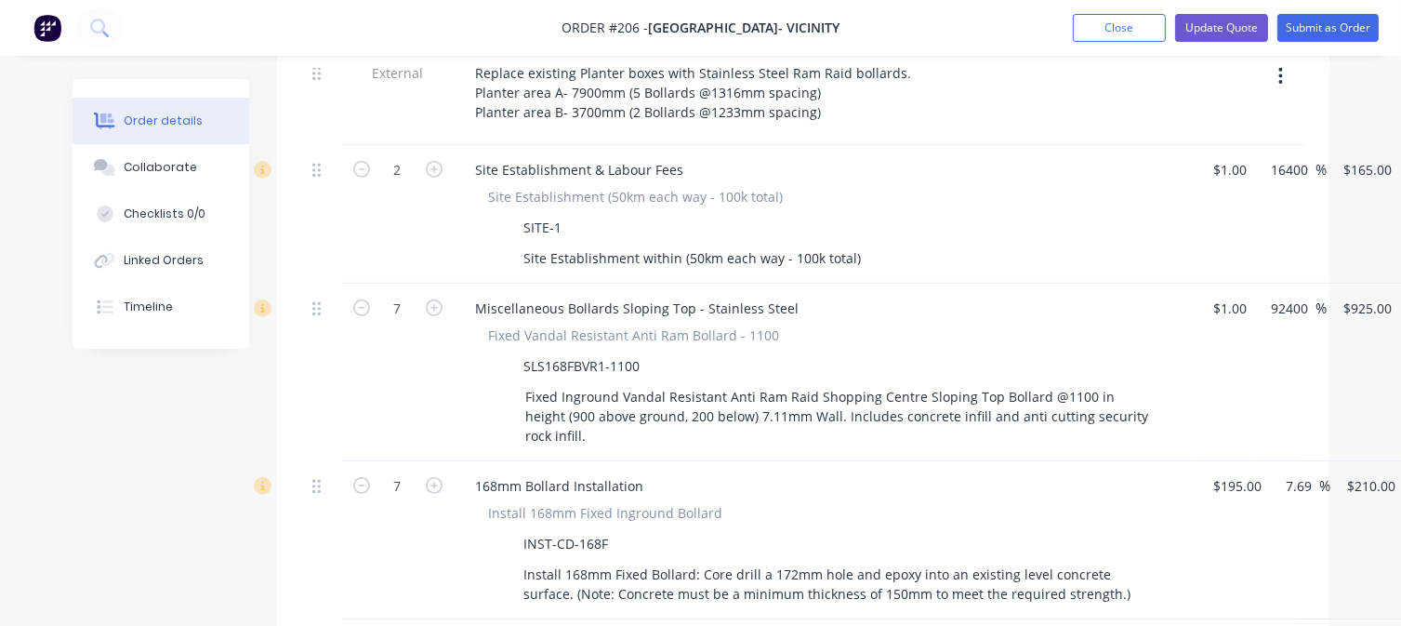
scroll to position [744, 0]
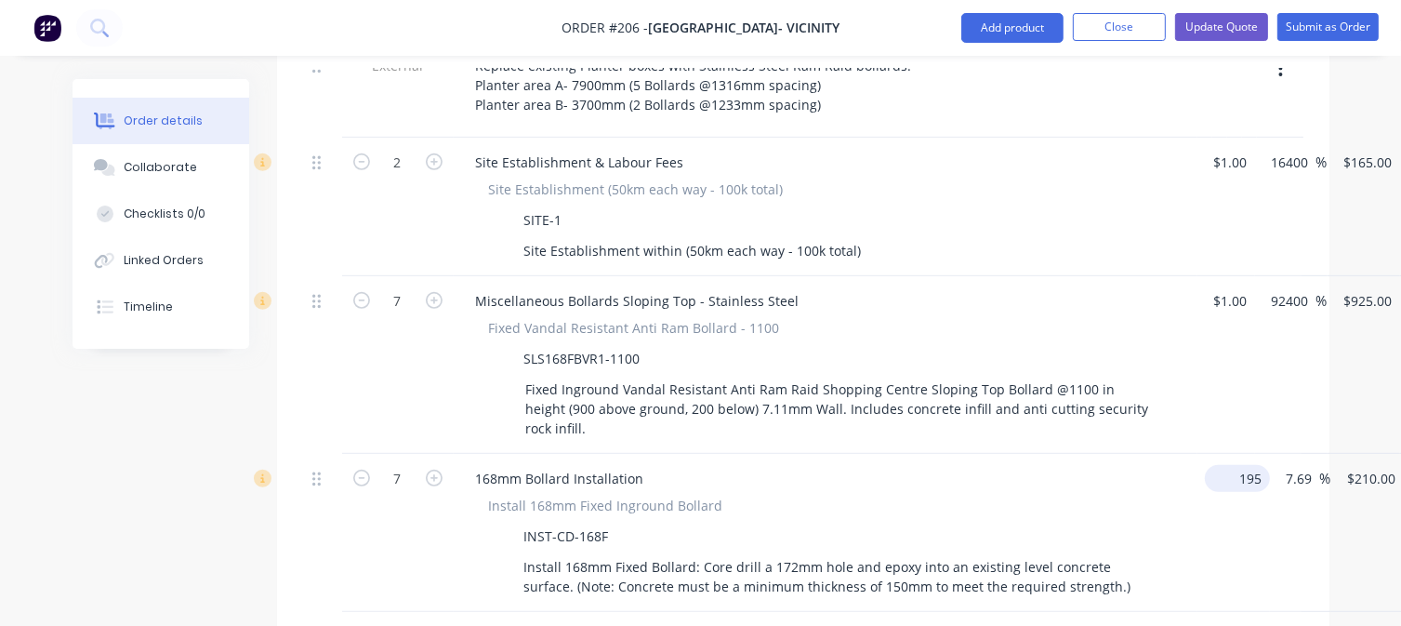
click at [1245, 454] on div "7 168mm Bollard Installation Install 168mm Fixed Inground Bollard INST-CD-168F …" at bounding box center [803, 533] width 996 height 158
type input "$1.00"
type input "1.0769"
type input "$7.54"
click at [1332, 465] on input "1.0769" at bounding box center [1339, 478] width 58 height 27
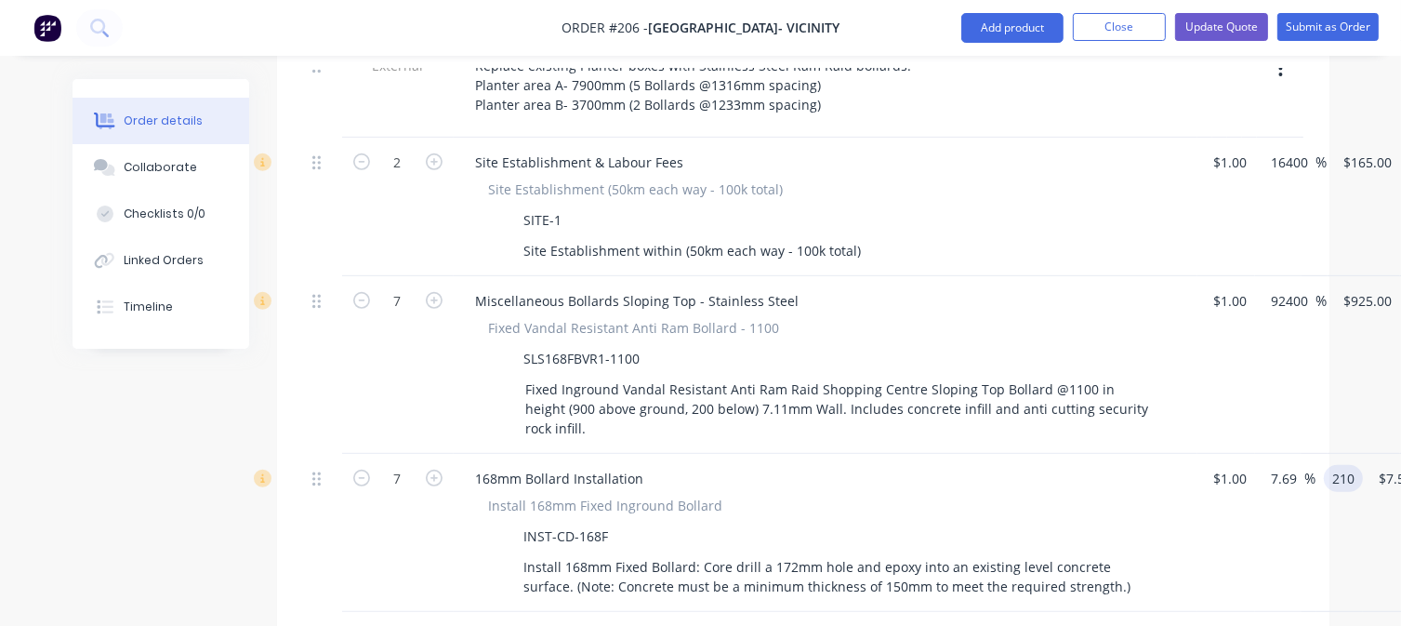
type input "210"
type input "20900"
type input "$210.00"
type input "$1,470.00"
click at [1210, 481] on div "$1.00 $1.00" at bounding box center [1226, 533] width 58 height 158
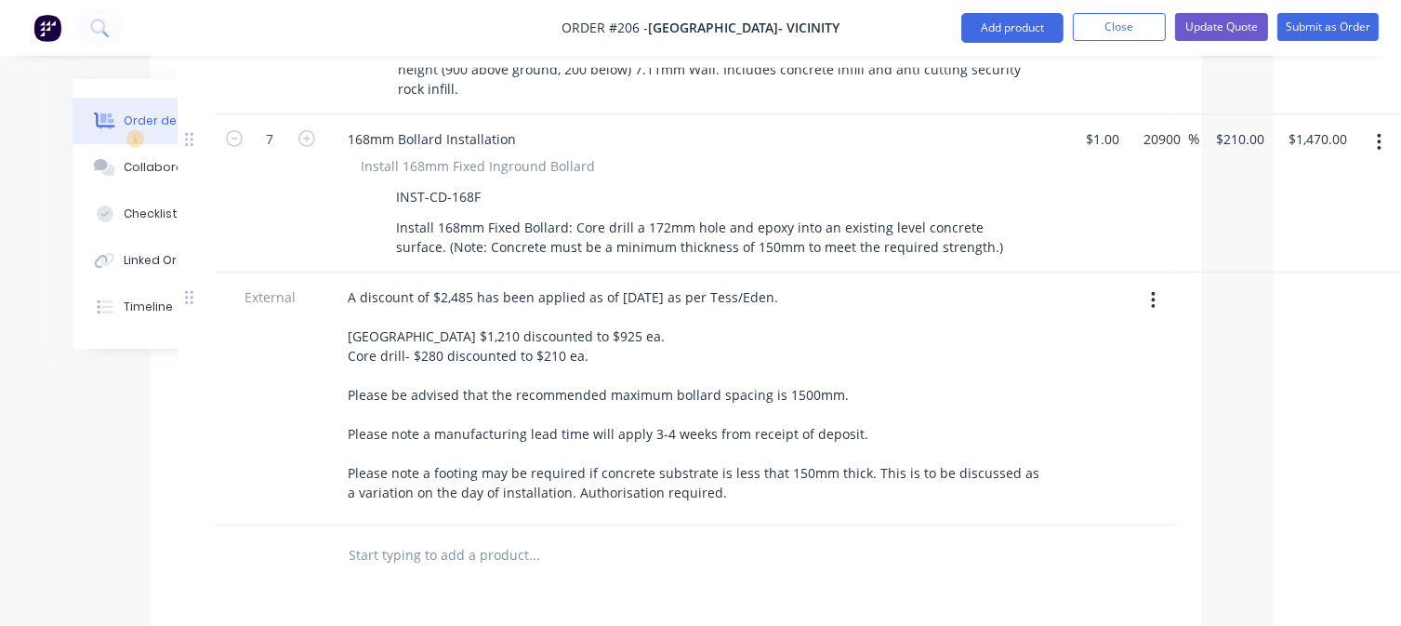
scroll to position [1097, 127]
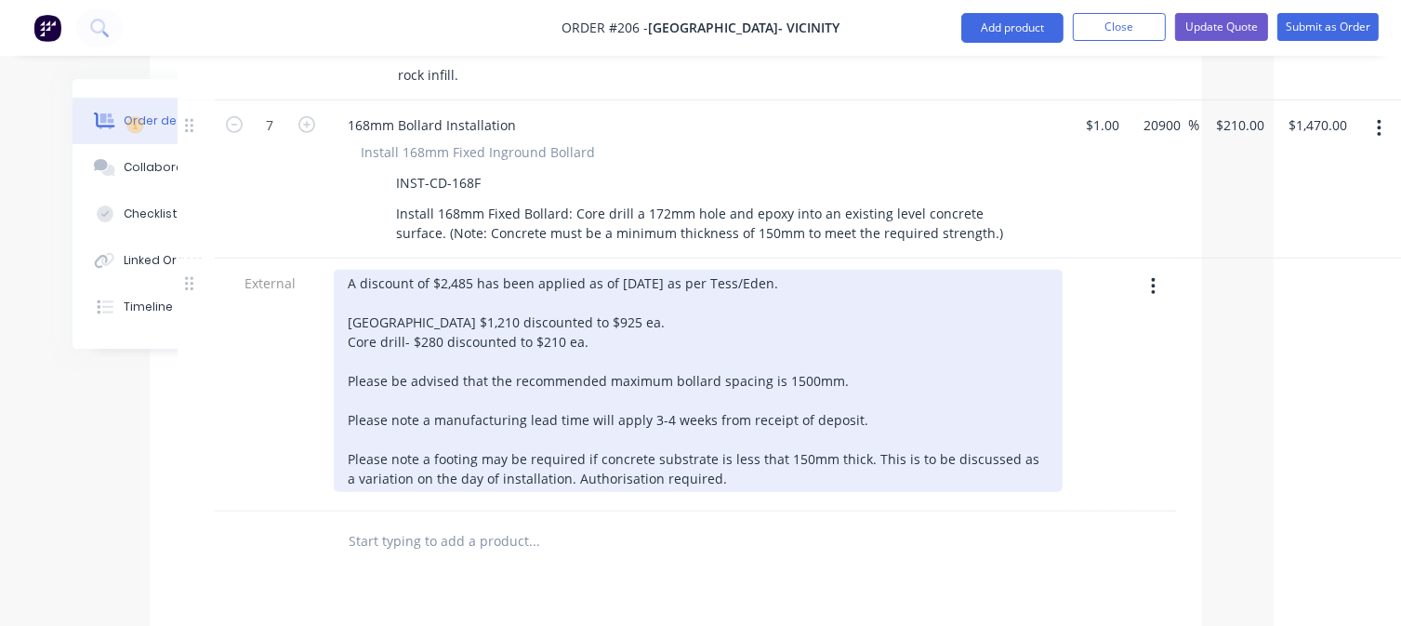
drag, startPoint x: 712, startPoint y: 433, endPoint x: 349, endPoint y: 234, distance: 414.3
click at [349, 270] on div "A discount of $2,485 has been applied as of [DATE] as per Tess/Eden. [GEOGRAPHI…" at bounding box center [698, 381] width 729 height 222
copy div "A discount of $2,485 has been applied as of [DATE] as per Tess/Eden. [GEOGRAPHI…"
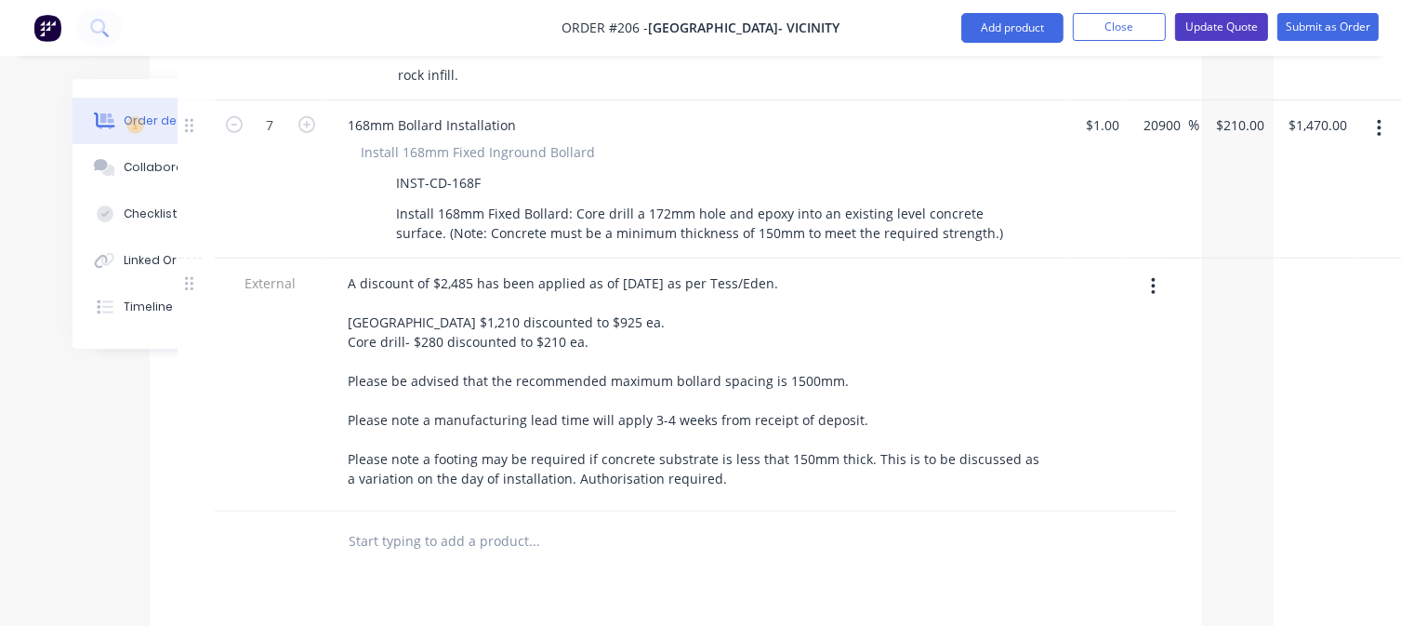
click at [1218, 28] on button "Update Quote" at bounding box center [1221, 27] width 93 height 28
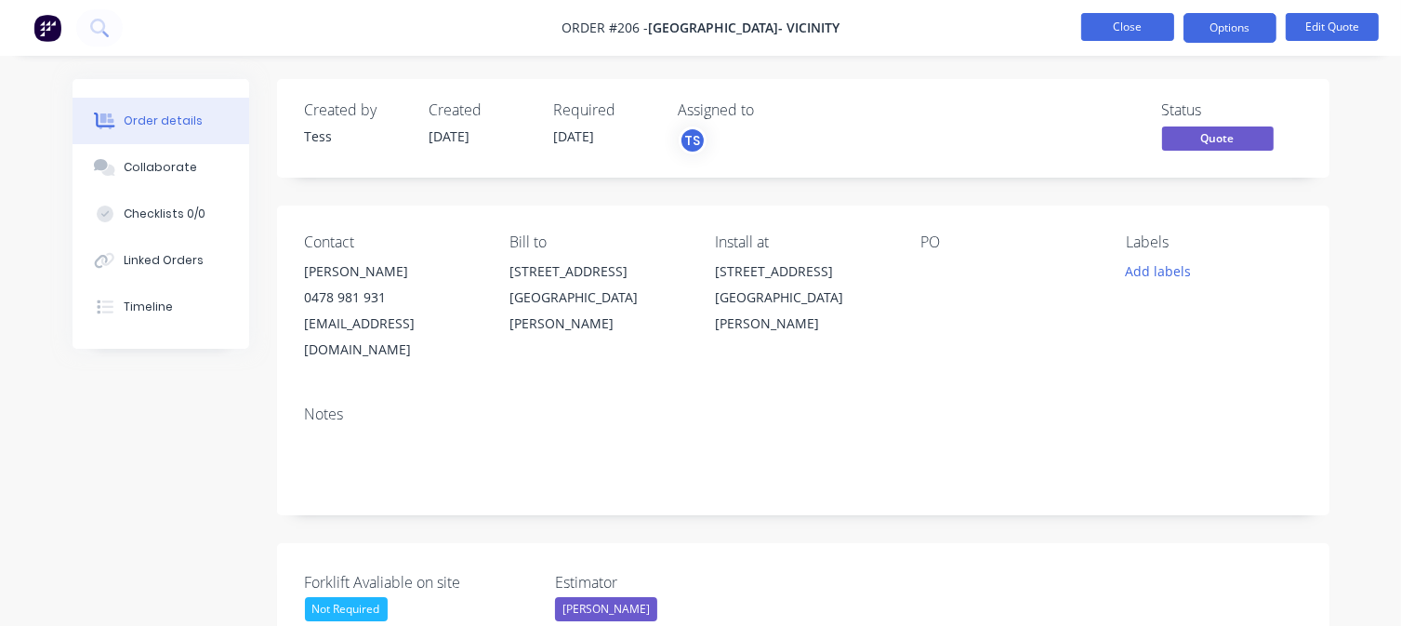
click at [1160, 25] on button "Close" at bounding box center [1127, 27] width 93 height 28
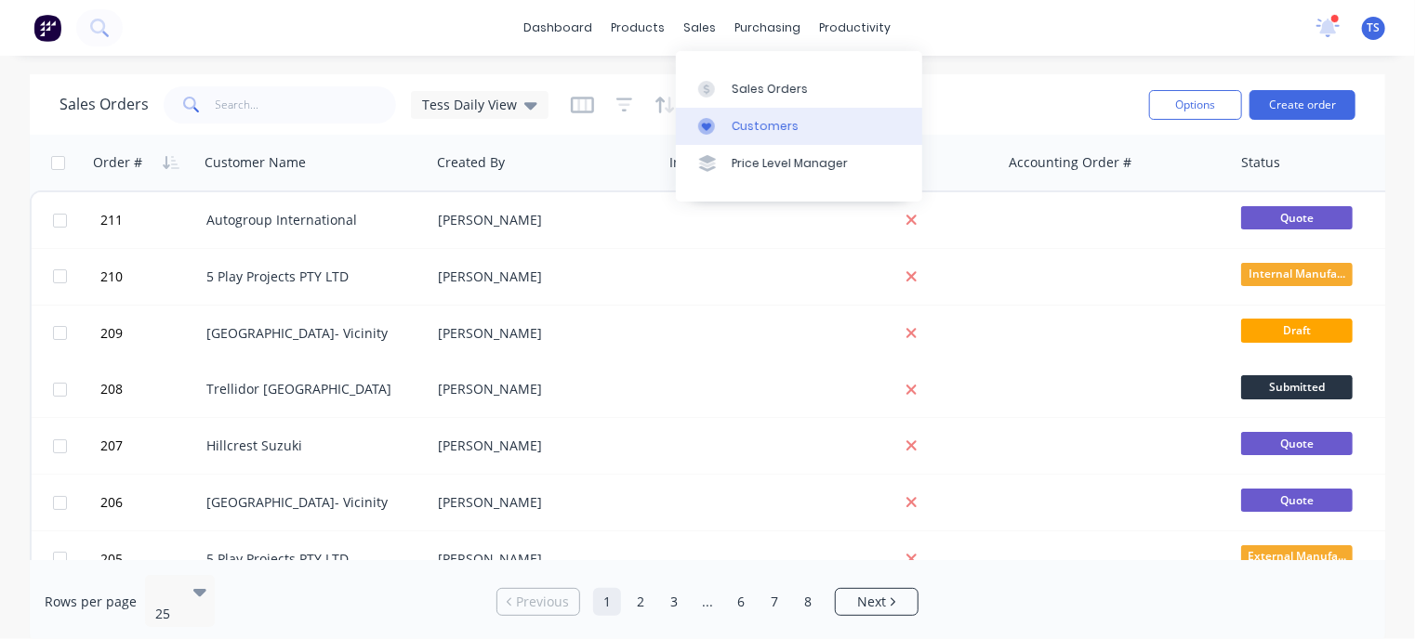
click at [742, 112] on link "Customers" at bounding box center [799, 126] width 246 height 37
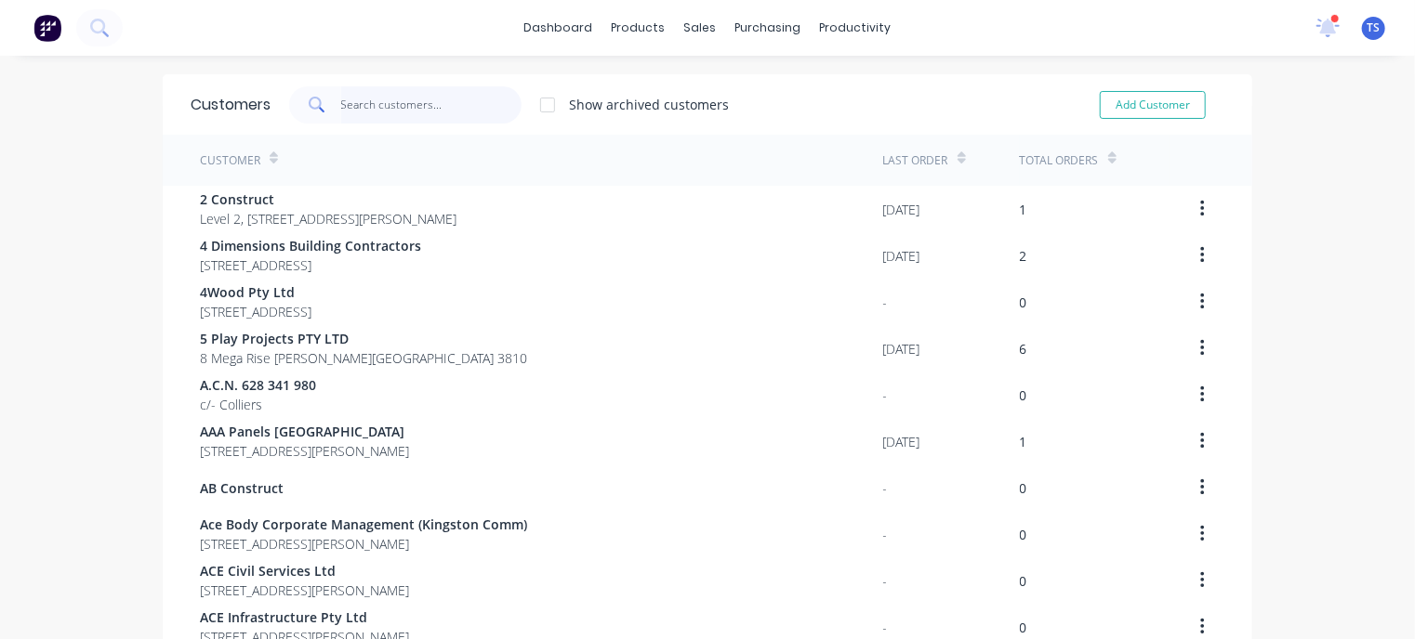
click at [379, 102] on input "text" at bounding box center [431, 104] width 181 height 37
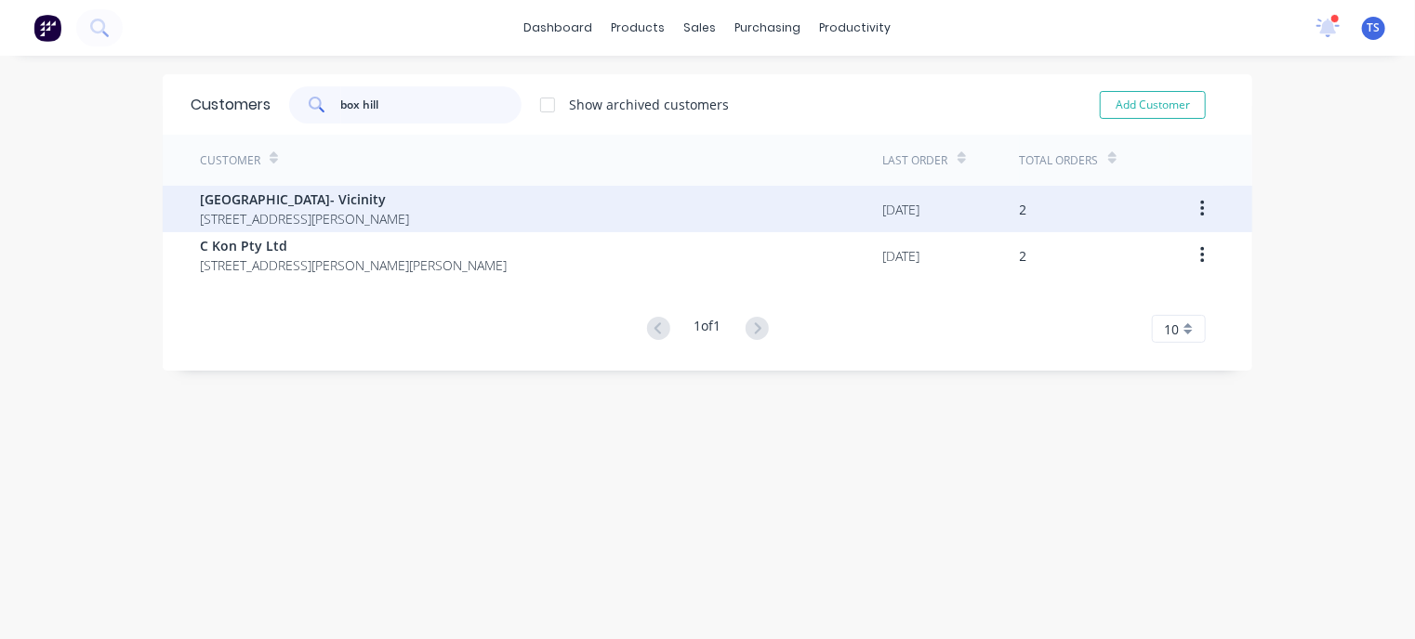
type input "box hill"
click at [289, 211] on span "[STREET_ADDRESS][PERSON_NAME]" at bounding box center [304, 219] width 209 height 20
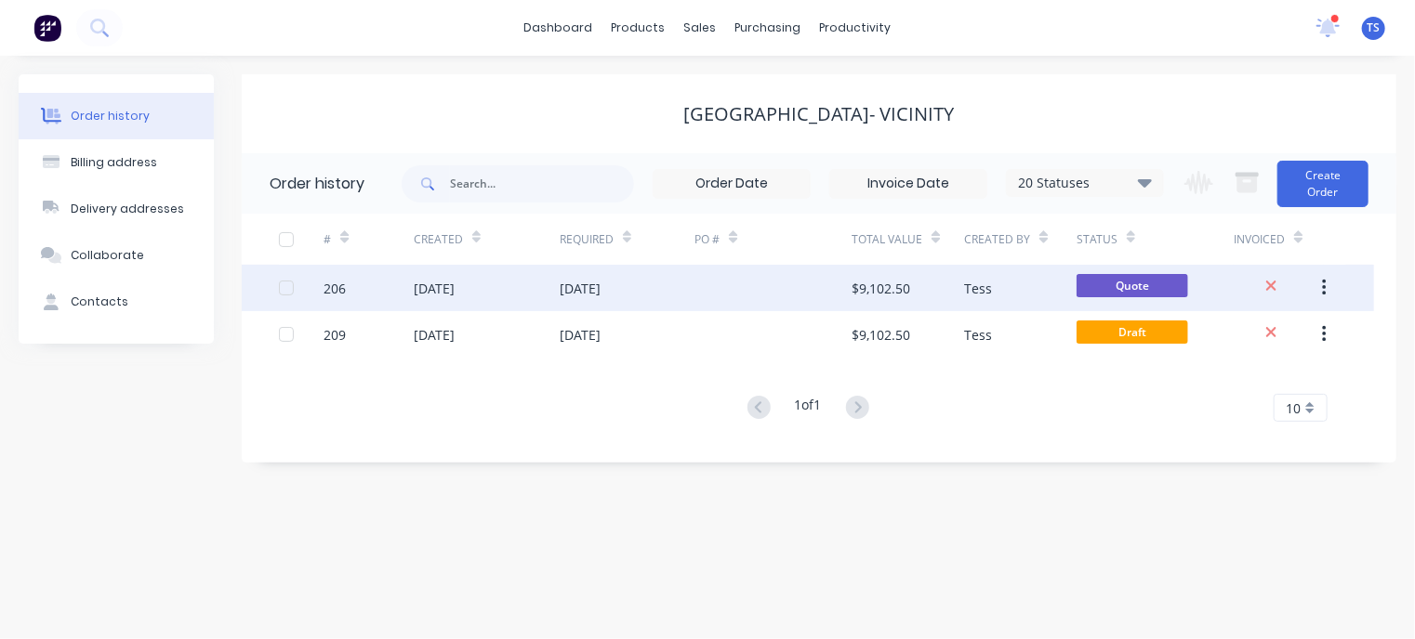
click at [455, 293] on div "[DATE]" at bounding box center [434, 289] width 41 height 20
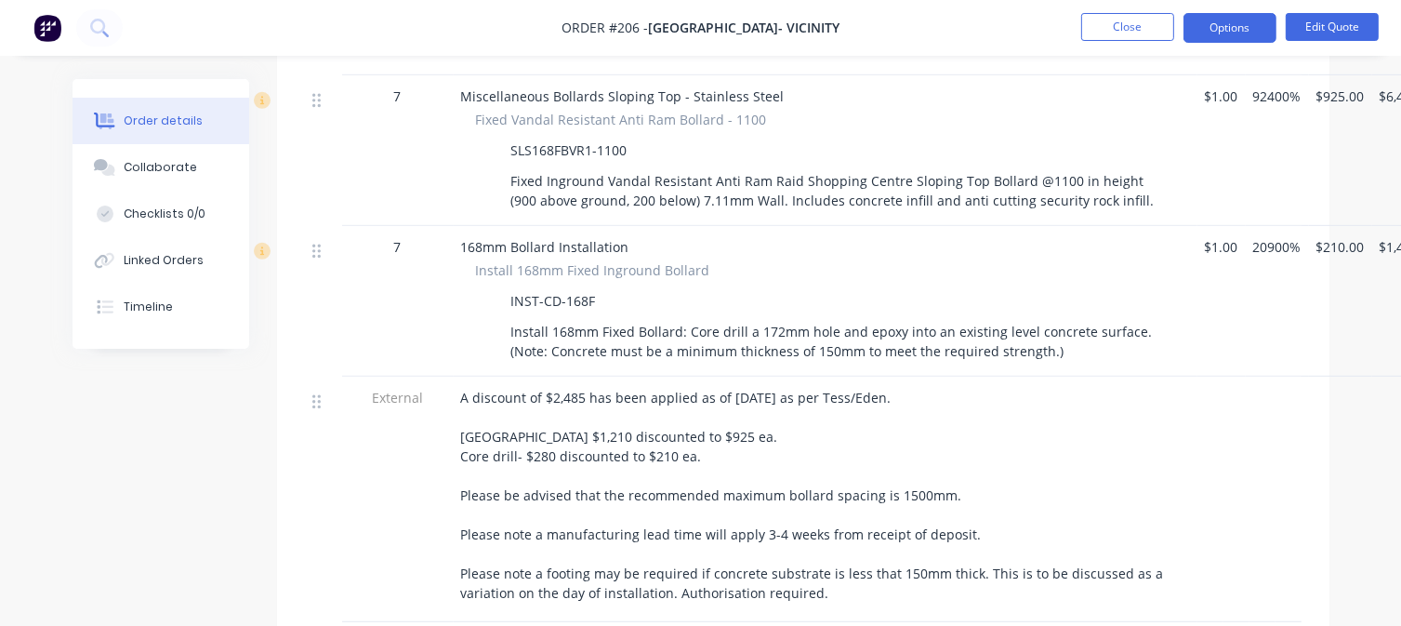
scroll to position [1022, 0]
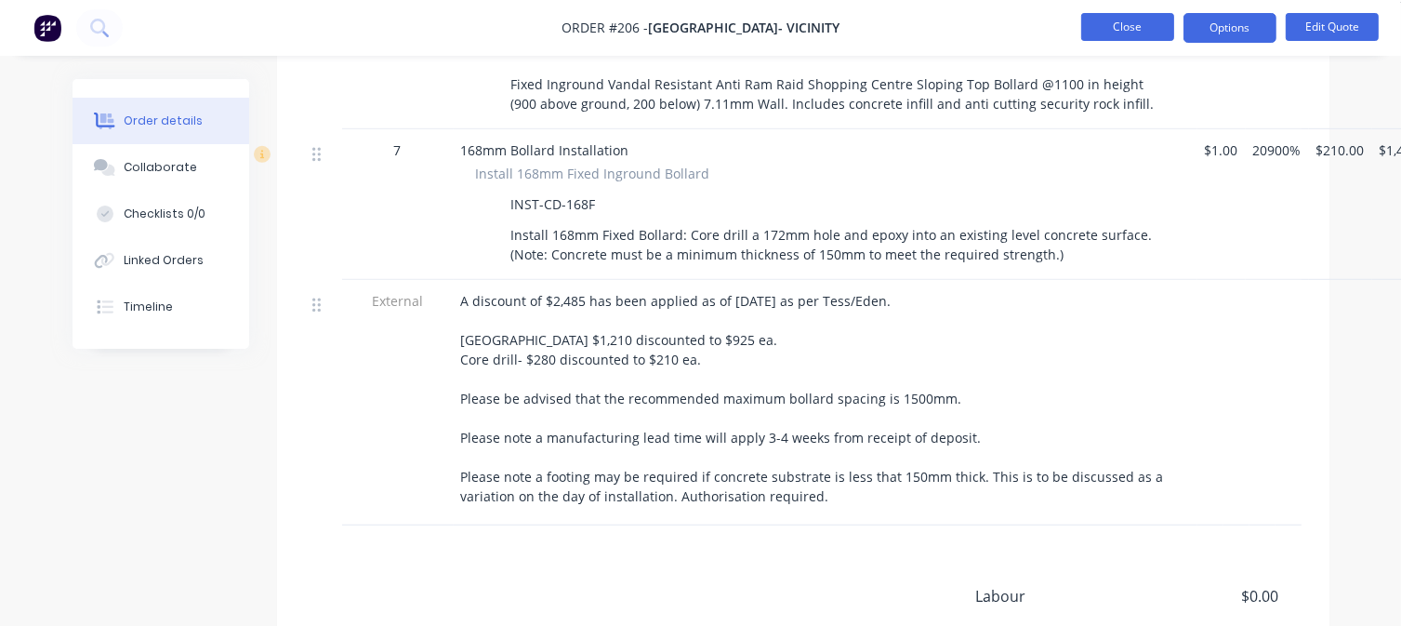
click at [1119, 33] on button "Close" at bounding box center [1127, 27] width 93 height 28
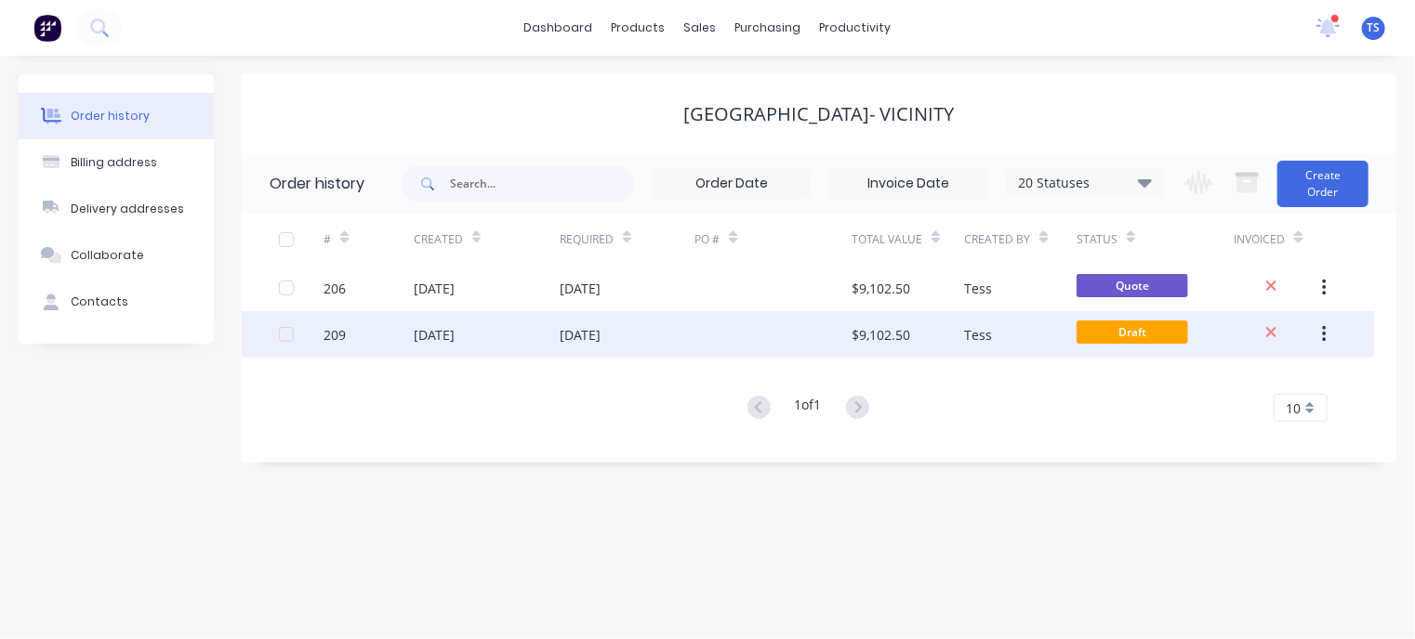
click at [454, 336] on div "[DATE]" at bounding box center [434, 335] width 41 height 20
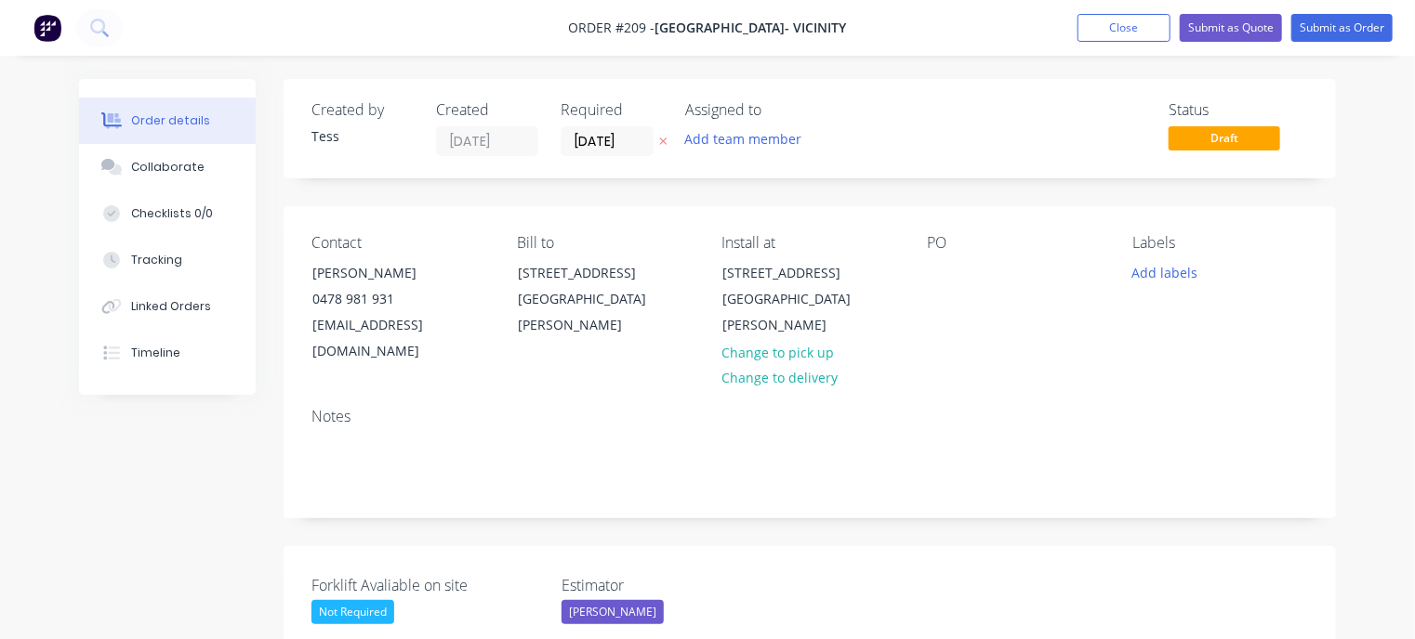
type input "$1.00"
type input "16400"
type input "$165.00"
type input "$330.00"
type input "$1.00"
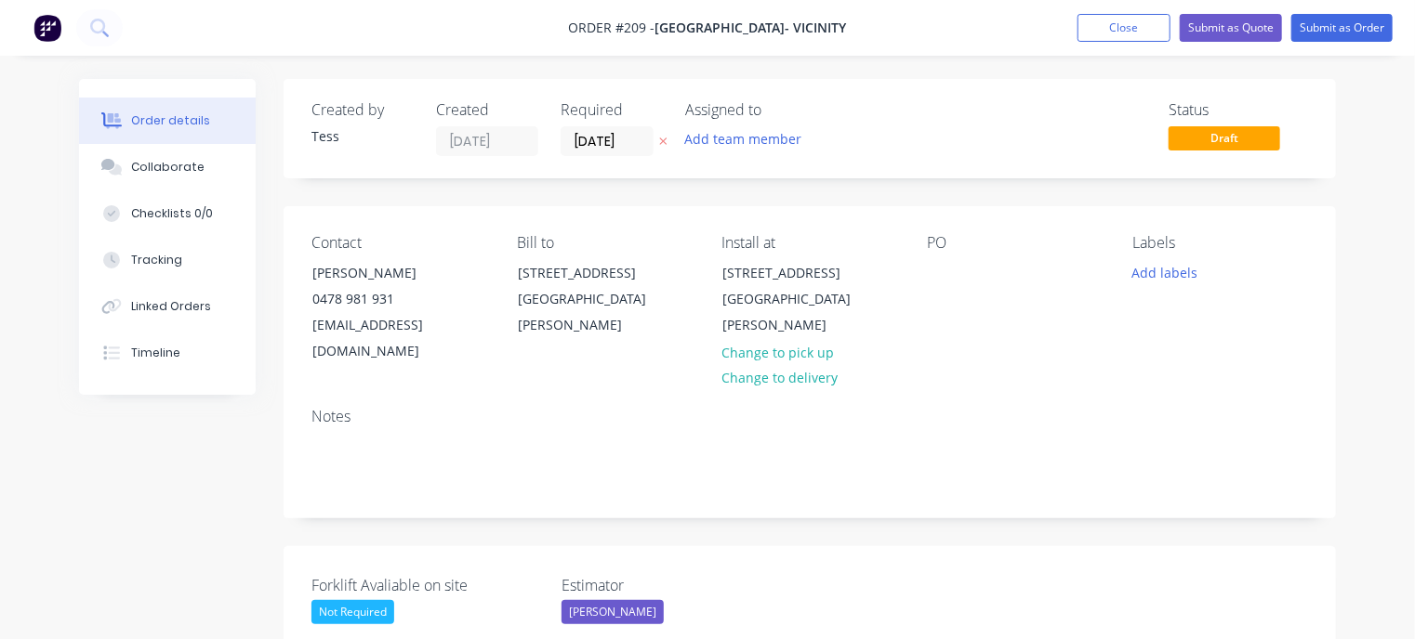
type input "92400"
type input "$925.00"
type input "$6,475.00"
type input "$195.00"
type input "7.69"
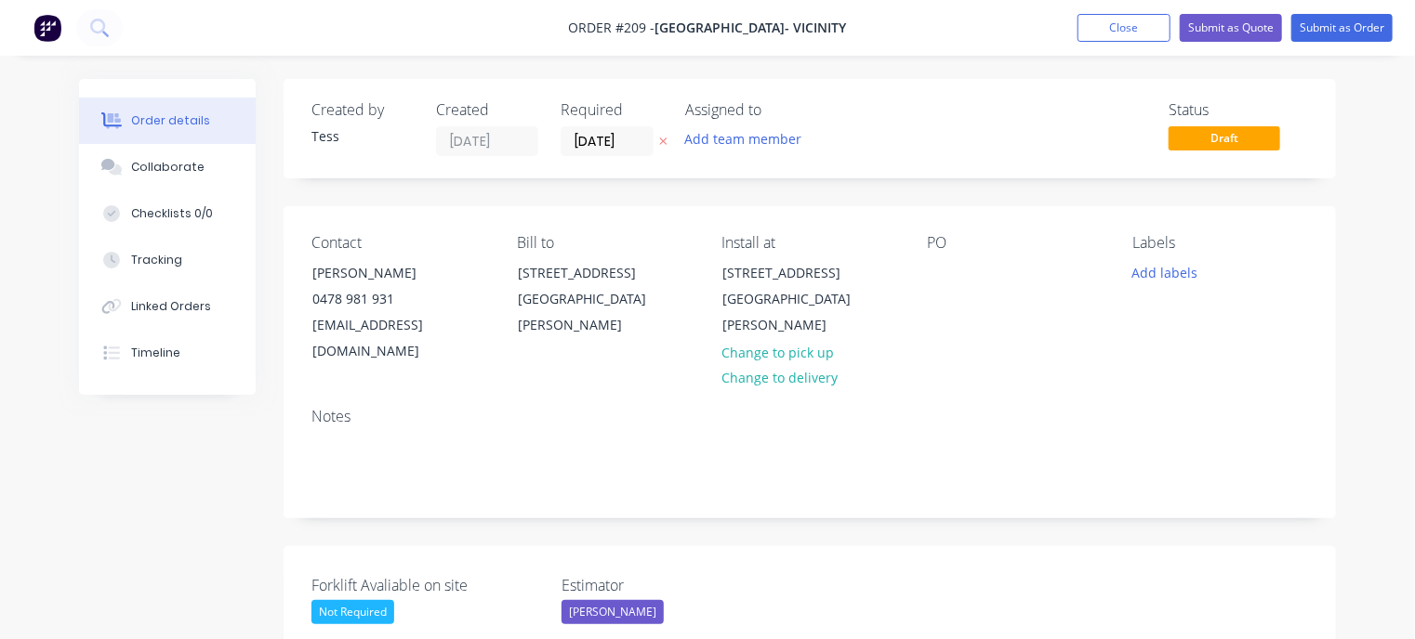
type input "$210.00"
type input "$1,470.00"
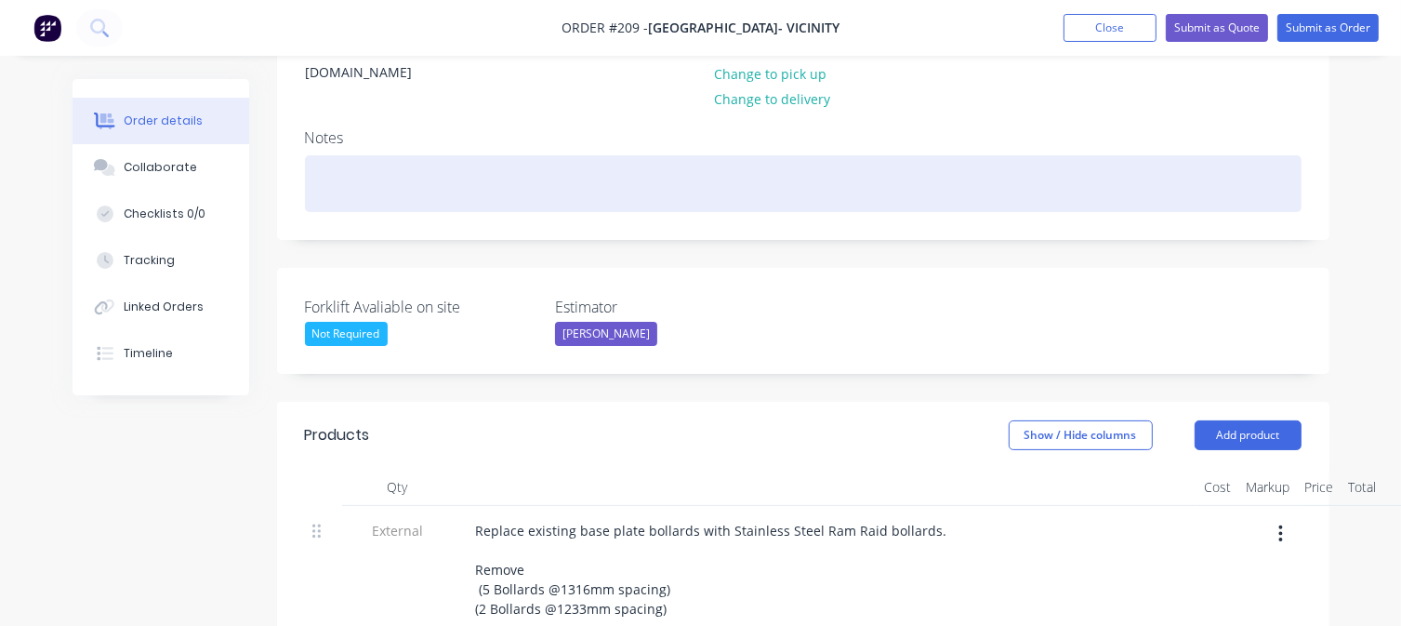
scroll to position [372, 0]
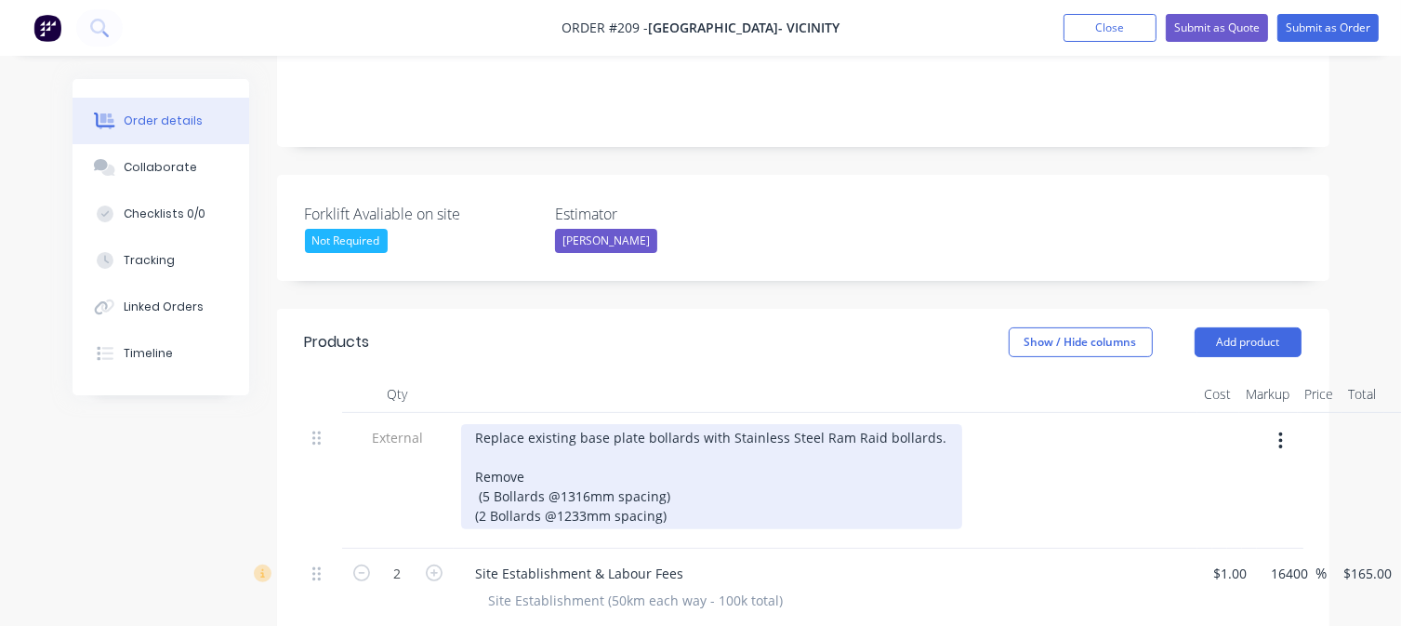
click at [549, 445] on div "Replace existing base plate bollards with Stainless Steel Ram Raid bollards. Re…" at bounding box center [711, 476] width 501 height 105
click at [679, 468] on div "Replace existing base plate bollards with Stainless Steel Ram Raid bollards. Re…" at bounding box center [711, 476] width 501 height 105
click at [761, 446] on div "Replace existing base plate bollards with Stainless Steel Ram Raid bollards. Re…" at bounding box center [711, 476] width 501 height 105
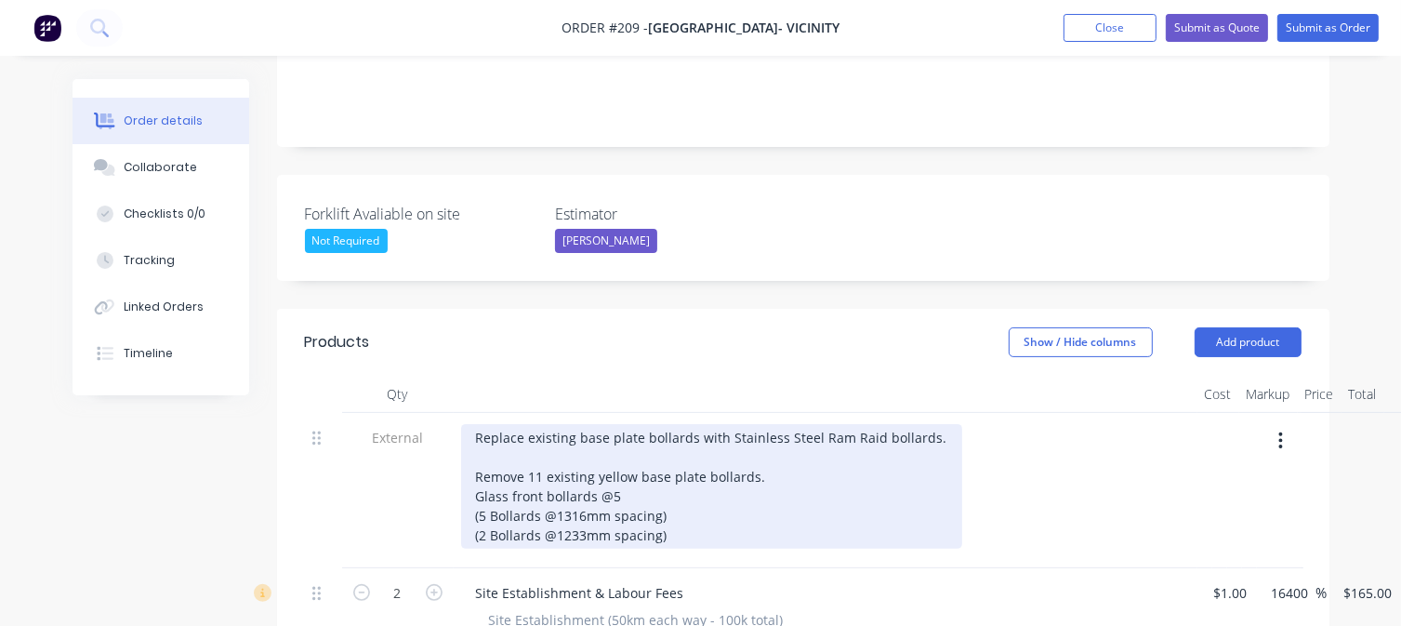
click at [617, 467] on div "Replace existing base plate bollards with Stainless Steel Ram Raid bollards. Re…" at bounding box center [711, 486] width 501 height 125
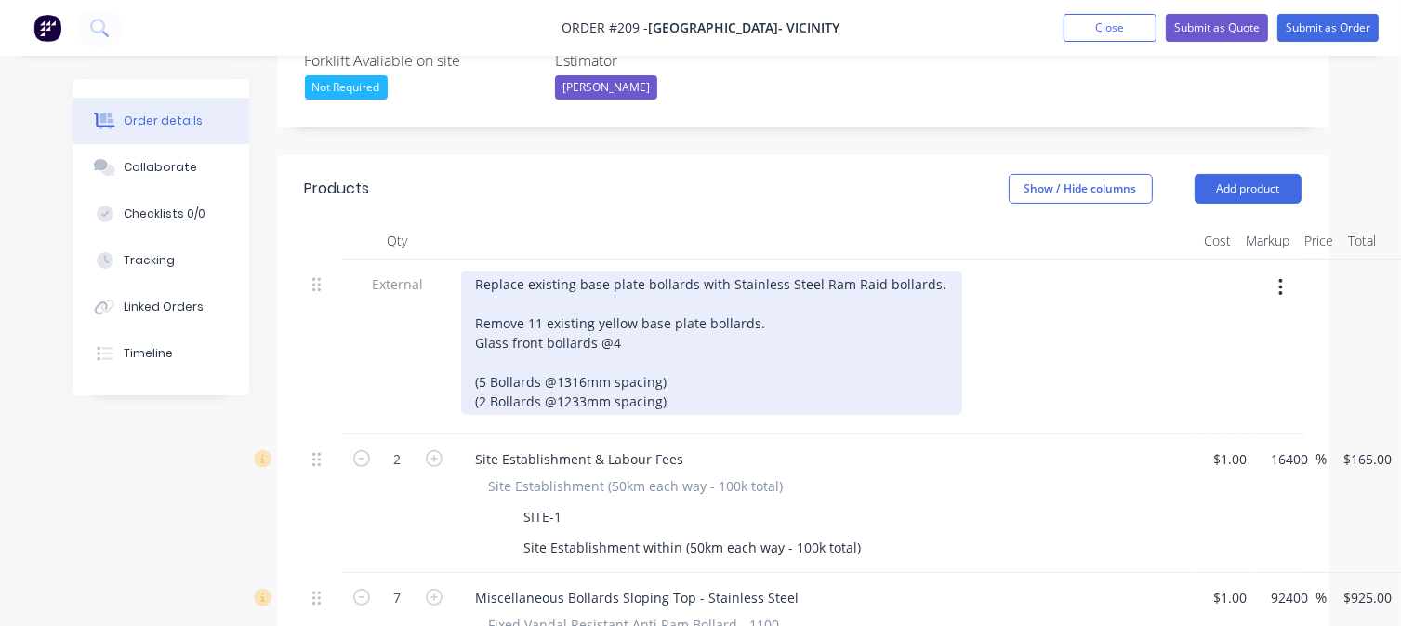
scroll to position [558, 0]
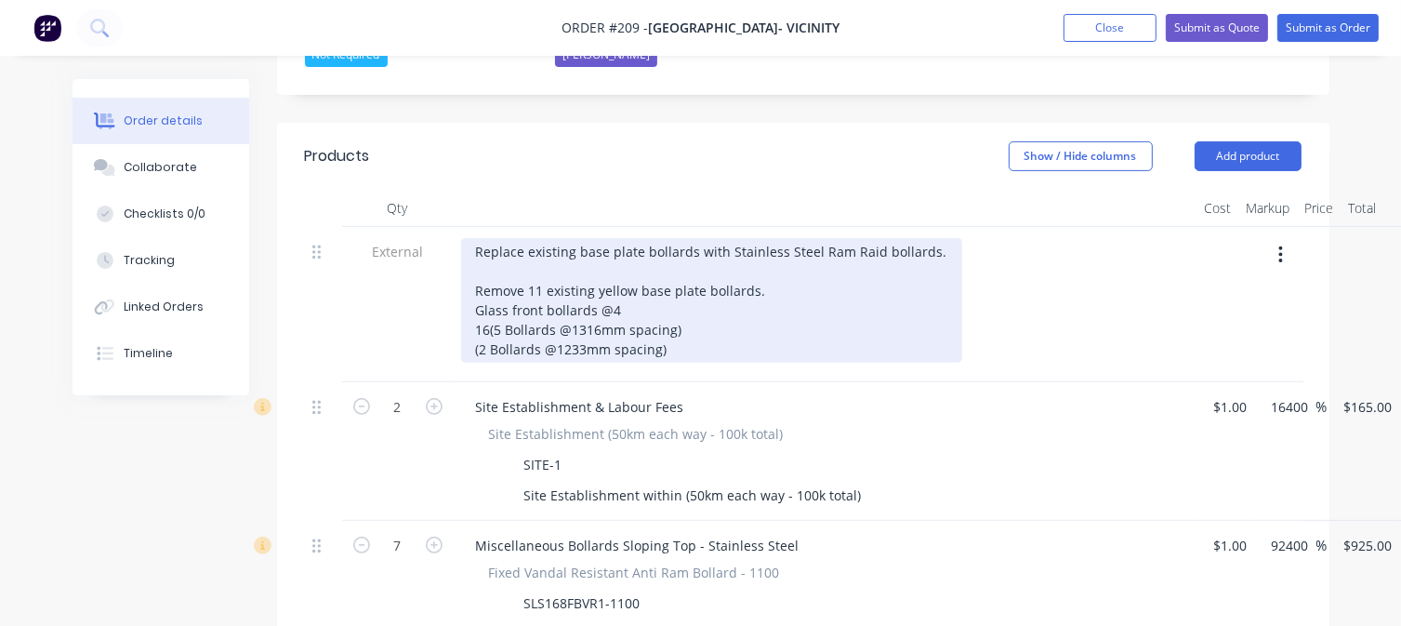
click at [724, 238] on div "Replace existing base plate bollards with Stainless Steel Ram Raid bollards. Re…" at bounding box center [711, 300] width 501 height 125
click at [509, 300] on div "Replace existing base plate bollards with 16x Stainless Steel Ram Raid bollards…" at bounding box center [724, 300] width 526 height 125
drag, startPoint x: 499, startPoint y: 302, endPoint x: 472, endPoint y: 283, distance: 33.3
click at [472, 283] on div "Replace existing base plate bollards with 16x Stainless Steel Ram Raid bollards…" at bounding box center [724, 300] width 526 height 125
drag, startPoint x: 679, startPoint y: 352, endPoint x: 454, endPoint y: 320, distance: 227.3
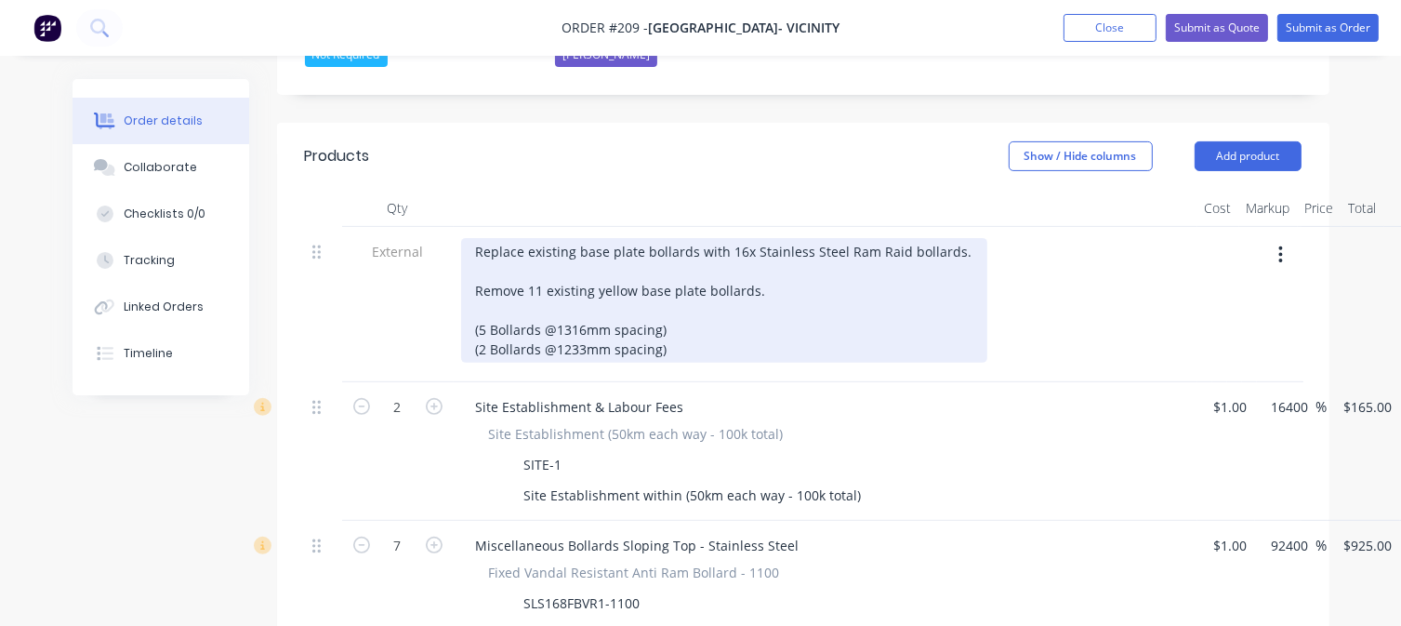
click at [454, 320] on div "Replace existing base plate bollards with 16x Stainless Steel Ram Raid bollards…" at bounding box center [826, 304] width 744 height 155
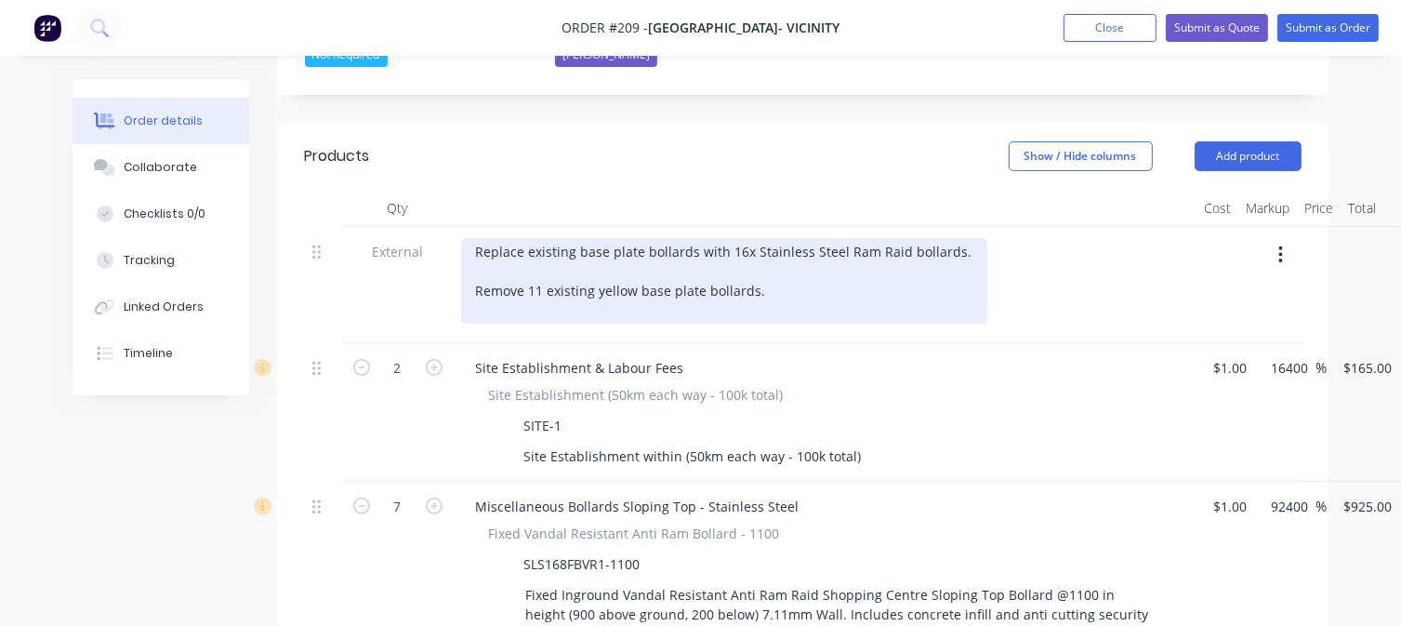
click at [472, 238] on div "Replace existing base plate bollards with 16x Stainless Steel Ram Raid bollards…" at bounding box center [724, 281] width 526 height 86
click at [563, 238] on div "Remove and Replace existing base plate bollards with 16x Stainless Steel Ram Ra…" at bounding box center [764, 281] width 607 height 86
click at [758, 261] on div "Remove and replace existing base plate bollards with 16x Stainless Steel Ram Ra…" at bounding box center [763, 281] width 604 height 86
click at [530, 266] on div "Remove and replace existing base plate bollards with 16x Stainless Steel Ram Ra…" at bounding box center [763, 281] width 604 height 86
click at [710, 259] on div "Remove and replace existing base plate bollards with 16x Stainless Steel Ram Ra…" at bounding box center [763, 281] width 604 height 86
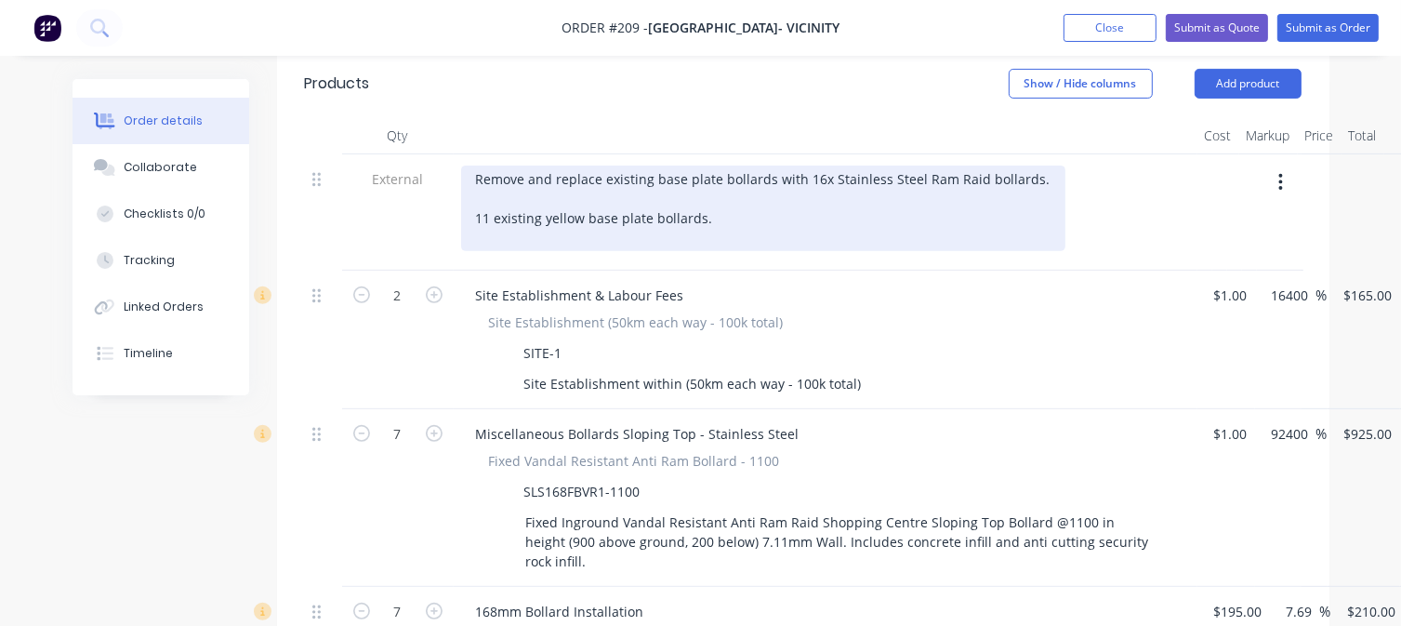
scroll to position [651, 0]
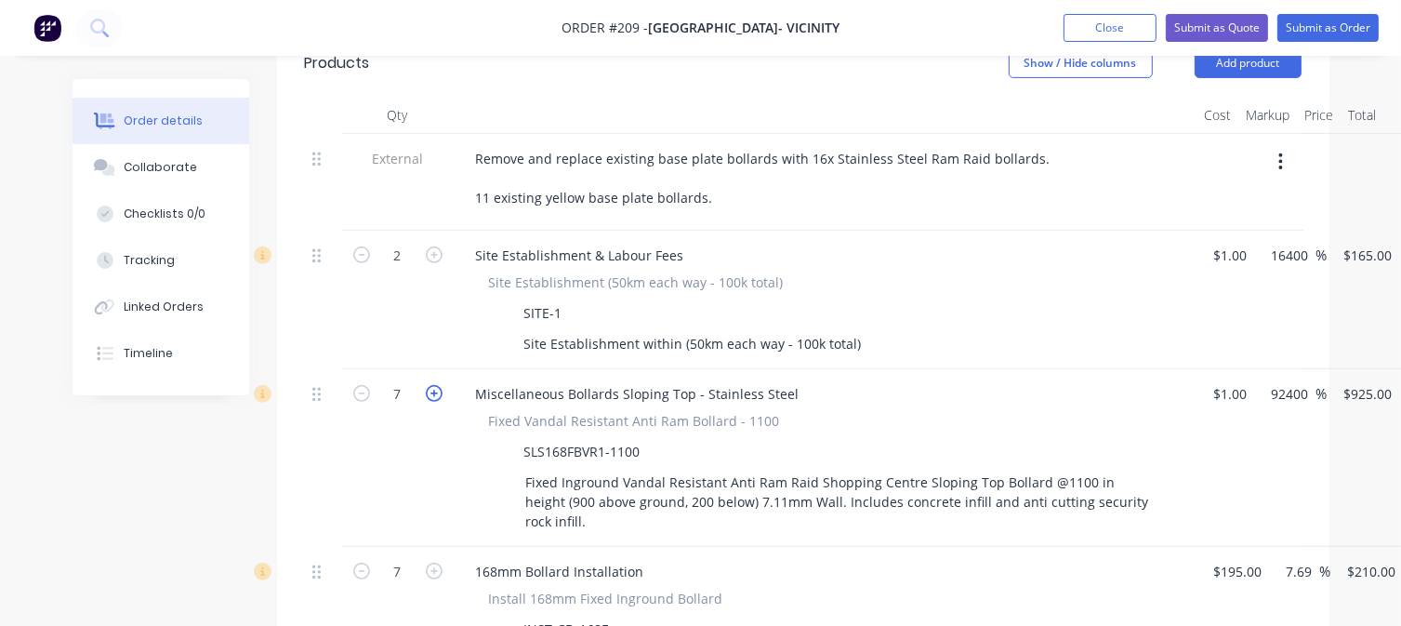
click at [433, 384] on div "7" at bounding box center [398, 458] width 112 height 178
click at [433, 385] on icon "button" at bounding box center [434, 393] width 17 height 17
type input "8"
type input "$7,400.00"
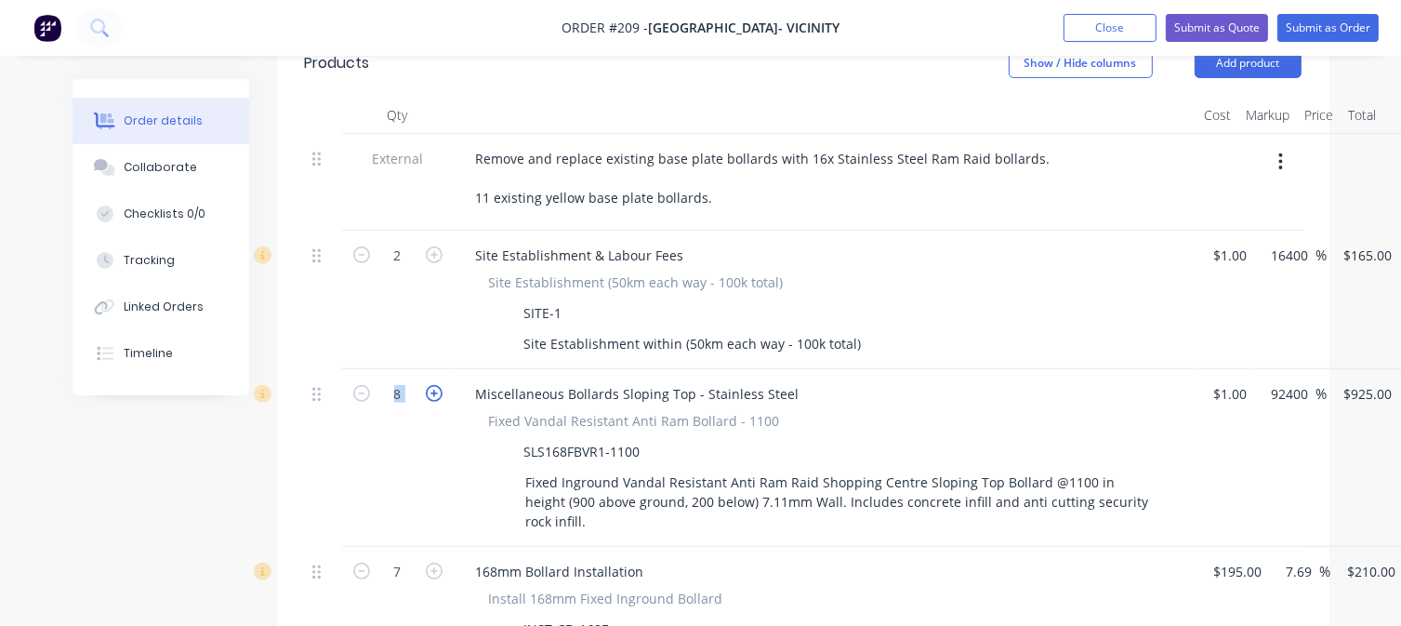
click at [433, 385] on icon "button" at bounding box center [434, 393] width 17 height 17
type input "9"
type input "$8,325.00"
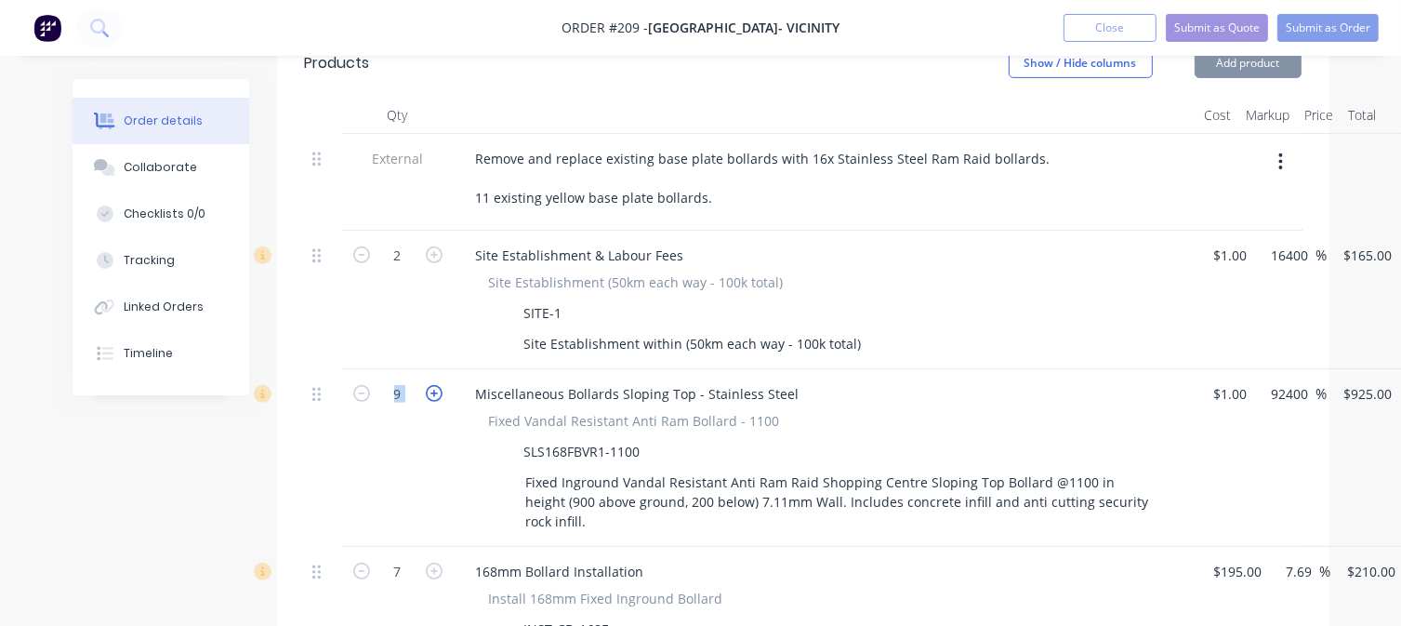
click at [433, 385] on icon "button" at bounding box center [434, 393] width 17 height 17
type input "10"
type input "$9,250.00"
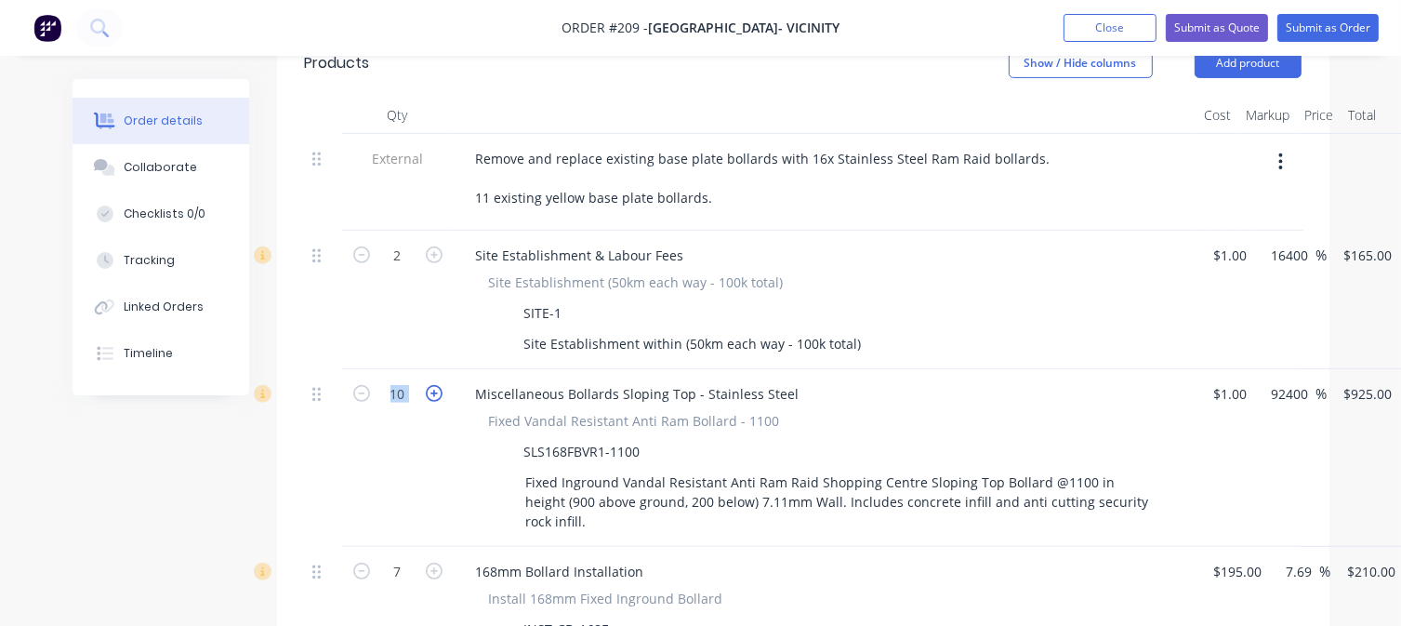
click at [433, 385] on icon "button" at bounding box center [434, 393] width 17 height 17
type input "11"
type input "$10,175.00"
click at [433, 385] on icon "button" at bounding box center [434, 393] width 17 height 17
type input "12"
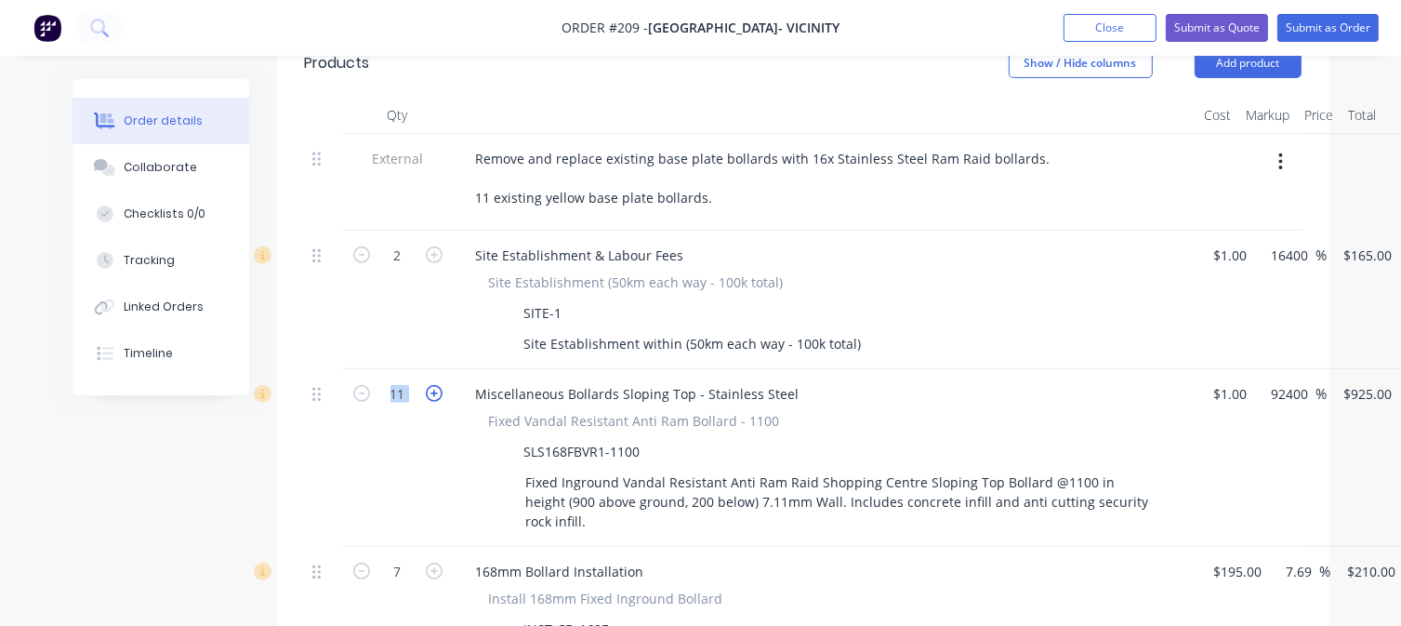
type input "$11,100.00"
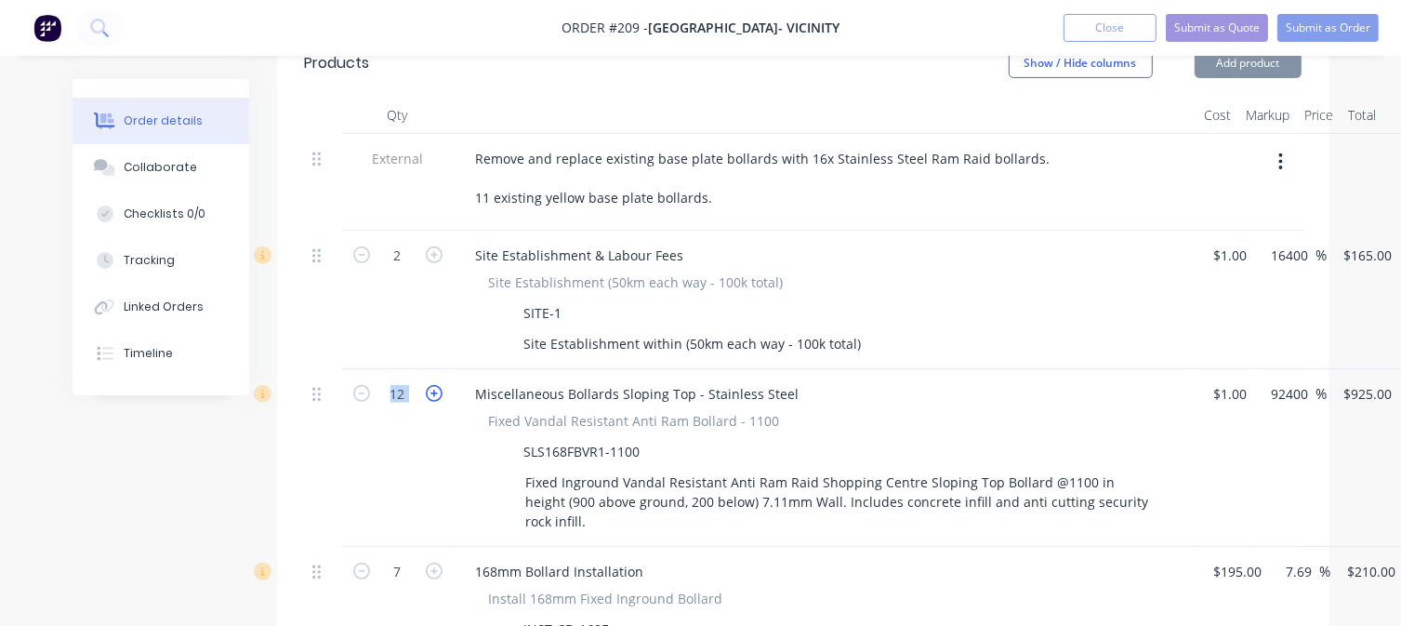
click at [433, 385] on icon "button" at bounding box center [434, 393] width 17 height 17
type input "13"
type input "$12,025.00"
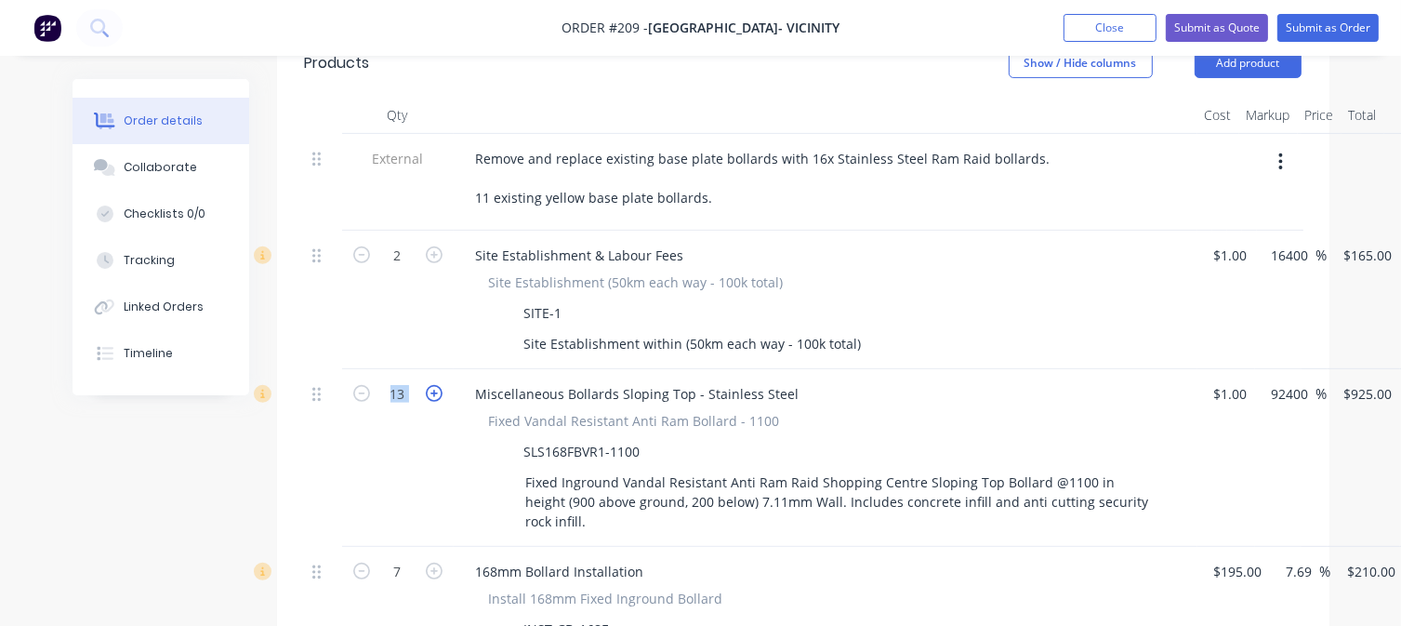
click at [433, 385] on icon "button" at bounding box center [434, 393] width 17 height 17
type input "14"
type input "$12,950.00"
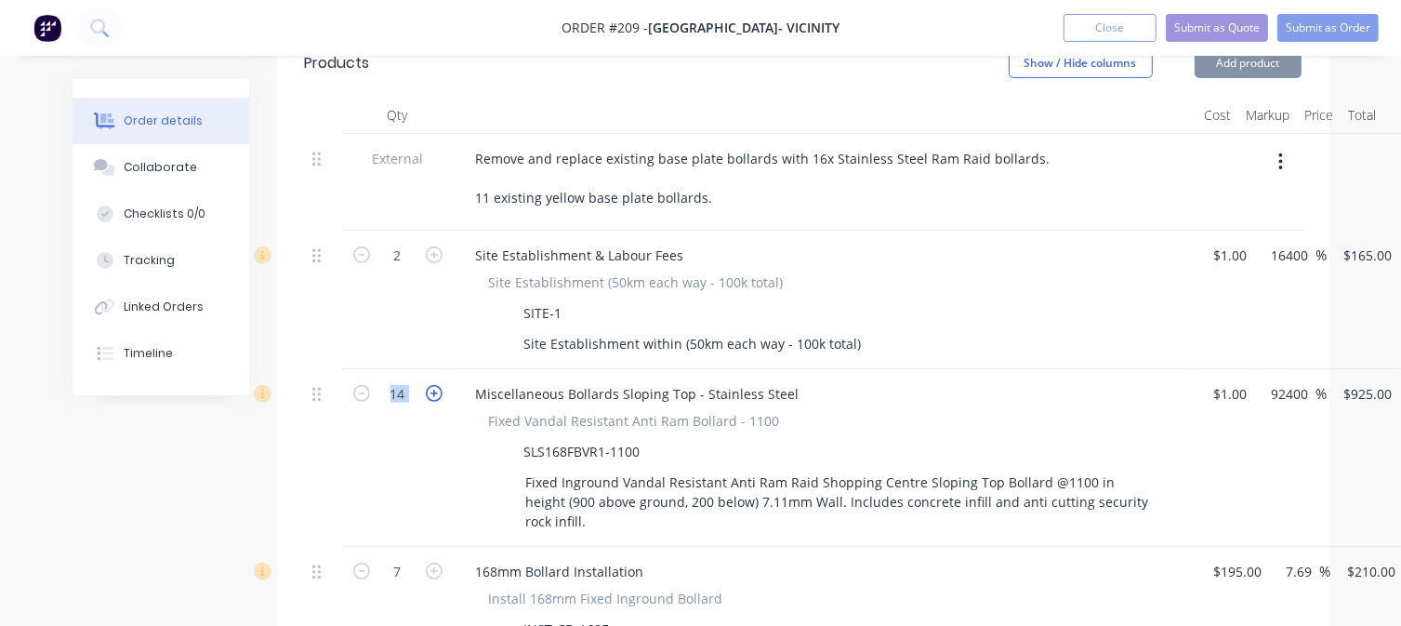
click at [433, 385] on icon "button" at bounding box center [434, 393] width 17 height 17
type input "15"
type input "$13,875.00"
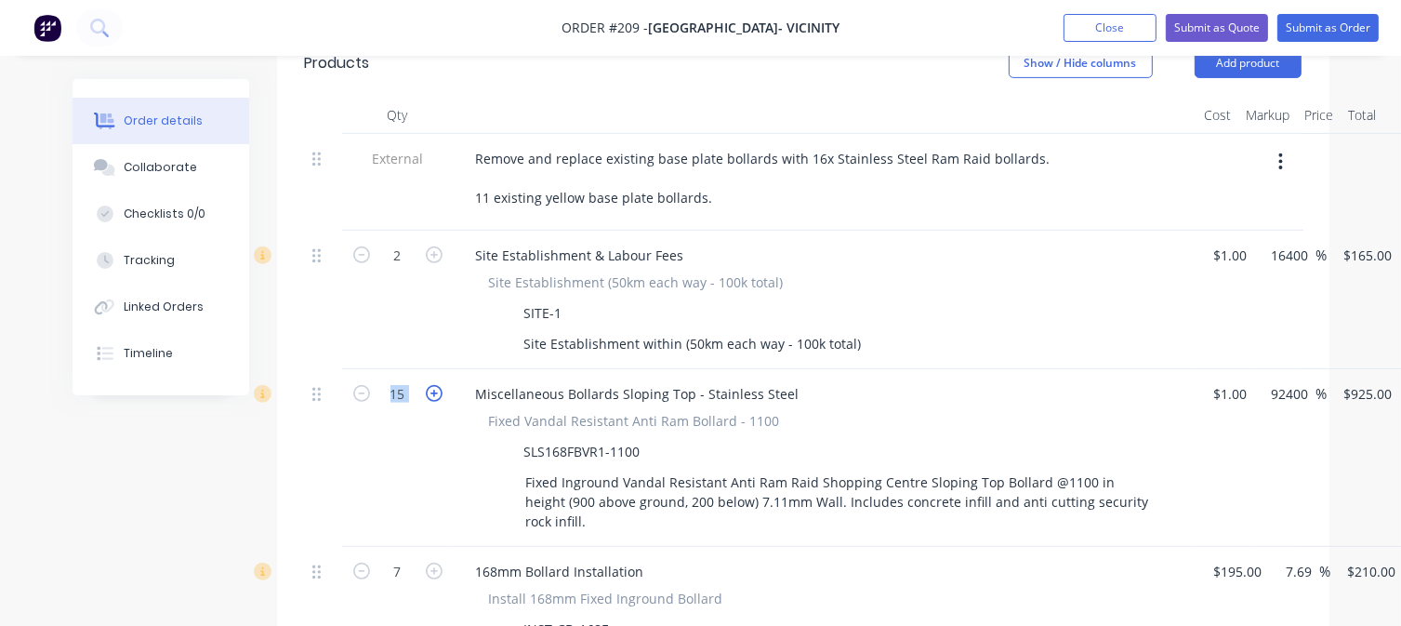
click at [433, 385] on icon "button" at bounding box center [434, 393] width 17 height 17
type input "16"
type input "$14,800.00"
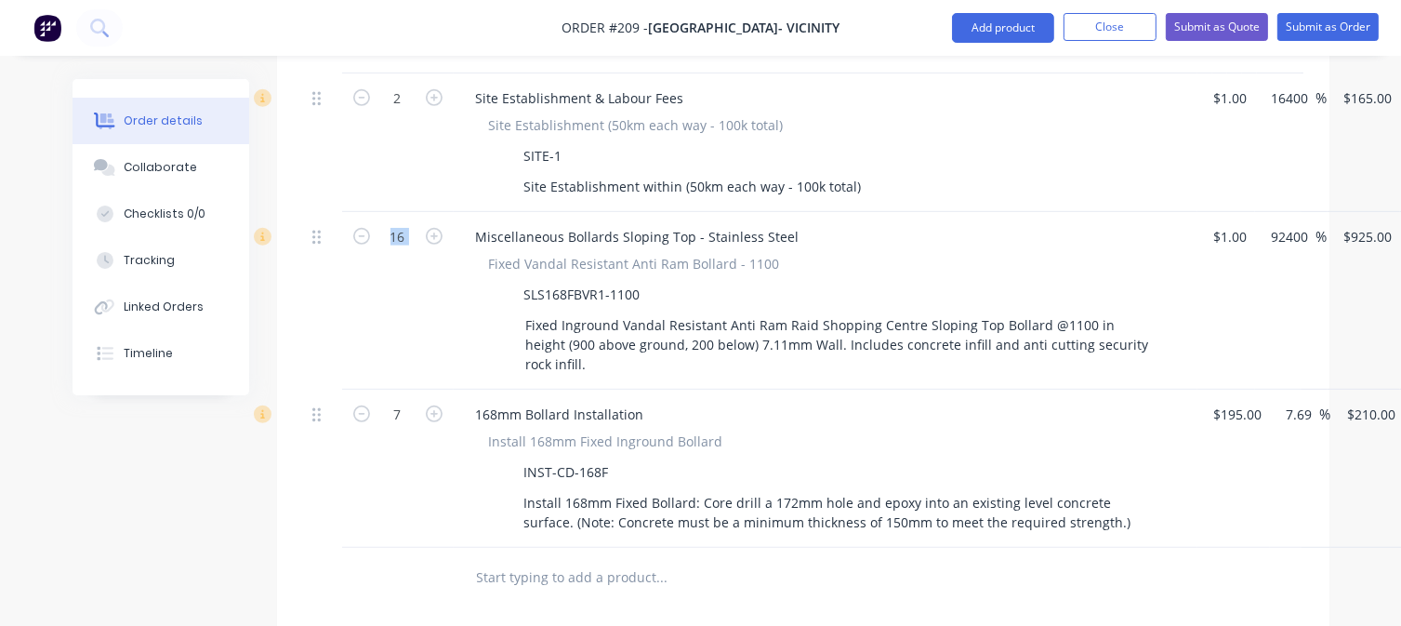
scroll to position [837, 0]
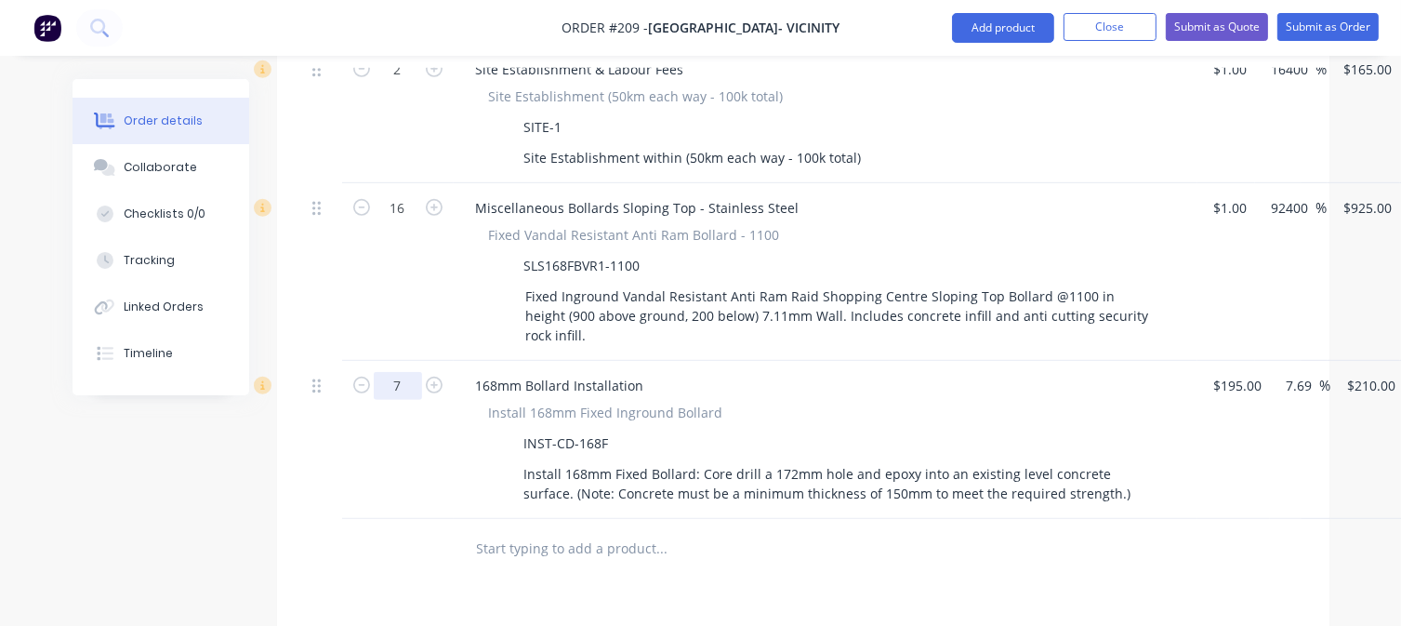
click at [408, 84] on input "7" at bounding box center [398, 70] width 48 height 28
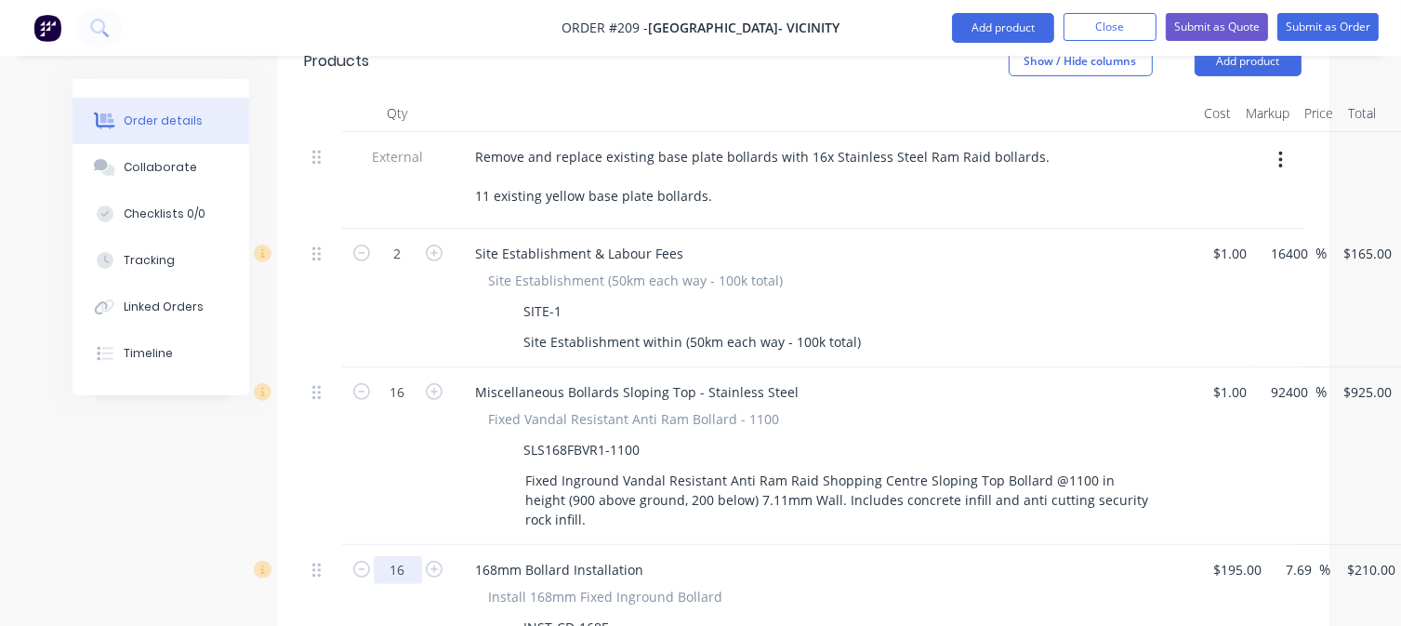
scroll to position [651, 0]
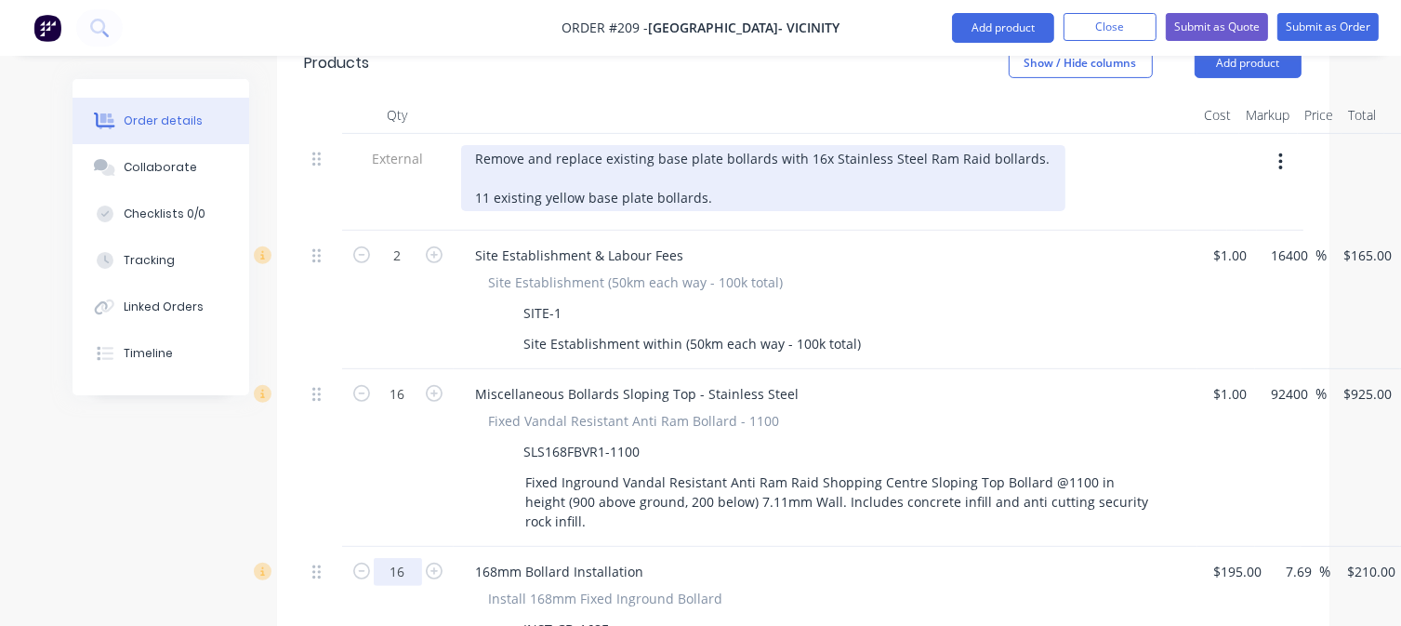
type input "16"
type input "$3,360.00"
click at [519, 152] on div "Remove and replace existing base plate bollards with 16x Stainless Steel Ram Ra…" at bounding box center [763, 178] width 604 height 66
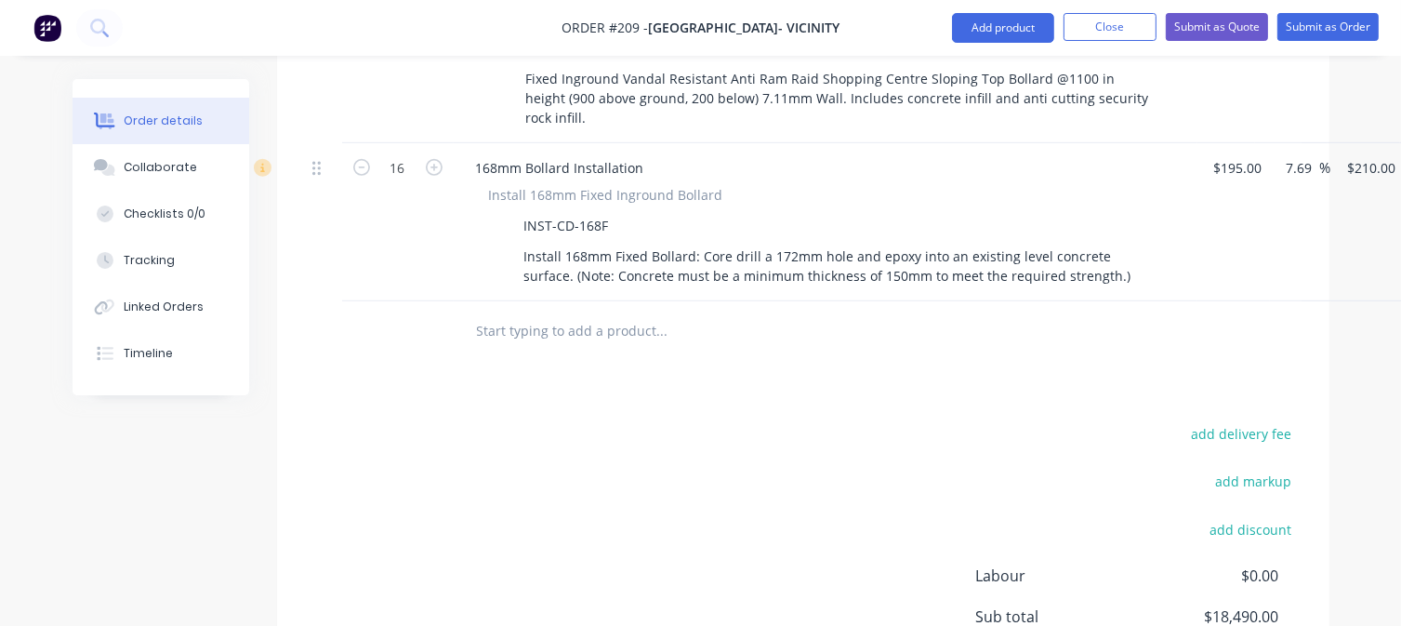
scroll to position [1022, 0]
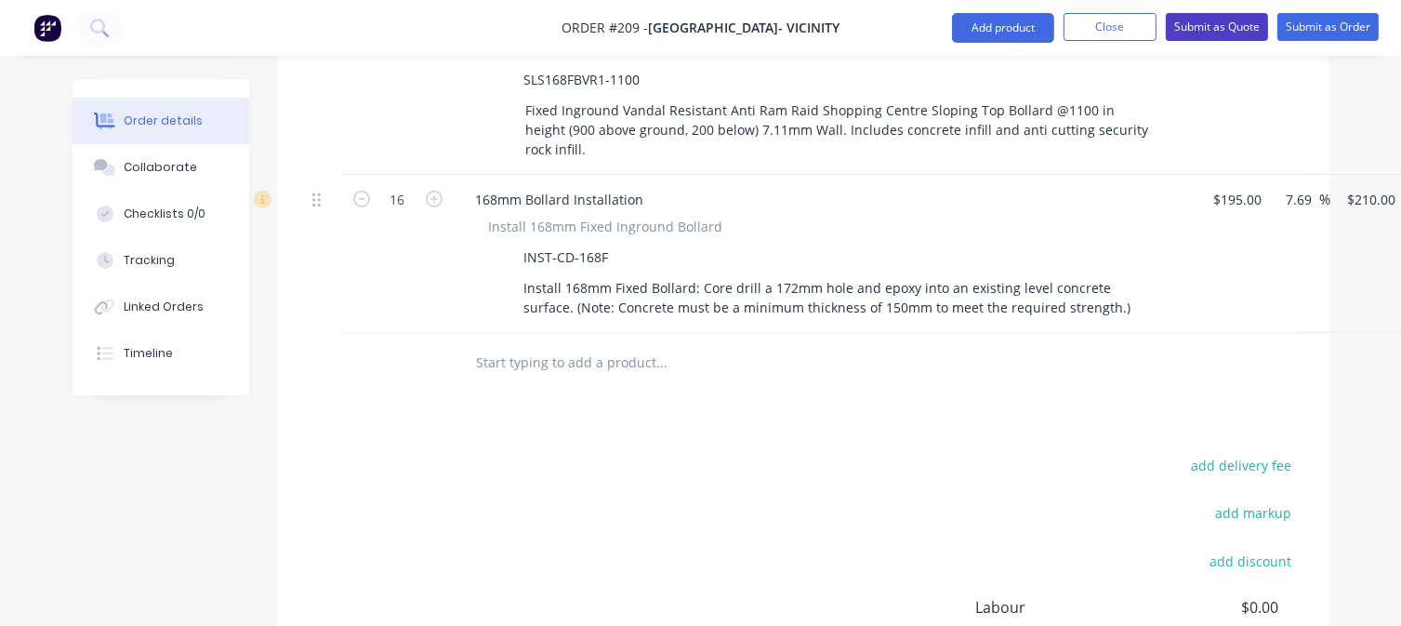
click at [1197, 24] on button "Submit as Quote" at bounding box center [1217, 27] width 102 height 28
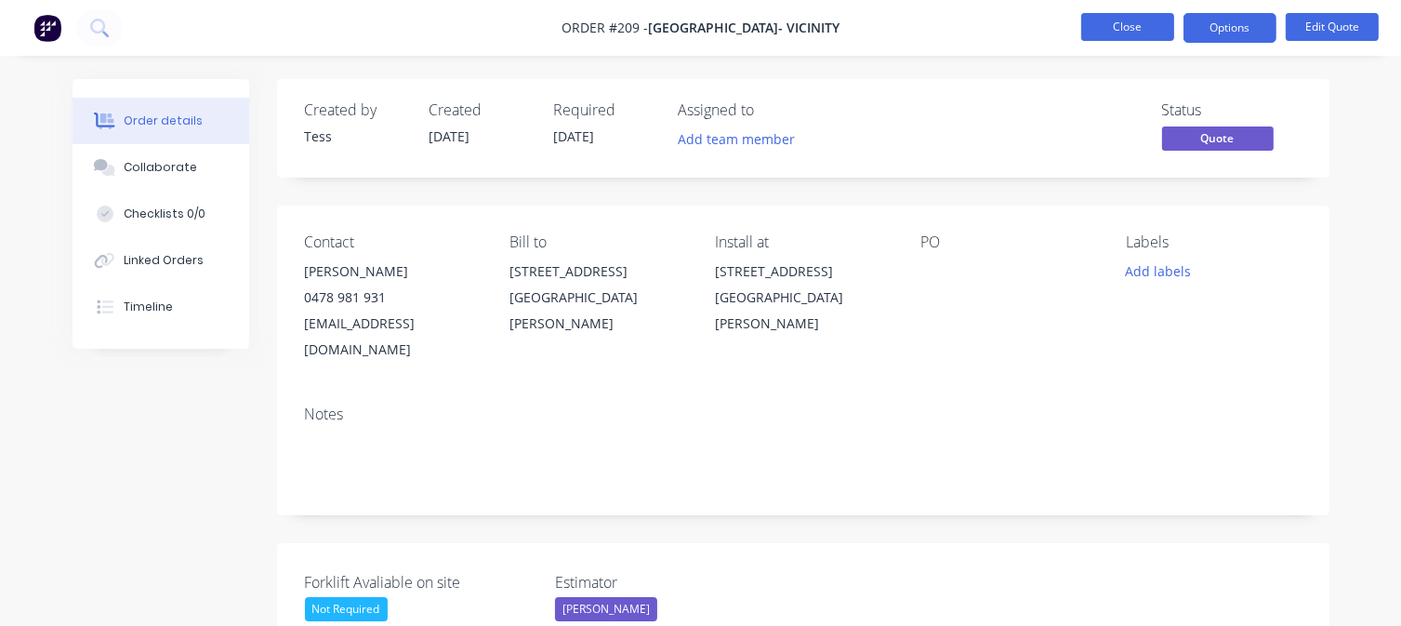
click at [1145, 29] on button "Close" at bounding box center [1127, 27] width 93 height 28
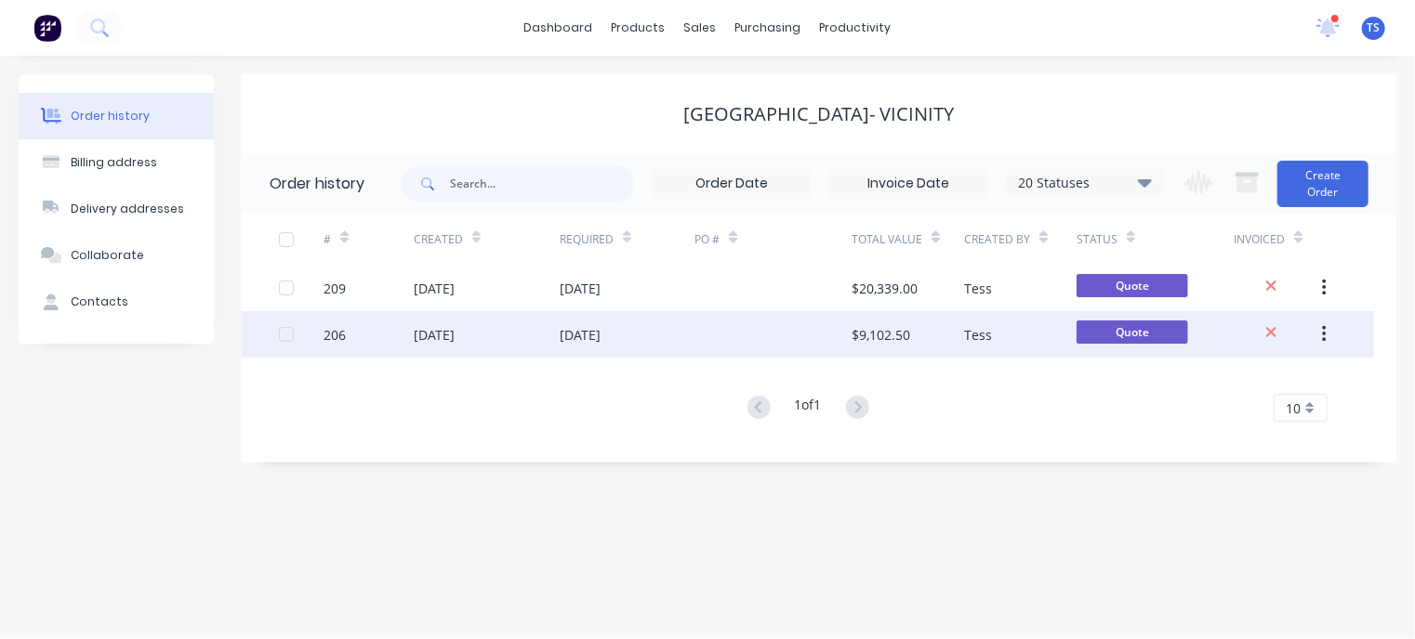
click at [550, 336] on div "[DATE]" at bounding box center [487, 334] width 146 height 46
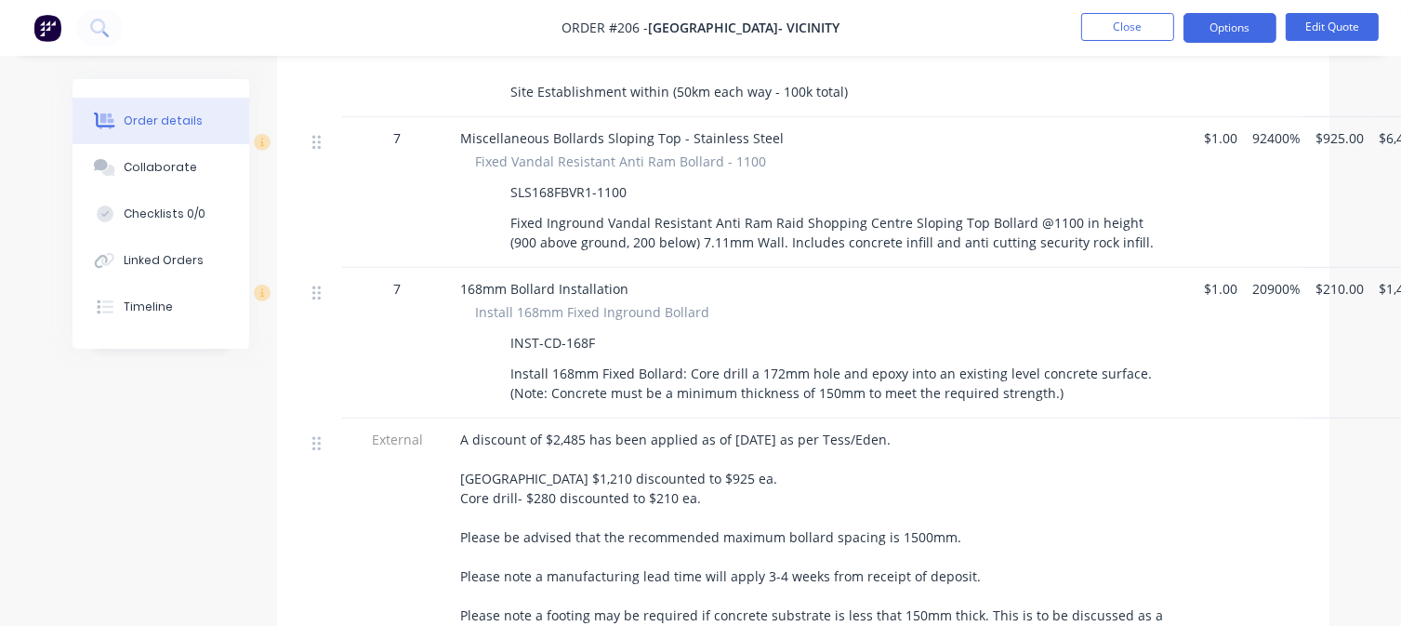
scroll to position [929, 0]
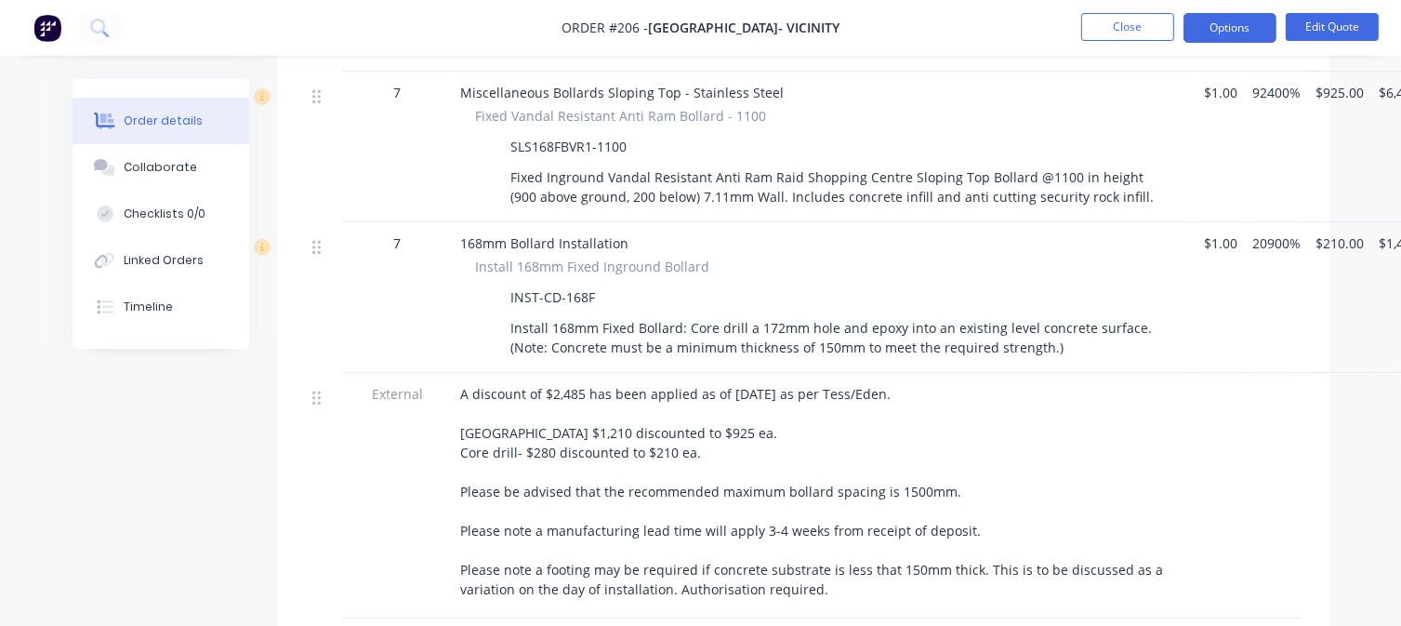
click at [819, 560] on div "A discount of $2,485 has been applied as of [DATE] as per Tess/Eden. [GEOGRAPHI…" at bounding box center [825, 491] width 729 height 215
drag, startPoint x: 816, startPoint y: 562, endPoint x: 458, endPoint y: 369, distance: 406.7
click at [458, 373] on div "A discount of $2,485 has been applied as of [DATE] as per Tess/Eden. [GEOGRAPHI…" at bounding box center [826, 495] width 744 height 245
copy span "A discount of $2,485 has been applied as of [DATE] as per Tess/Eden. [GEOGRAPHI…"
click at [1138, 26] on button "Close" at bounding box center [1127, 27] width 93 height 28
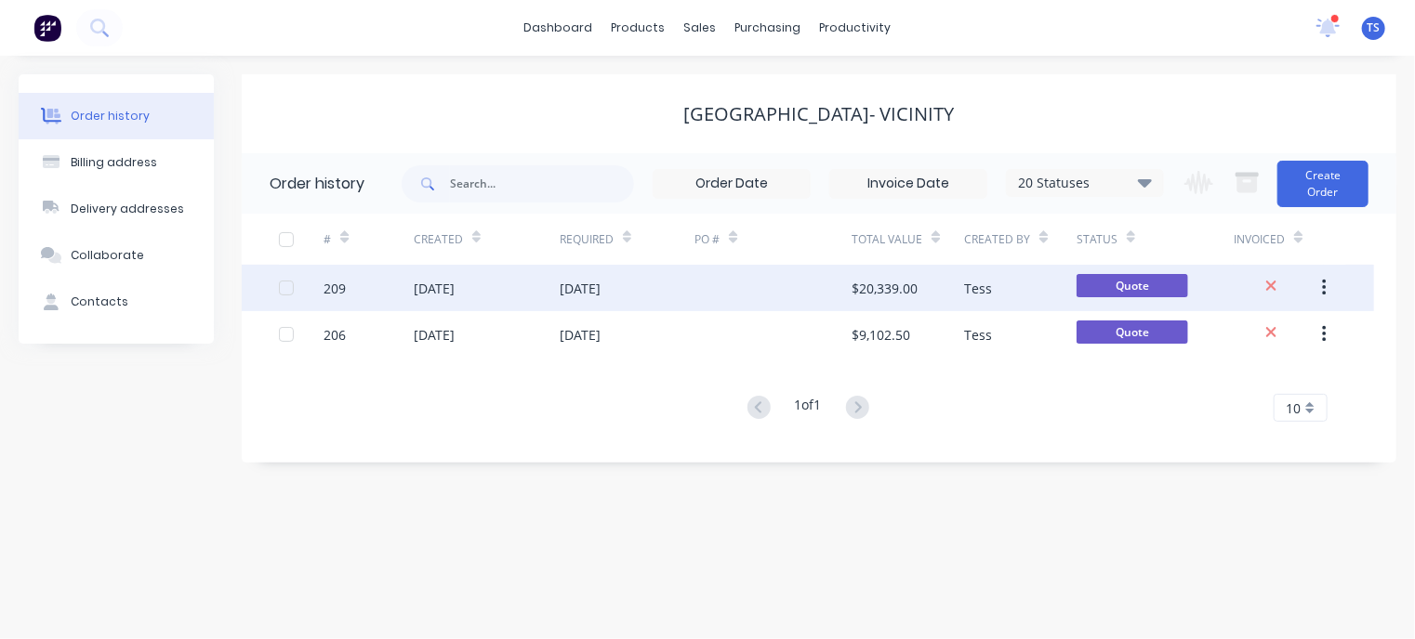
click at [600, 280] on div "[DATE]" at bounding box center [580, 289] width 41 height 20
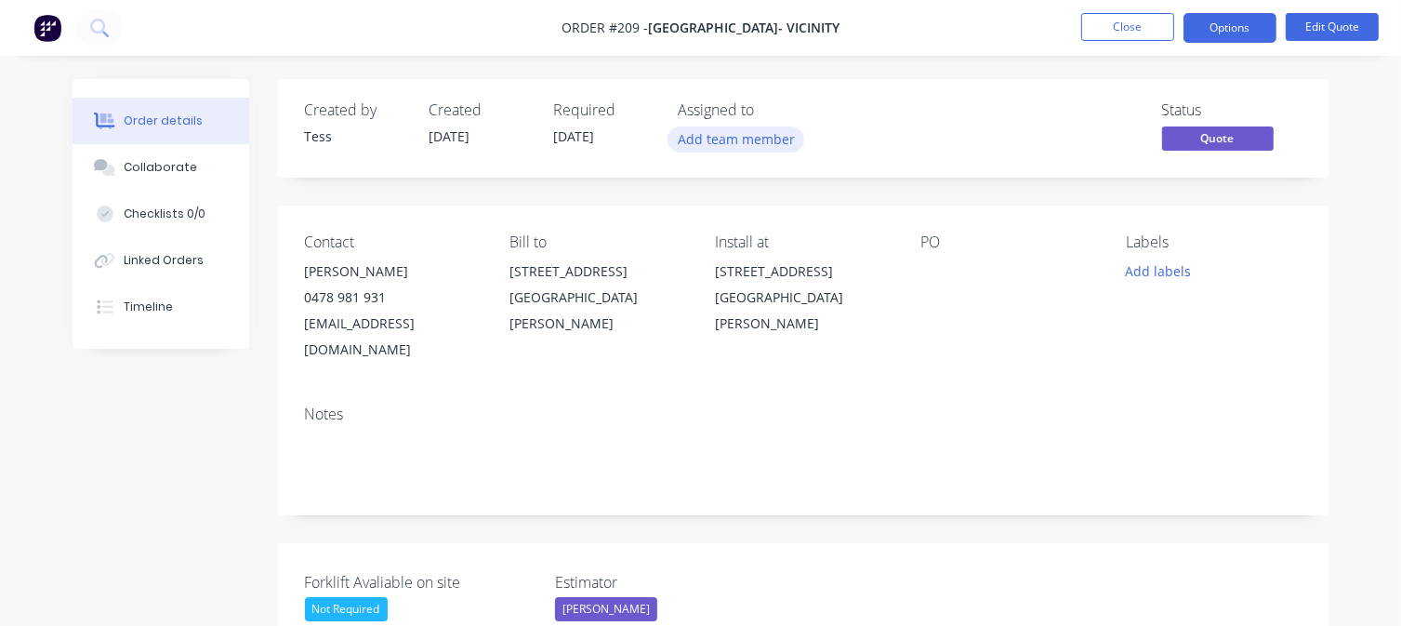
click at [756, 145] on button "Add team member" at bounding box center [735, 138] width 137 height 25
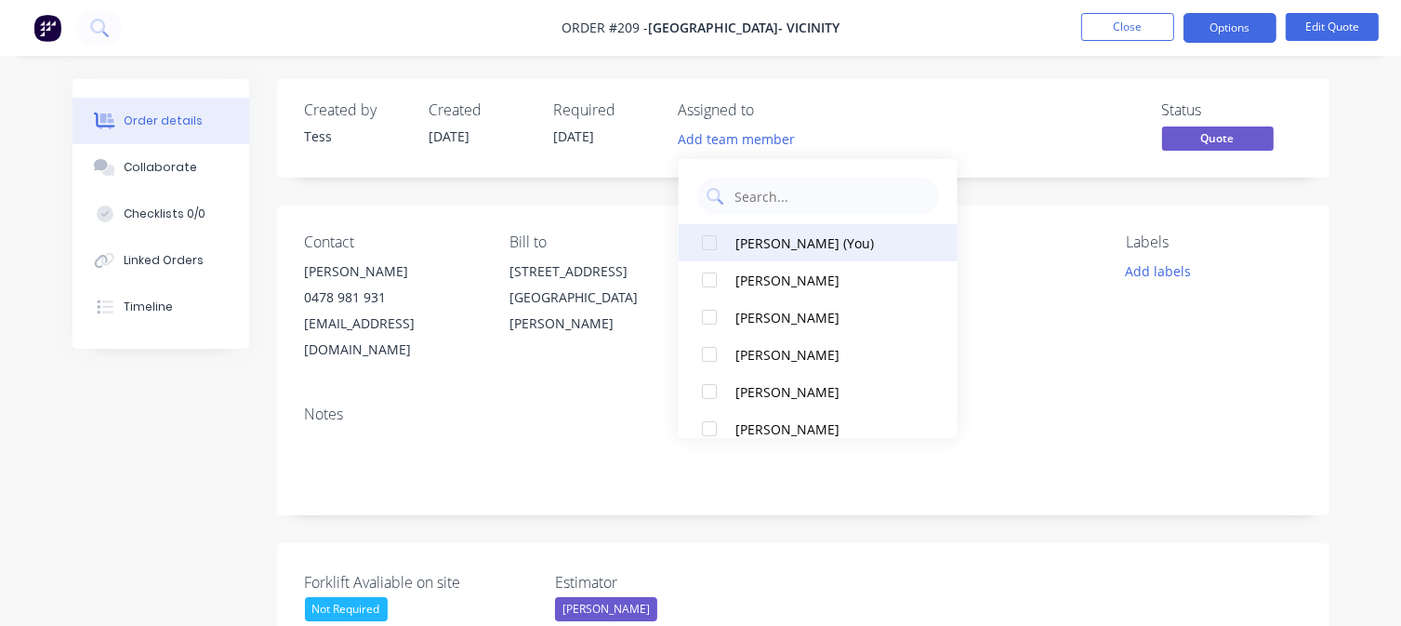
click at [747, 246] on div "[PERSON_NAME] (You)" at bounding box center [828, 243] width 186 height 20
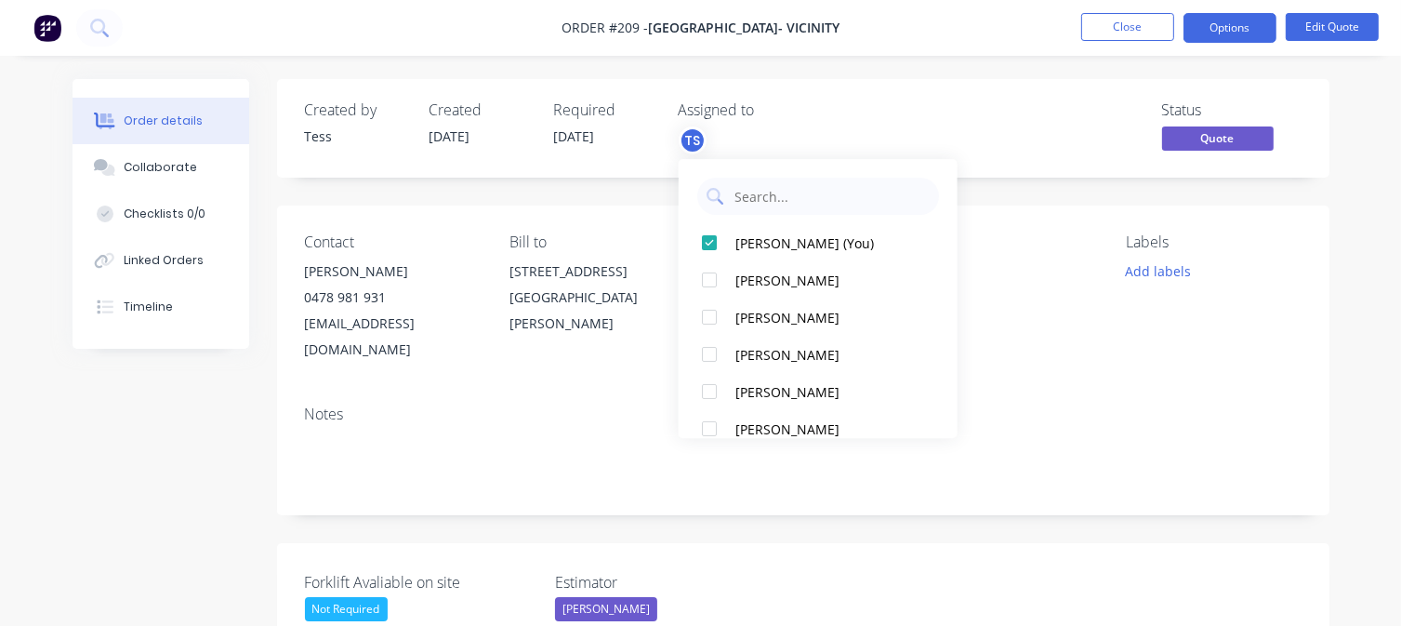
click at [825, 110] on div "Assigned to" at bounding box center [772, 110] width 186 height 18
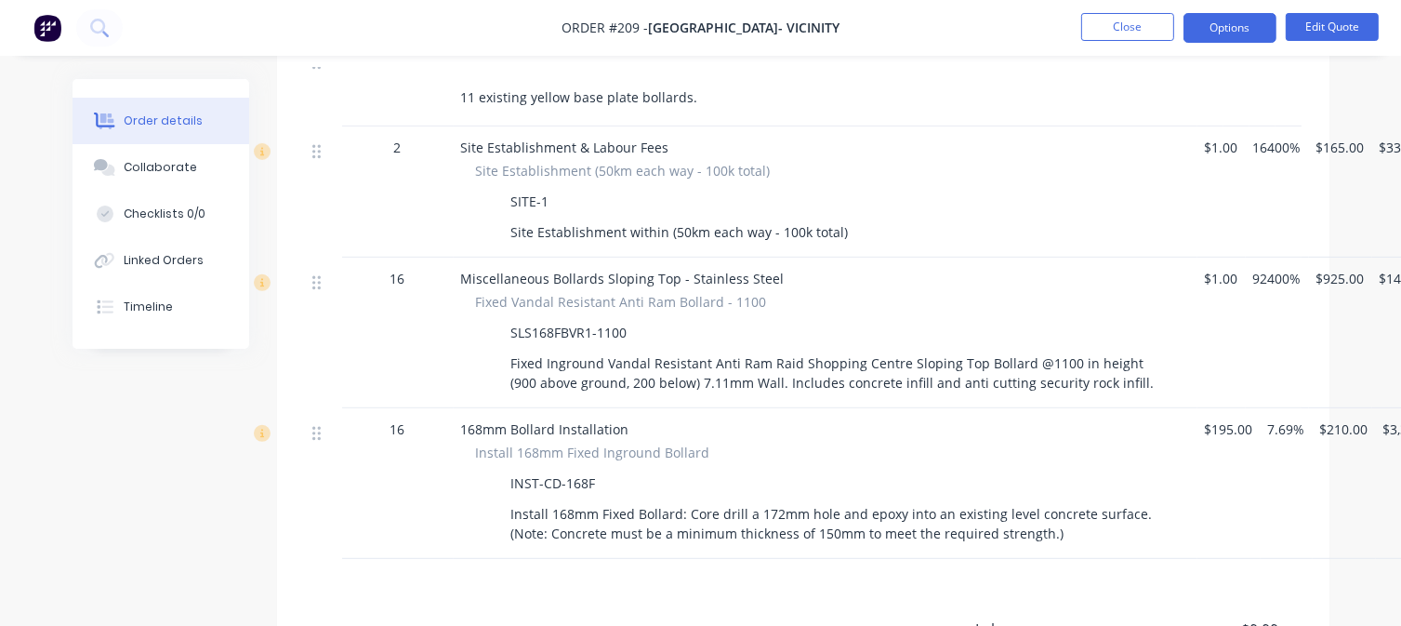
scroll to position [837, 0]
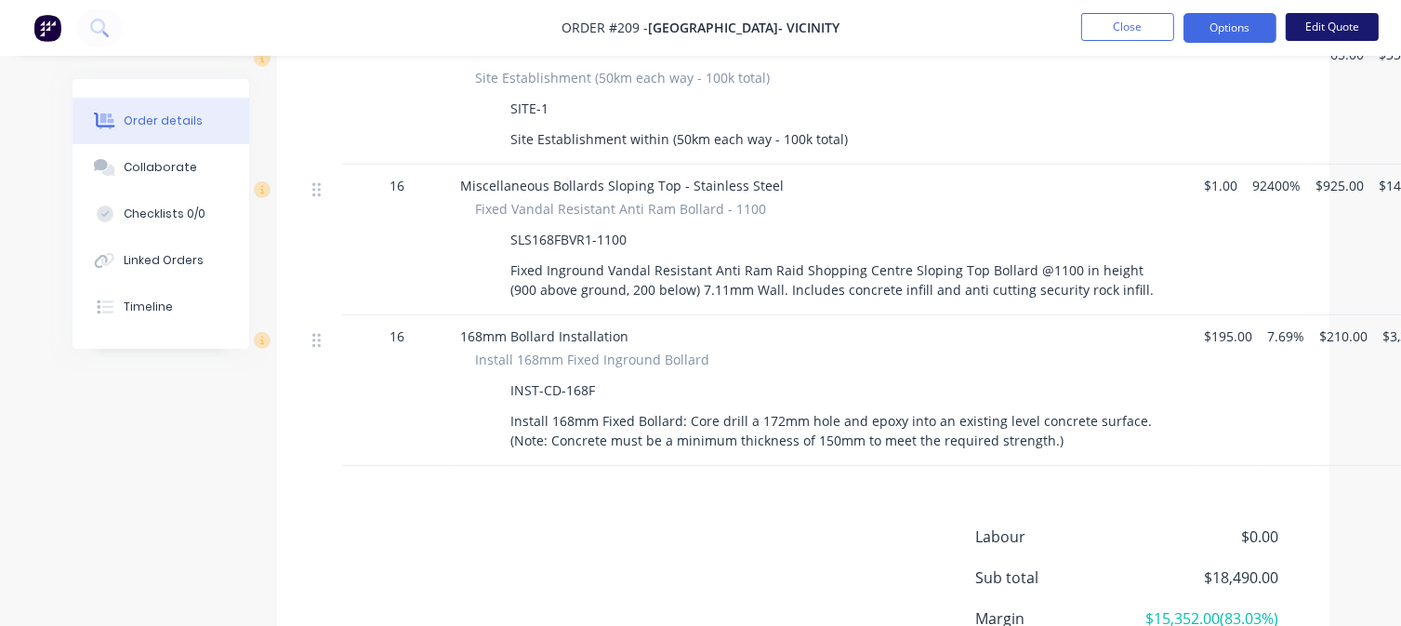
click at [1344, 21] on button "Edit Quote" at bounding box center [1331, 27] width 93 height 28
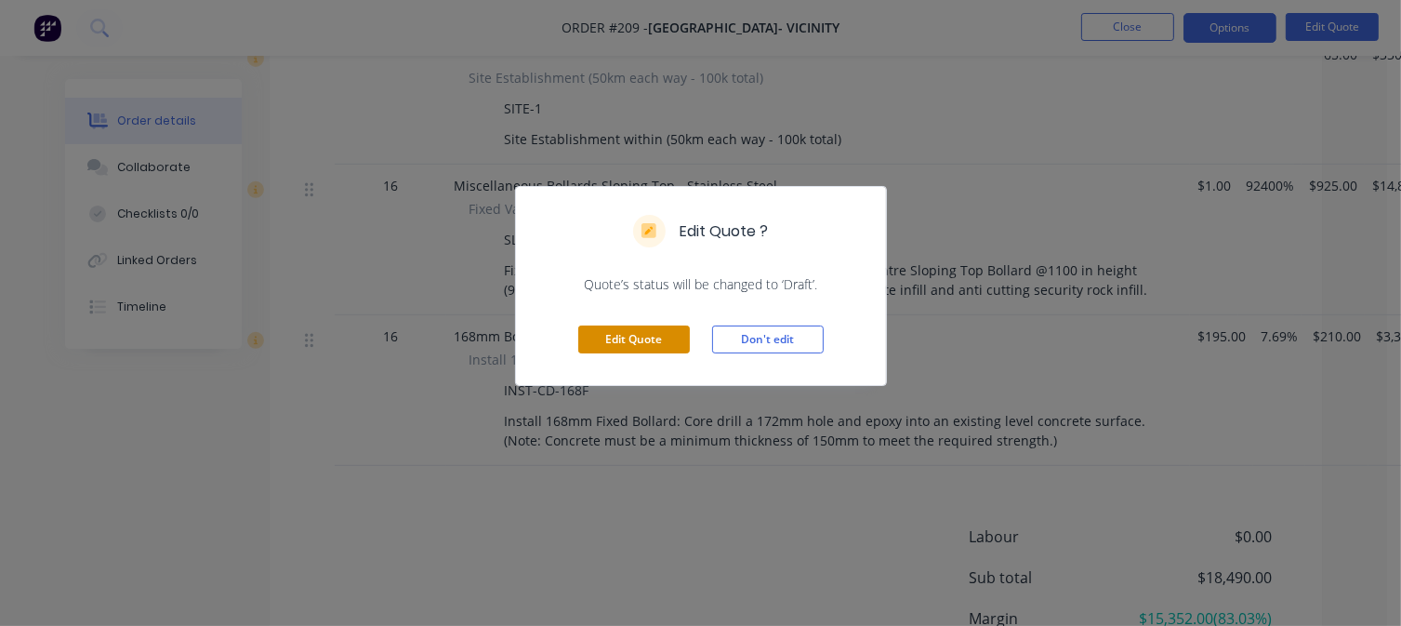
click at [602, 345] on button "Edit Quote" at bounding box center [634, 339] width 112 height 28
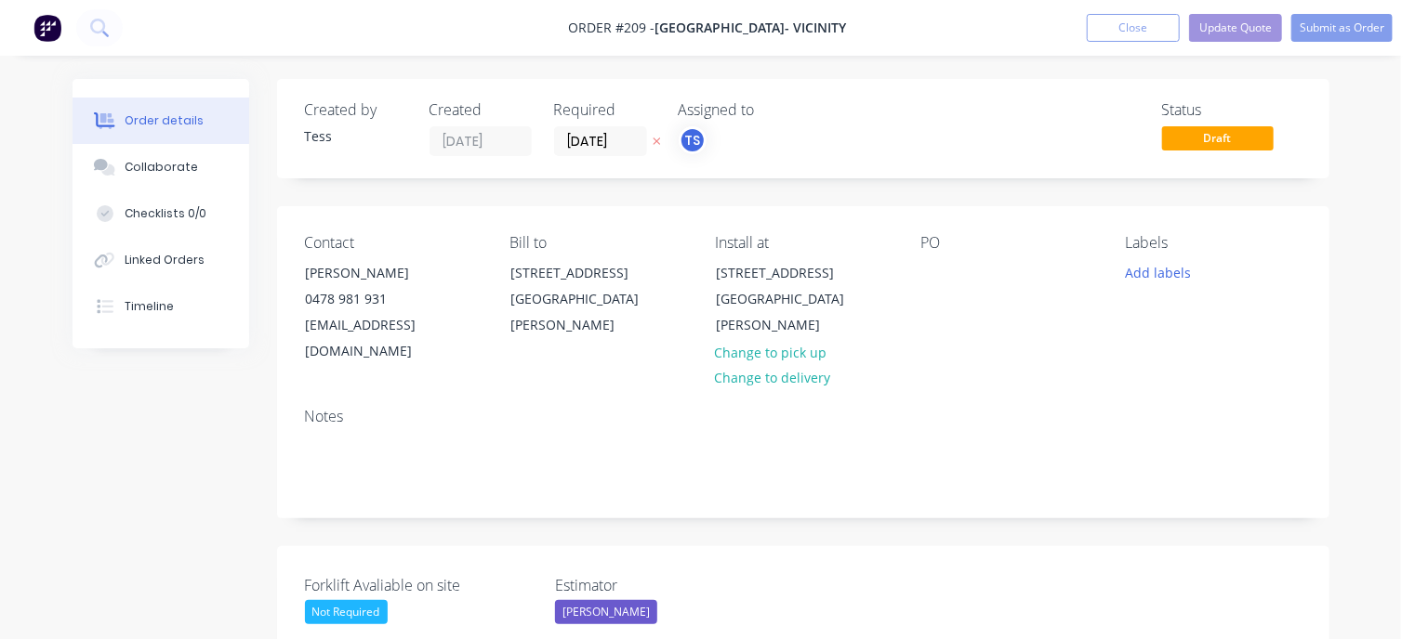
type input "$1.00"
type input "16400"
type input "$165.00"
type input "$330.00"
type input "$1.00"
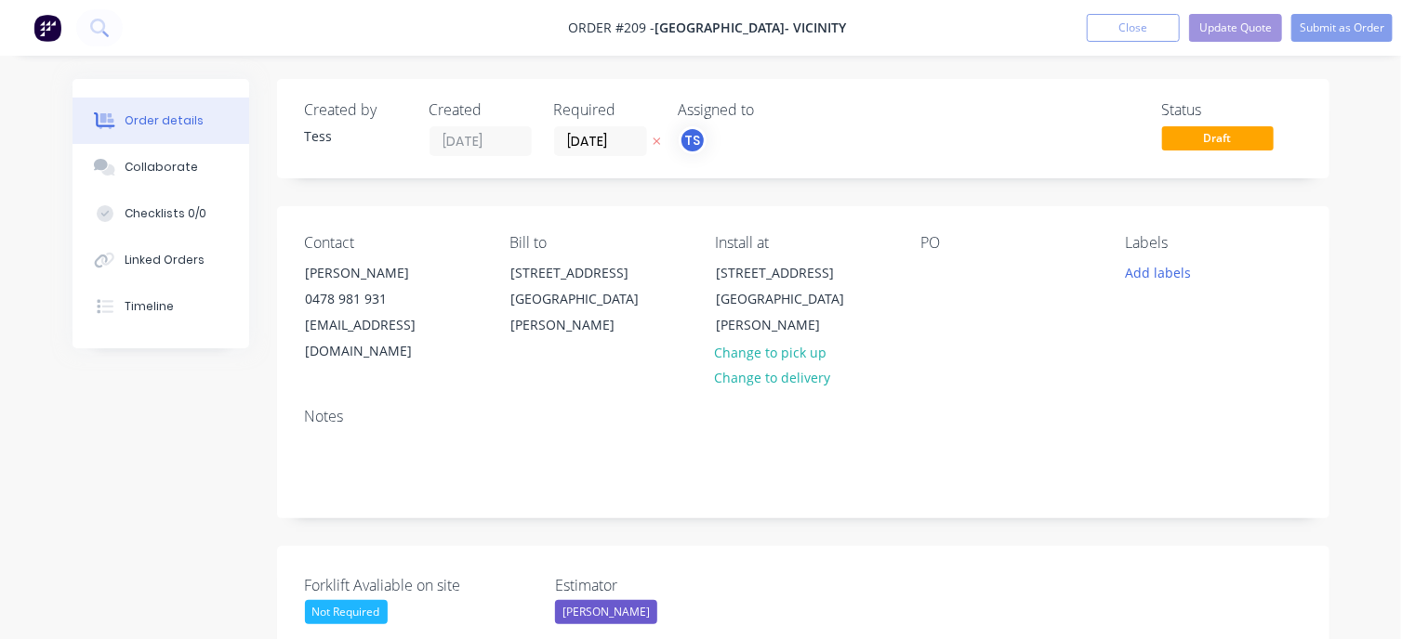
type input "92400"
type input "$925.00"
type input "$14,800.00"
type input "$195.00"
type input "7.69"
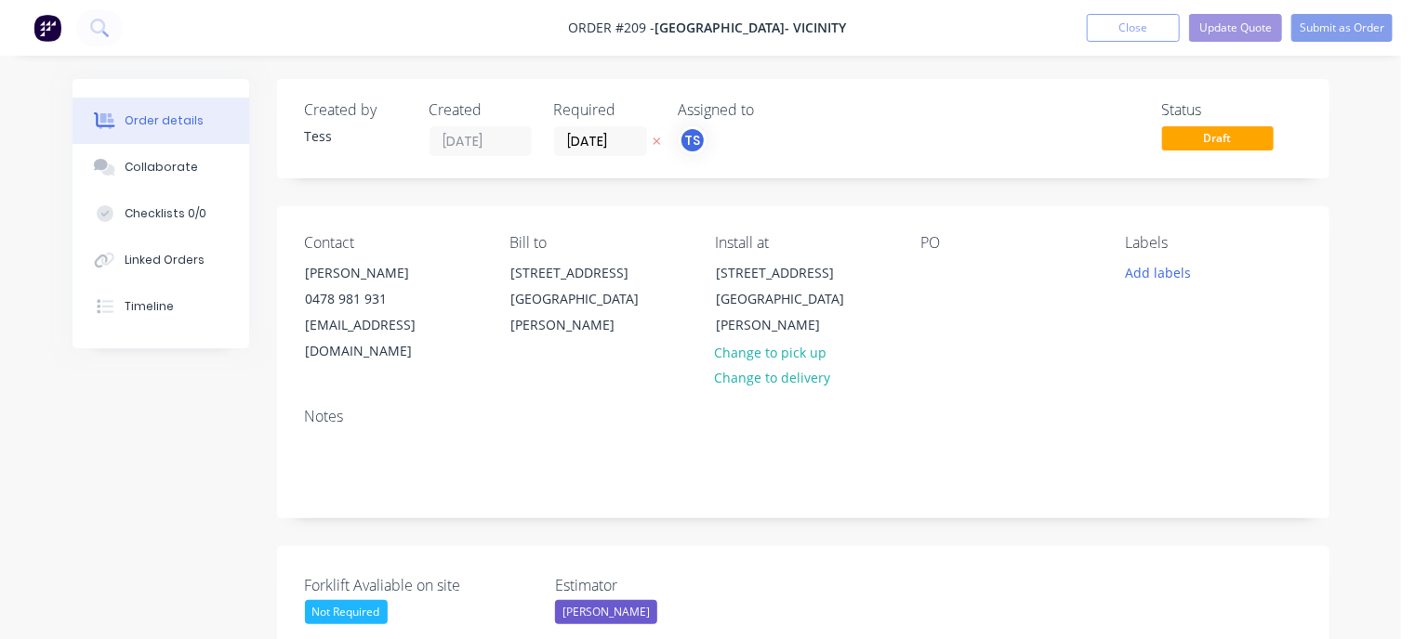
type input "$210.00"
type input "$3,360.00"
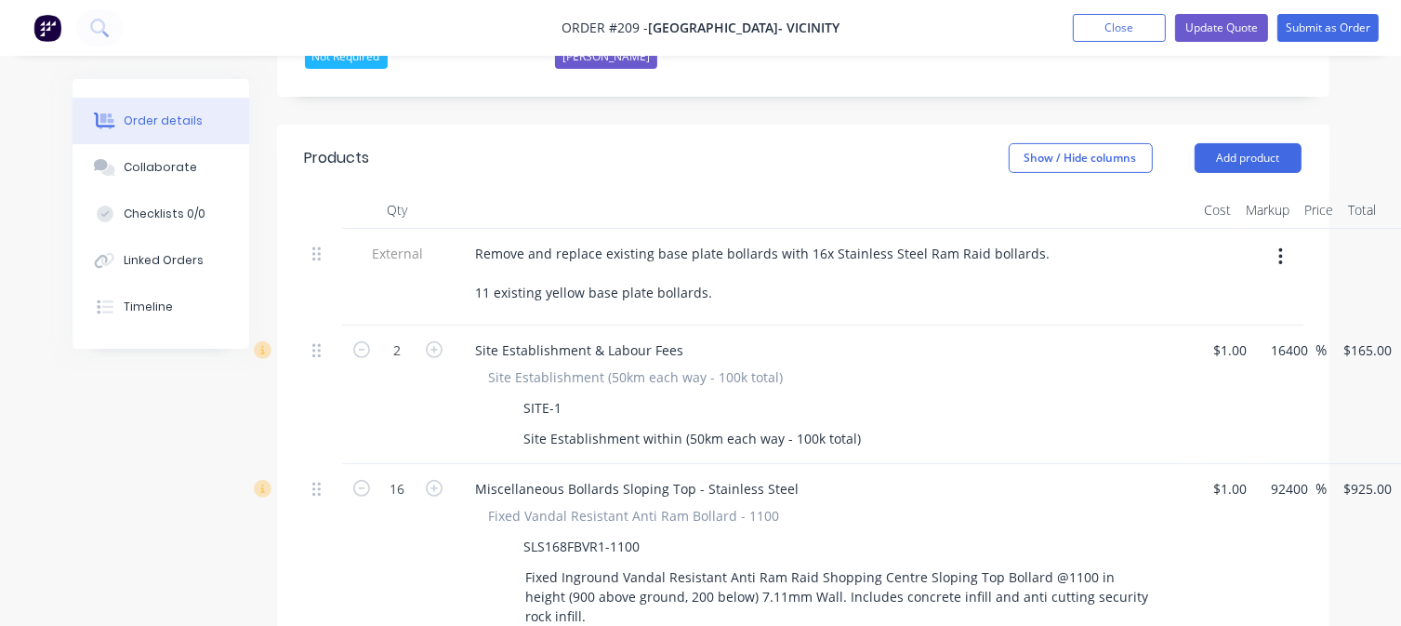
scroll to position [372, 0]
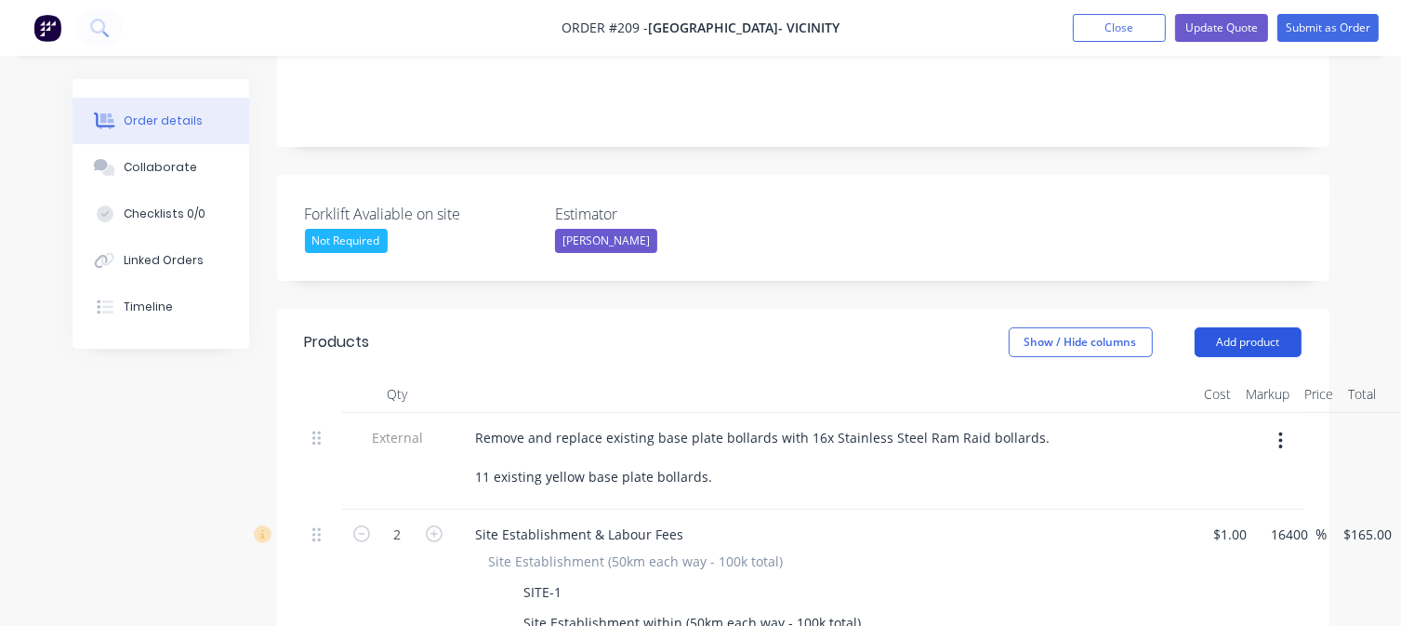
click at [1259, 327] on button "Add product" at bounding box center [1247, 342] width 107 height 30
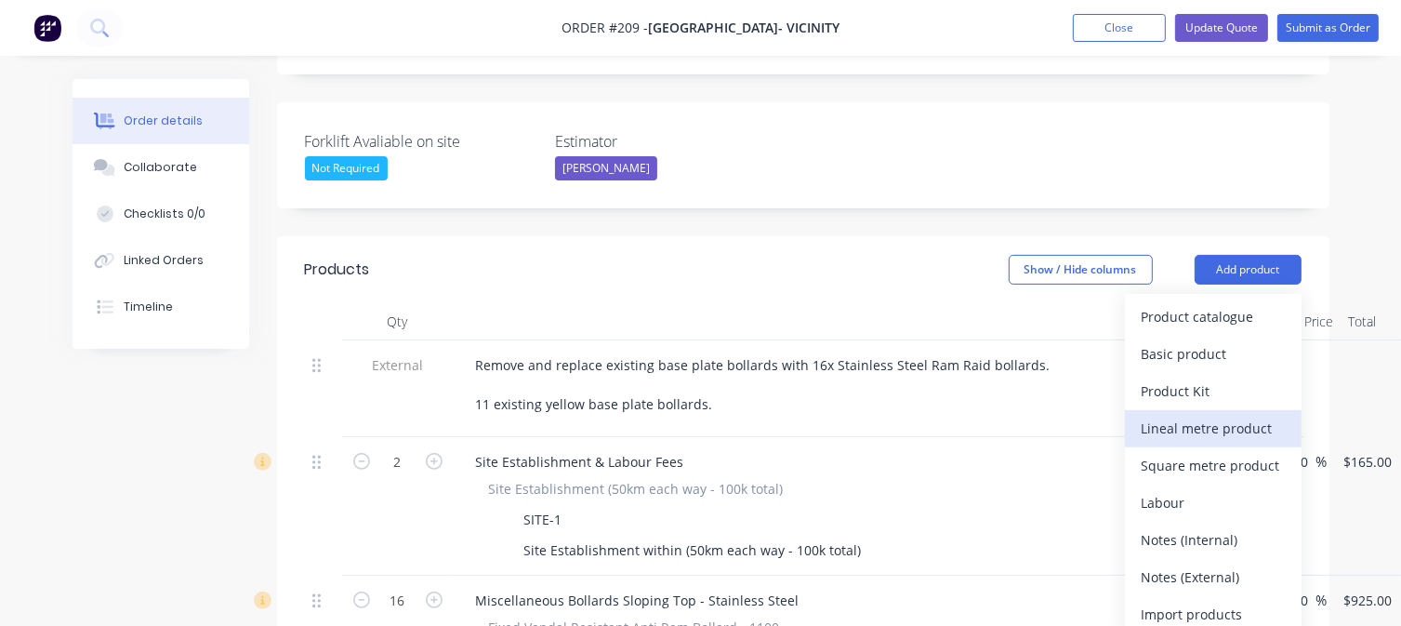
scroll to position [465, 0]
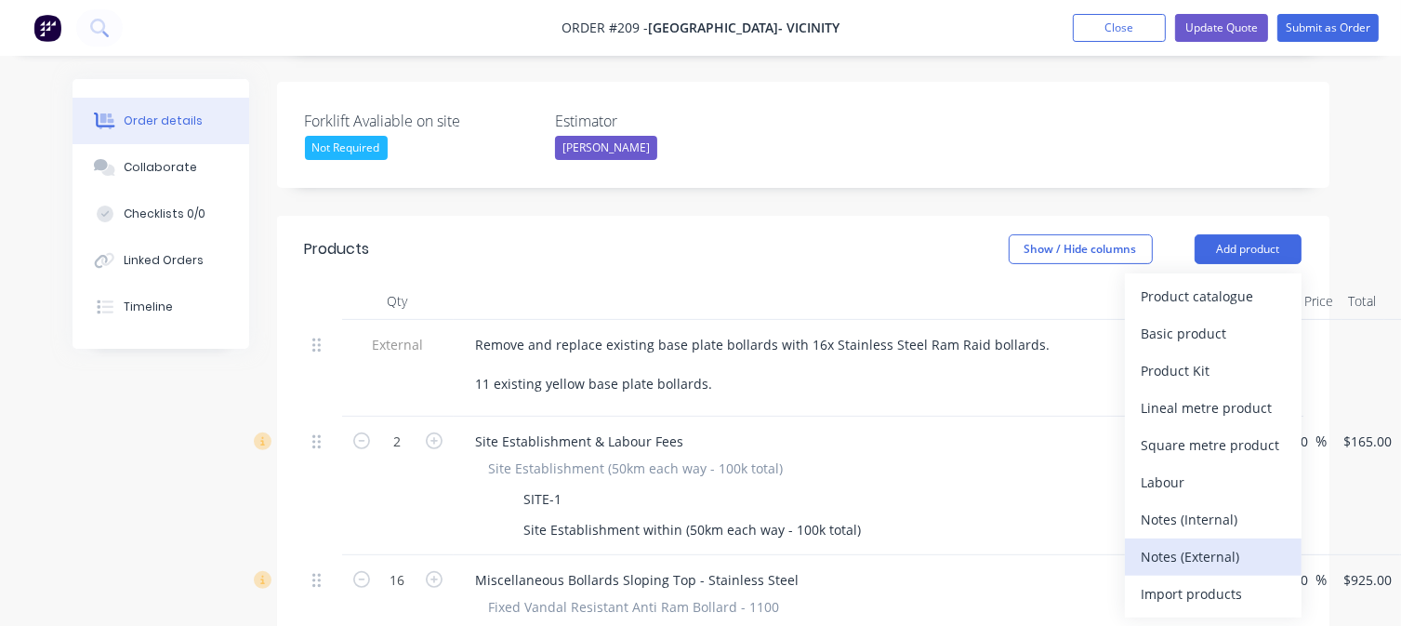
click at [1170, 543] on div "Notes (External)" at bounding box center [1212, 556] width 143 height 27
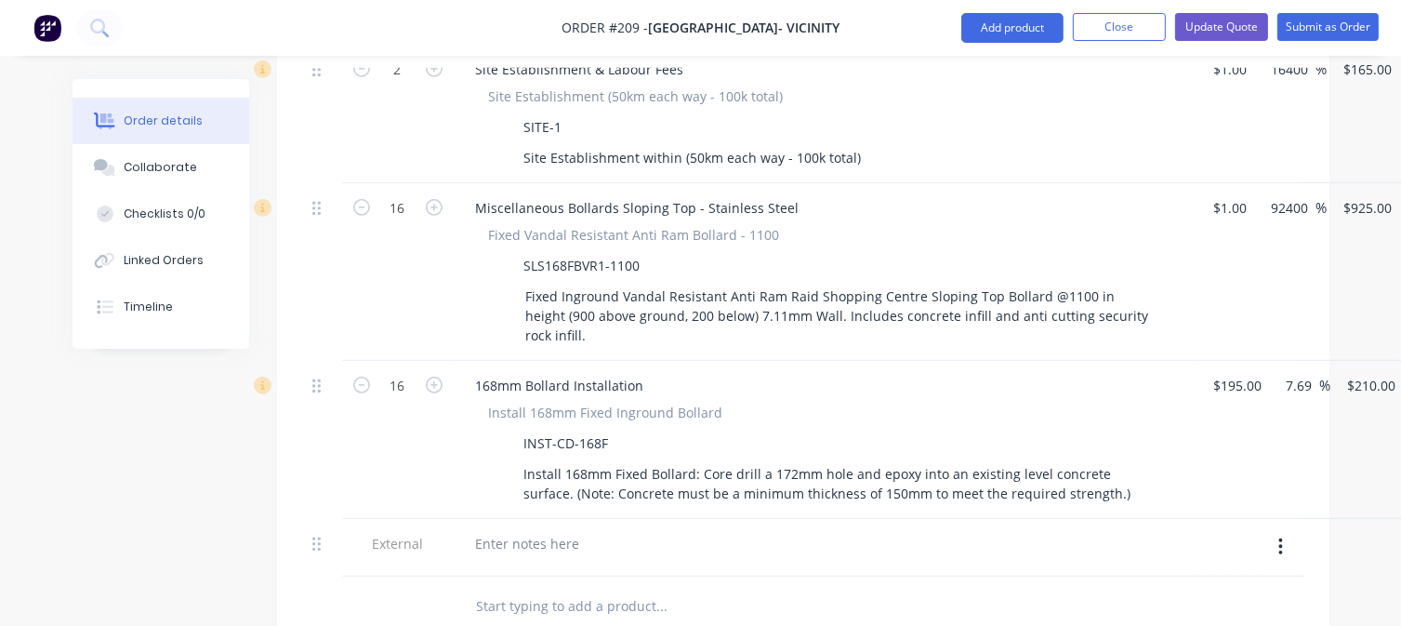
scroll to position [1115, 0]
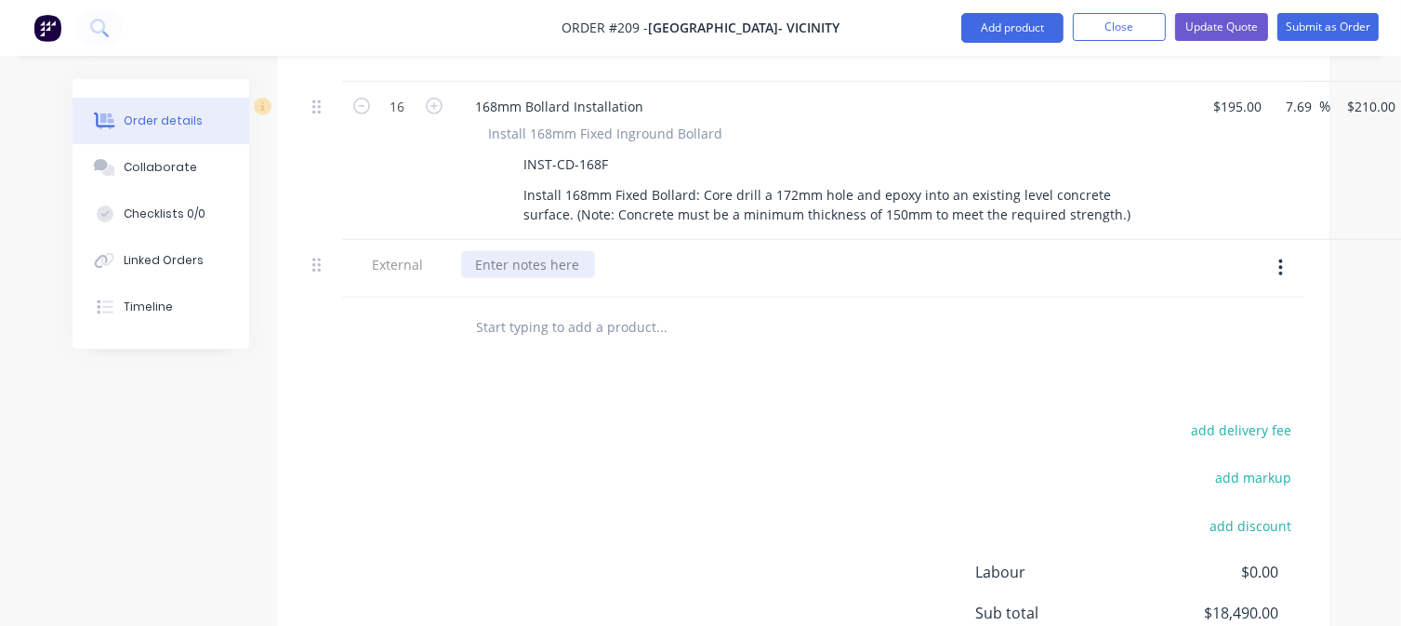
click at [535, 251] on div at bounding box center [528, 264] width 134 height 27
paste div
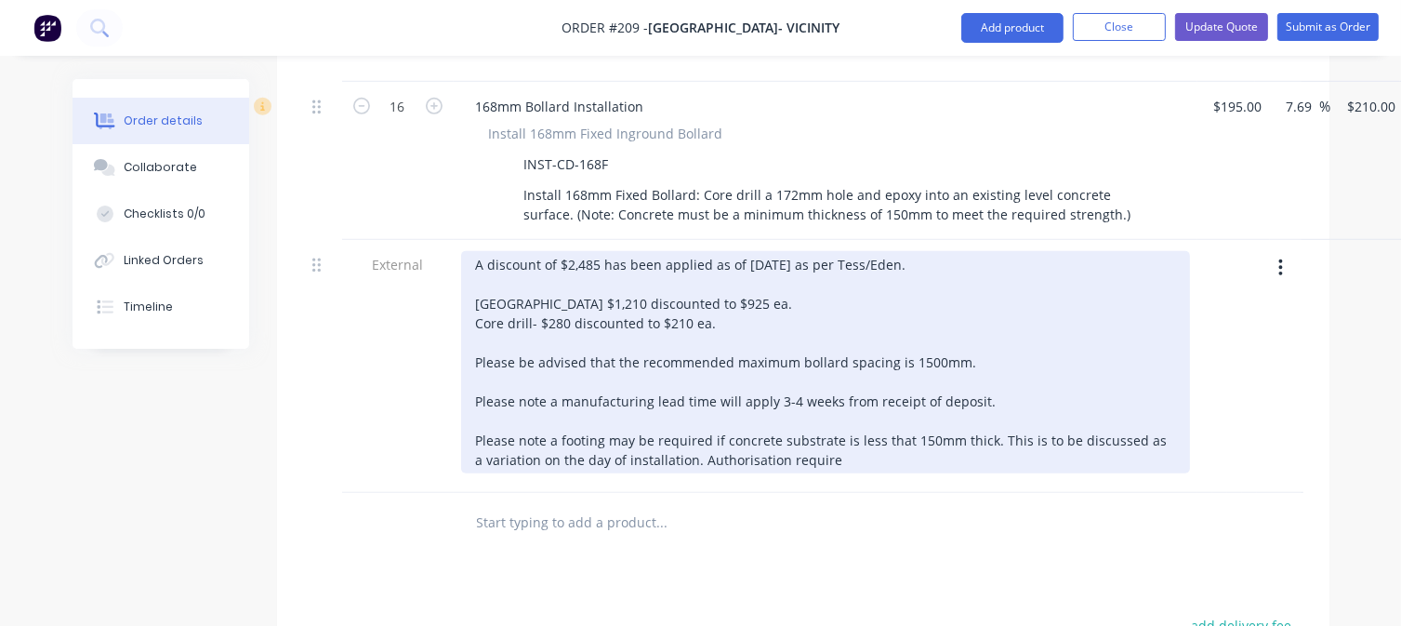
click at [600, 251] on div "A discount of $2,485 has been applied as of [DATE] as per Tess/Eden. [GEOGRAPHI…" at bounding box center [825, 362] width 729 height 222
click at [573, 251] on div "A discount of $5680 has been applied as of [DATE] as per Tess/Eden. [GEOGRAPHIC…" at bounding box center [825, 362] width 729 height 222
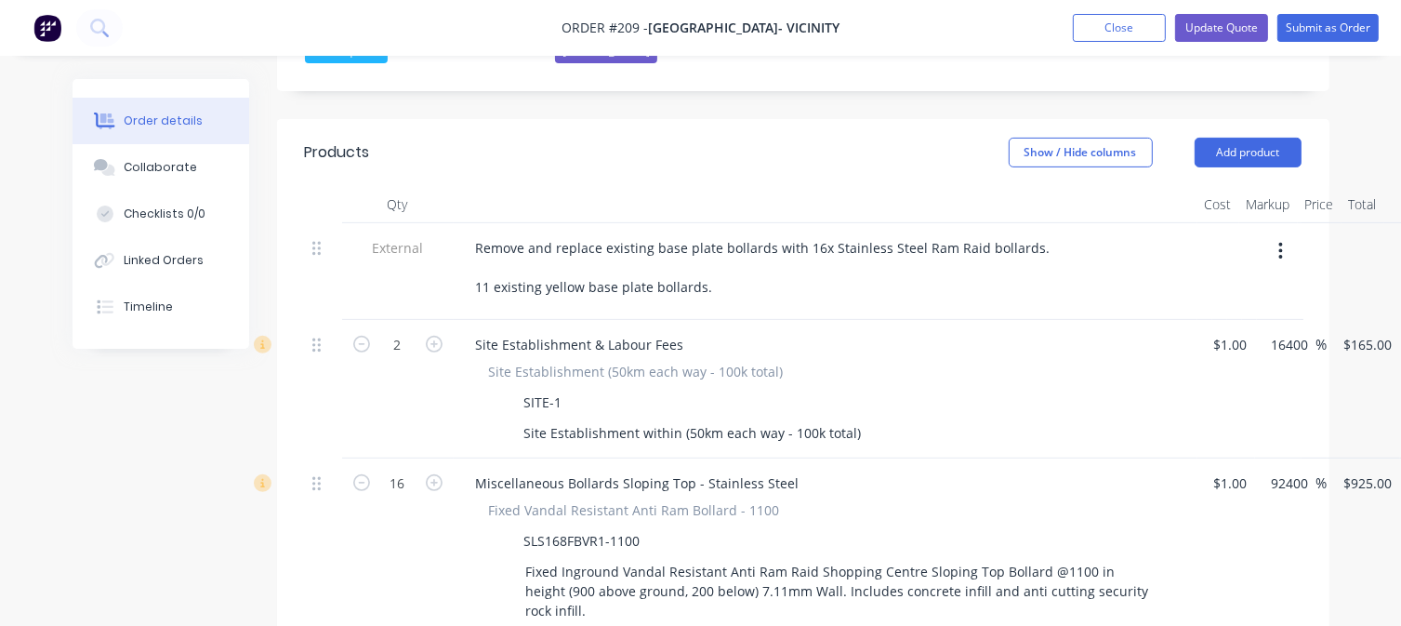
scroll to position [558, 0]
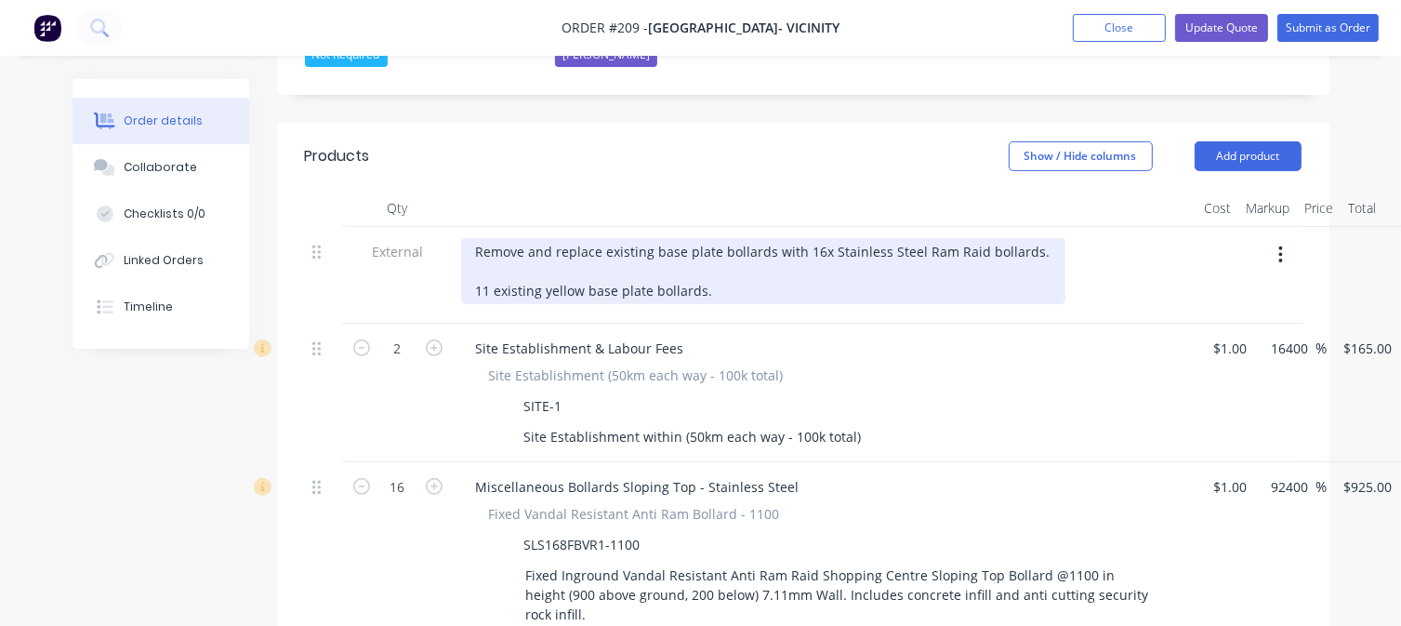
click at [480, 260] on div "Remove and replace existing base plate bollards with 16x Stainless Steel Ram Ra…" at bounding box center [763, 271] width 604 height 66
click at [486, 264] on div "Remove and replace existing base plate bollards with 16x Stainless Steel Ram Ra…" at bounding box center [763, 271] width 604 height 66
click at [489, 259] on div "Remove and replace existing base plate bollards with 16x Stainless Steel Ram Ra…" at bounding box center [763, 271] width 604 height 66
click at [475, 266] on div "Remove and replace existing base plate bollards with 16x Stainless Steel Ram Ra…" at bounding box center [763, 271] width 604 height 66
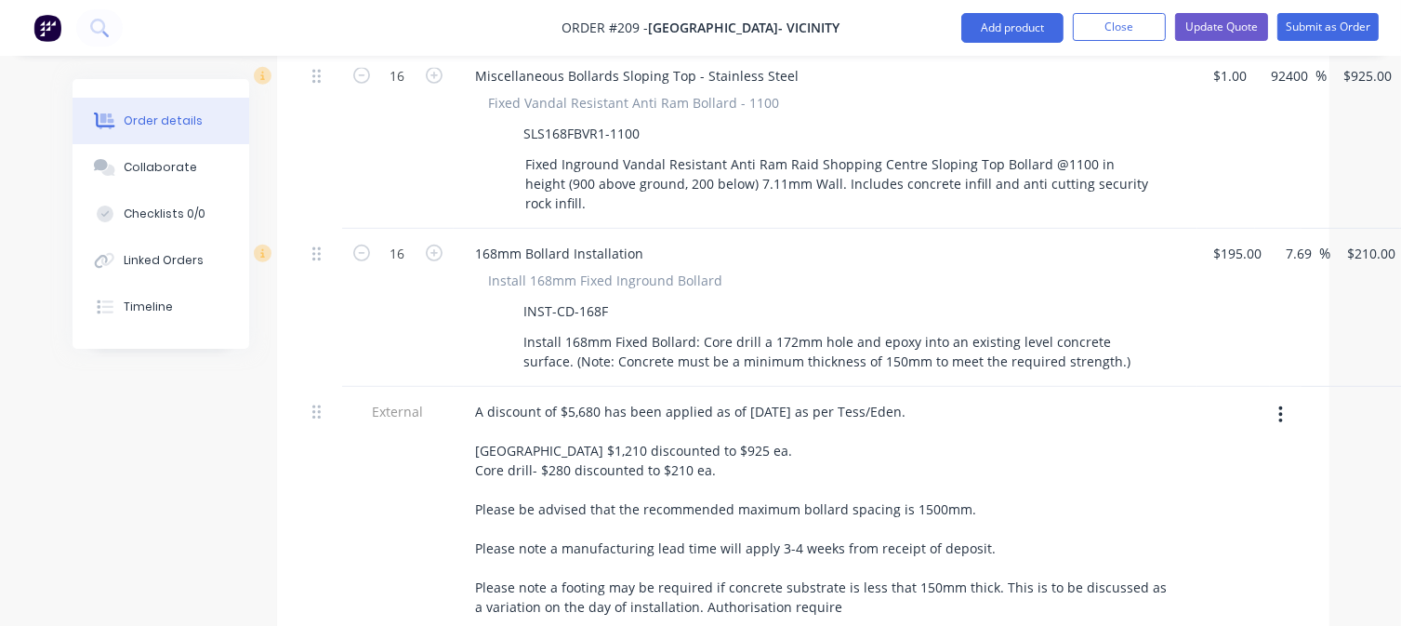
scroll to position [929, 0]
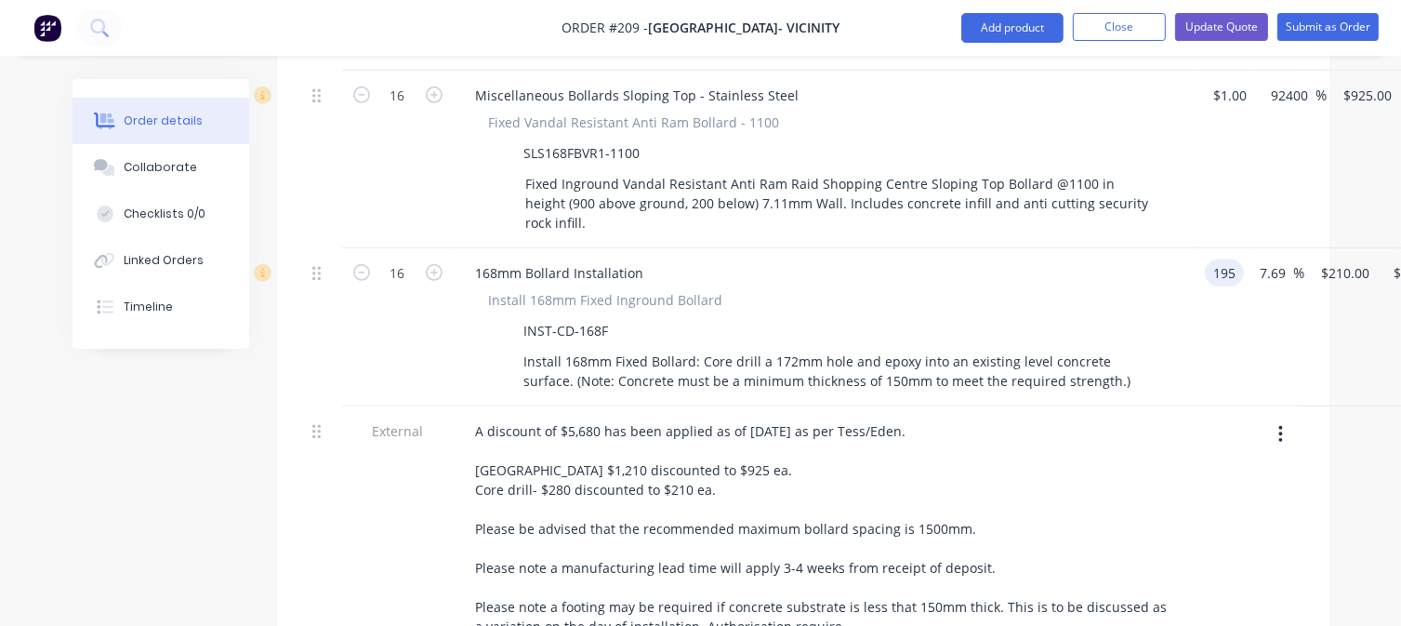
click at [1246, 248] on div "16 168mm Bollard Installation Install 168mm Fixed Inground Bollard INST-CD-168F…" at bounding box center [803, 327] width 996 height 158
type input "$1.00"
type input "1.0769"
type input "$17.23"
click at [1334, 259] on input "1.0769" at bounding box center [1356, 272] width 50 height 27
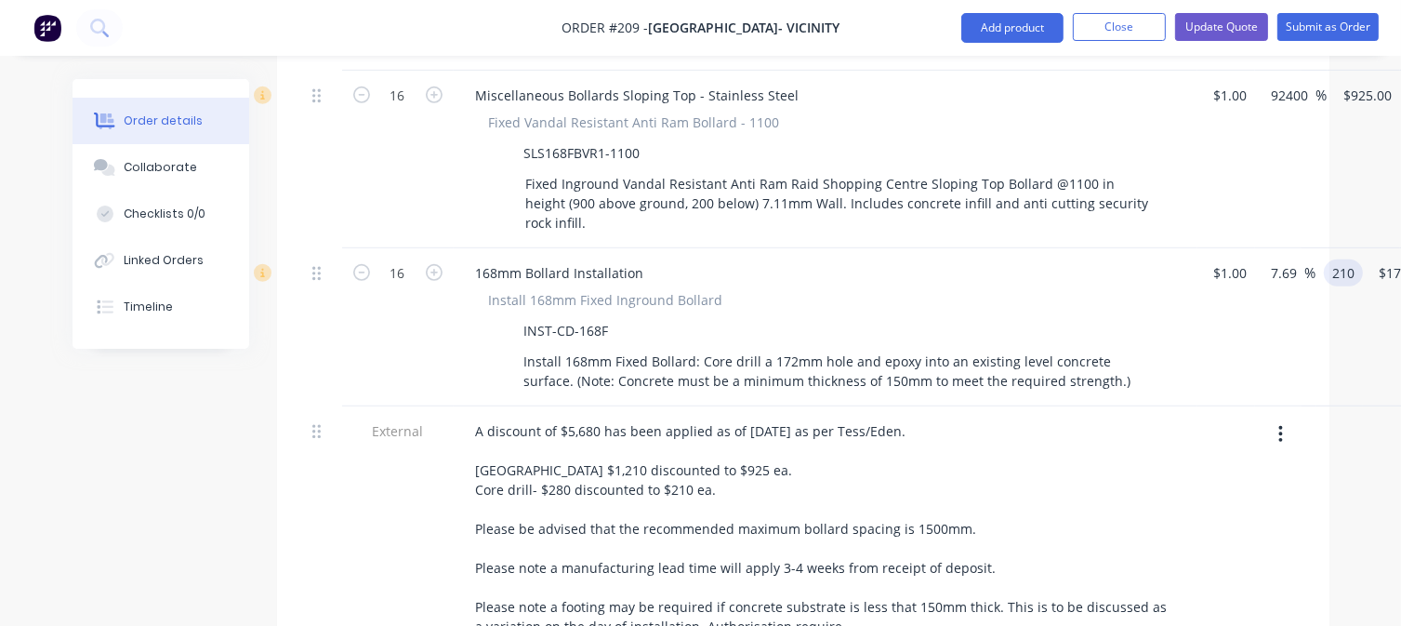
type input "210"
type input "20900"
type input "$210.00"
type input "$3,360.00"
click at [1244, 310] on div "$1.00 $1.00" at bounding box center [1226, 327] width 58 height 158
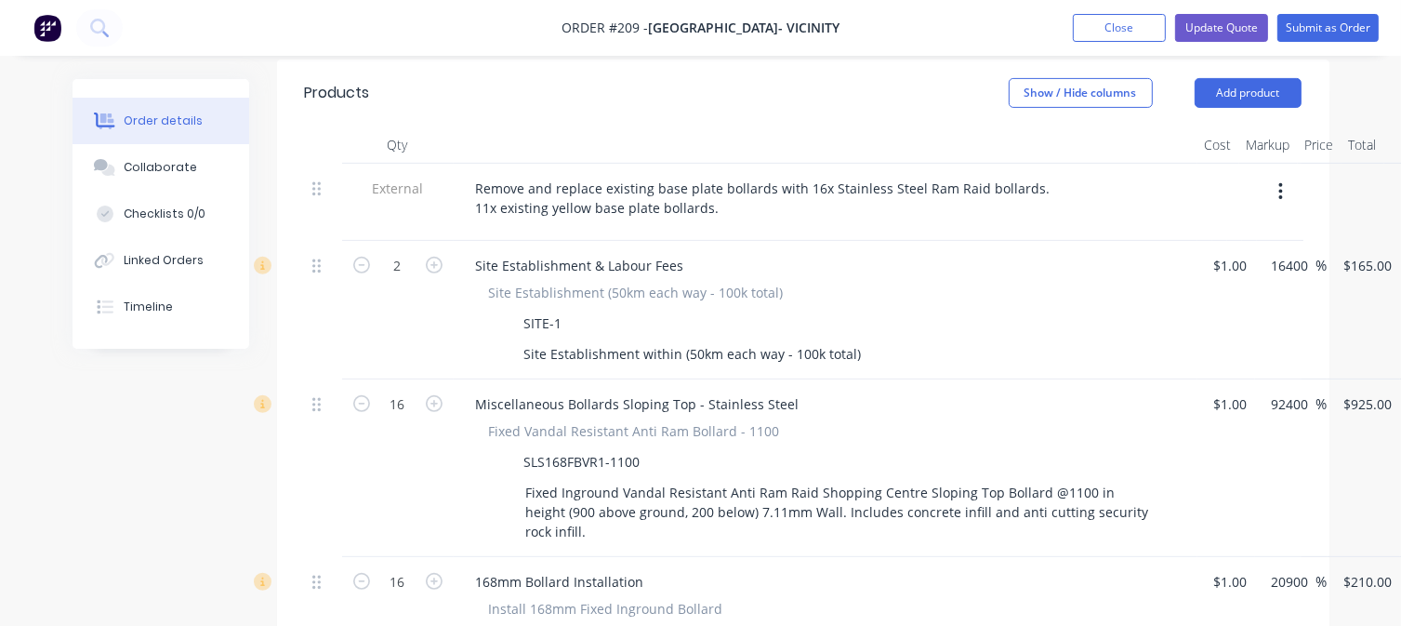
scroll to position [651, 0]
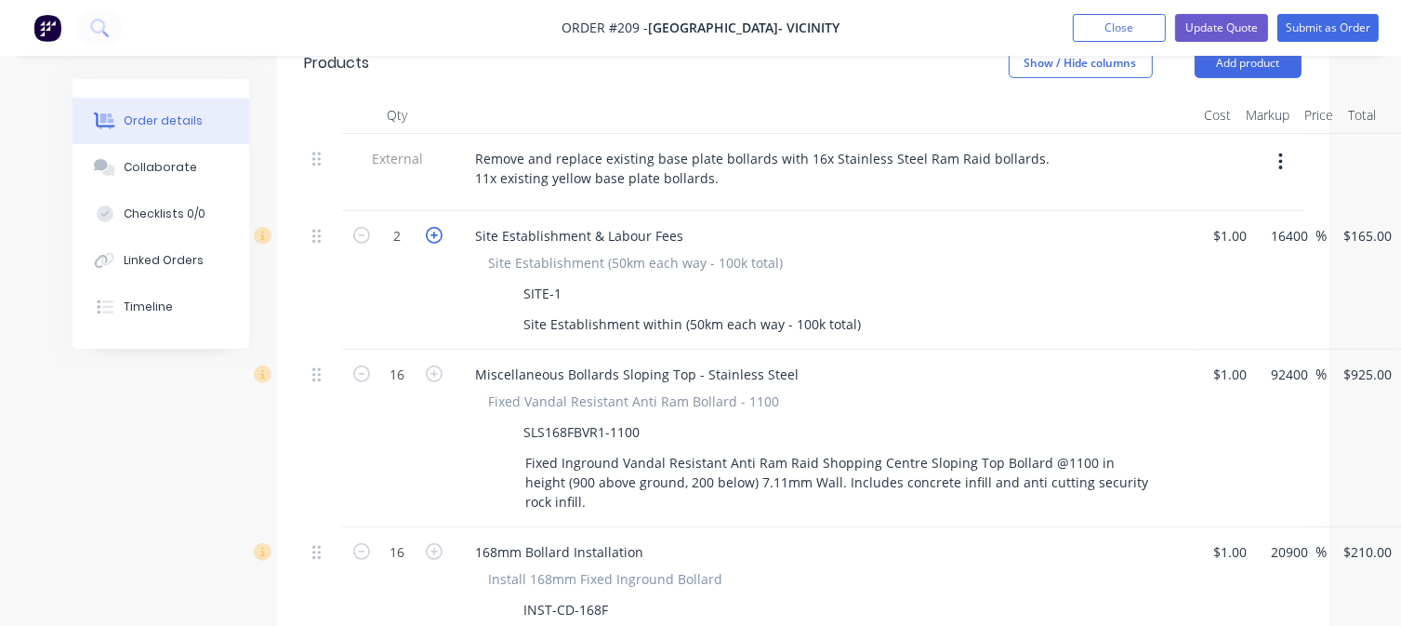
click at [439, 227] on icon "button" at bounding box center [434, 235] width 17 height 17
type input "3"
type input "$495.00"
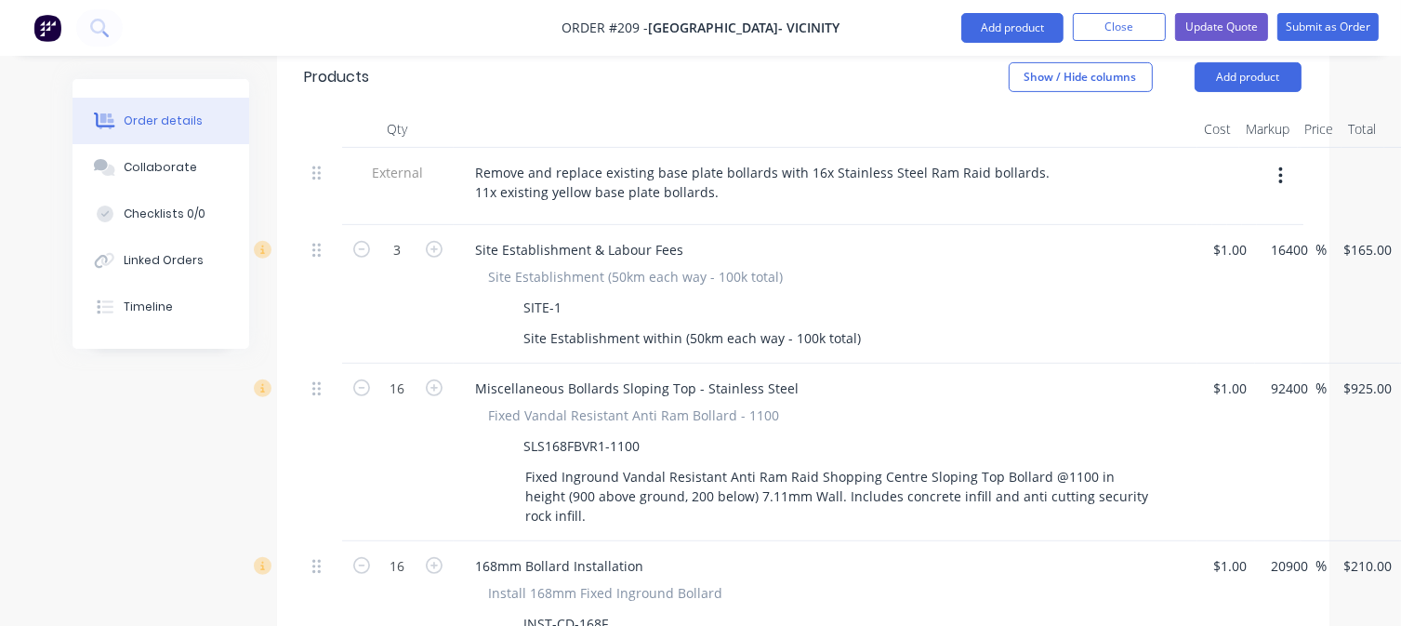
scroll to position [450, 0]
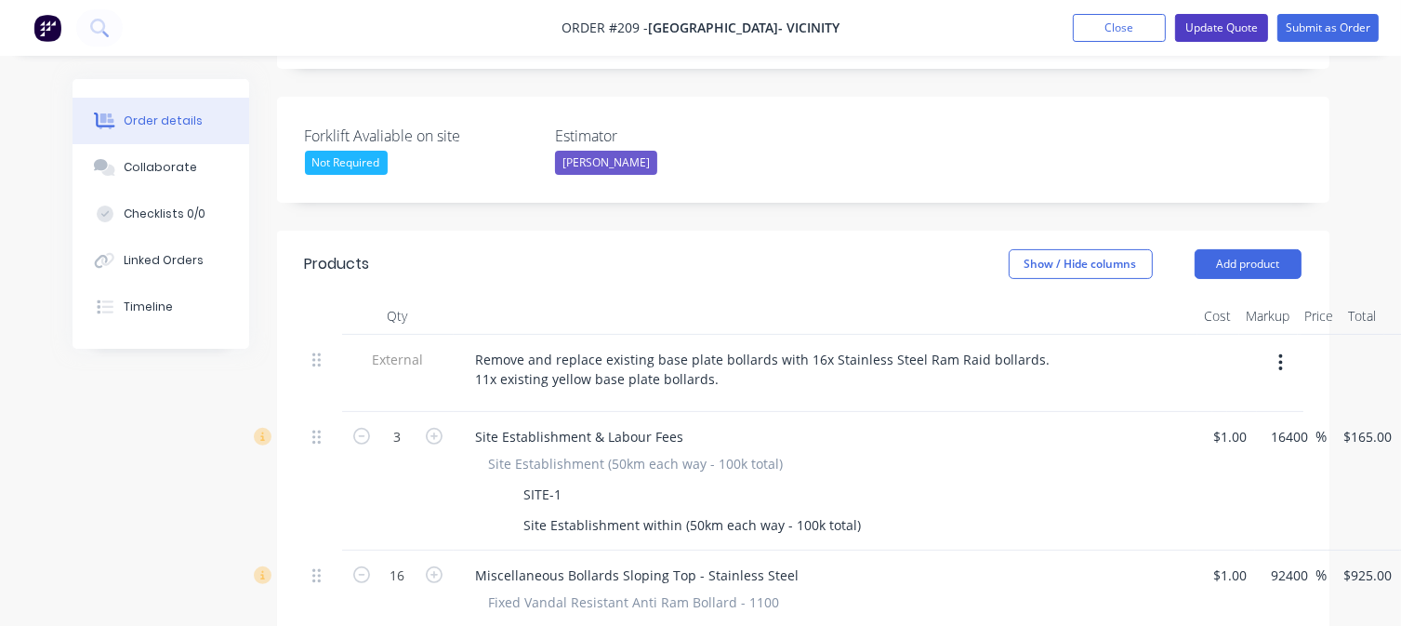
click at [1197, 18] on button "Update Quote" at bounding box center [1221, 28] width 93 height 28
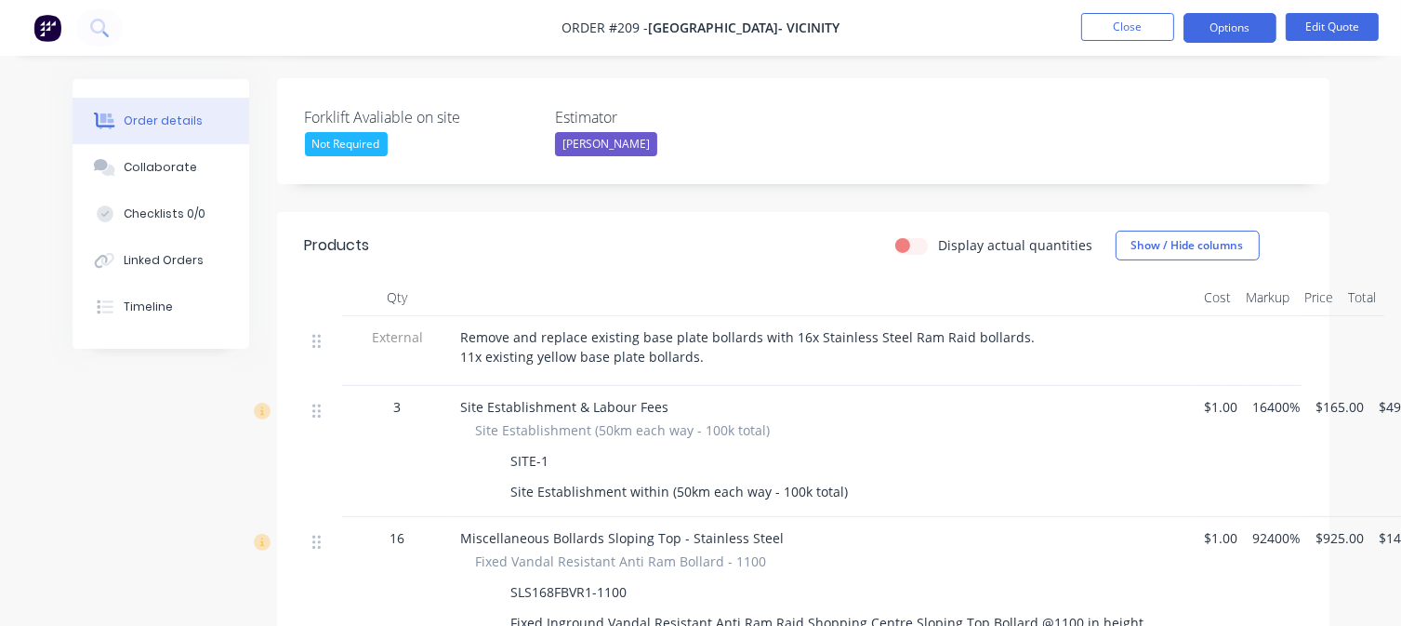
scroll to position [558, 0]
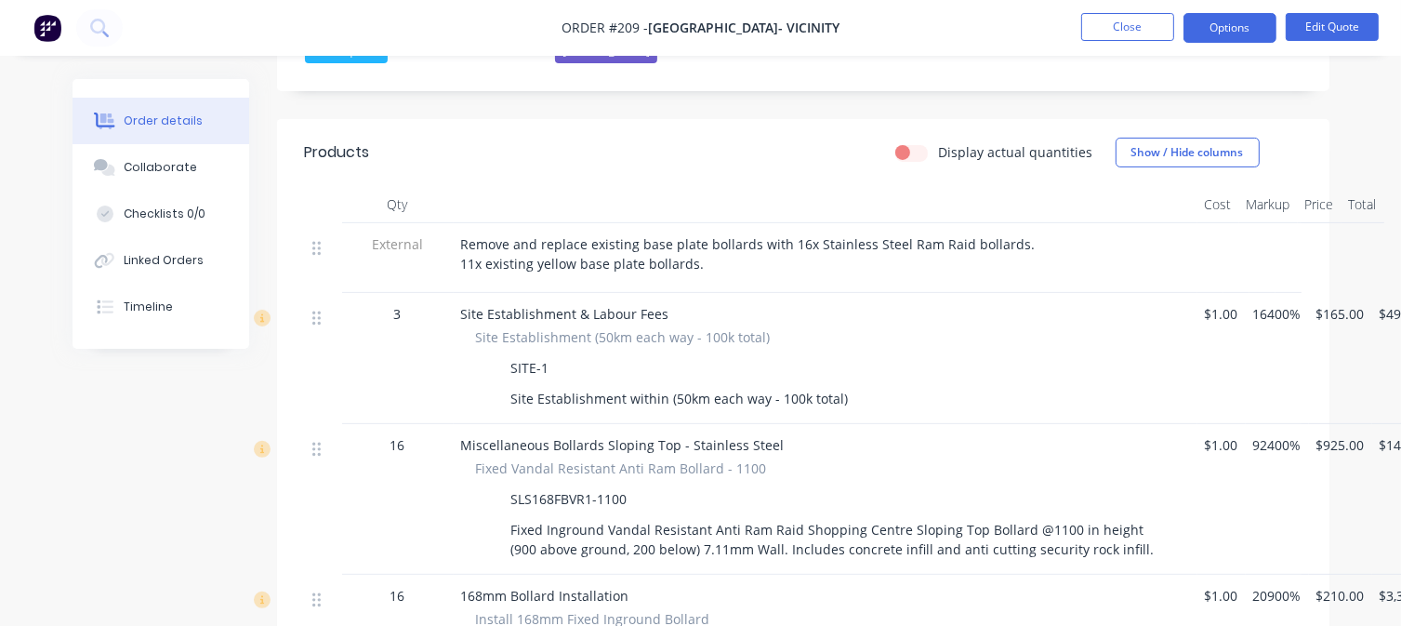
click at [463, 235] on span "Remove and replace existing base plate bollards with 16x Stainless Steel Ram Ra…" at bounding box center [748, 253] width 574 height 37
click at [1320, 22] on button "Edit Quote" at bounding box center [1331, 27] width 93 height 28
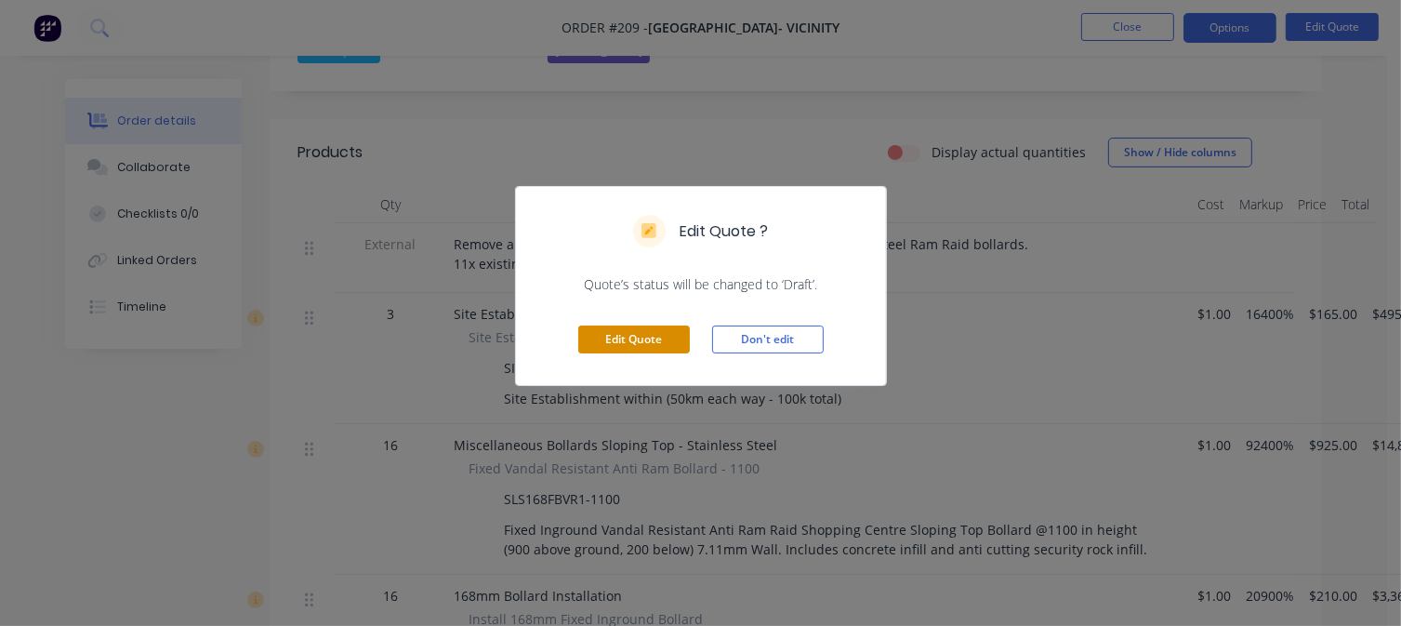
click at [652, 337] on button "Edit Quote" at bounding box center [634, 339] width 112 height 28
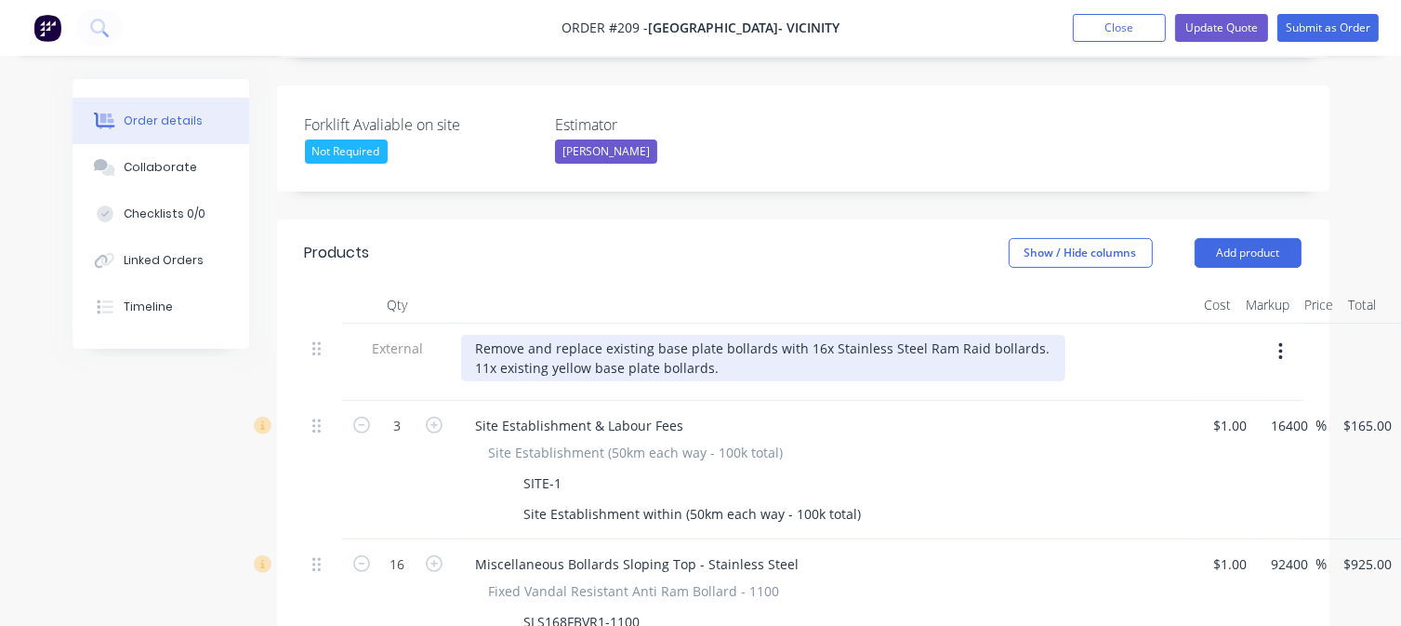
scroll to position [465, 0]
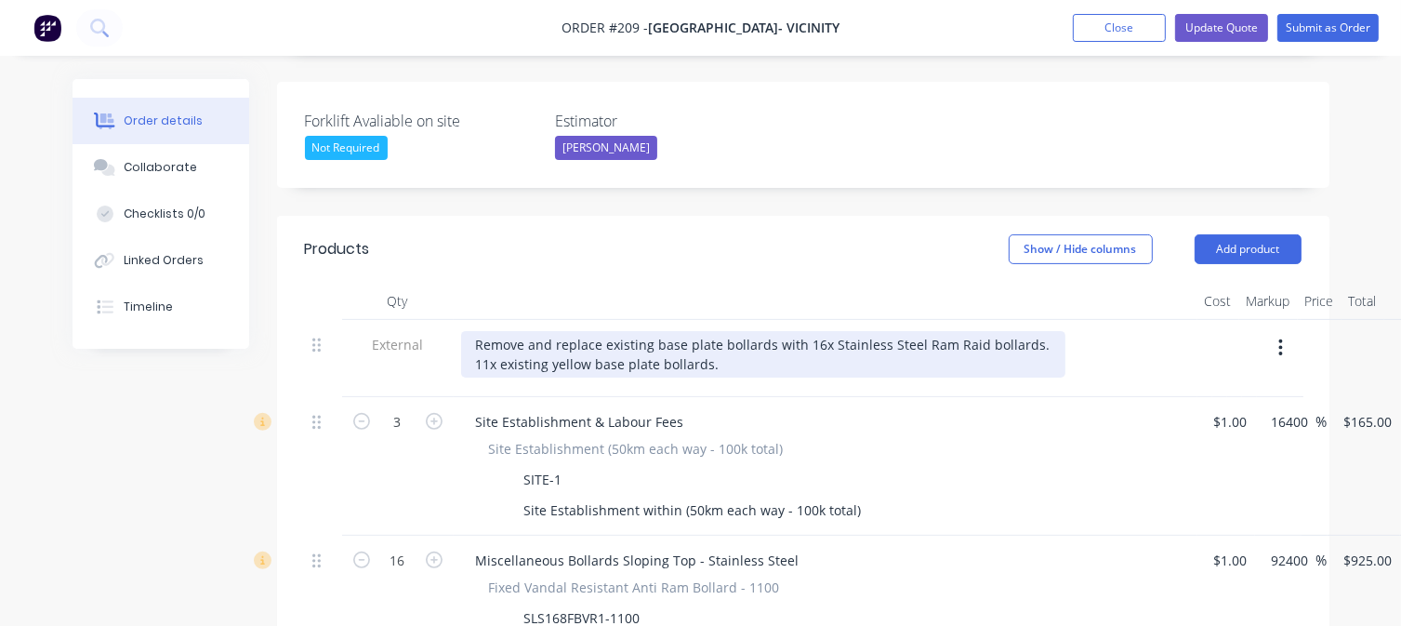
click at [473, 331] on div "Remove and replace existing base plate bollards with 16x Stainless Steel Ram Ra…" at bounding box center [763, 354] width 604 height 46
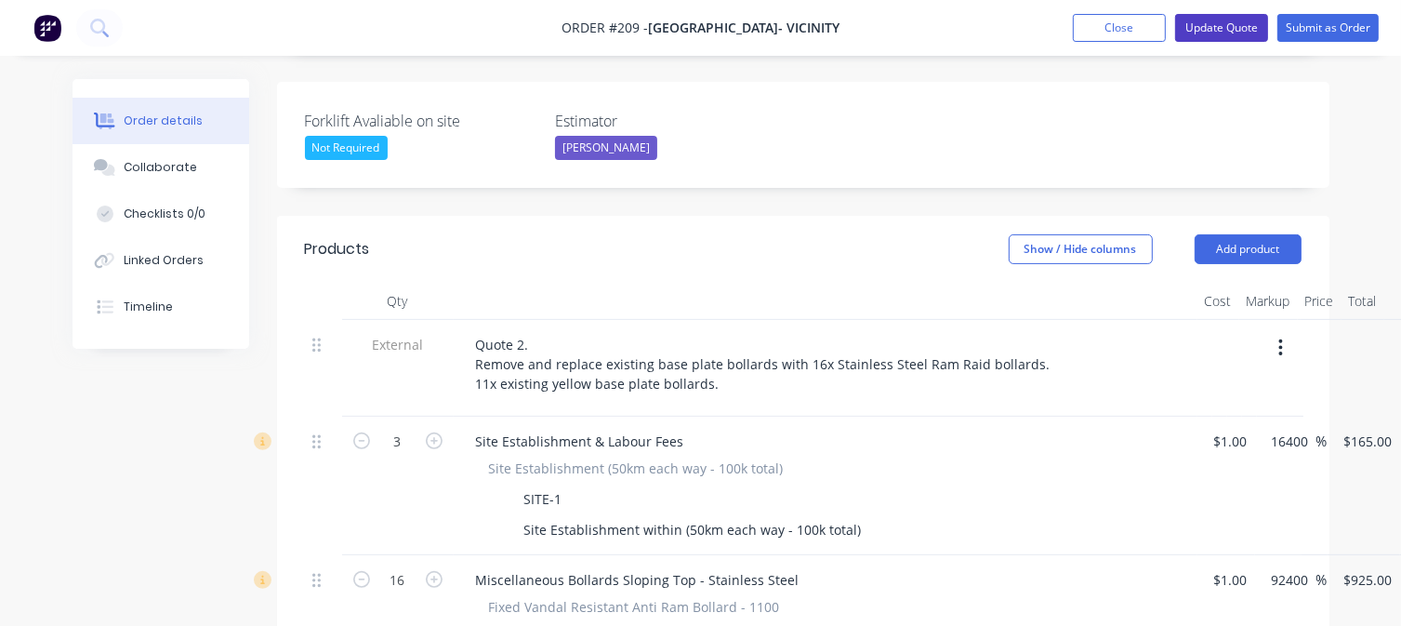
click at [1233, 26] on button "Update Quote" at bounding box center [1221, 28] width 93 height 28
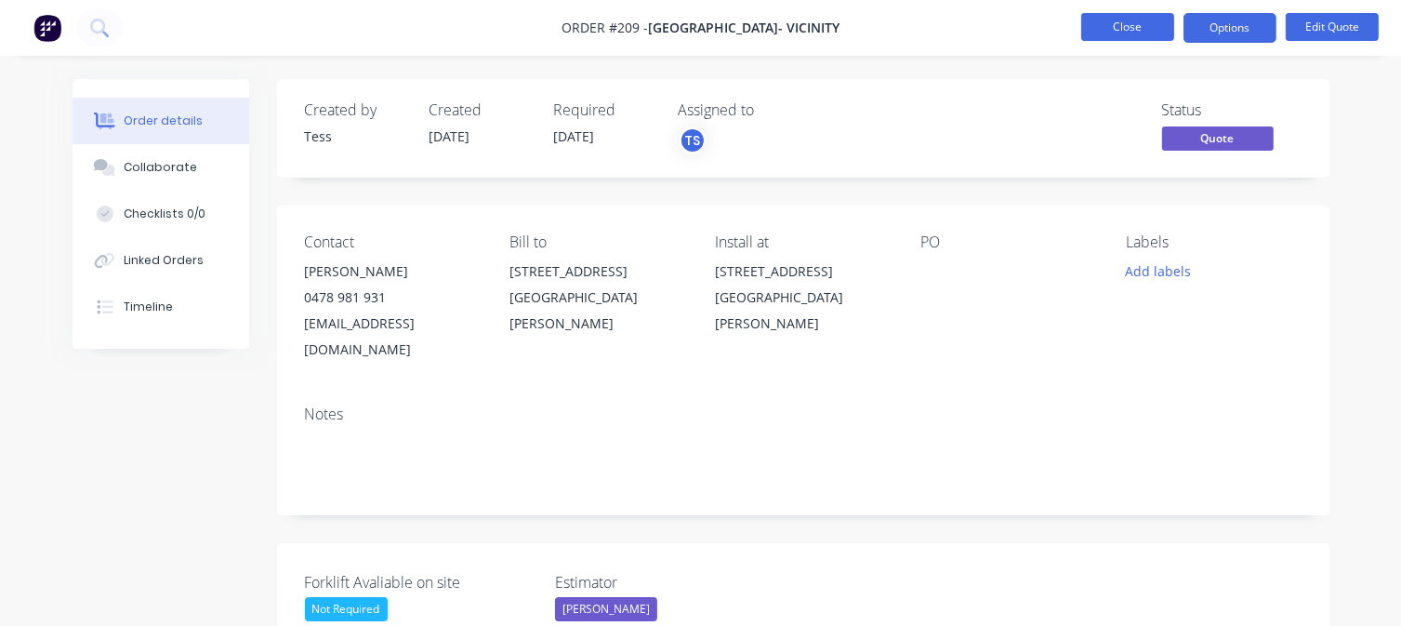
click at [1138, 21] on button "Close" at bounding box center [1127, 27] width 93 height 28
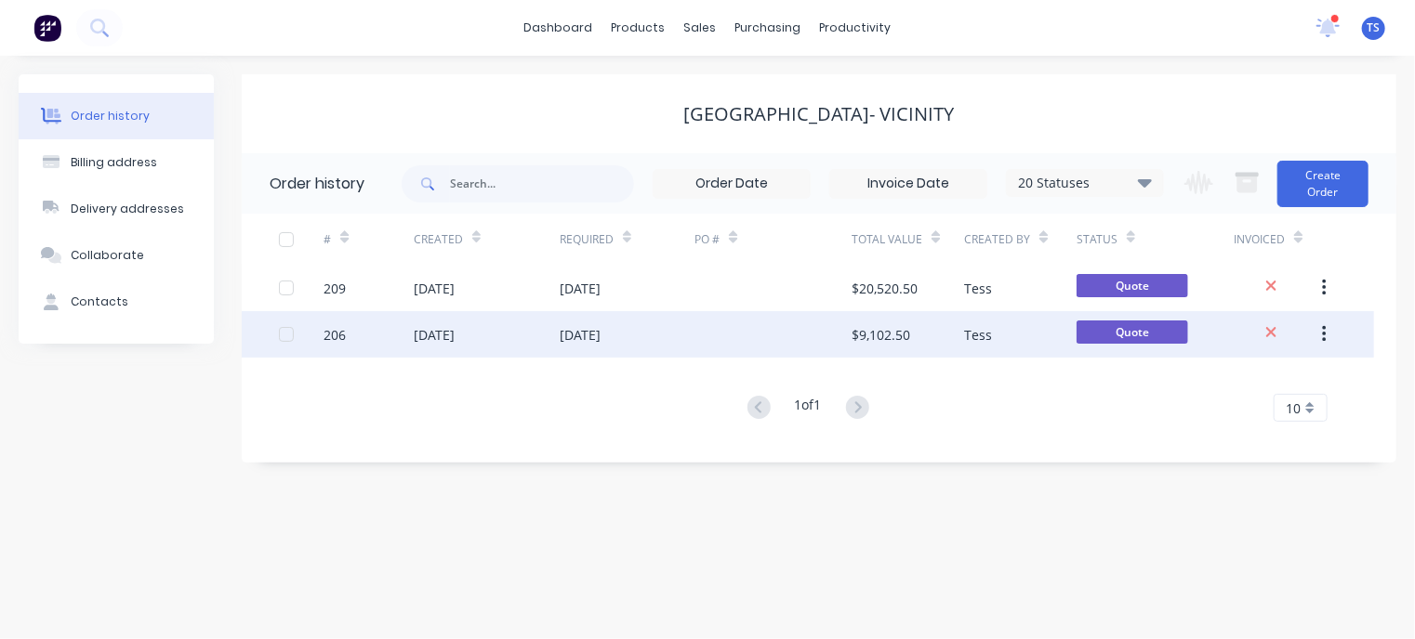
click at [588, 345] on div "[DATE]" at bounding box center [627, 334] width 135 height 46
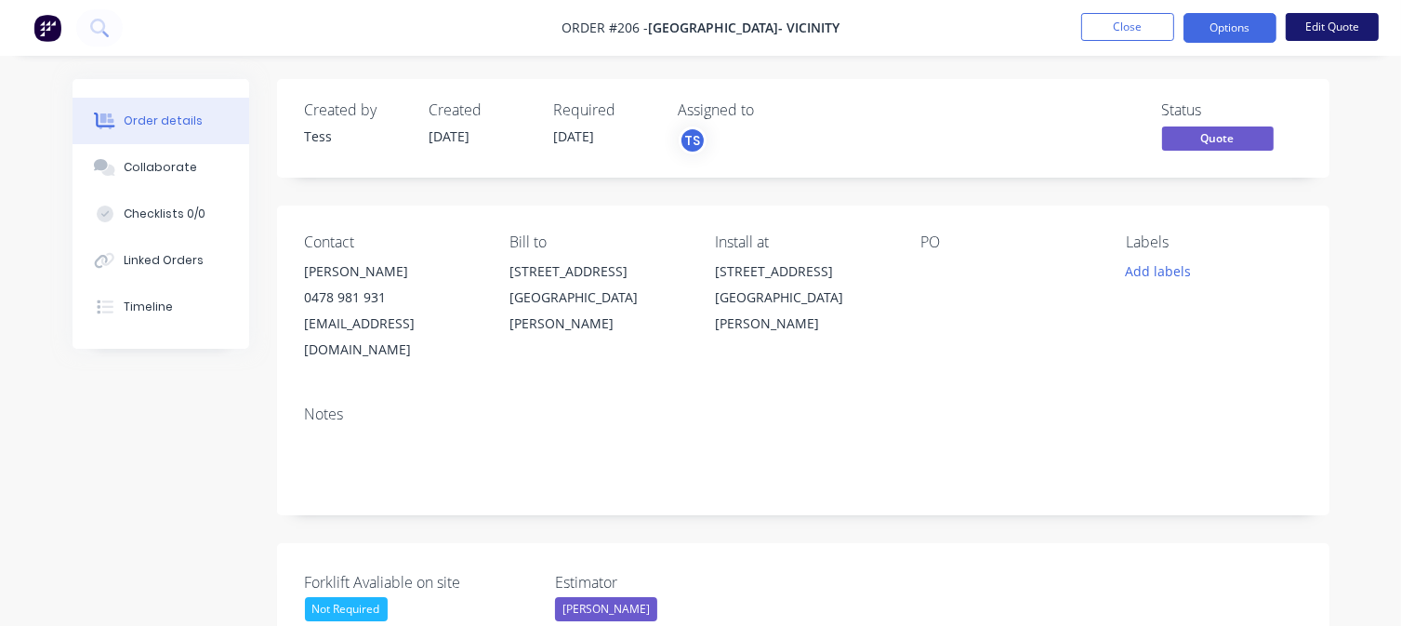
click at [1335, 18] on button "Edit Quote" at bounding box center [1331, 27] width 93 height 28
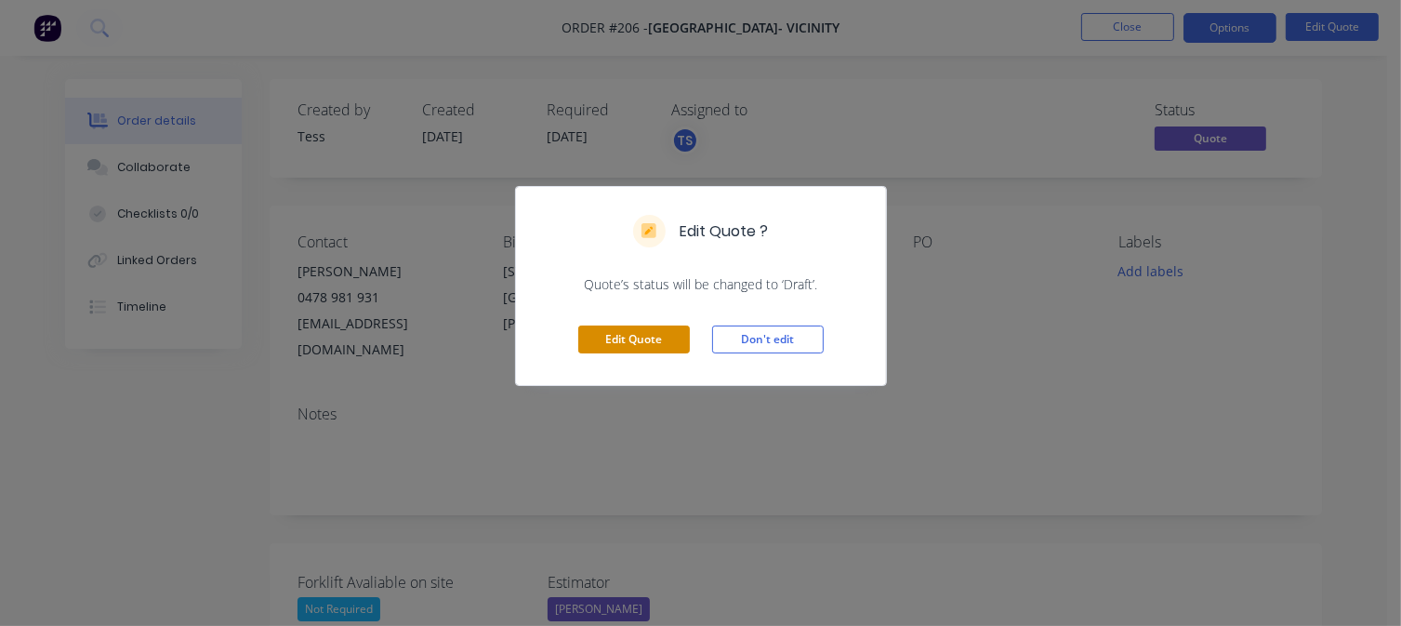
click at [626, 344] on button "Edit Quote" at bounding box center [634, 339] width 112 height 28
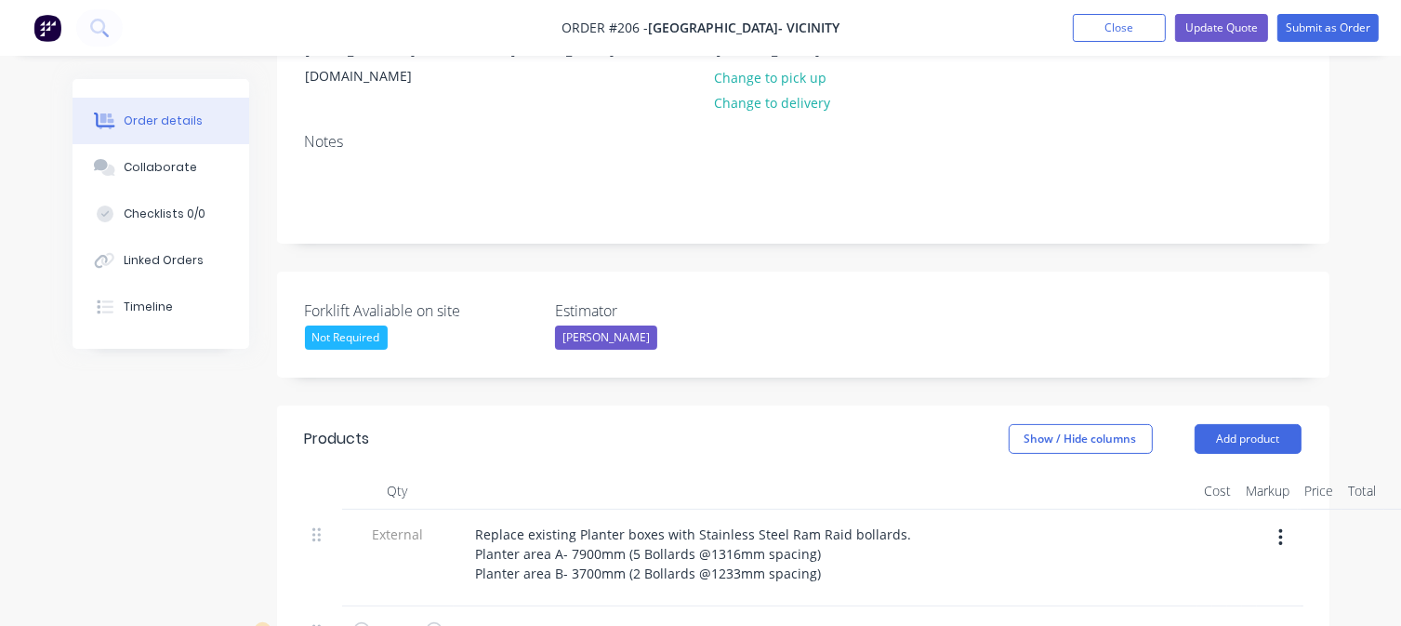
scroll to position [279, 0]
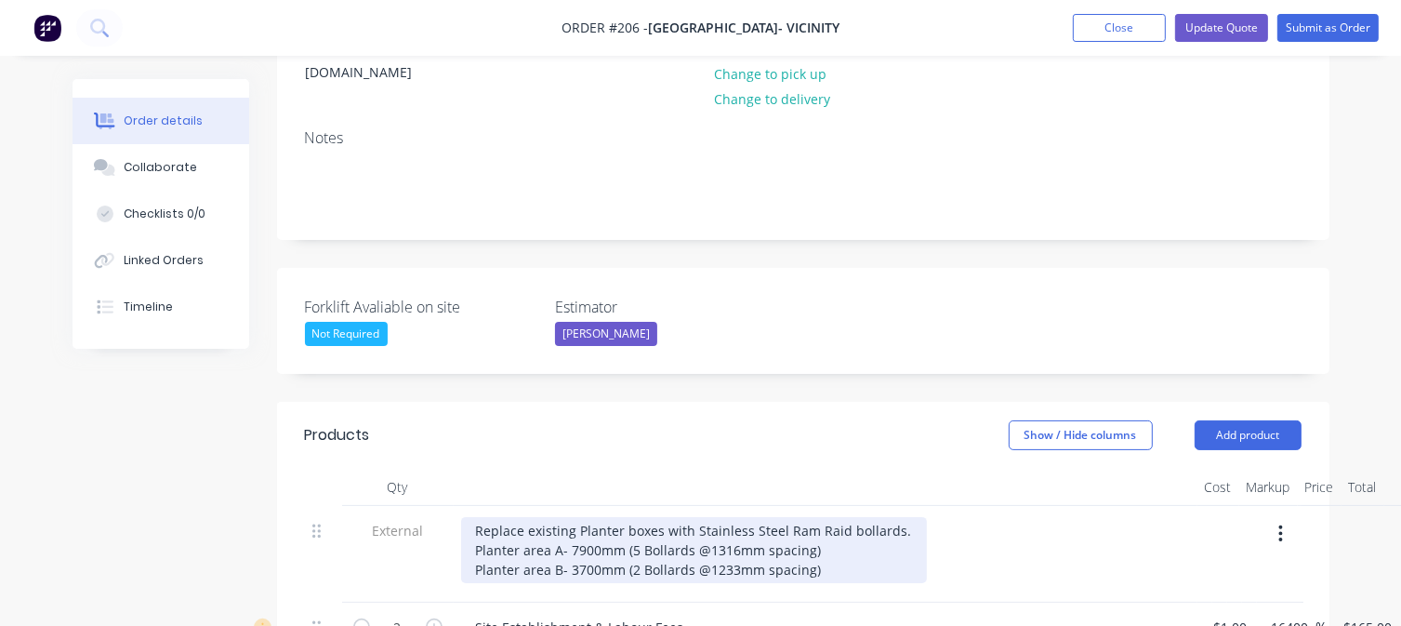
click at [480, 517] on div "Replace existing Planter boxes with Stainless Steel Ram Raid bollards. Planter …" at bounding box center [694, 550] width 466 height 66
click at [472, 517] on div "Replace existing Planter boxes with Stainless Steel Ram Raid bollards. Planter …" at bounding box center [694, 550] width 466 height 66
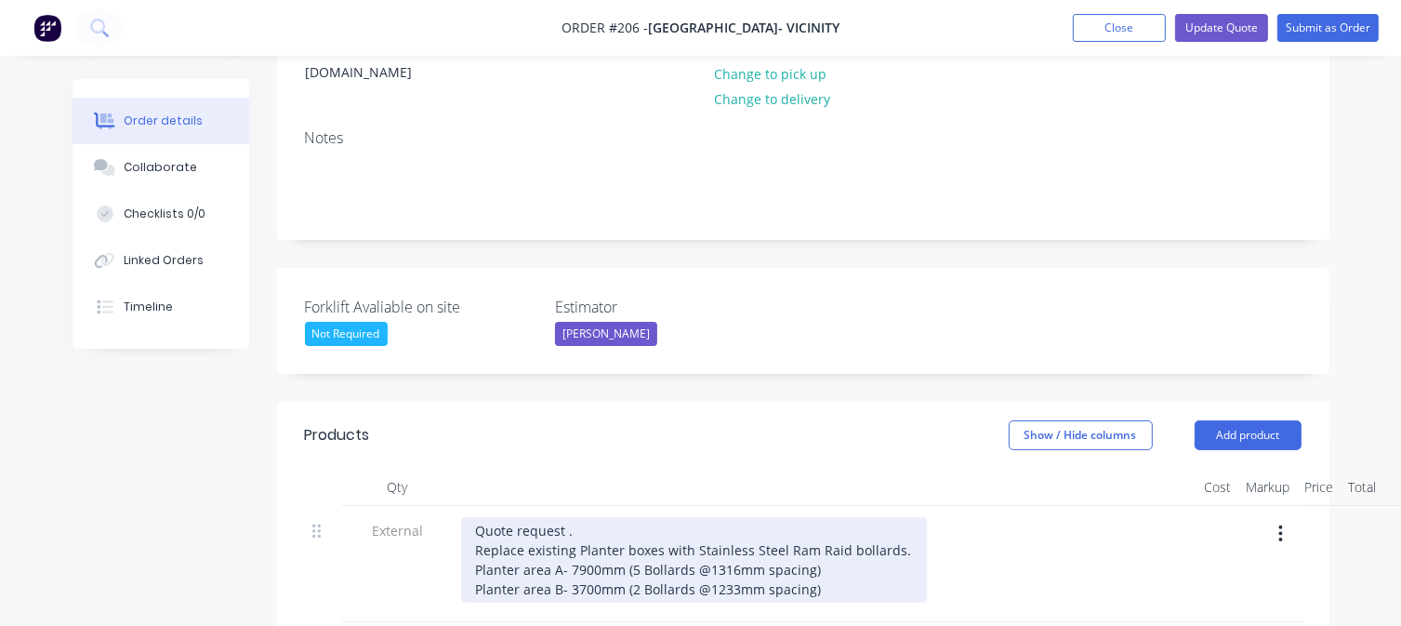
click at [568, 517] on div "Quote request . Replace existing Planter boxes with Stainless Steel Ram Raid bo…" at bounding box center [694, 560] width 466 height 86
click at [583, 517] on div "Quote request 1. Replace existing Planter boxes with Stainless Steel Ram Raid b…" at bounding box center [694, 560] width 466 height 86
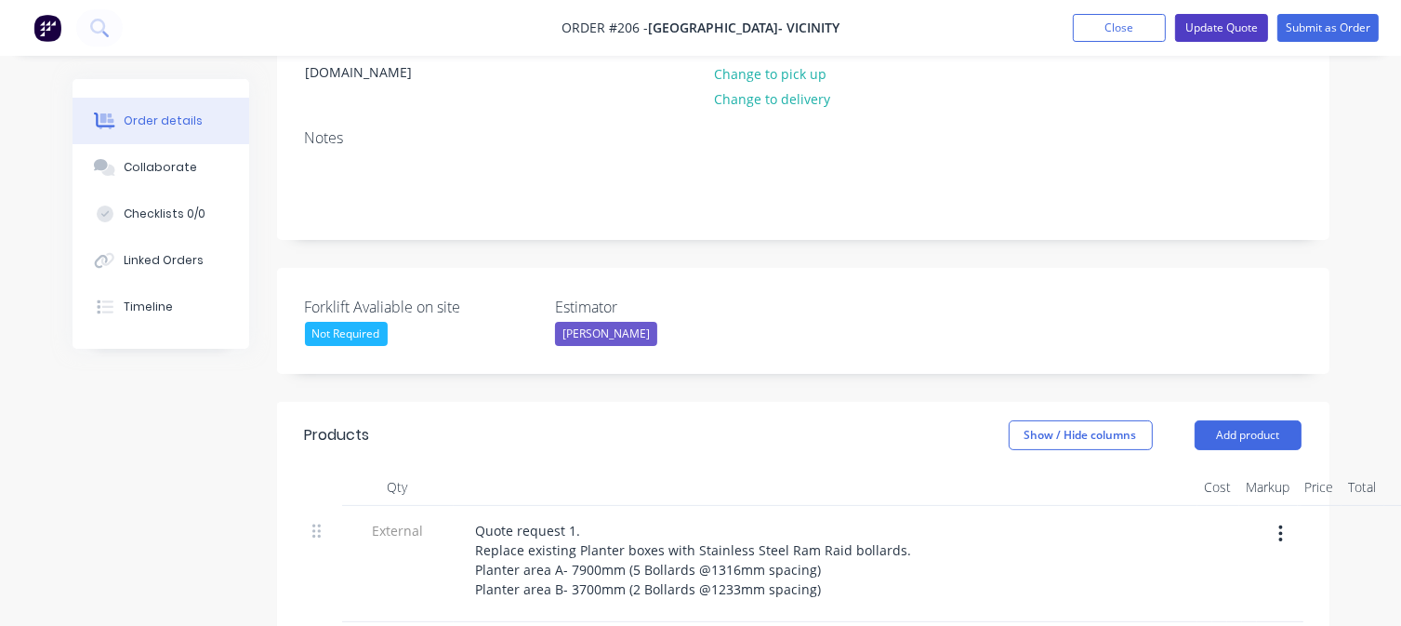
click at [1228, 25] on button "Update Quote" at bounding box center [1221, 28] width 93 height 28
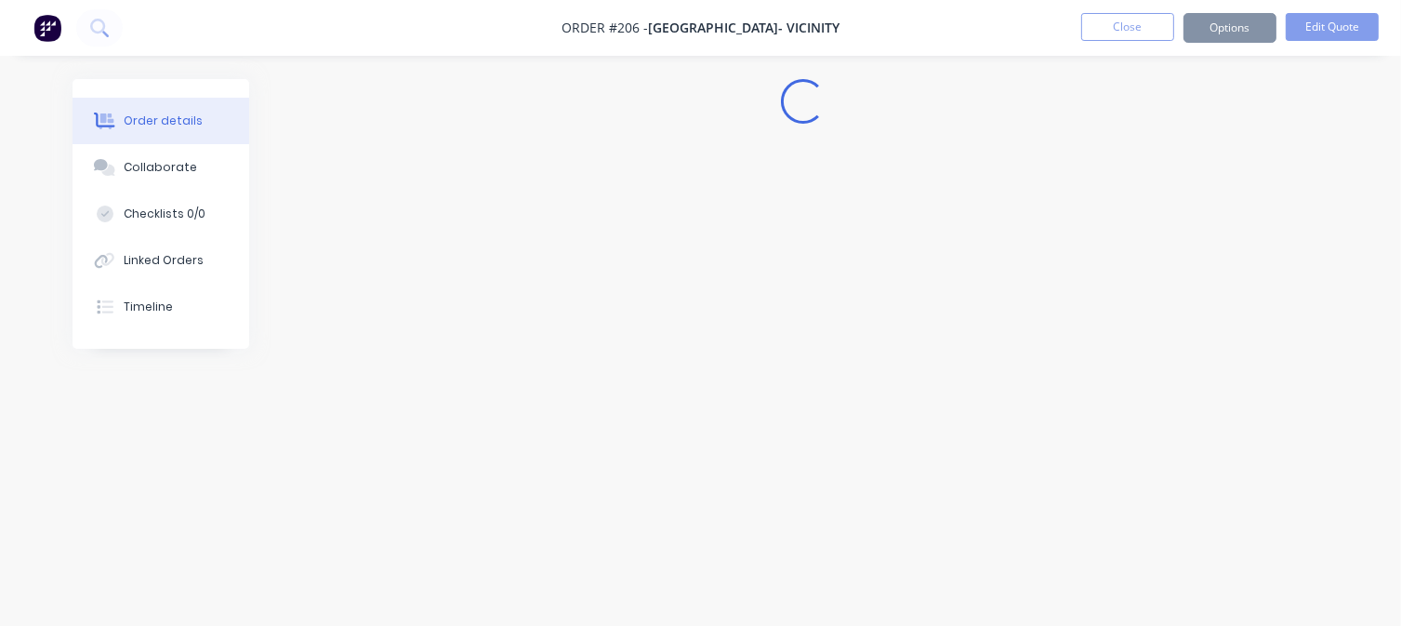
scroll to position [0, 0]
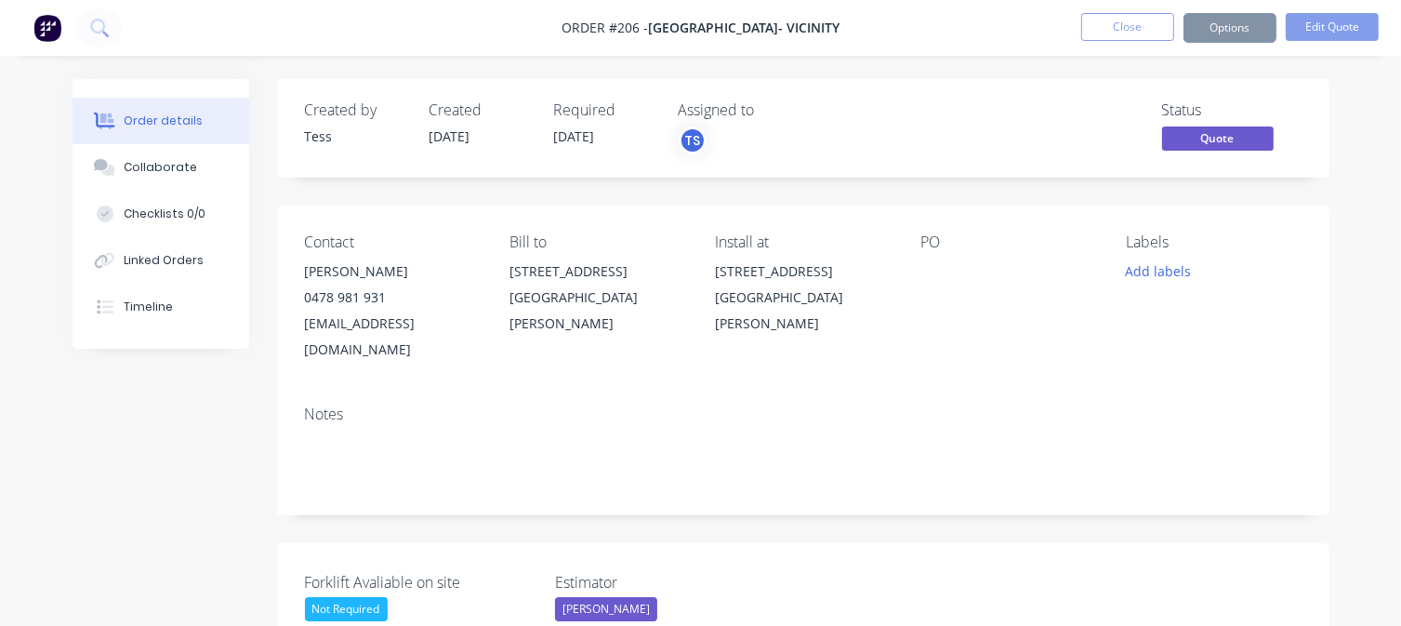
click at [1156, 29] on button "Close" at bounding box center [1127, 27] width 93 height 28
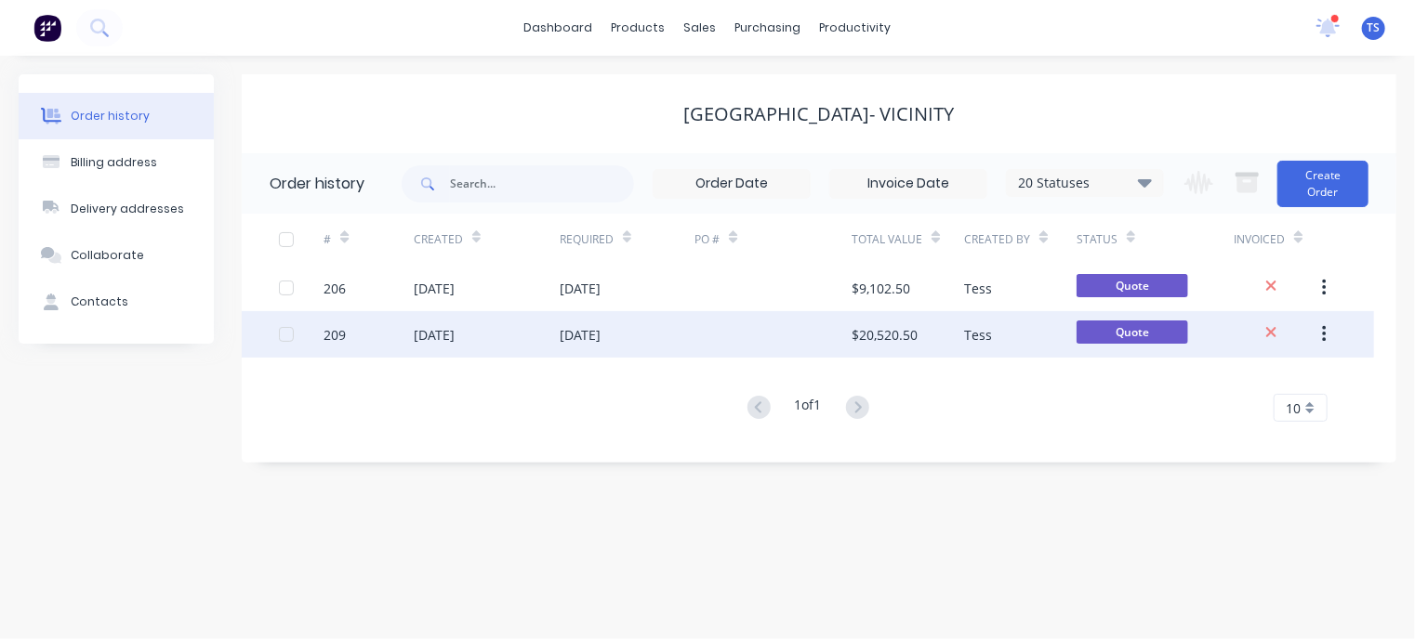
click at [811, 332] on div at bounding box center [772, 334] width 157 height 46
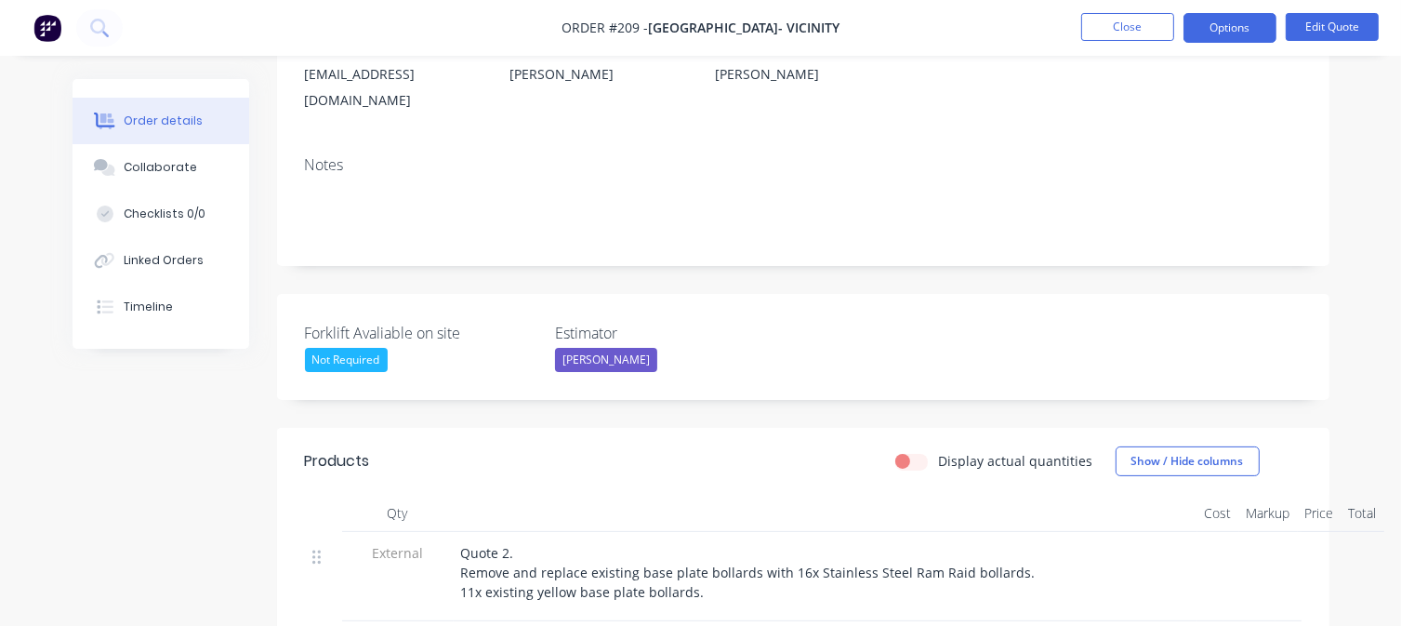
scroll to position [279, 0]
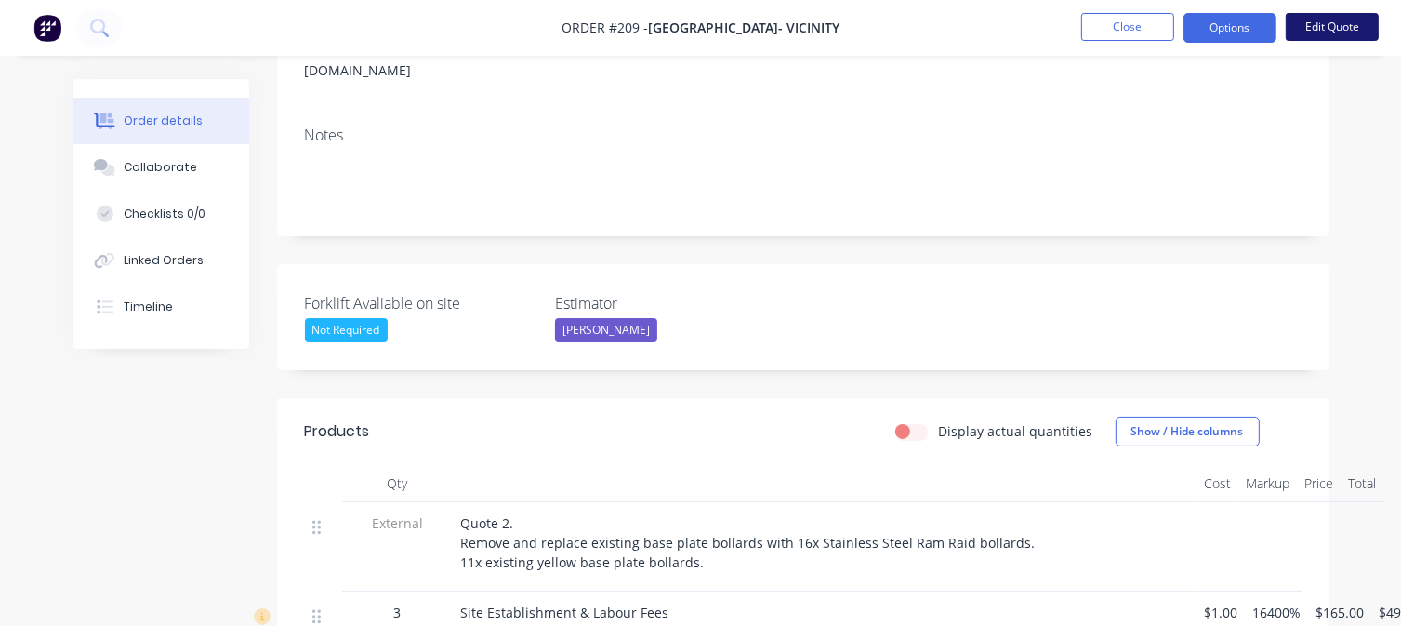
click at [1324, 33] on button "Edit Quote" at bounding box center [1331, 27] width 93 height 28
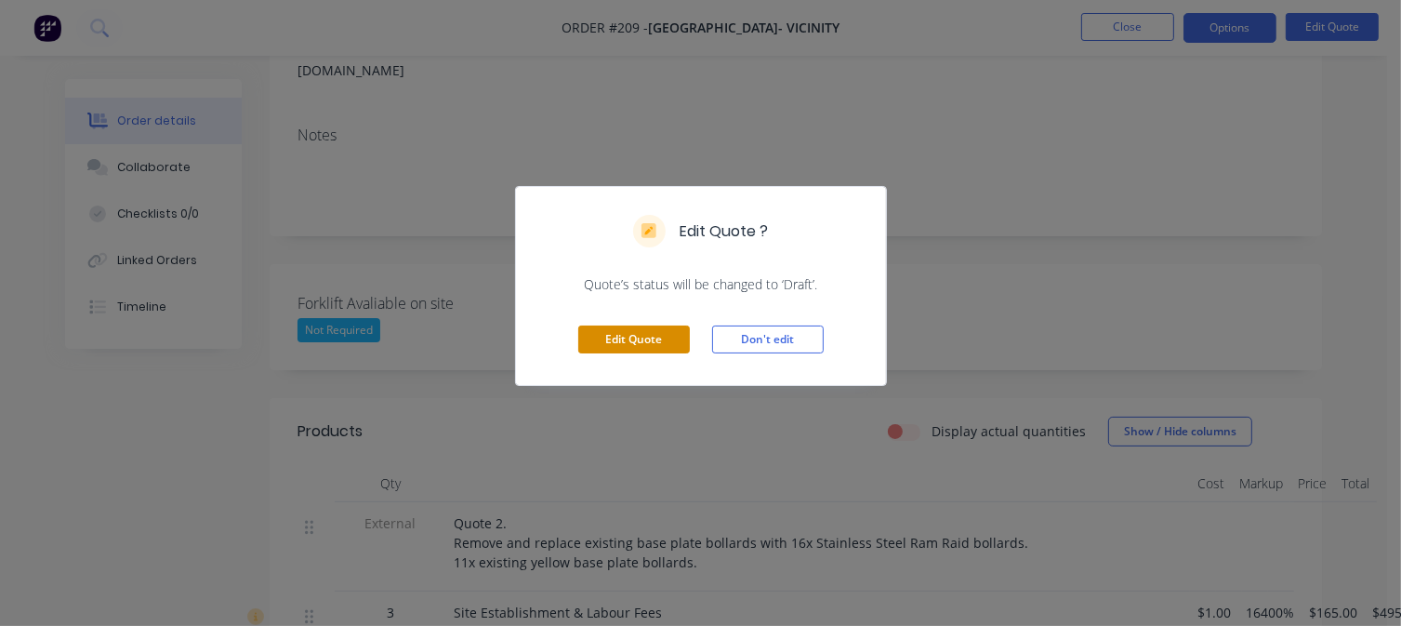
click at [654, 341] on button "Edit Quote" at bounding box center [634, 339] width 112 height 28
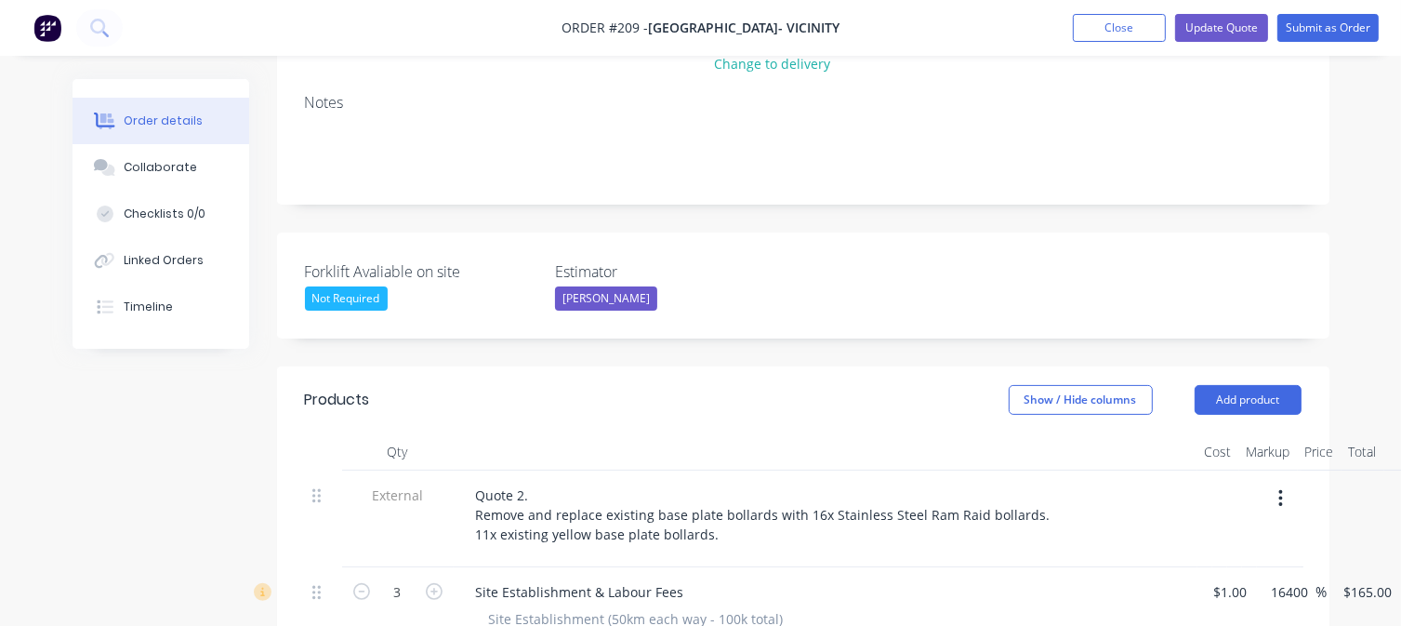
scroll to position [372, 0]
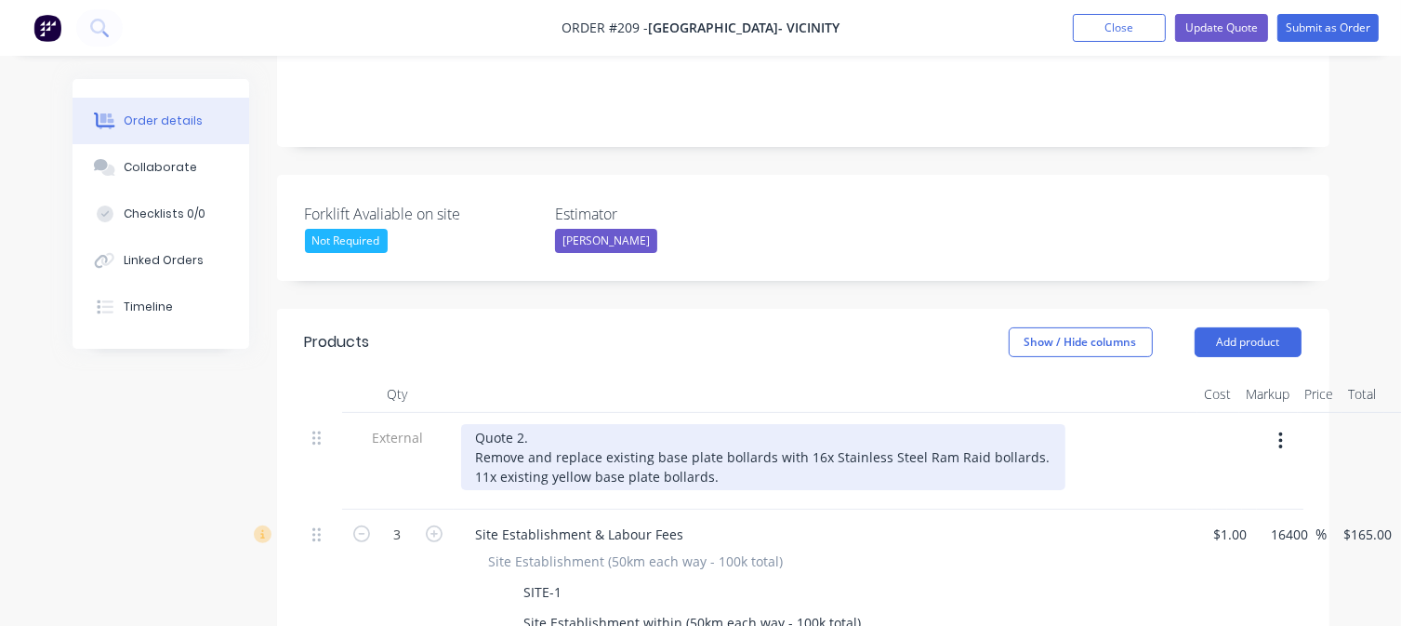
click at [517, 424] on div "Quote 2. Remove and replace existing base plate bollards with 16x Stainless Ste…" at bounding box center [763, 457] width 604 height 66
click at [628, 424] on div "Quote request 2. Remove and replace existing base plate bollards with 16x Stain…" at bounding box center [763, 457] width 604 height 66
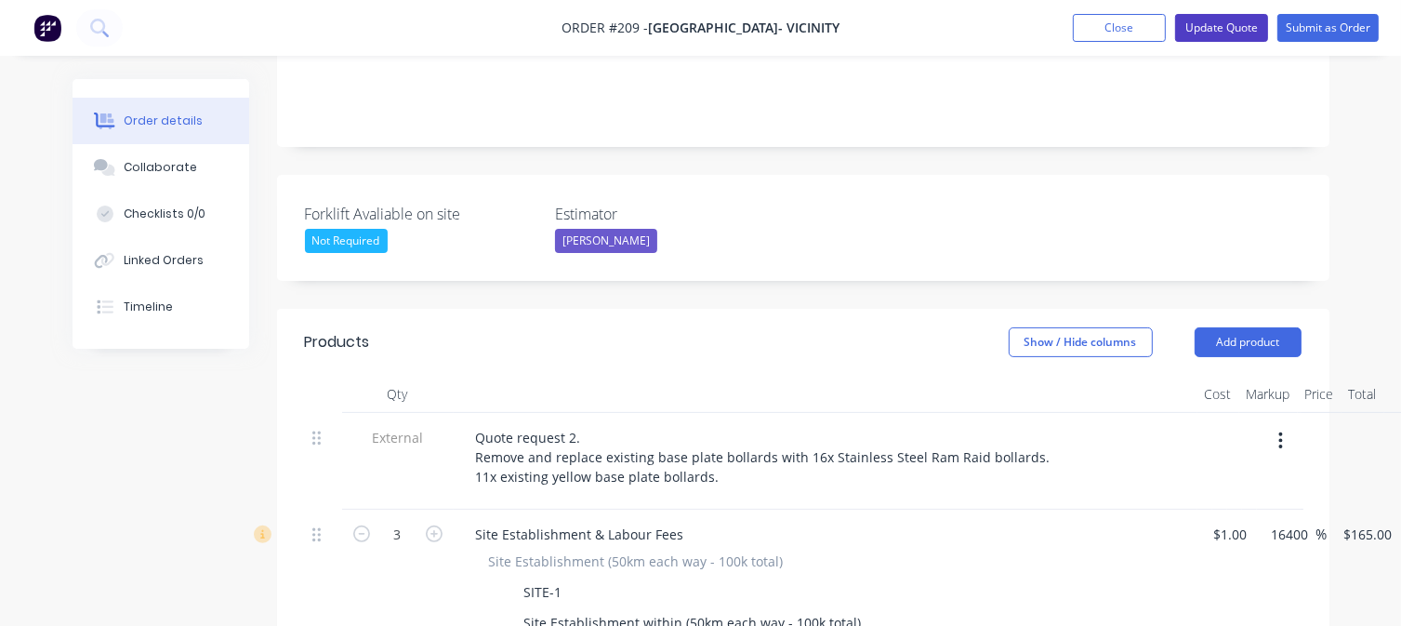
click at [1216, 31] on button "Update Quote" at bounding box center [1221, 28] width 93 height 28
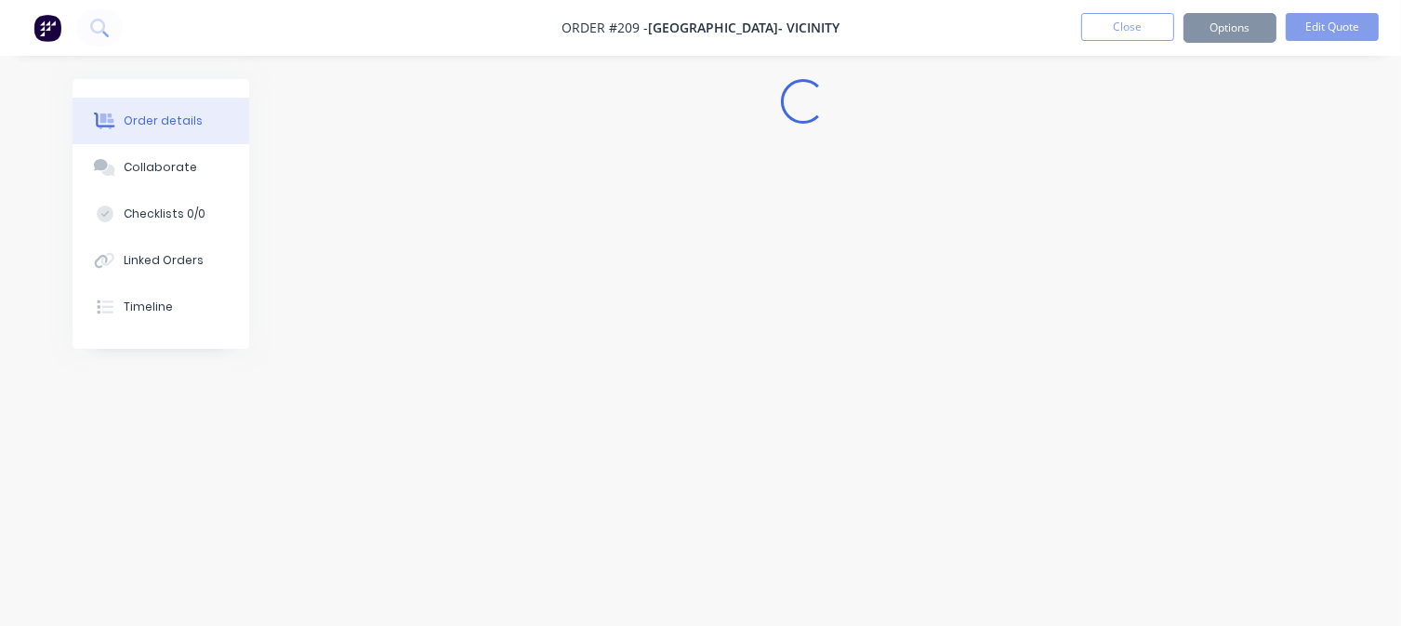
scroll to position [0, 0]
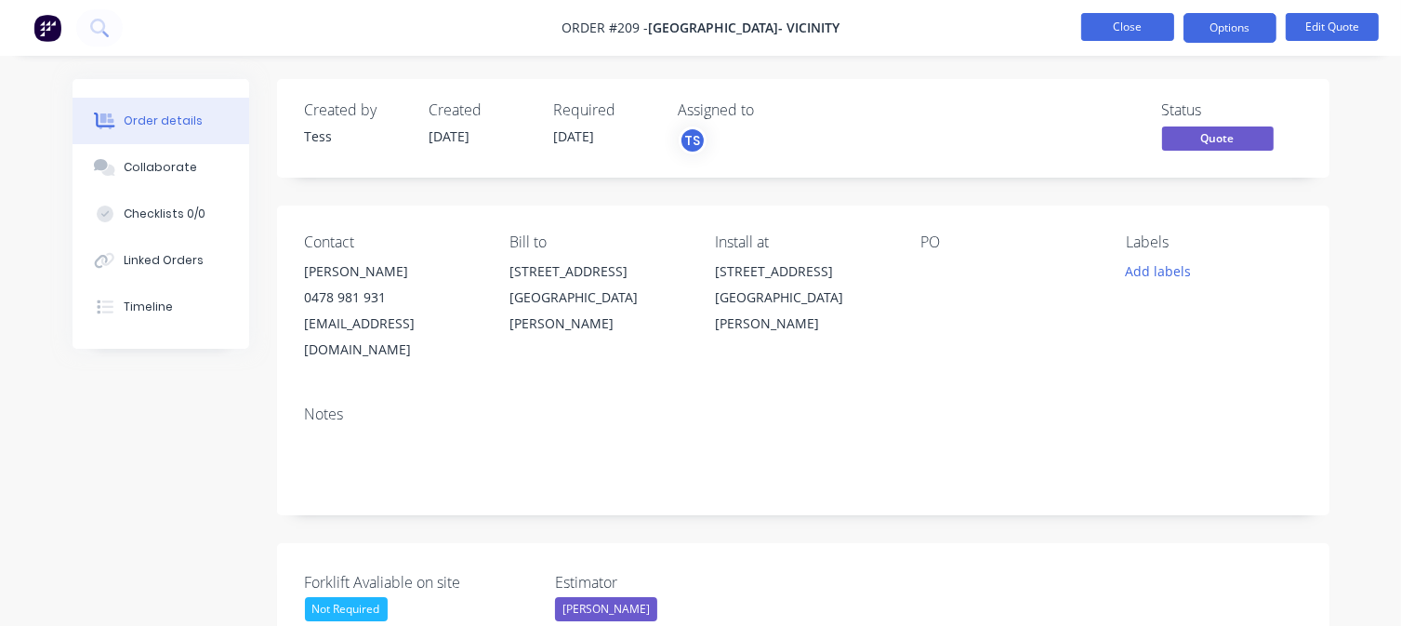
click at [1139, 23] on button "Close" at bounding box center [1127, 27] width 93 height 28
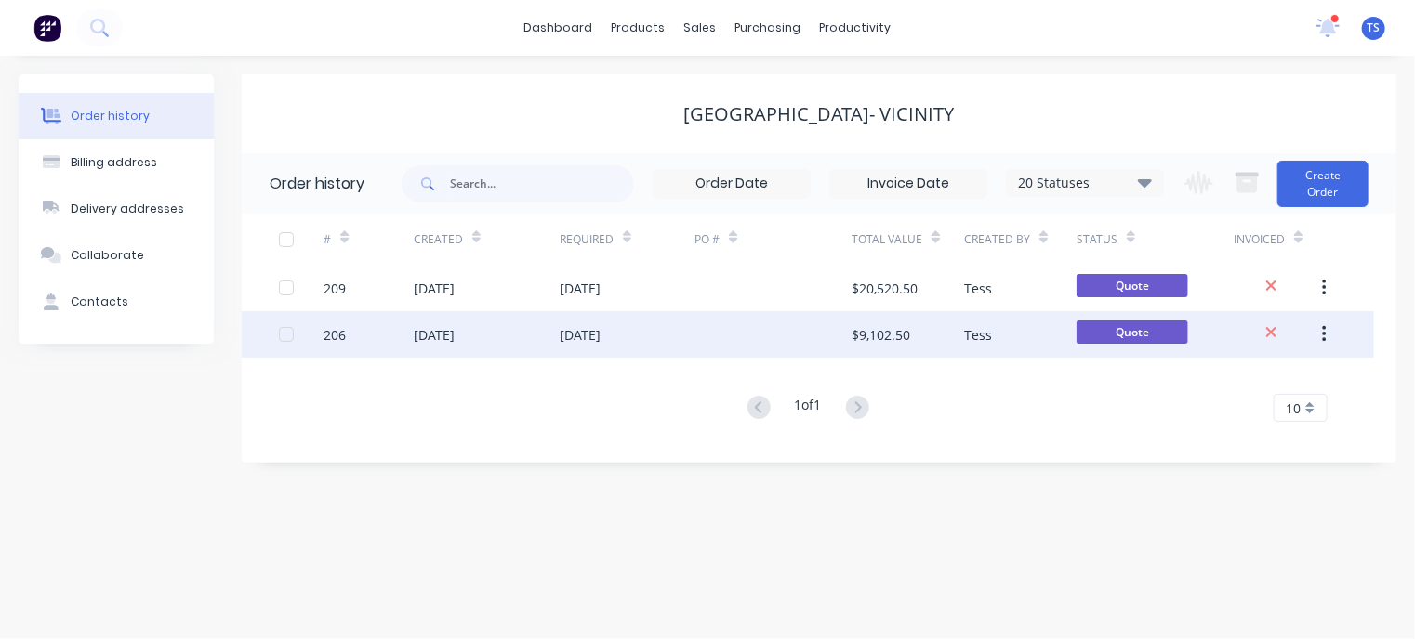
click at [529, 334] on div "[DATE]" at bounding box center [487, 334] width 146 height 46
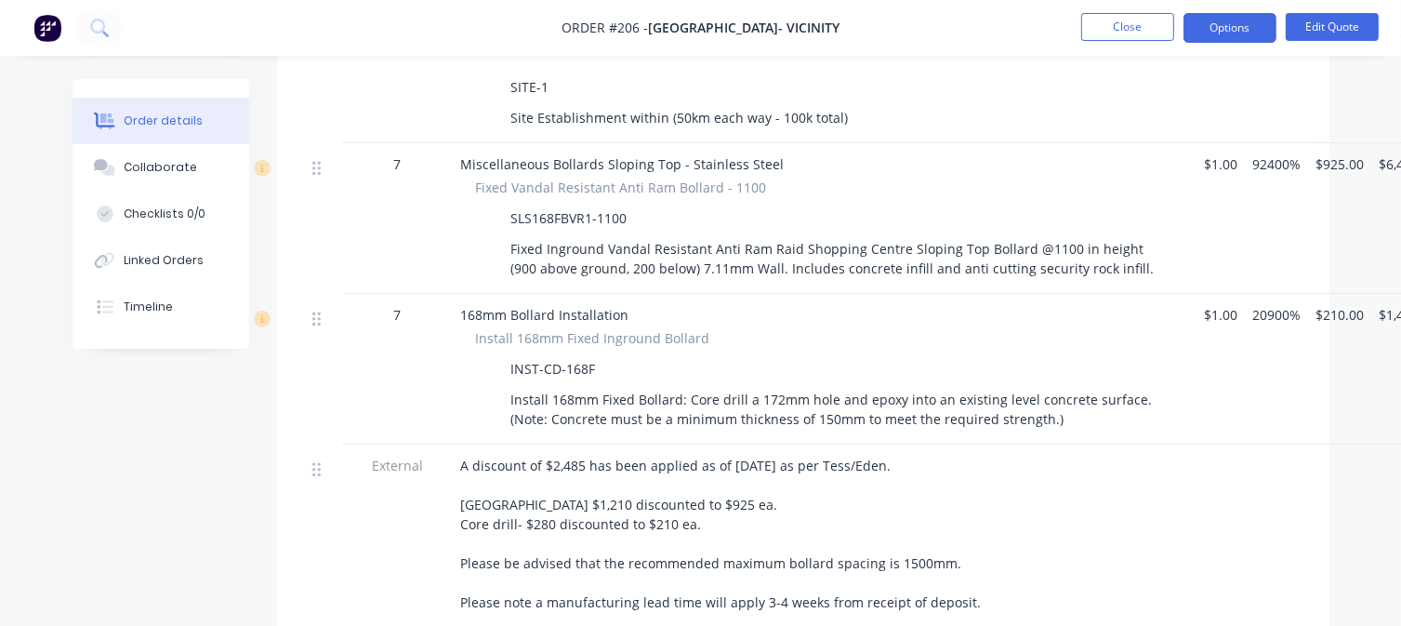
scroll to position [837, 0]
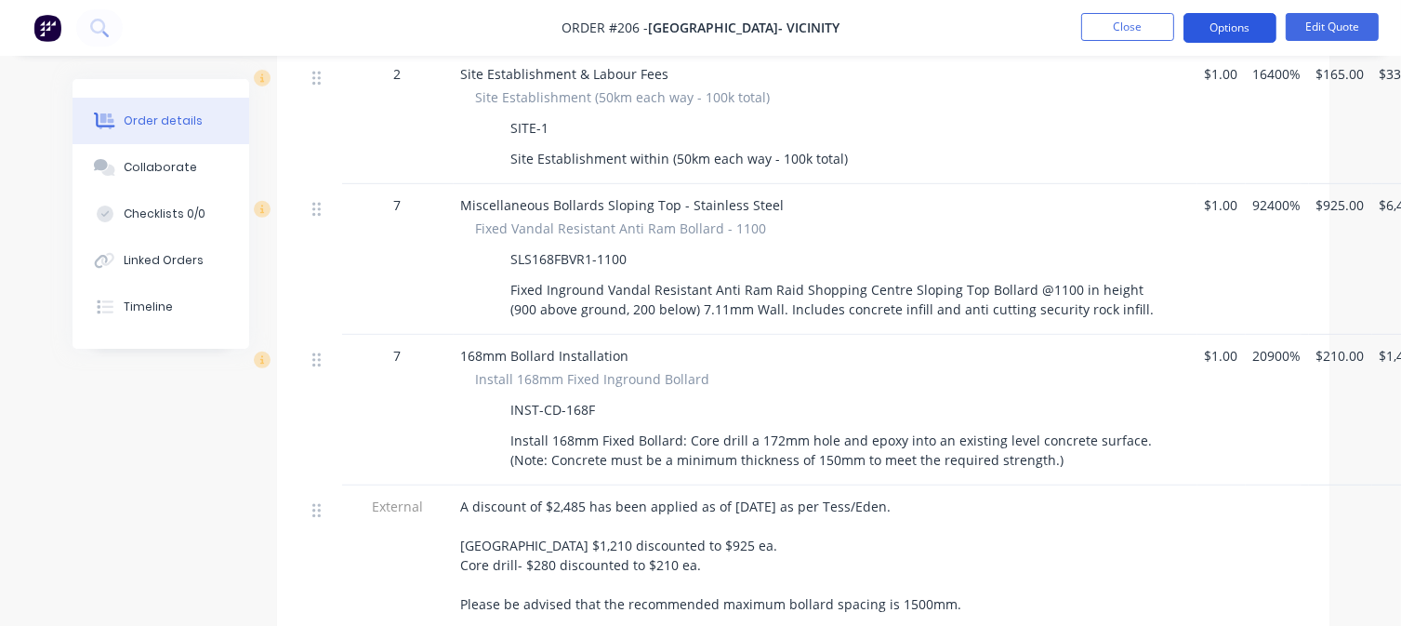
click at [1264, 30] on button "Options" at bounding box center [1229, 28] width 93 height 30
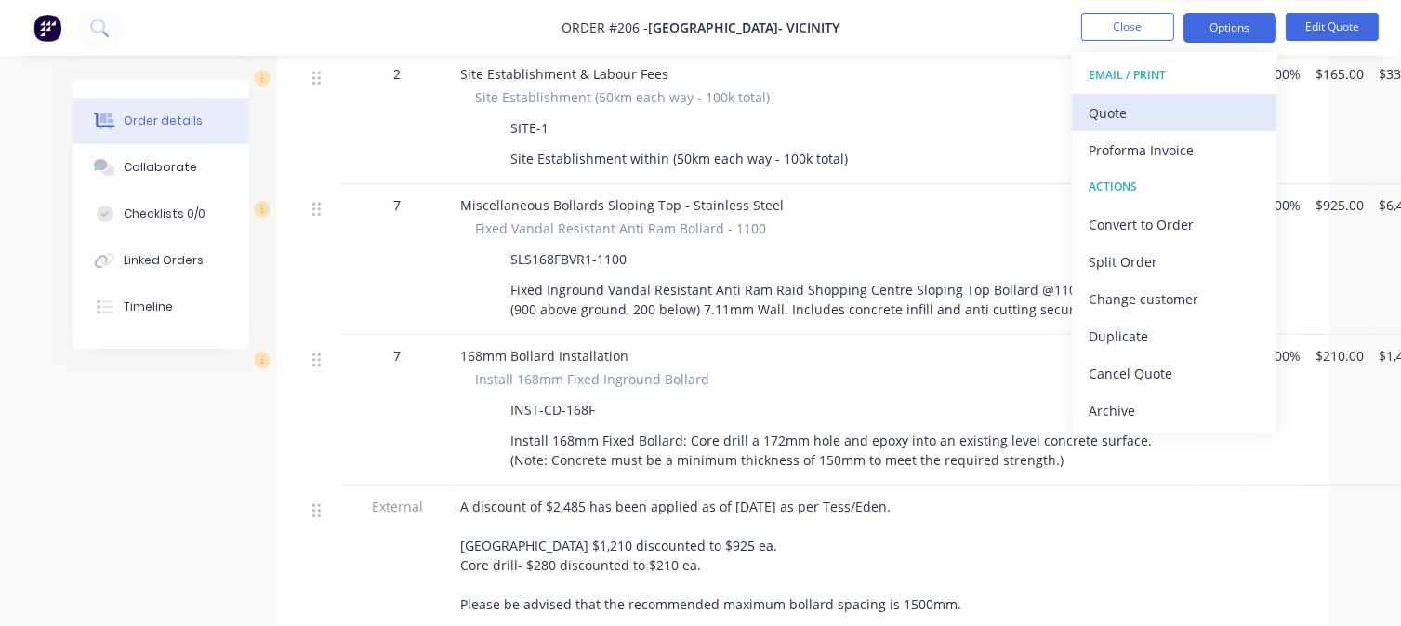
click at [1180, 118] on div "Quote" at bounding box center [1173, 112] width 171 height 27
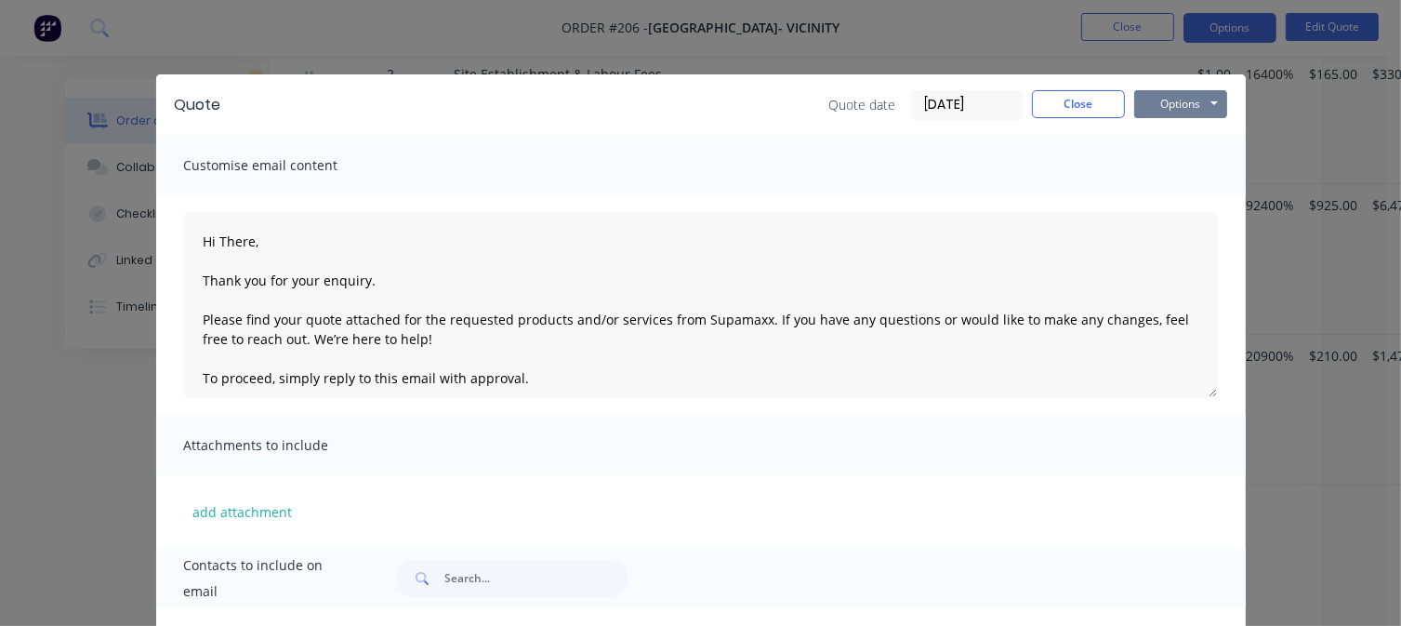
click at [1165, 98] on button "Options" at bounding box center [1180, 104] width 93 height 28
click at [1170, 152] on button "Preview" at bounding box center [1193, 137] width 119 height 31
click at [1082, 105] on button "Close" at bounding box center [1078, 104] width 93 height 28
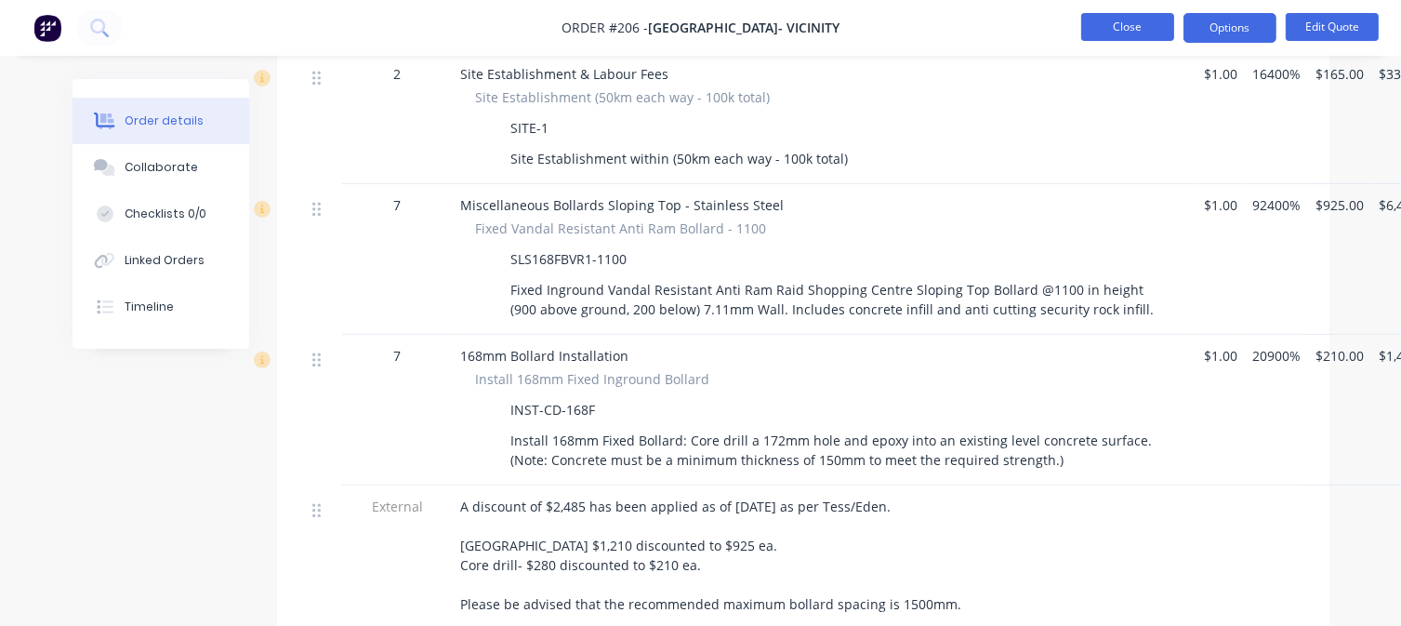
click at [1123, 30] on button "Close" at bounding box center [1127, 27] width 93 height 28
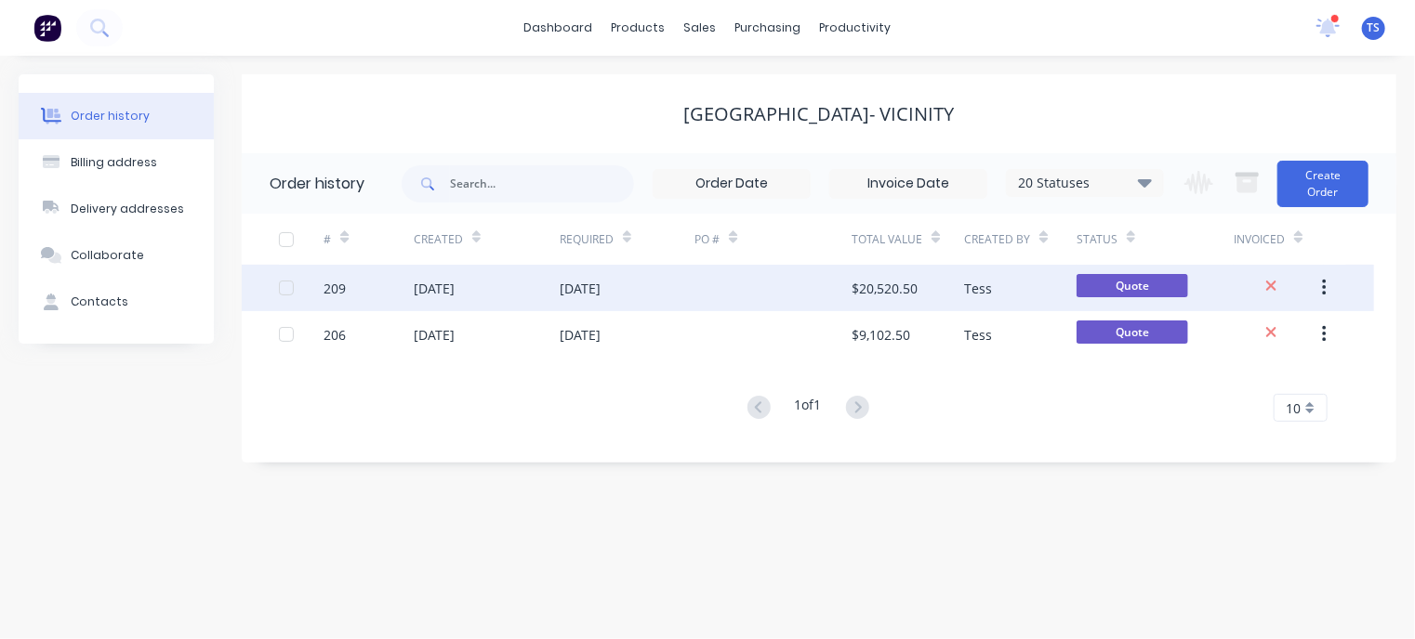
click at [418, 293] on div "[DATE]" at bounding box center [434, 289] width 41 height 20
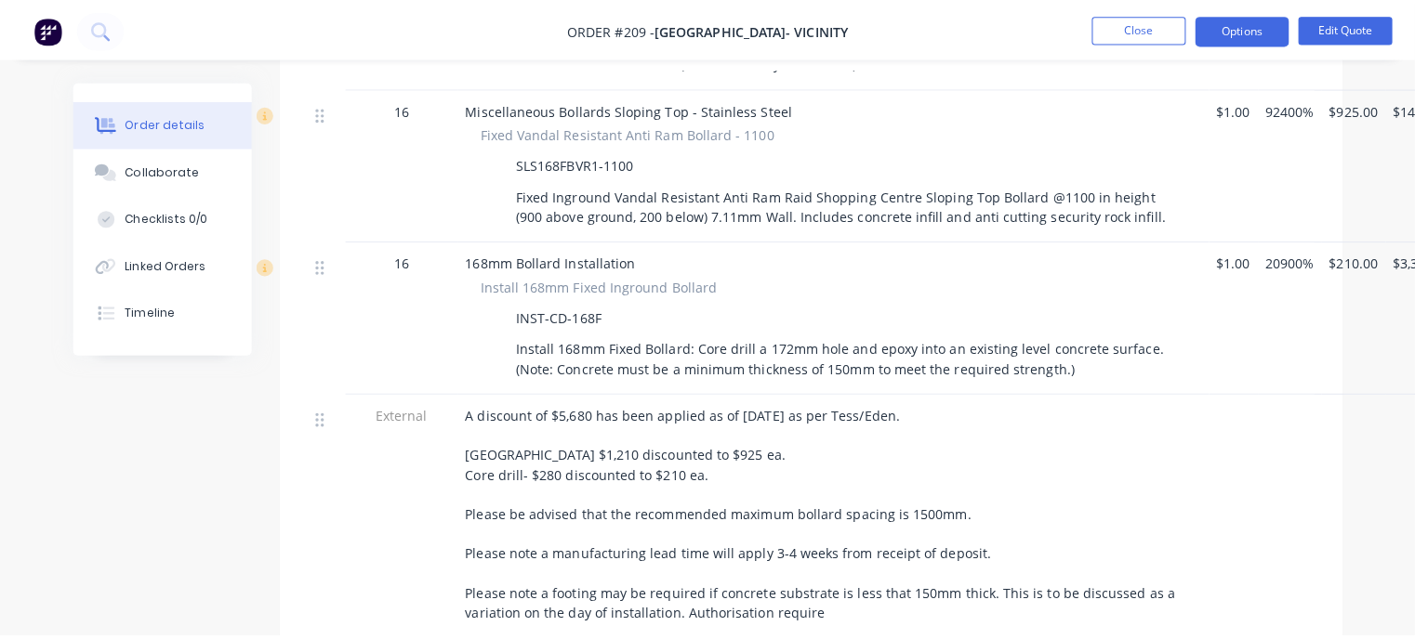
scroll to position [929, 0]
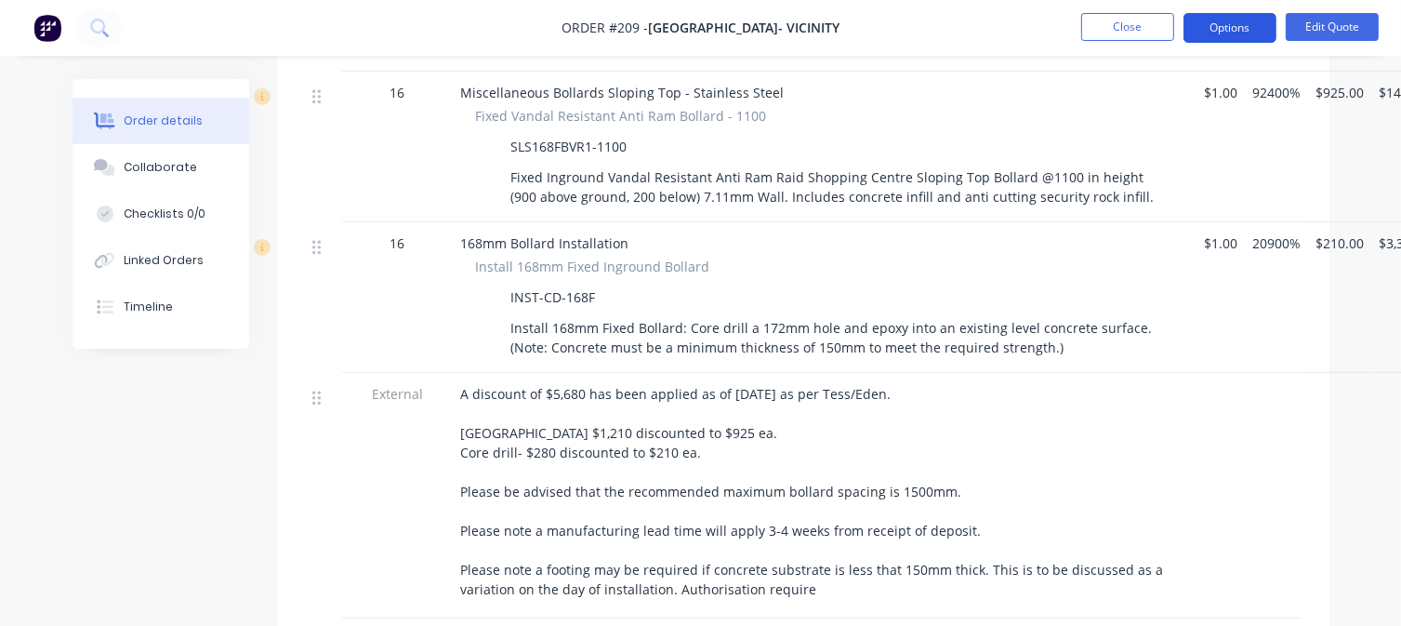
click at [1218, 25] on button "Options" at bounding box center [1229, 28] width 93 height 30
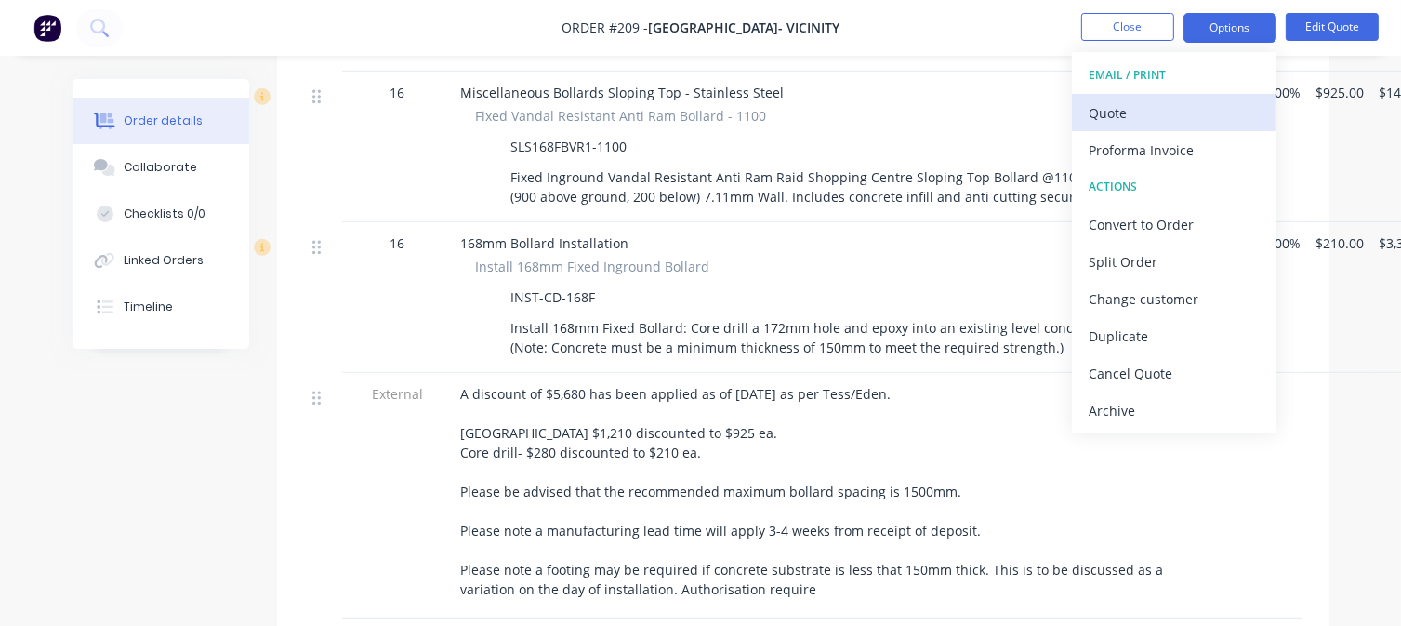
click at [1129, 114] on div "Quote" at bounding box center [1173, 112] width 171 height 27
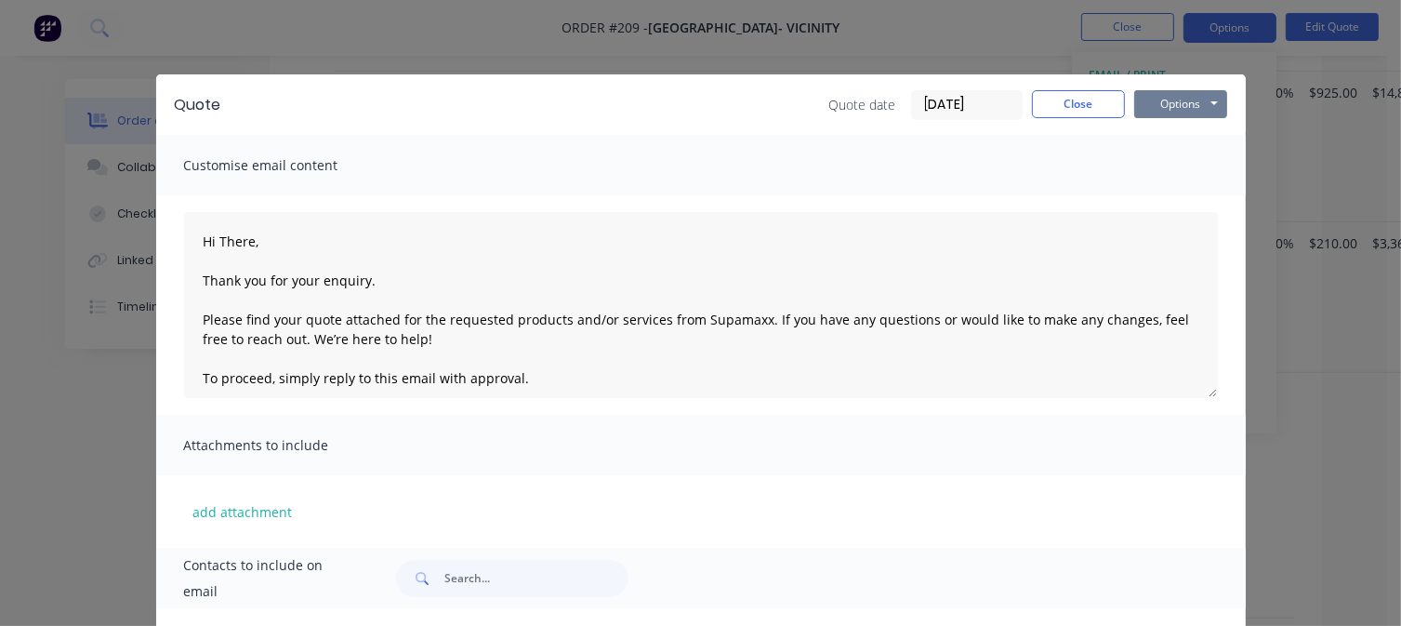
click at [1195, 99] on button "Options" at bounding box center [1180, 104] width 93 height 28
click at [1156, 144] on button "Preview" at bounding box center [1193, 137] width 119 height 31
